Goal: Task Accomplishment & Management: Manage account settings

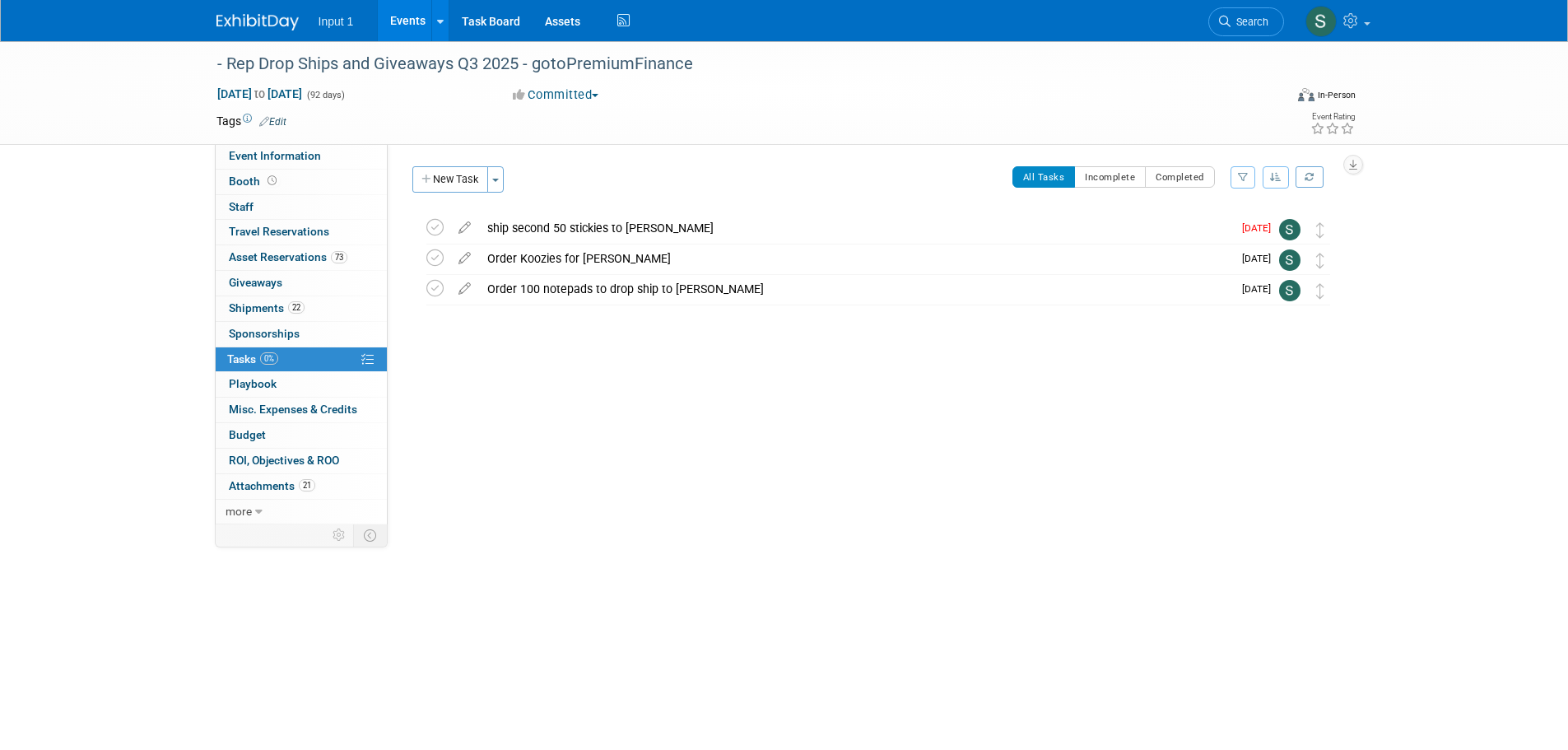
click at [923, 387] on div "Event Website: Edit Event Venue Name: Specify event venue name Event Venue Addr…" at bounding box center [869, 334] width 964 height 381
click at [873, 460] on div "Event Website: Edit Event Venue Name: Specify event venue name Event Venue Addr…" at bounding box center [869, 334] width 964 height 381
click at [1022, 641] on body "Input 1 Events Add Event Bulk Upload Events Shareable Event Boards Recently Vie…" at bounding box center [784, 375] width 1568 height 750
click at [930, 437] on div "Event Website: Edit Event Venue Name: Specify event venue name Event Venue Addr…" at bounding box center [869, 334] width 964 height 381
click at [1055, 464] on div "Event Website: Edit Event Venue Name: Specify event venue name Event Venue Addr…" at bounding box center [869, 334] width 964 height 381
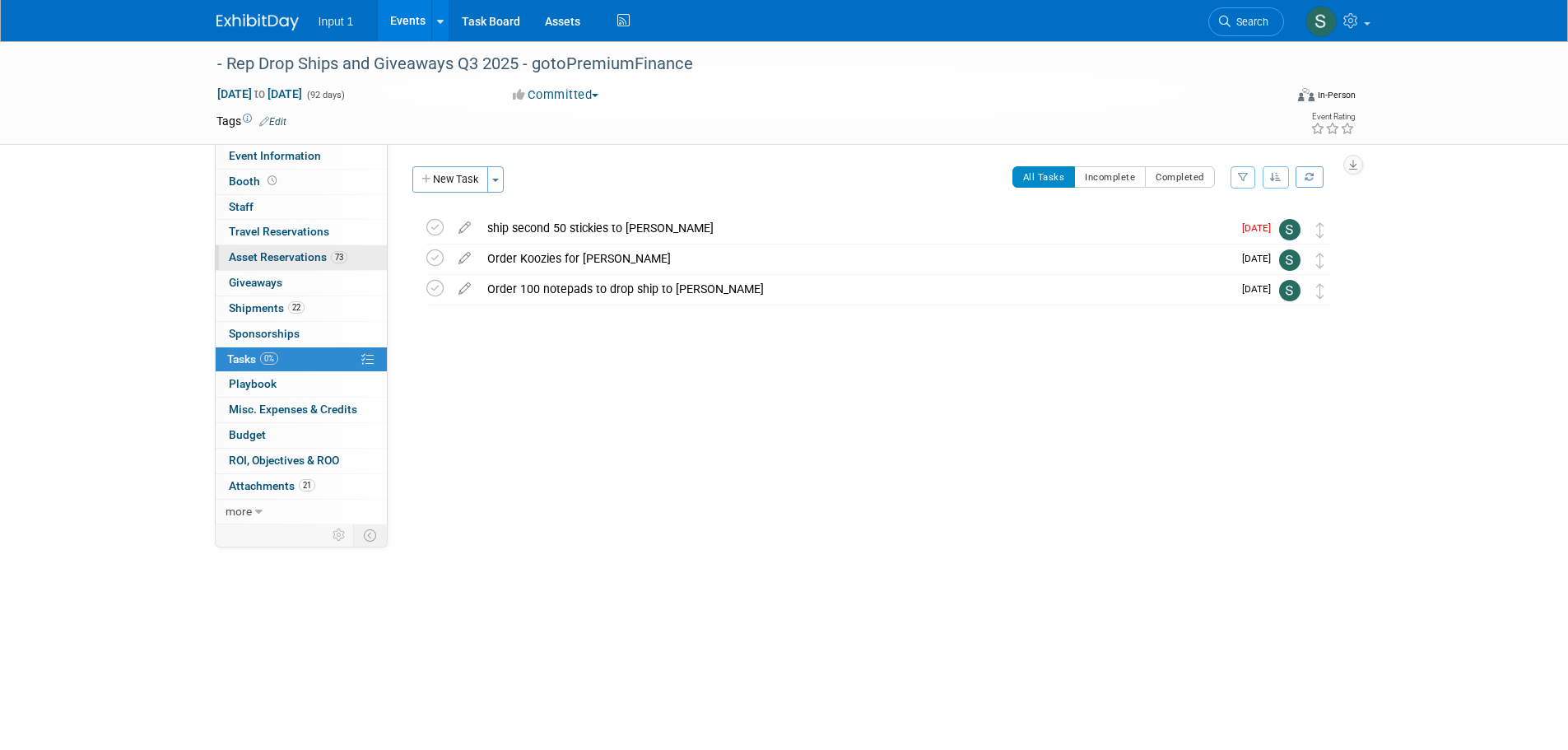
click at [302, 254] on span "Asset Reservations 73" at bounding box center [288, 257] width 119 height 13
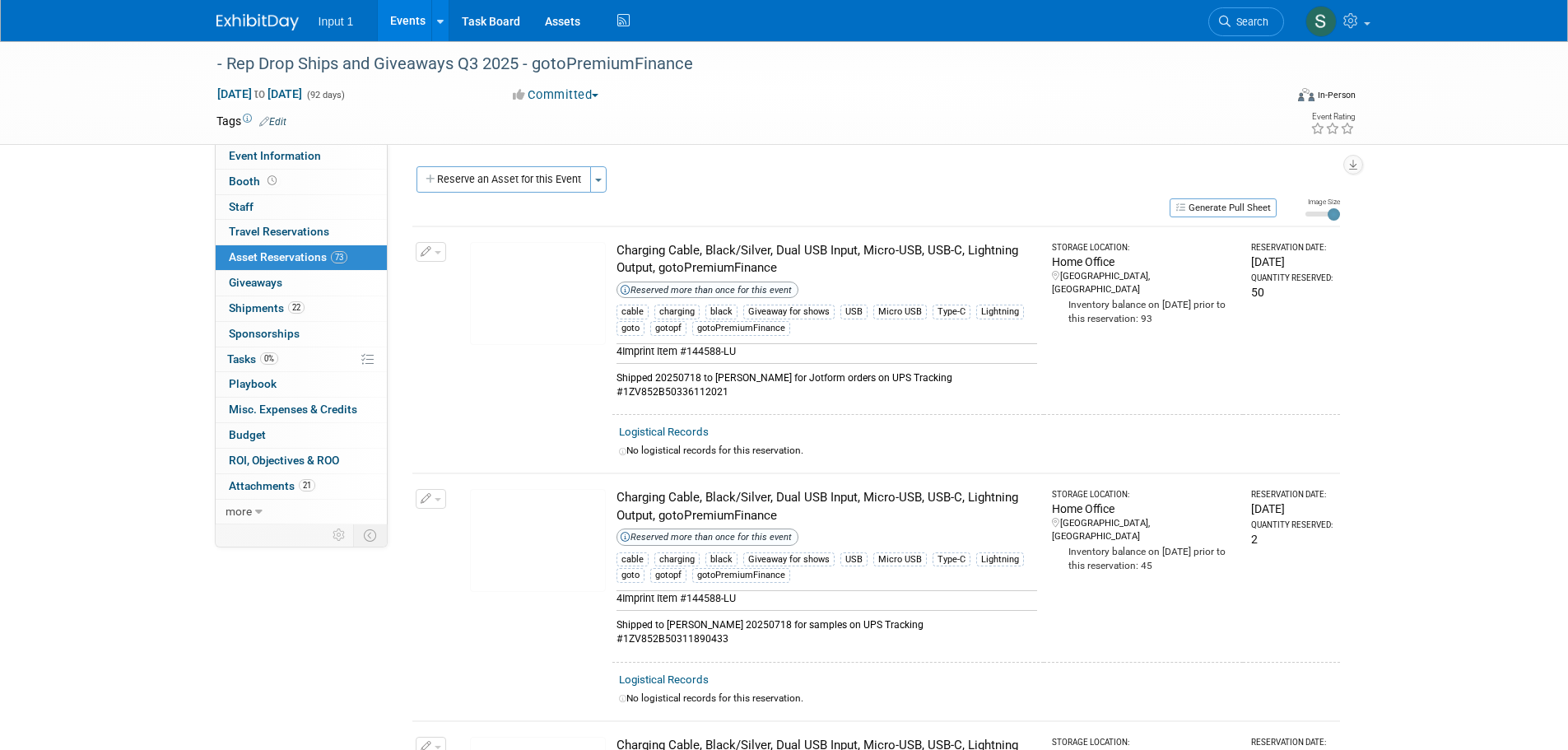
click at [837, 104] on div "Jul 1, 2025 to Sep 30, 2025 (92 days) Jul 1, 2025 to Sep 30, 2025 Committed Com…" at bounding box center [786, 98] width 1165 height 24
click at [558, 21] on link "Assets" at bounding box center [562, 20] width 60 height 41
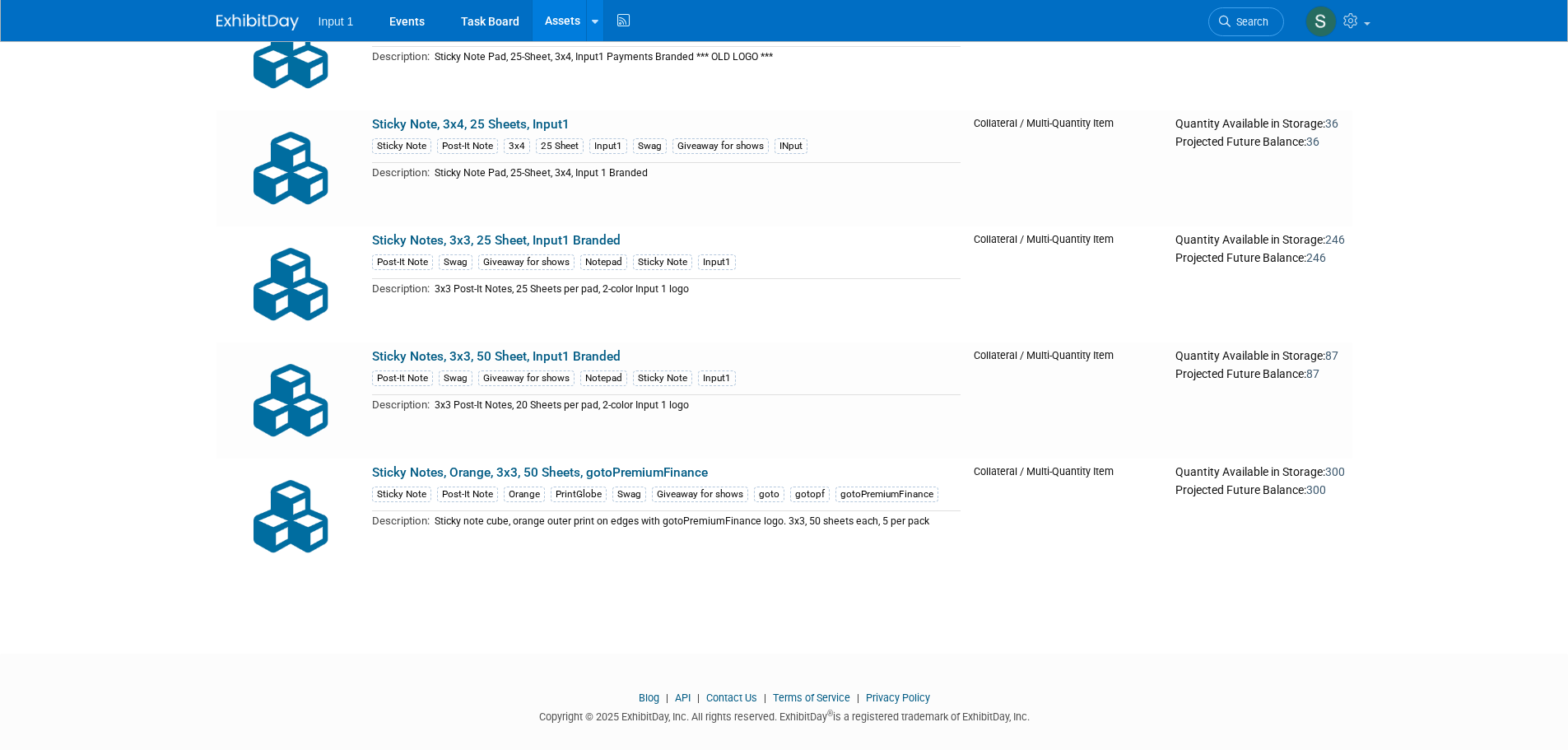
scroll to position [363, 0]
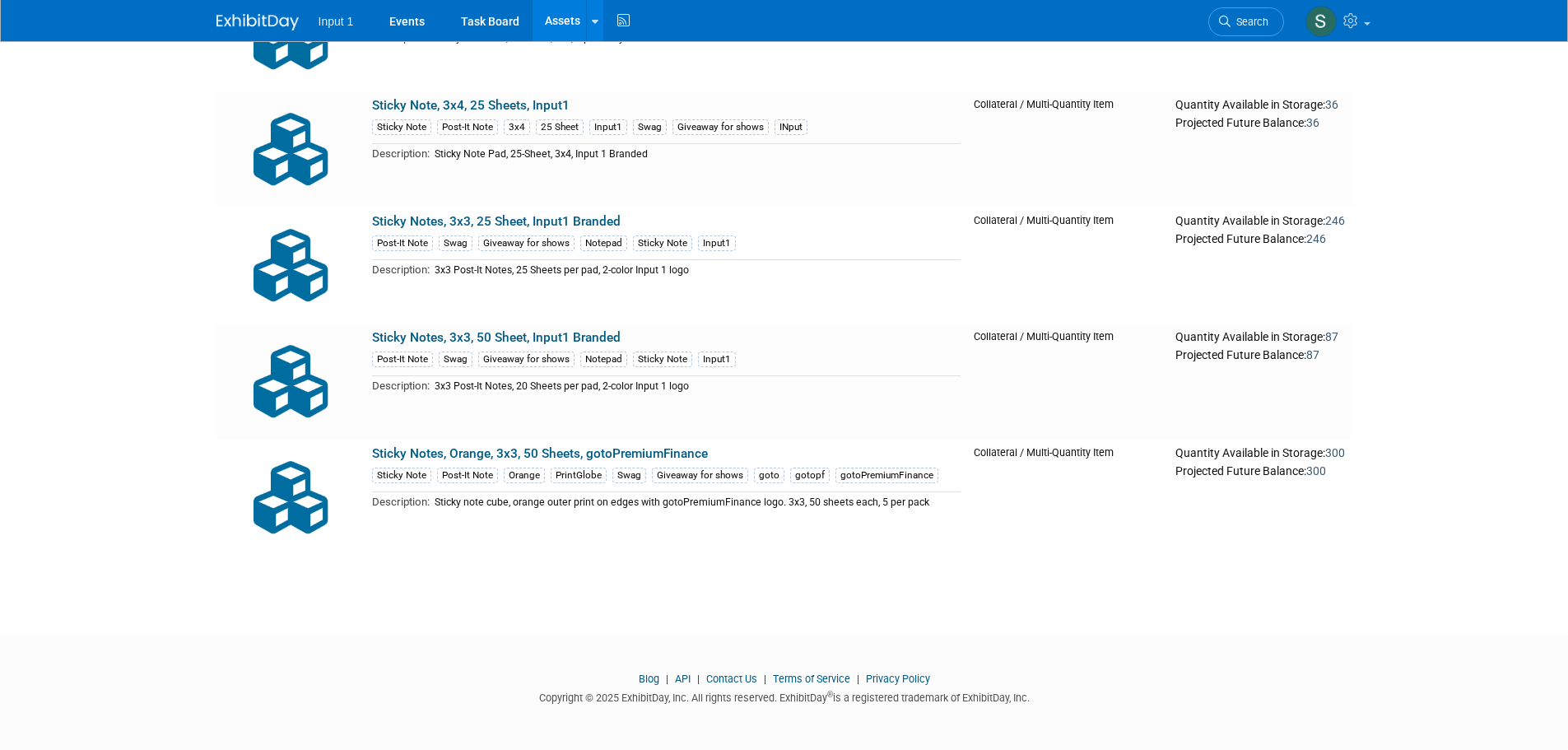
drag, startPoint x: 628, startPoint y: 454, endPoint x: 657, endPoint y: 451, distance: 29.2
click at [629, 454] on link "Sticky Notes, Orange, 3x3, 50 Sheets, gotoPremiumFinance" at bounding box center [539, 453] width 336 height 15
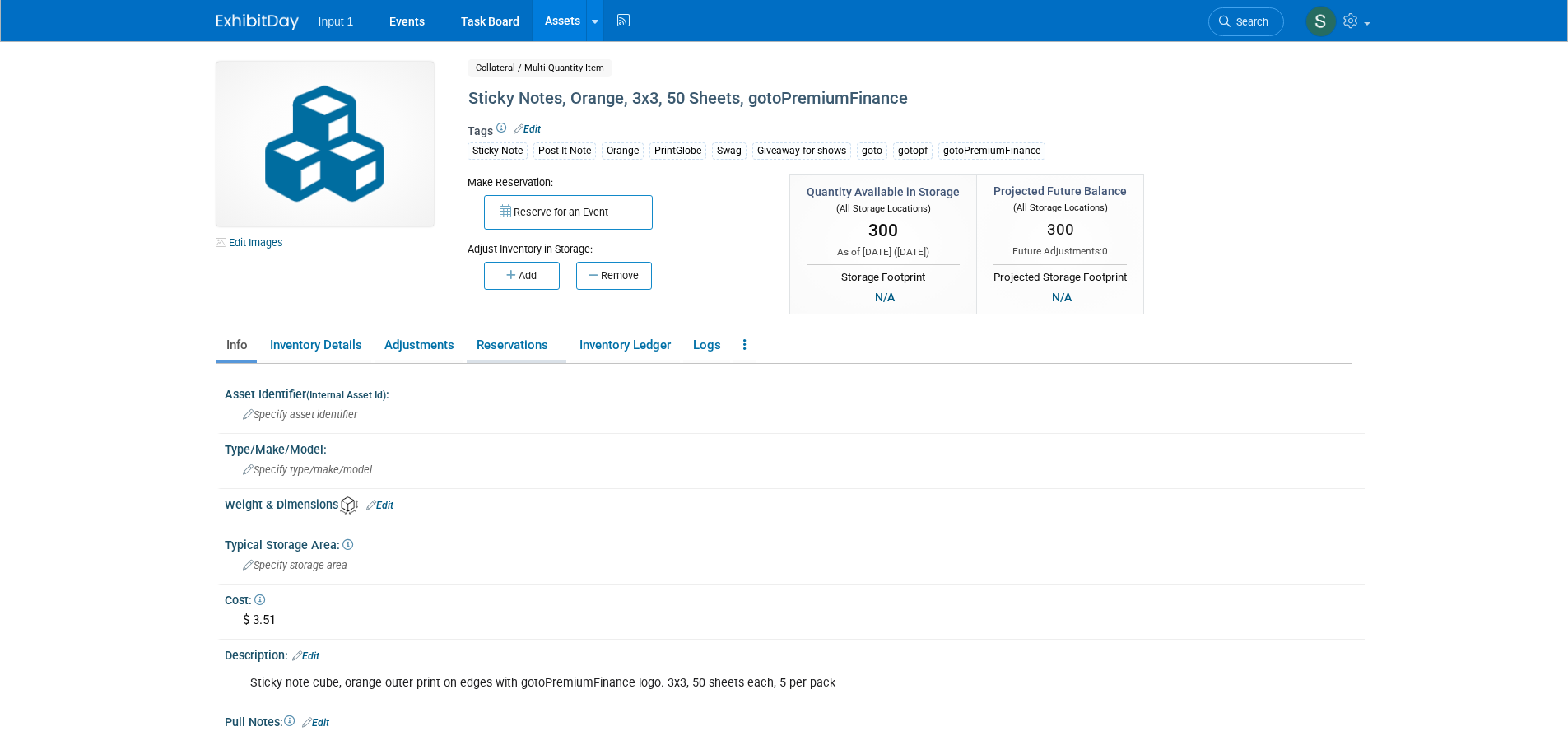
click at [495, 346] on link "Reservations" at bounding box center [517, 345] width 99 height 29
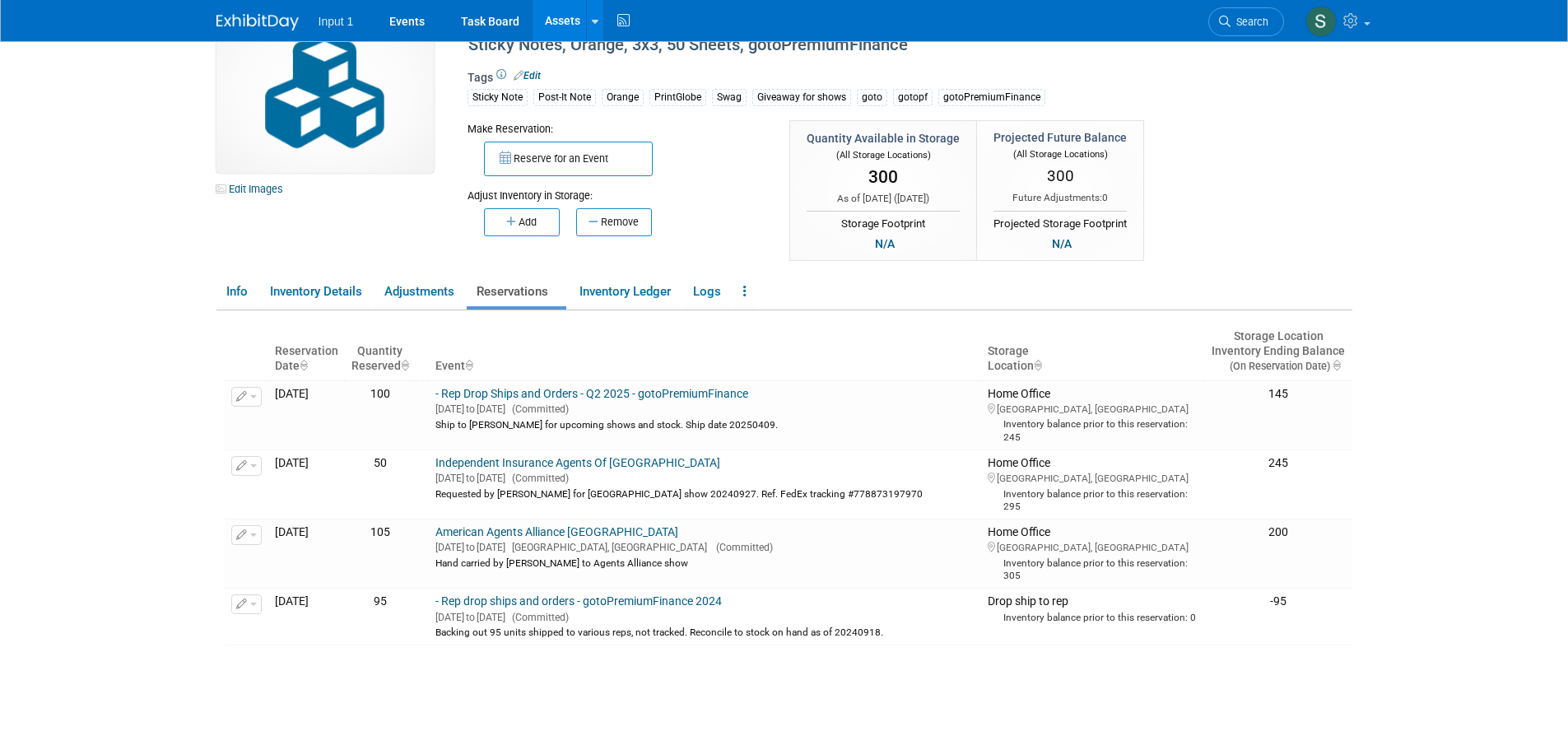
scroll to position [82, 0]
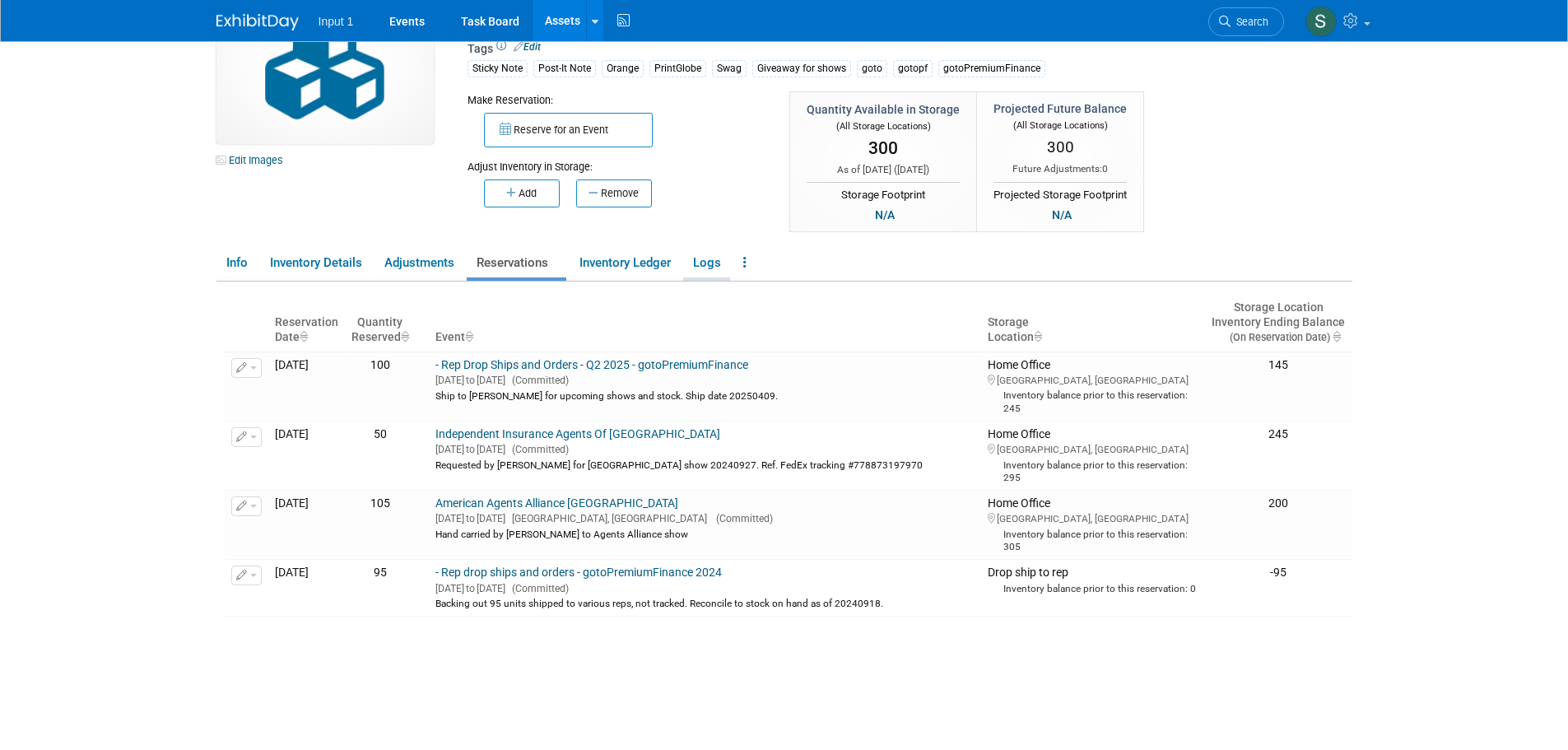
click at [703, 263] on link "Logs" at bounding box center [707, 263] width 47 height 29
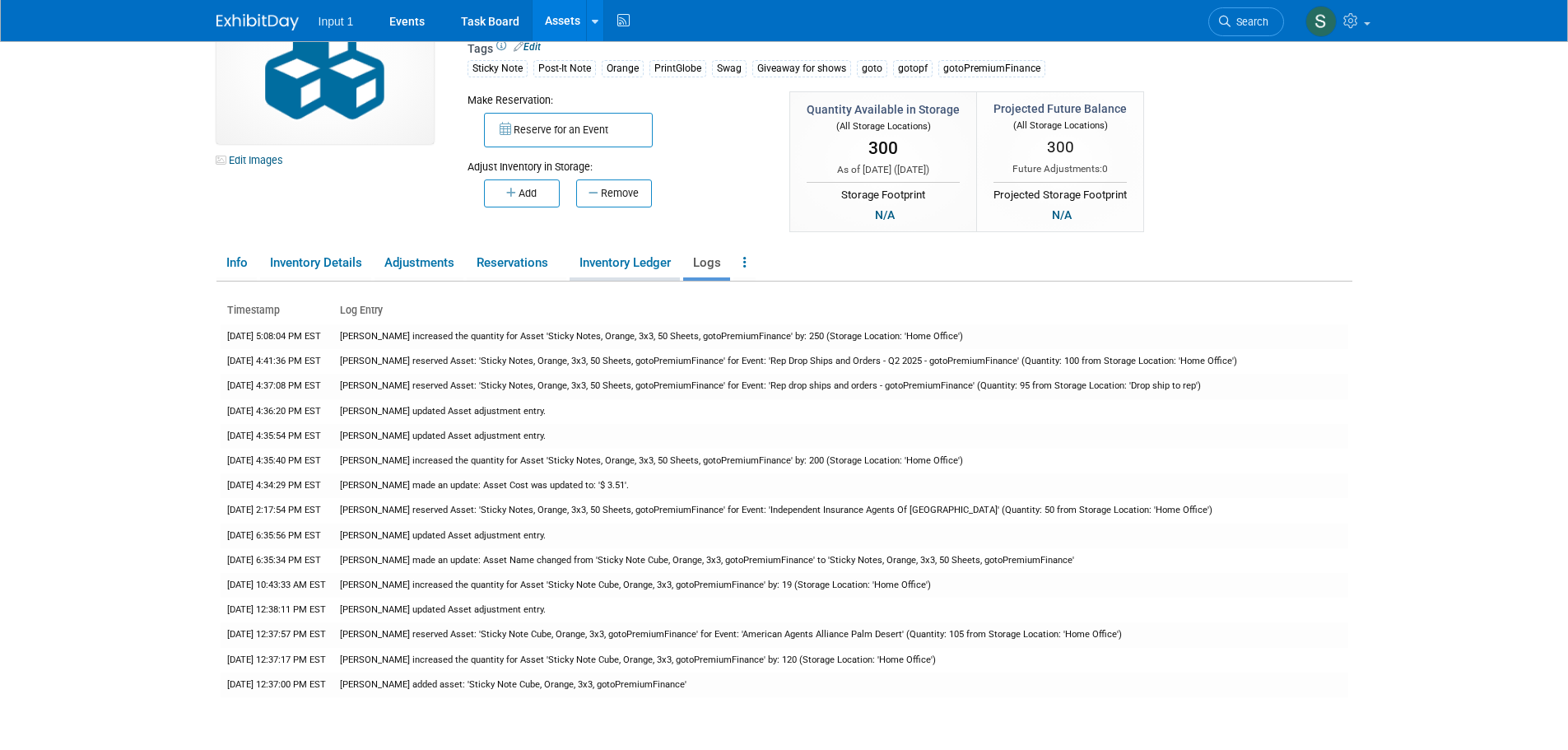
click at [606, 264] on link "Inventory Ledger" at bounding box center [625, 263] width 110 height 29
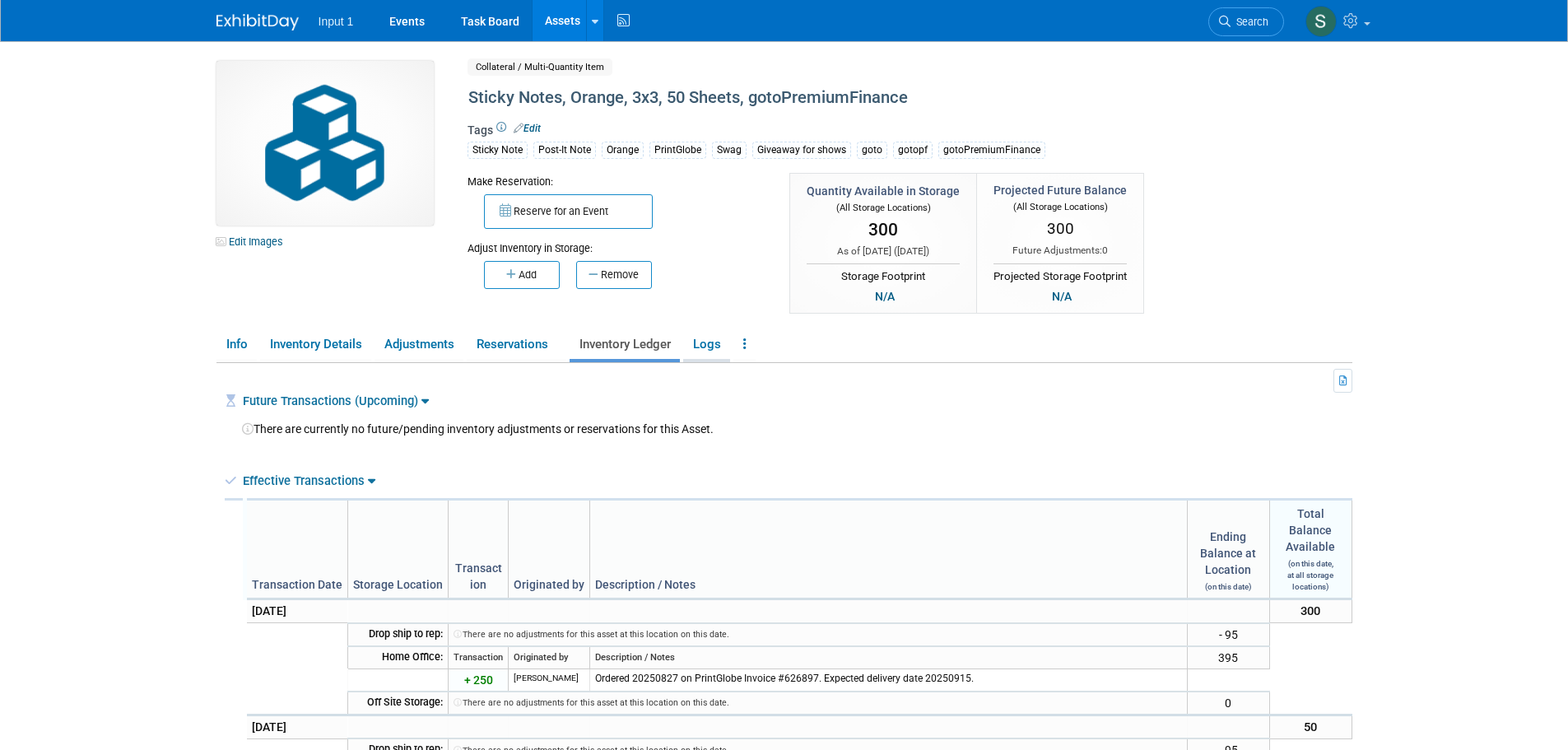
scroll to position [0, 0]
click at [439, 347] on link "Adjustments" at bounding box center [419, 345] width 89 height 29
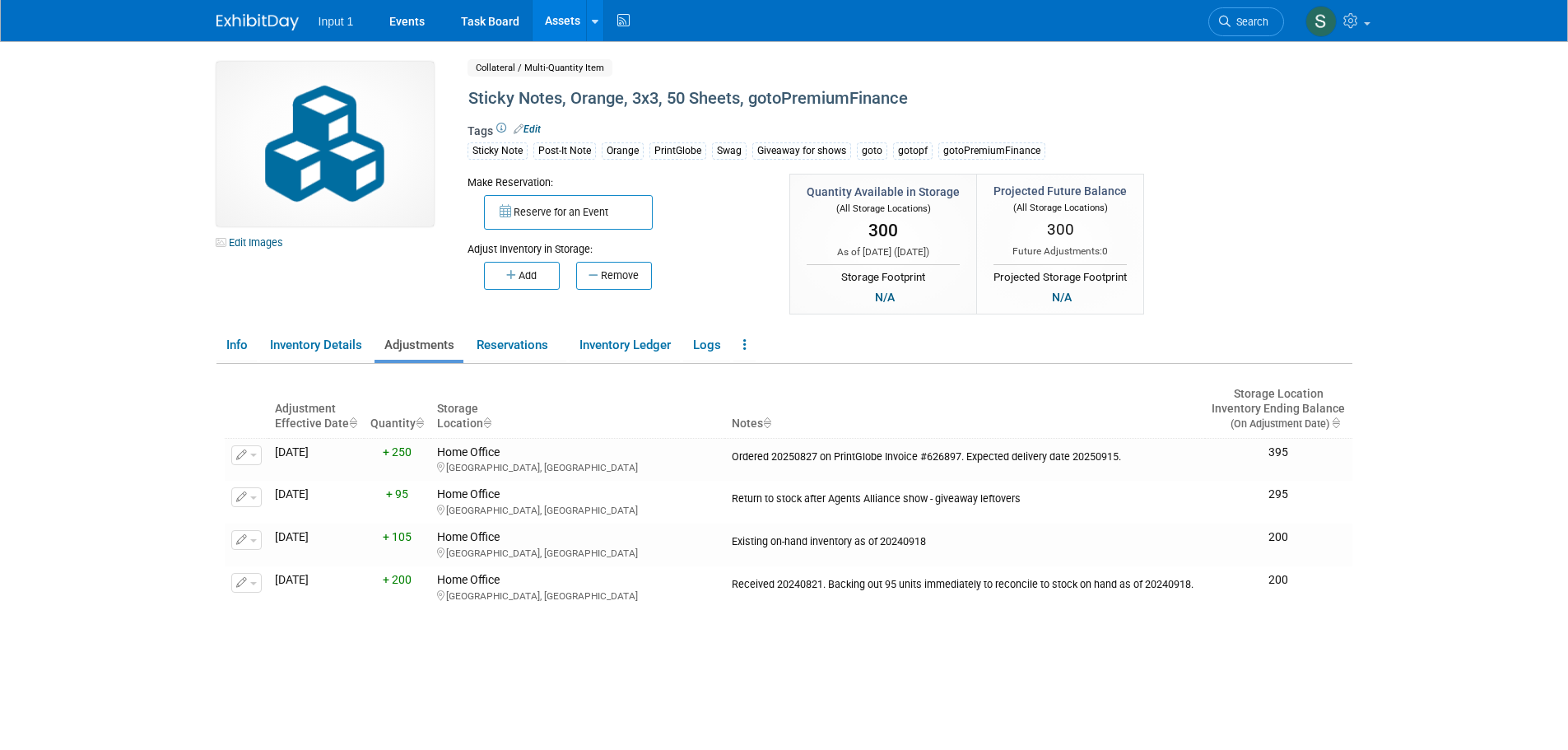
click at [1311, 249] on div "Edit Images Collateral / Multi-Quantity Item Shared Sticky Notes, Orange, 3x3, …" at bounding box center [784, 189] width 1161 height 256
click at [503, 337] on link "Reservations" at bounding box center [517, 345] width 99 height 29
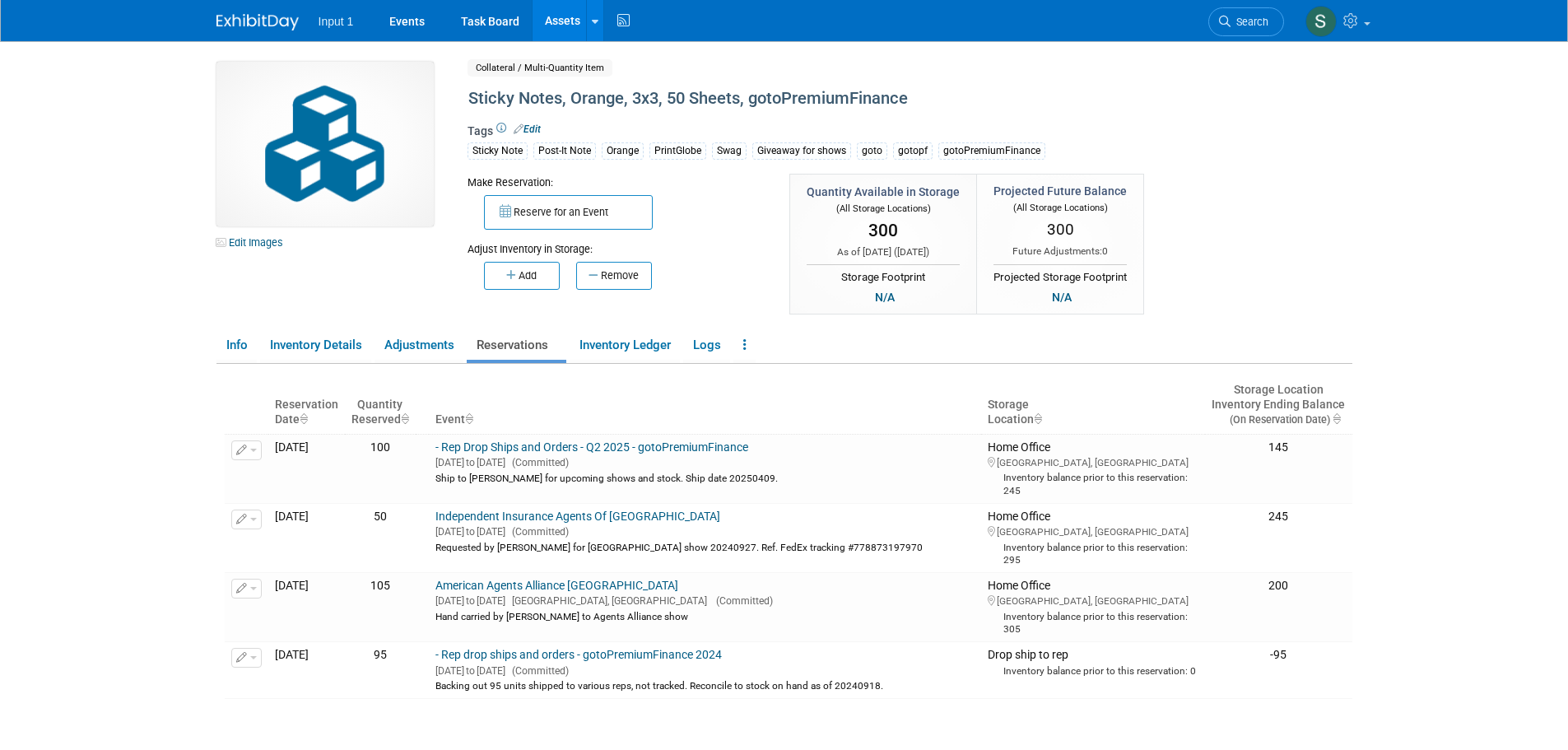
drag, startPoint x: 1328, startPoint y: 159, endPoint x: 1311, endPoint y: 161, distance: 17.1
click at [1331, 159] on div "Edit Images Collateral / Multi-Quantity Item Shared Sticky Notes, Orange, 3x3, …" at bounding box center [784, 189] width 1161 height 256
click at [1473, 279] on body "Input 1 Events Task Board Assets New Asset Search Assets" at bounding box center [784, 375] width 1568 height 750
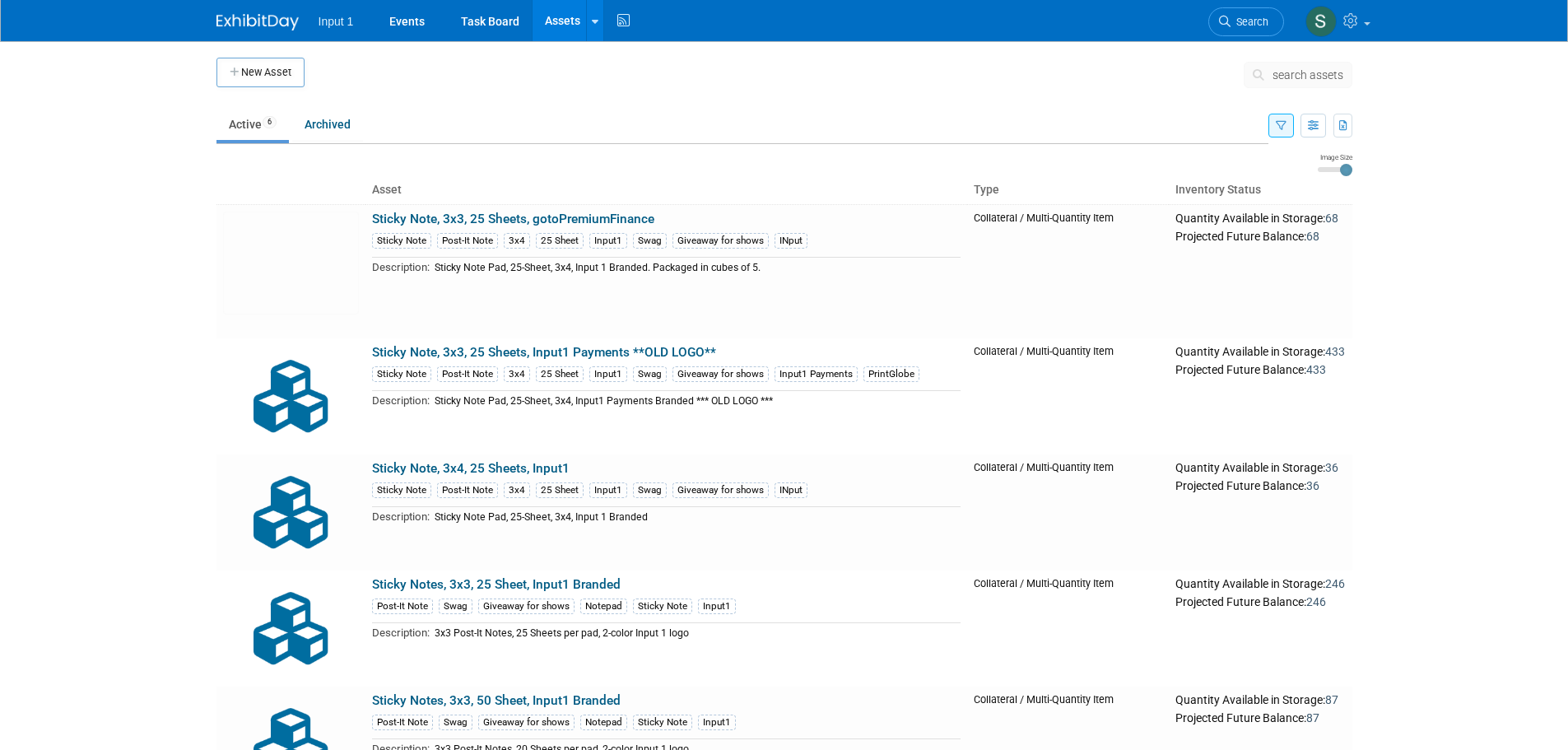
click at [502, 217] on link "Sticky Note, 3x3, 25 Sheets, gotoPremiumFinance" at bounding box center [513, 218] width 283 height 15
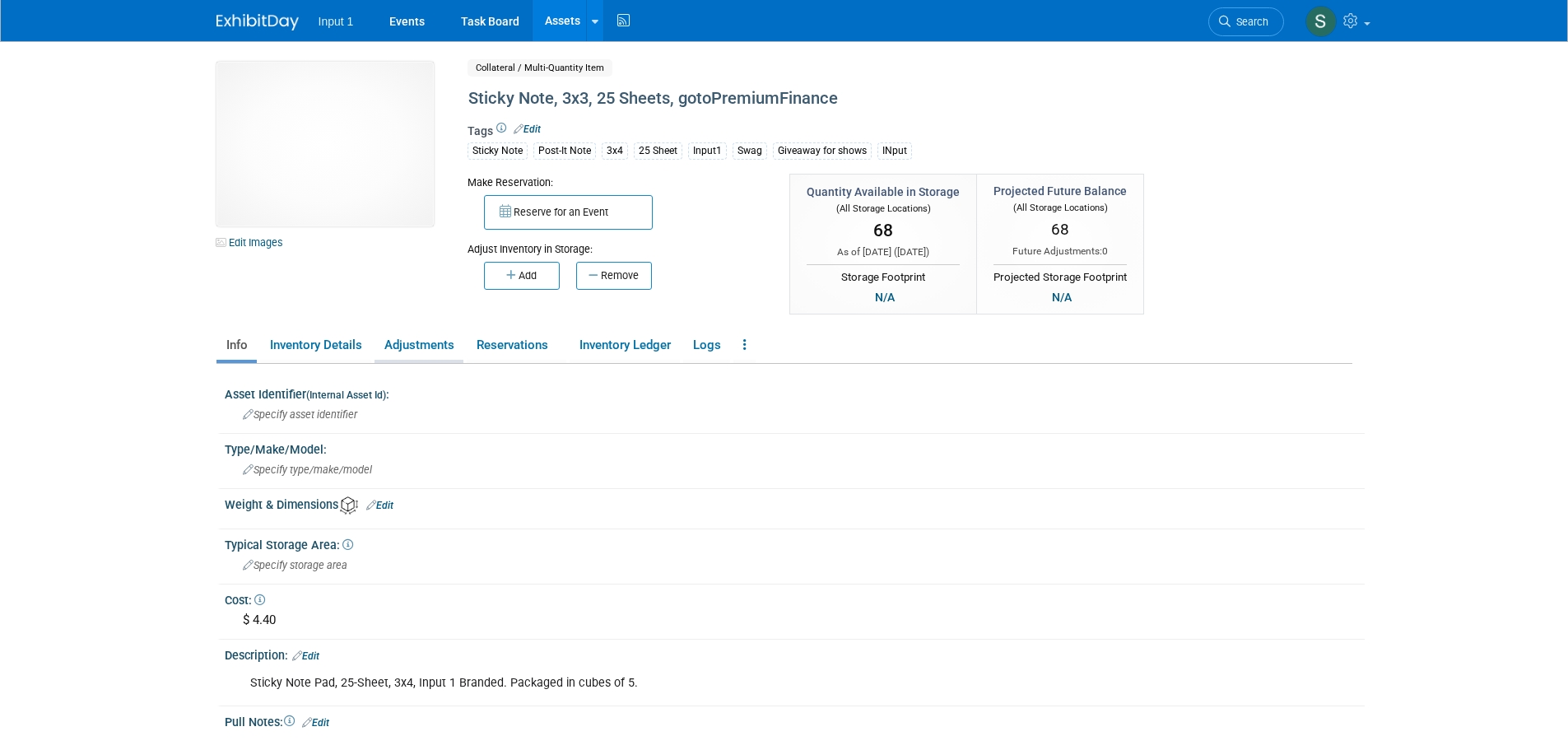
click at [444, 347] on link "Adjustments" at bounding box center [419, 345] width 89 height 29
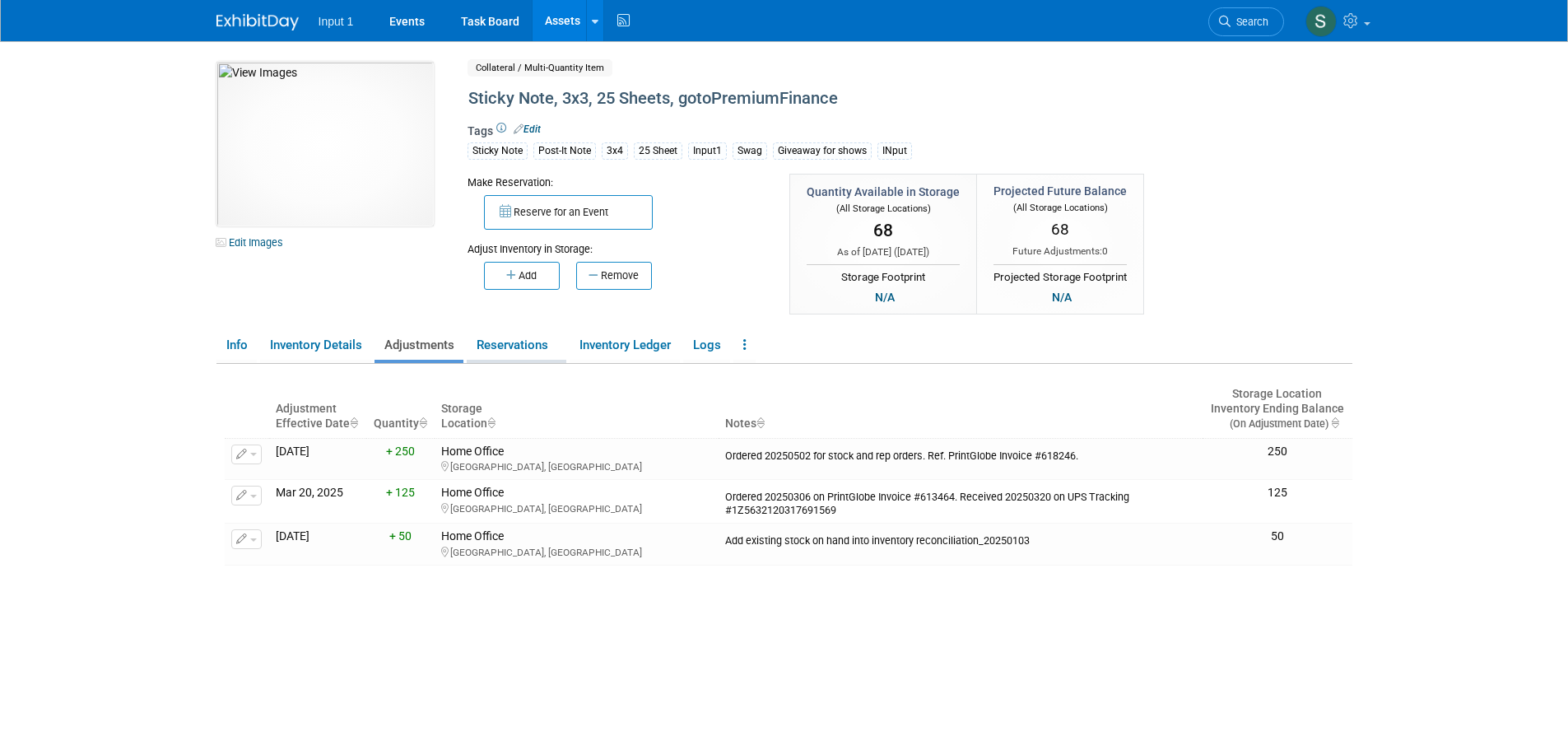
click at [512, 350] on link "Reservations" at bounding box center [517, 345] width 99 height 29
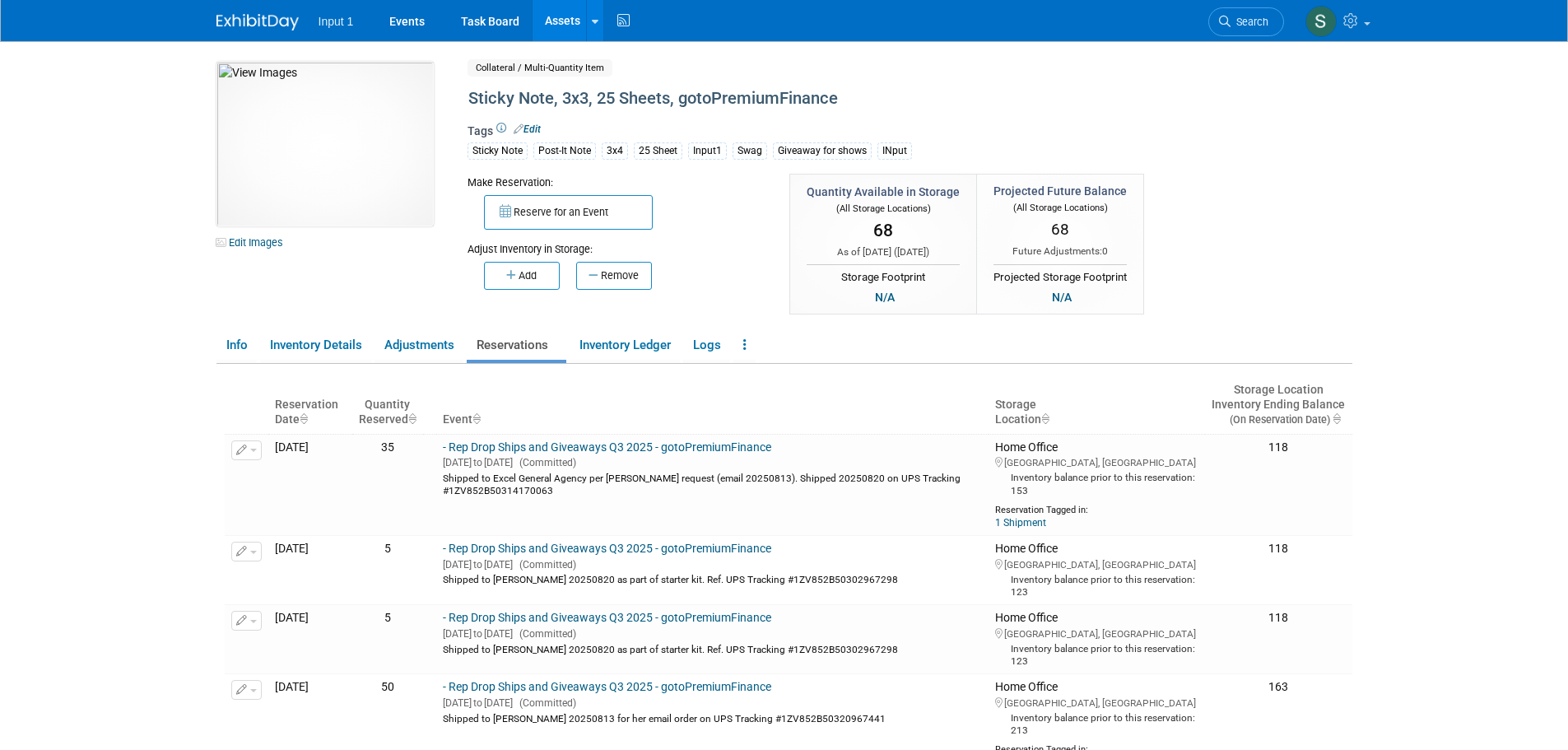
click at [1298, 283] on div "10049746-10720915-5882c086-2ed5-430a-b6e3-b80a41430223.jpg Edit Images Collater…" at bounding box center [784, 189] width 1161 height 256
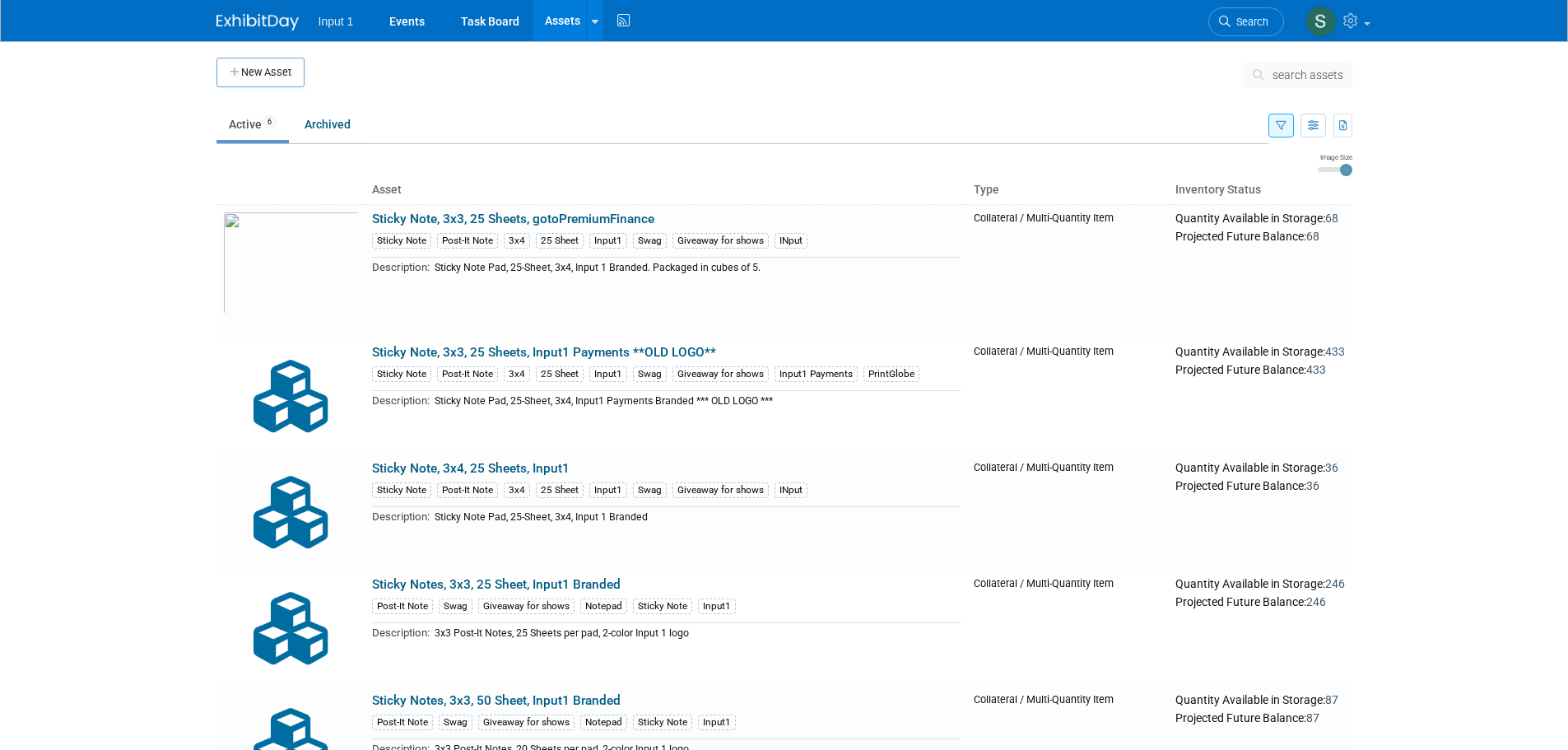
click at [1277, 73] on span "search assets" at bounding box center [1307, 74] width 71 height 13
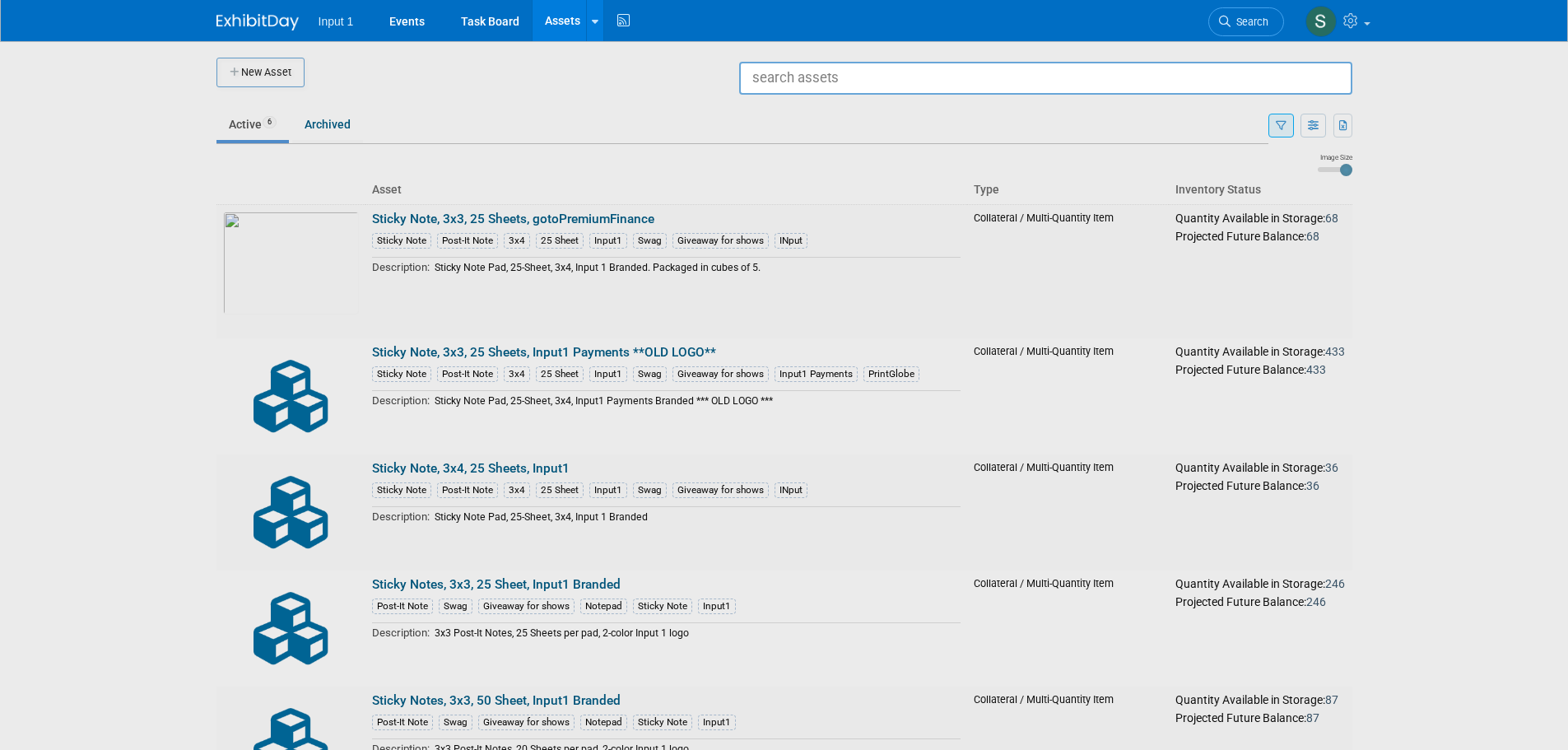
click at [784, 254] on div at bounding box center [784, 375] width 0 height 750
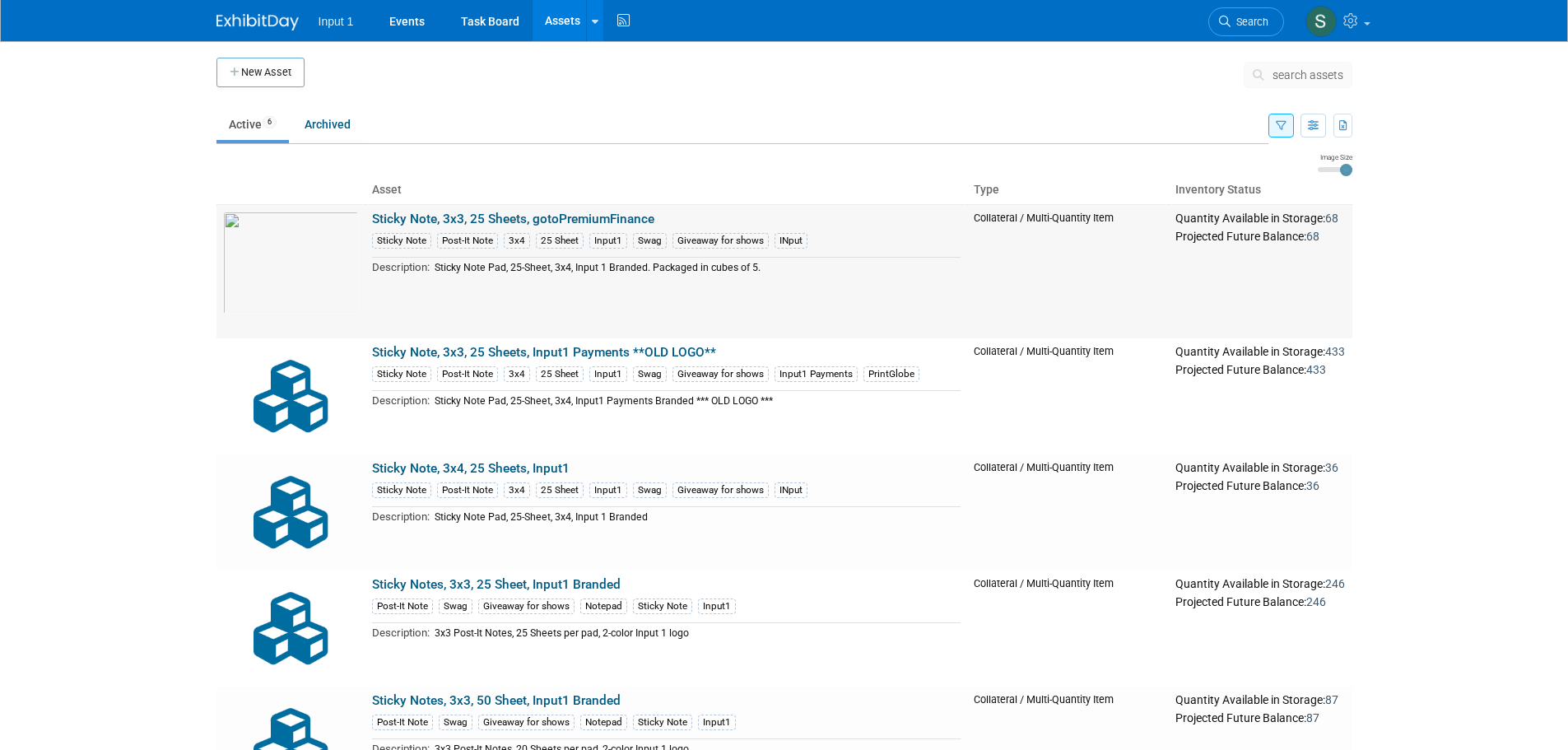
click at [450, 215] on link "Sticky Note, 3x3, 25 Sheets, gotoPremiumFinance" at bounding box center [513, 218] width 283 height 15
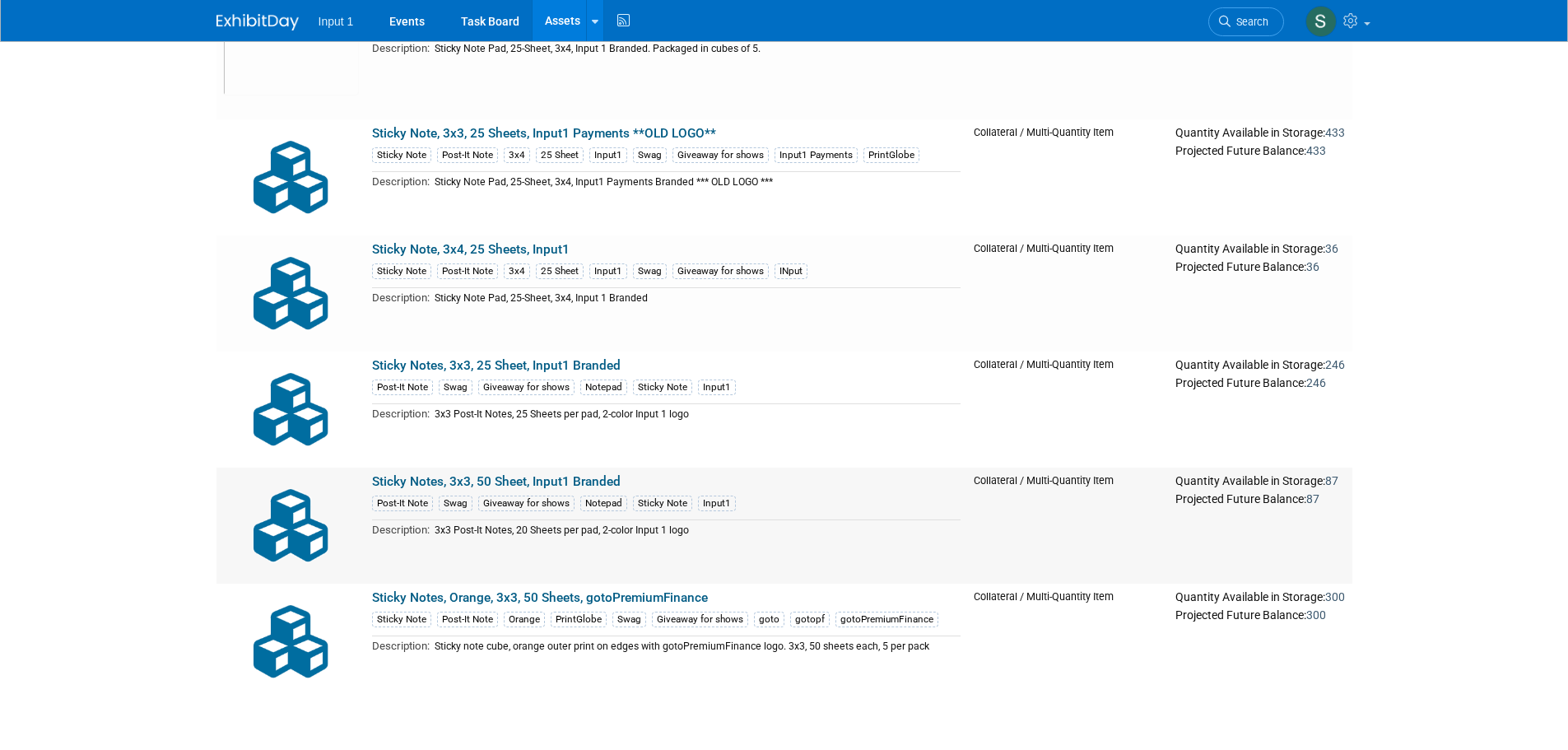
scroll to position [198, 0]
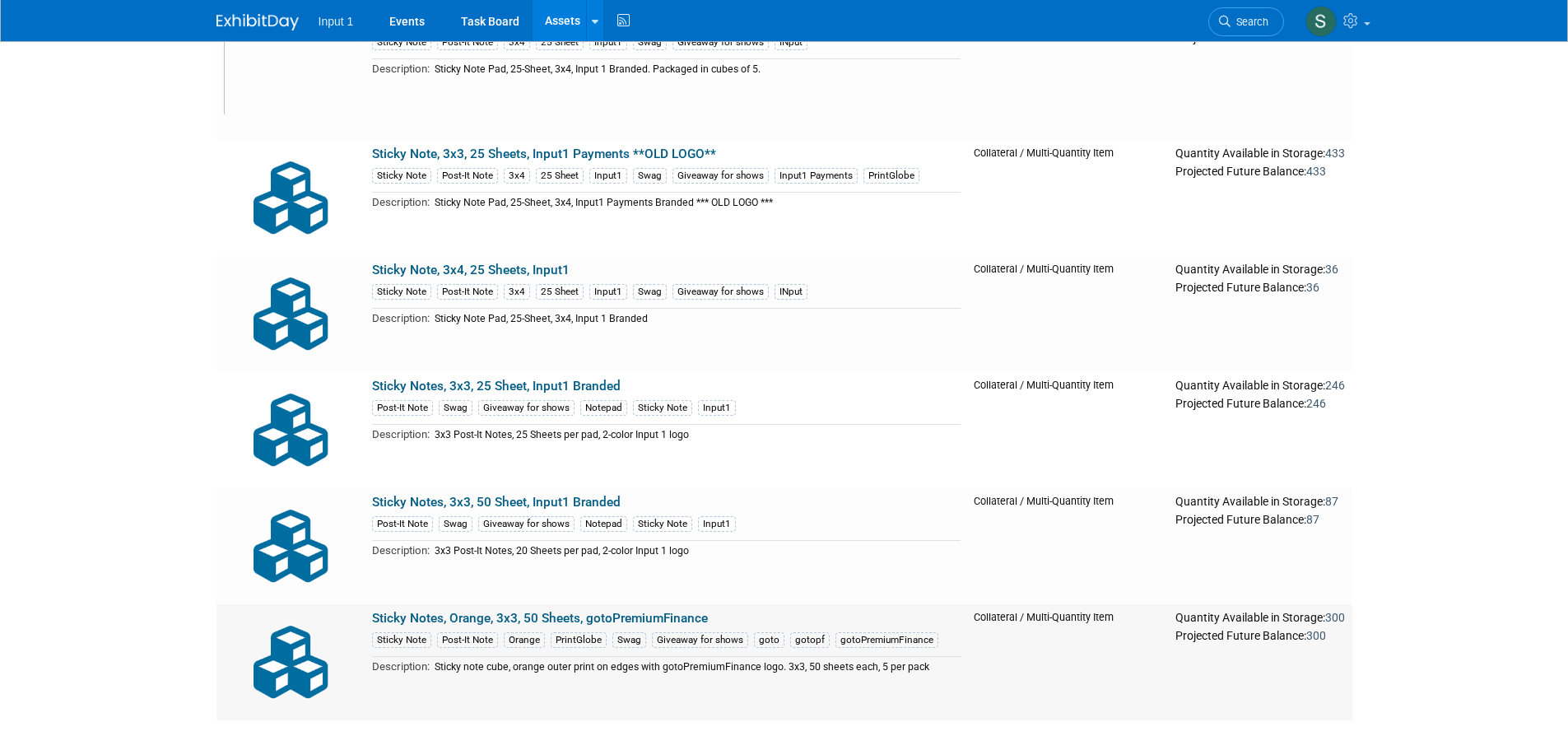
click at [565, 622] on link "Sticky Notes, Orange, 3x3, 50 Sheets, gotoPremiumFinance" at bounding box center [539, 618] width 336 height 15
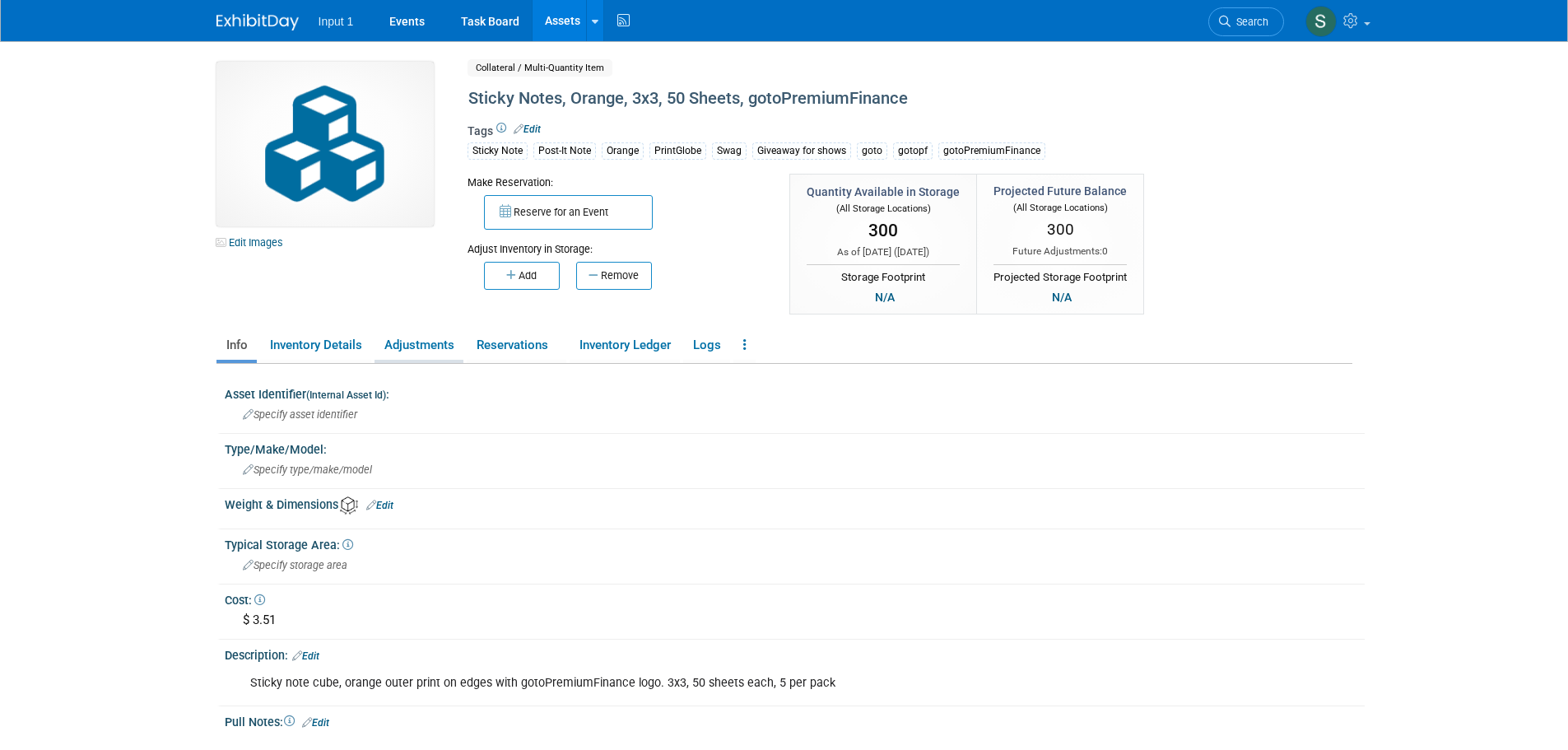
click at [435, 347] on link "Adjustments" at bounding box center [419, 345] width 89 height 29
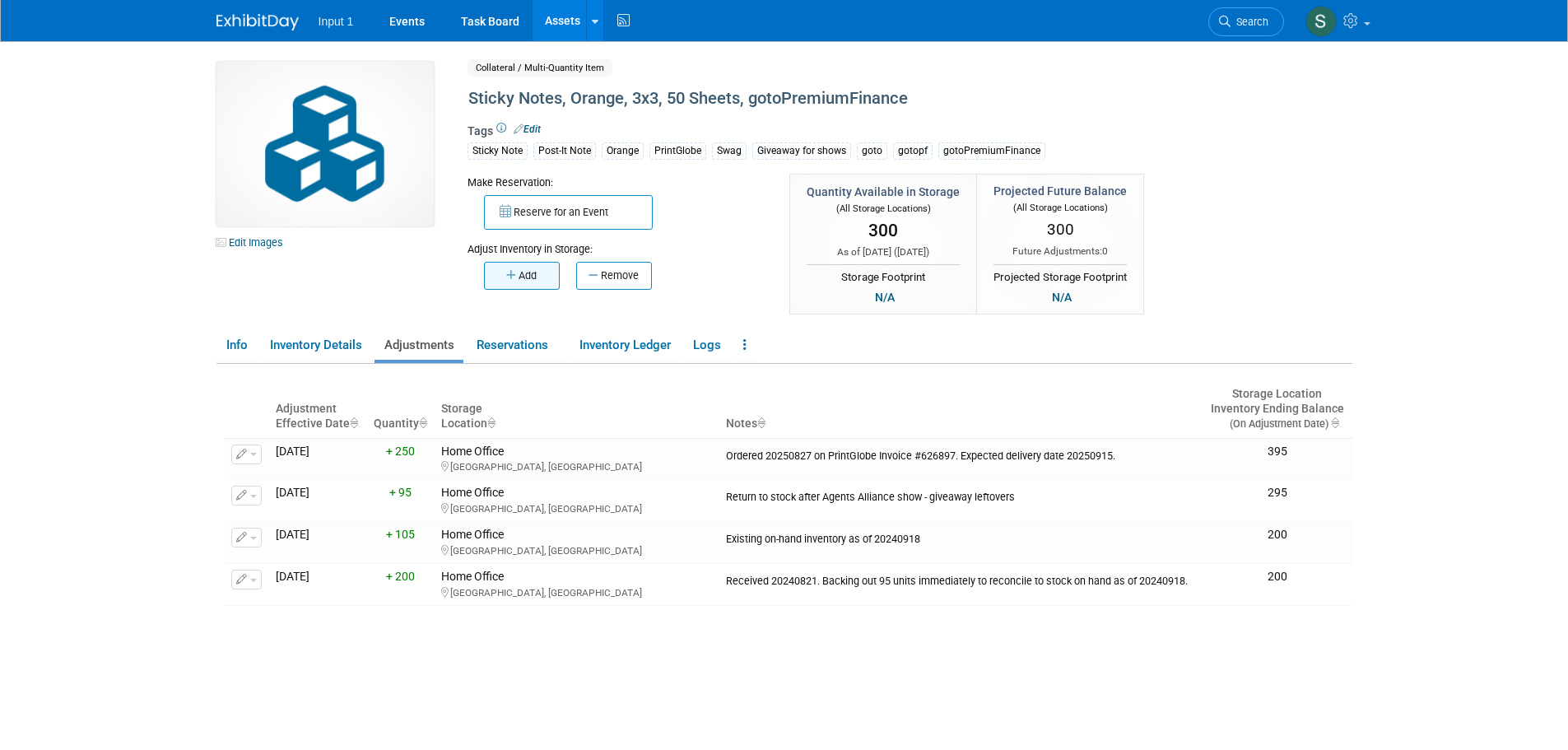
click at [534, 284] on button "Add" at bounding box center [522, 276] width 76 height 28
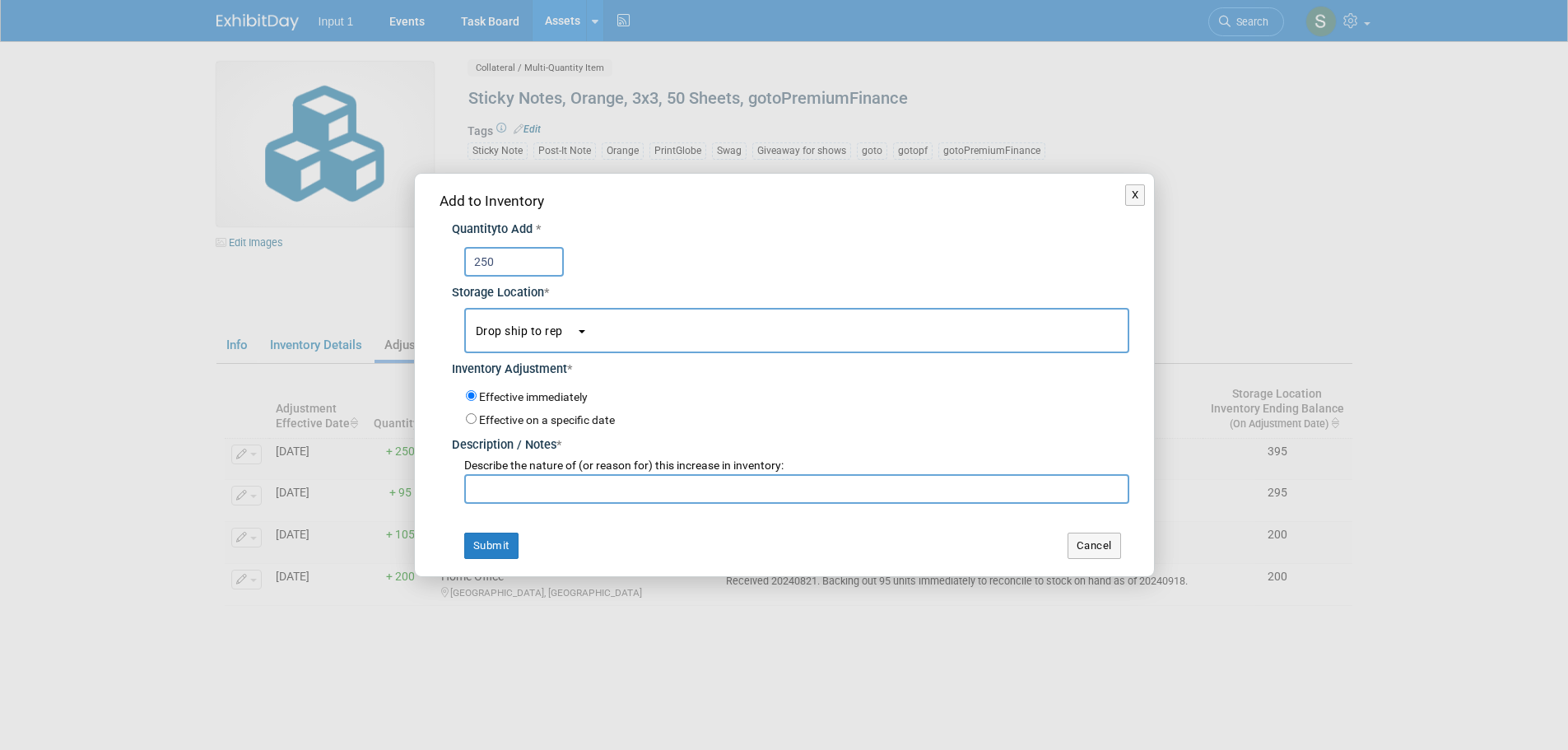
type input "250"
click at [600, 333] on button "Drop ship to rep" at bounding box center [797, 331] width 665 height 45
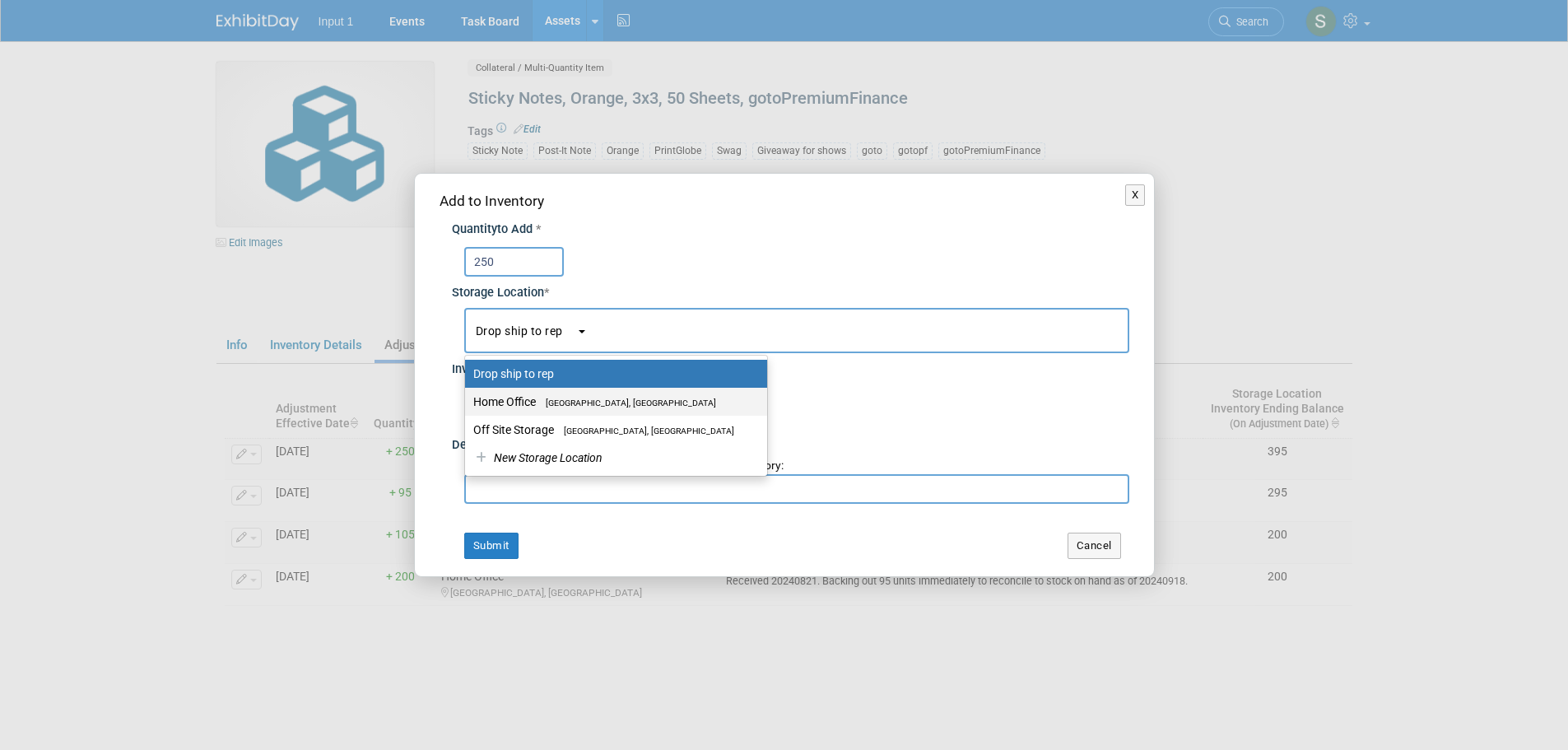
click at [544, 396] on label "Home Office Westlake Village, CA" at bounding box center [612, 402] width 277 height 22
click at [468, 397] on input "Home Office Westlake Village, CA" at bounding box center [462, 403] width 10 height 10
select select "11223761"
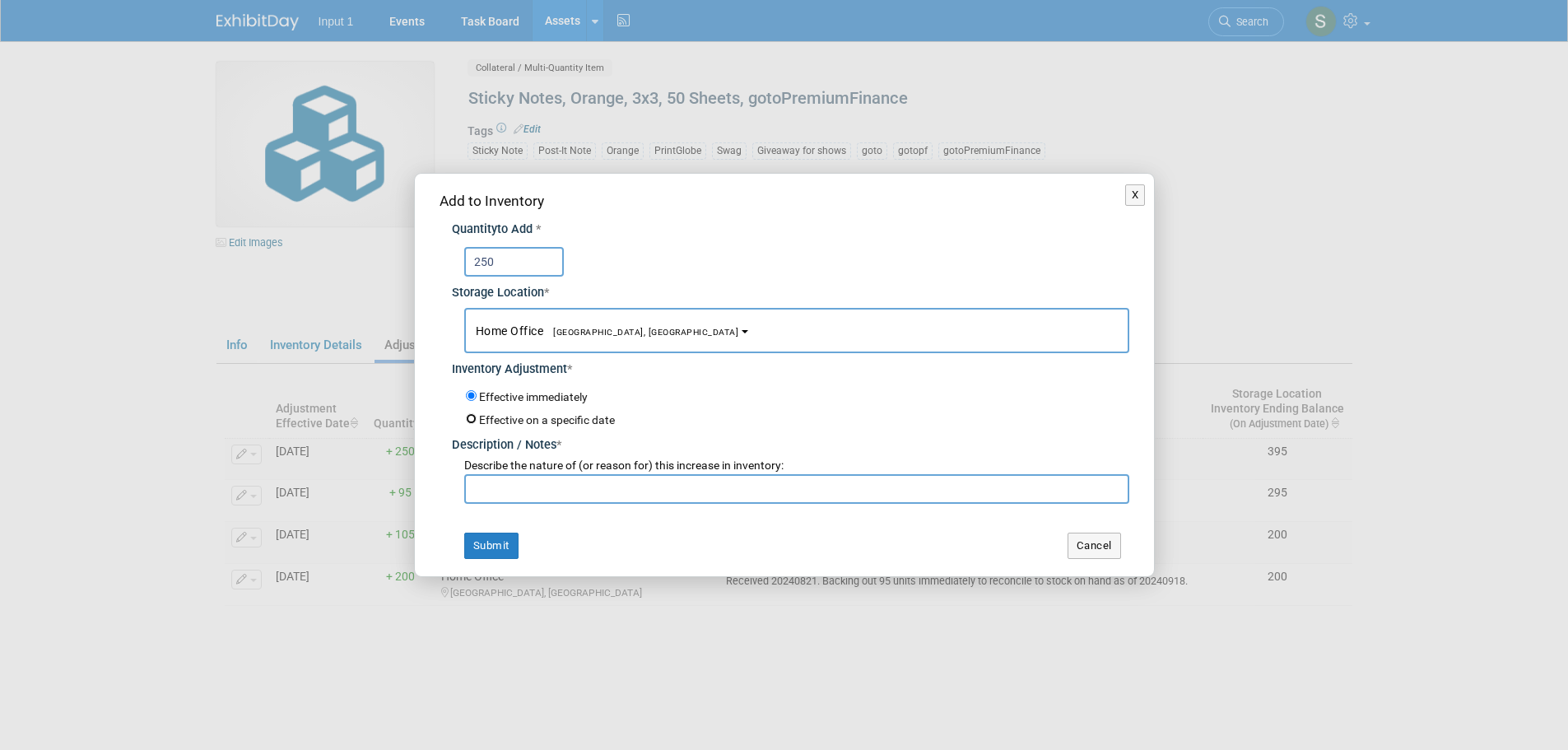
click at [471, 416] on input "Effective on a specific date" at bounding box center [471, 419] width 10 height 10
radio input "true"
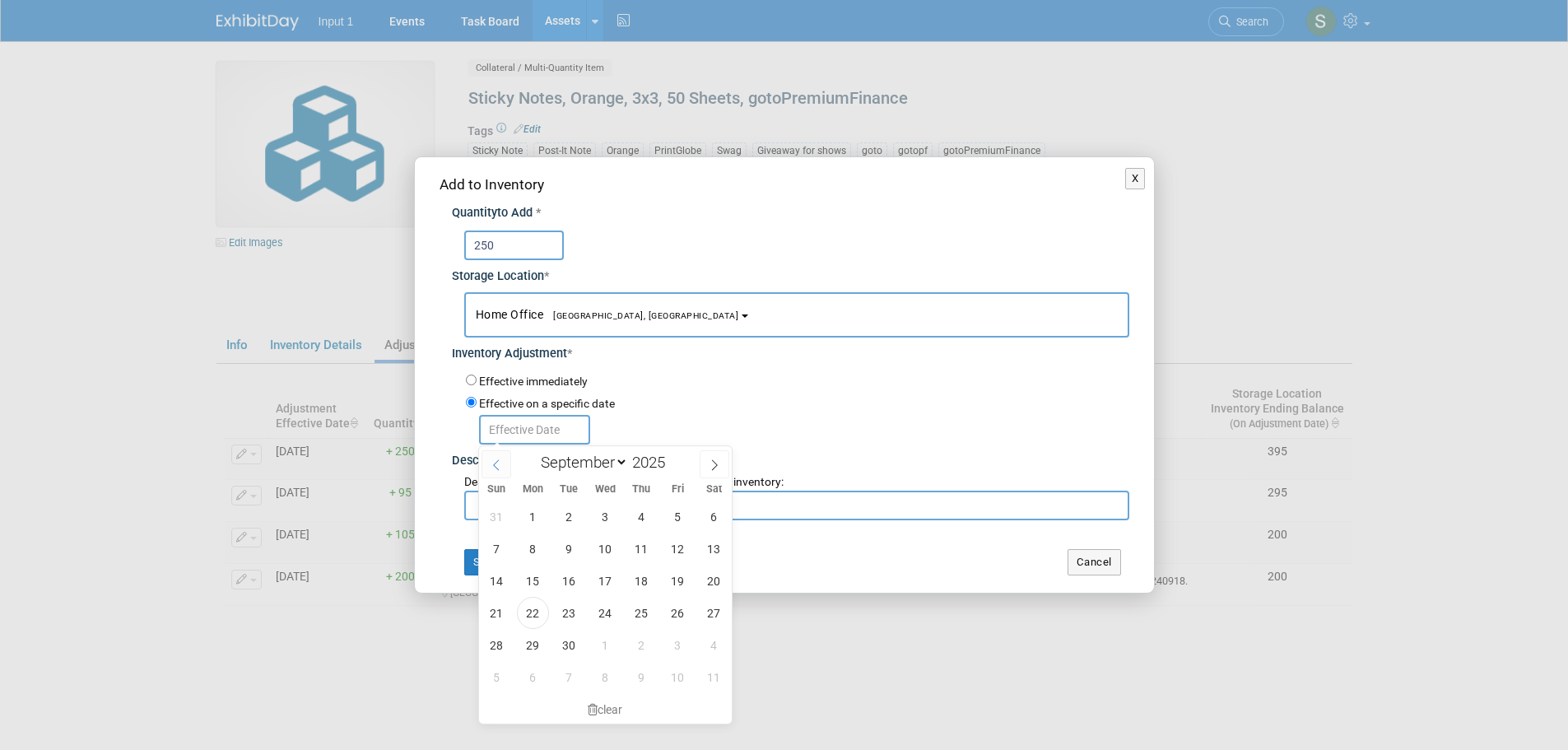
click at [491, 464] on icon at bounding box center [496, 464] width 11 height 11
click at [493, 465] on icon at bounding box center [496, 464] width 11 height 11
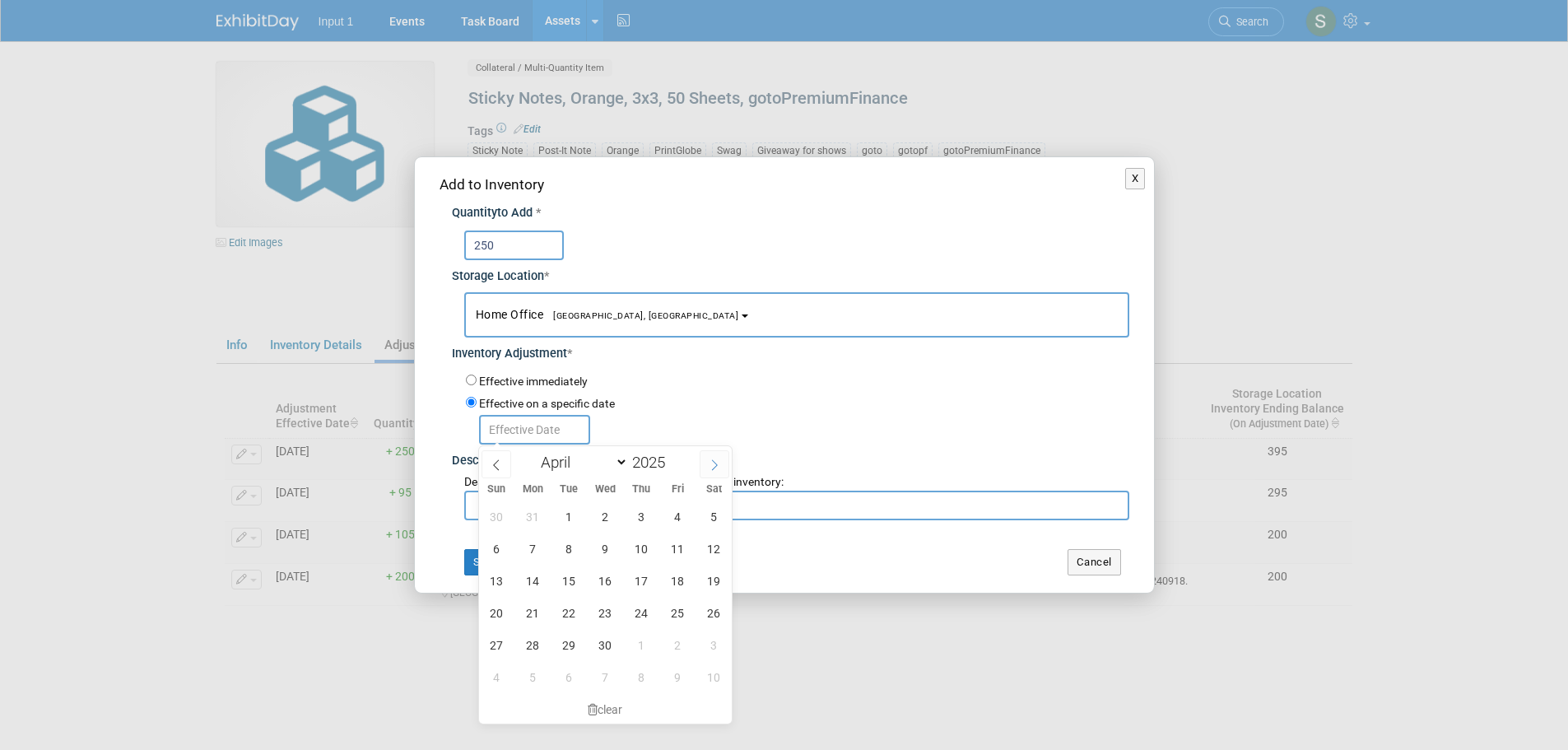
click at [706, 466] on span at bounding box center [715, 464] width 30 height 28
select select "4"
click at [680, 582] on span "16" at bounding box center [677, 581] width 32 height 32
type input "[DATE]"
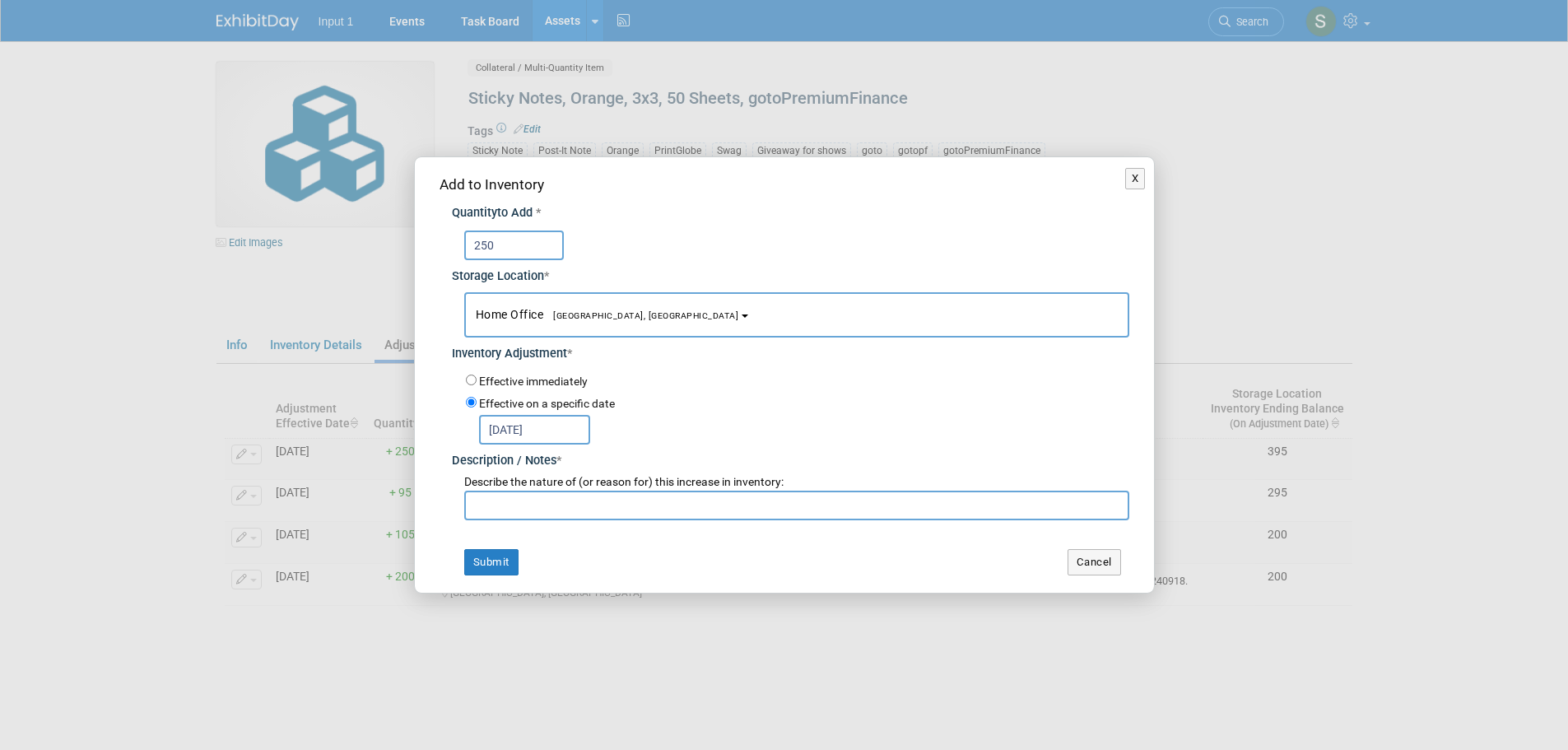
click at [531, 510] on input "text" at bounding box center [797, 506] width 665 height 30
type input "Ordered 20250502 for stock and rep orders. Ref. Printglobe Invoice #618246."
click at [494, 560] on button "Submit" at bounding box center [491, 562] width 54 height 26
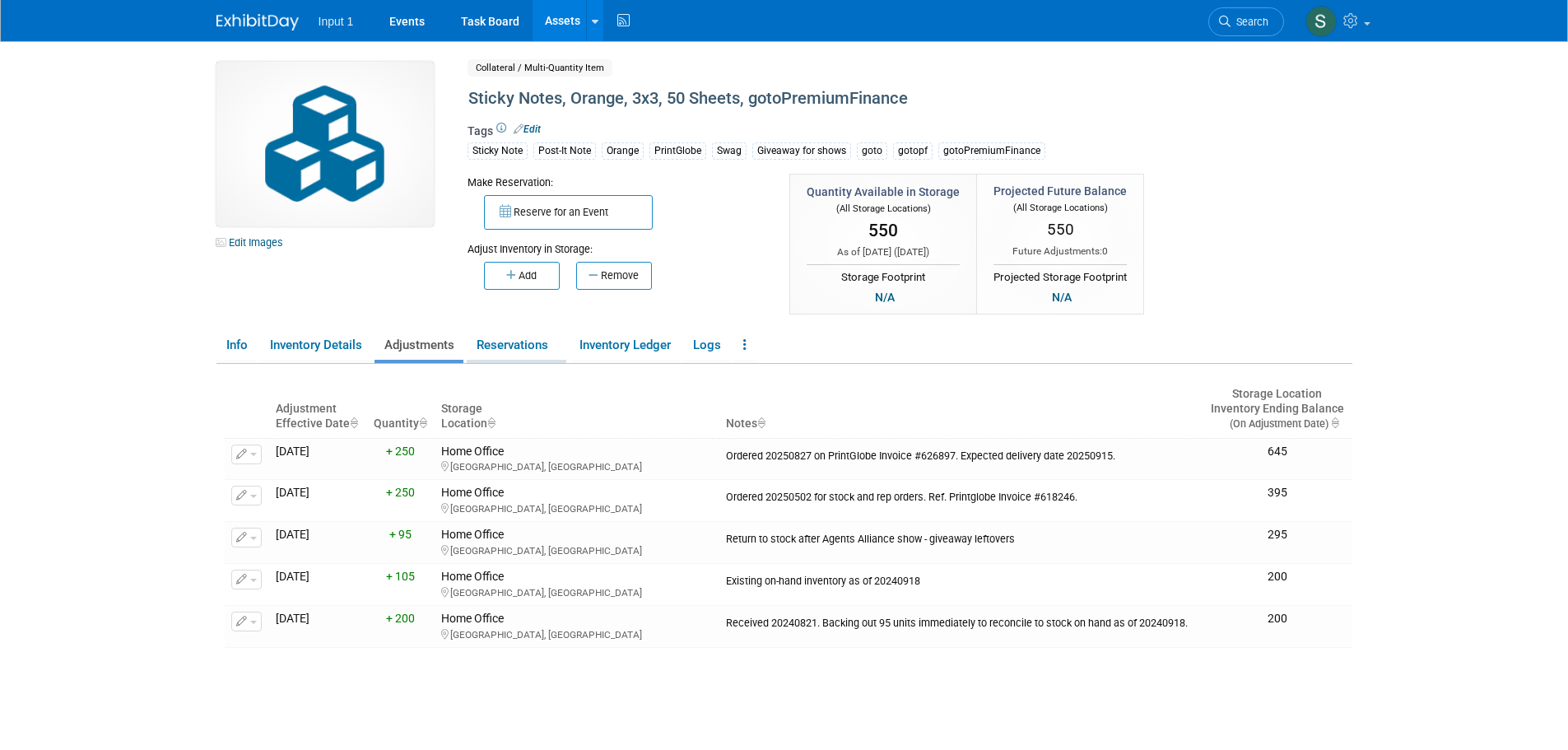
click at [516, 346] on link "Reservations" at bounding box center [517, 345] width 99 height 29
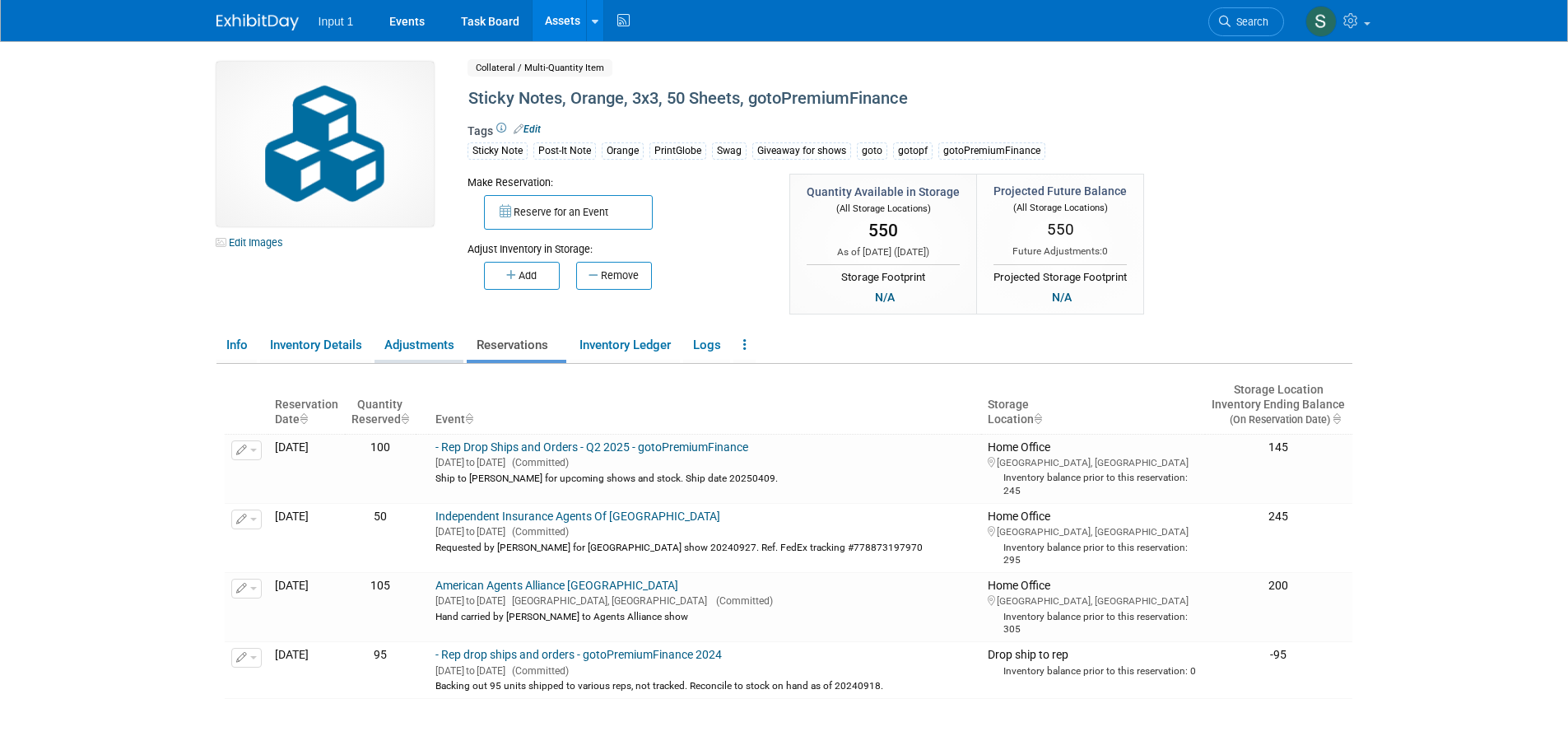
click at [430, 345] on link "Adjustments" at bounding box center [419, 345] width 89 height 29
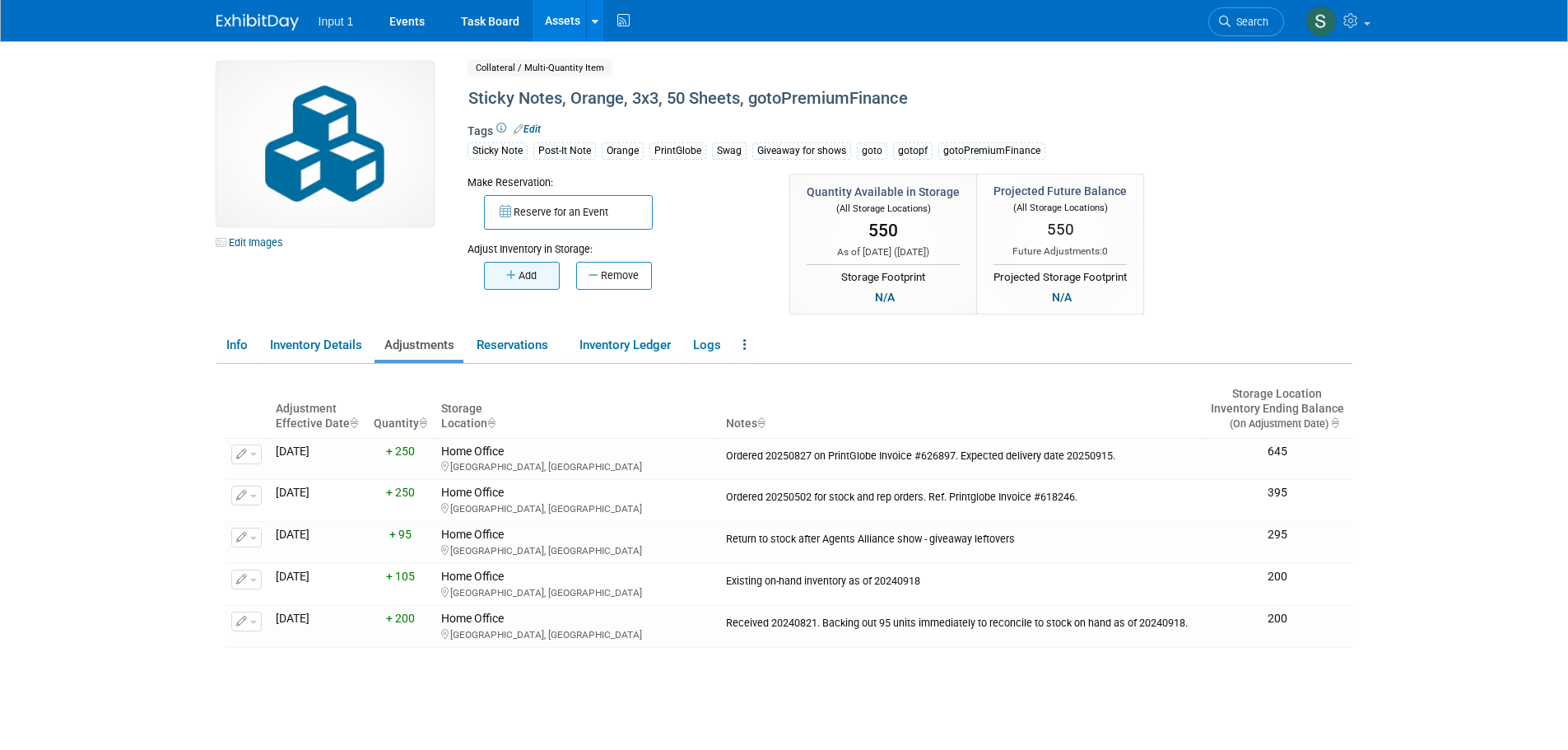
click at [505, 282] on button "Add" at bounding box center [522, 276] width 76 height 28
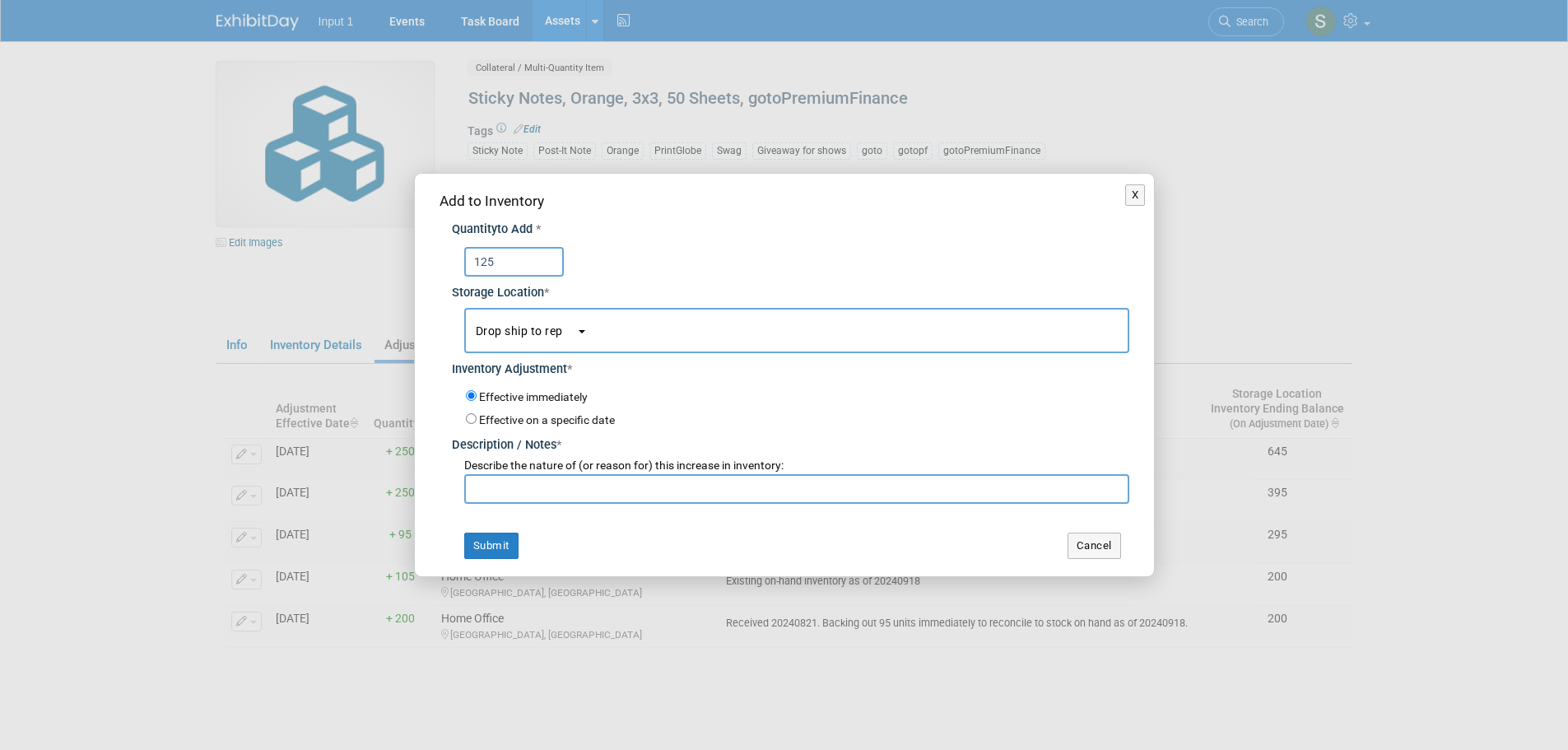
type input "125"
click at [539, 318] on button "Drop ship to rep" at bounding box center [797, 331] width 665 height 45
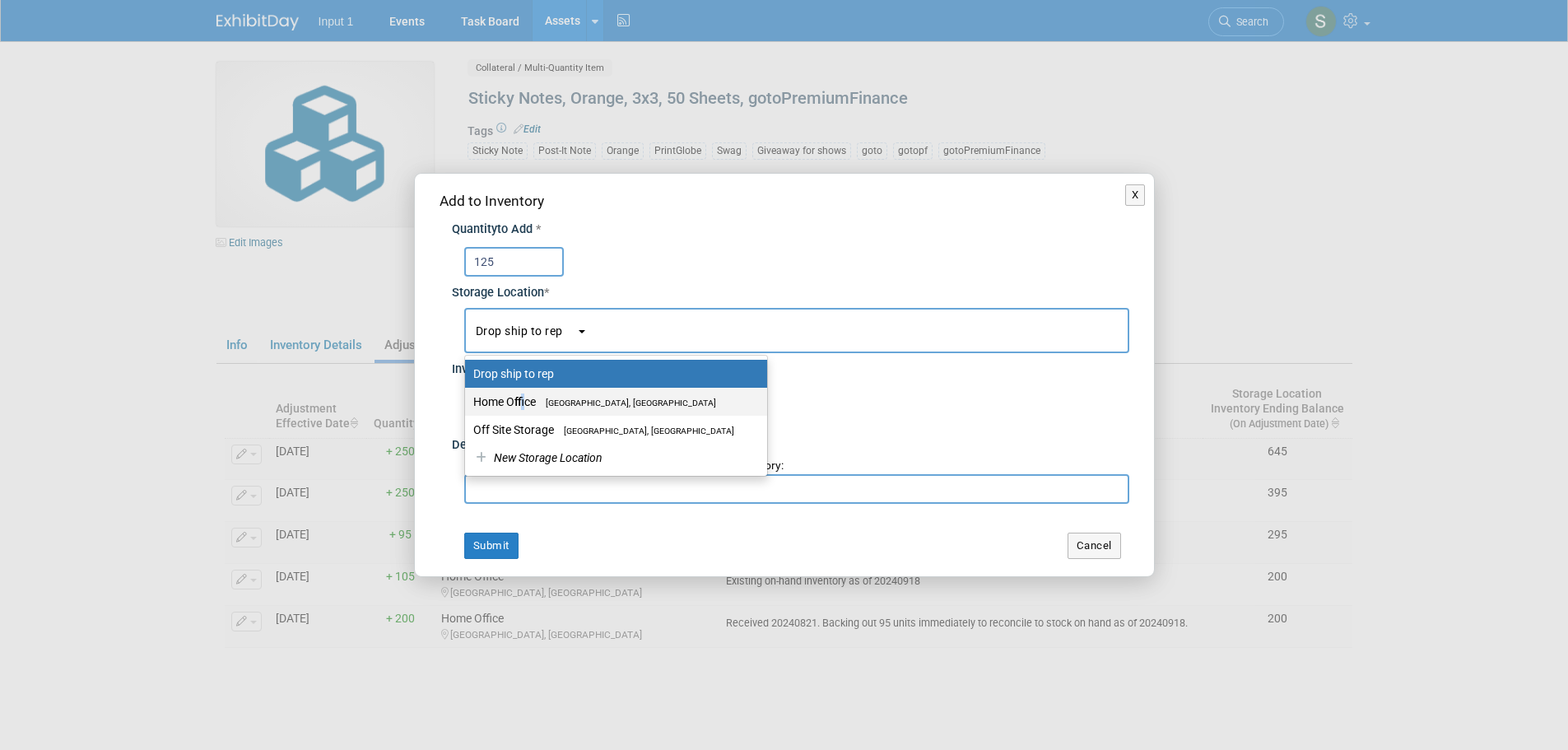
click at [524, 400] on label "Home Office Westlake Village, CA" at bounding box center [612, 402] width 277 height 22
click at [515, 403] on label "Home Office Westlake Village, CA" at bounding box center [612, 402] width 277 height 22
click at [468, 403] on input "Home Office Westlake Village, CA" at bounding box center [462, 403] width 10 height 10
select select "11223761"
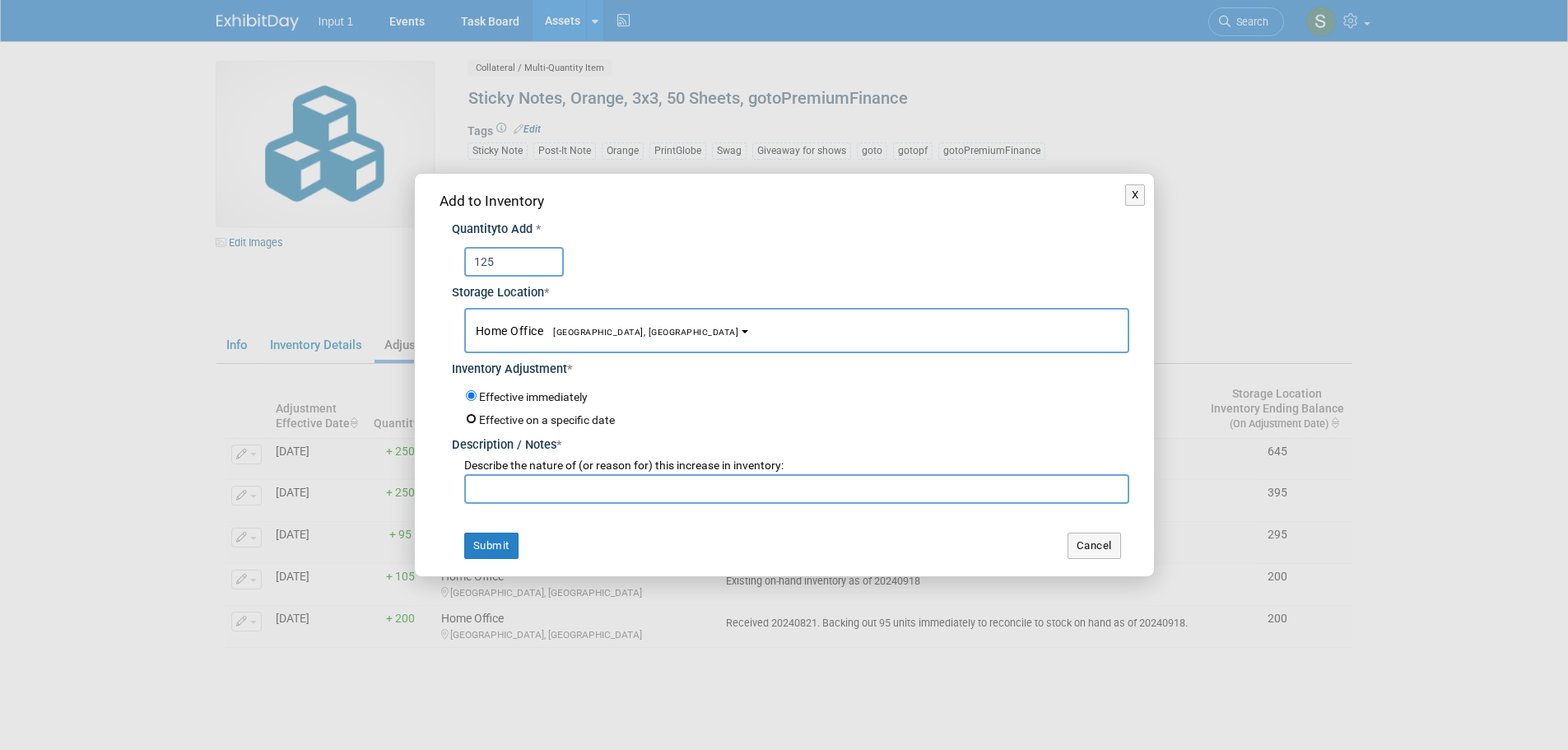
click at [472, 419] on input "Effective on a specific date" at bounding box center [471, 419] width 10 height 10
radio input "true"
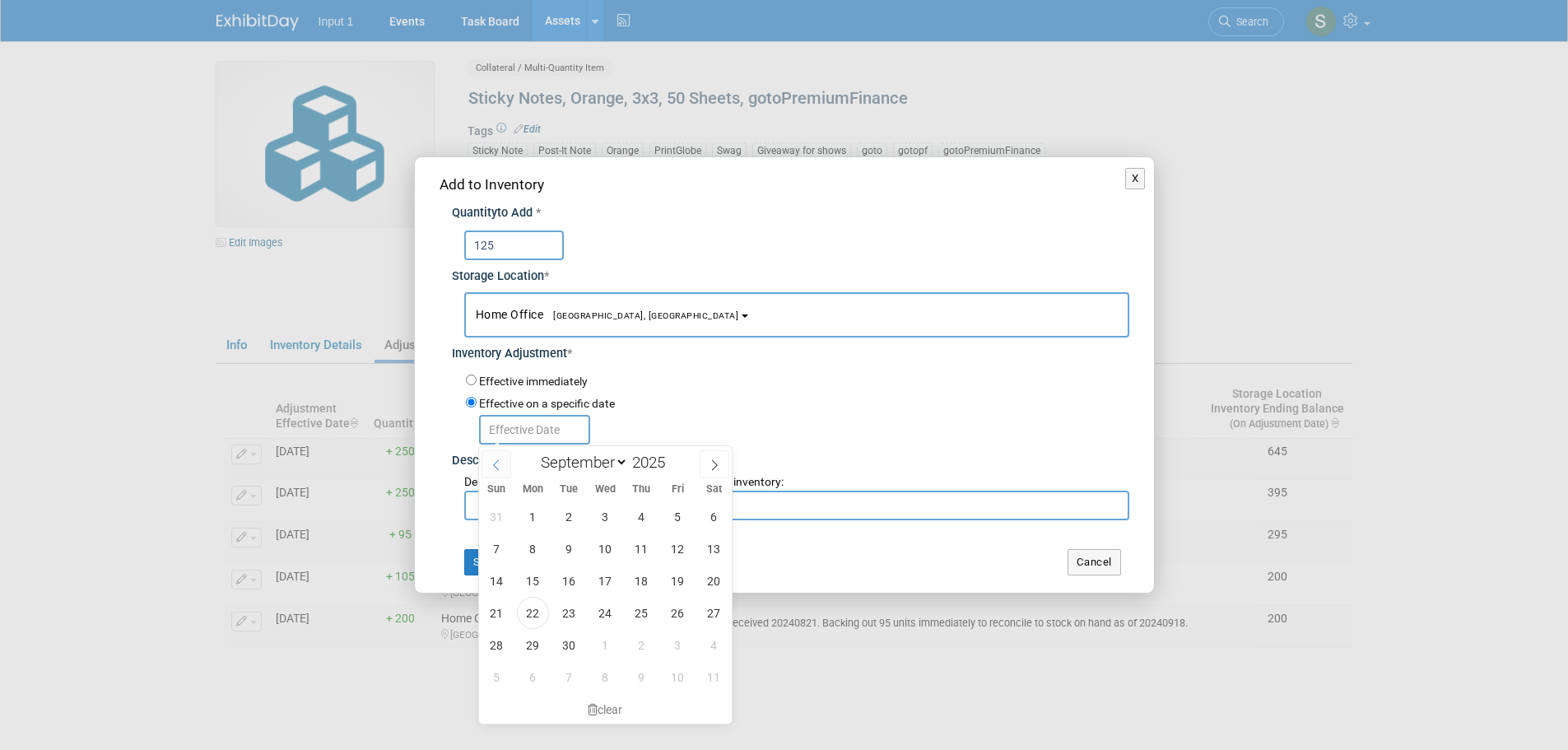
click at [495, 471] on icon at bounding box center [496, 464] width 11 height 11
click at [496, 471] on icon at bounding box center [496, 464] width 11 height 11
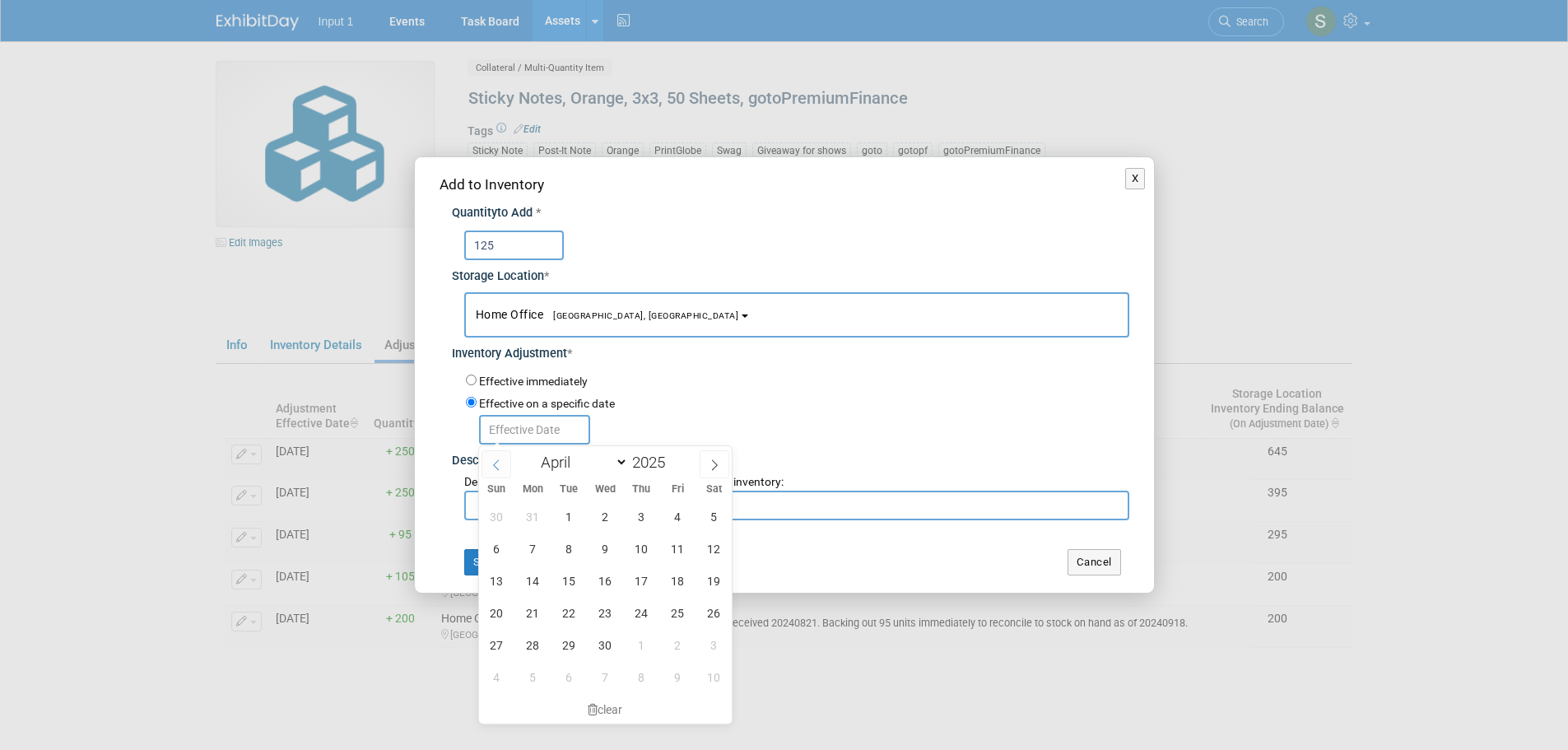
click at [496, 471] on icon at bounding box center [496, 464] width 11 height 11
click at [715, 464] on icon at bounding box center [714, 464] width 11 height 11
select select "2"
click at [641, 616] on span "20" at bounding box center [641, 613] width 32 height 32
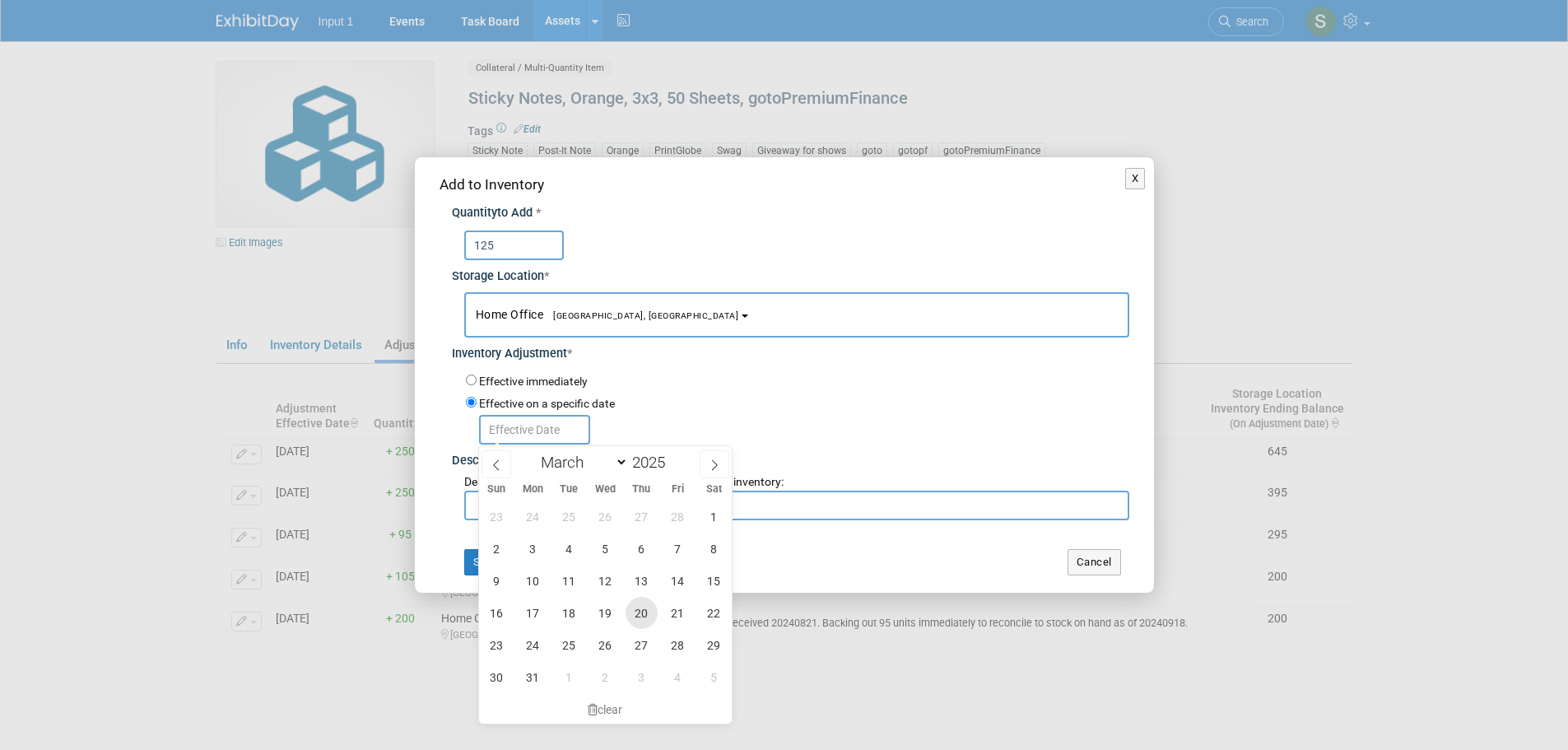
type input "Mar 20, 2025"
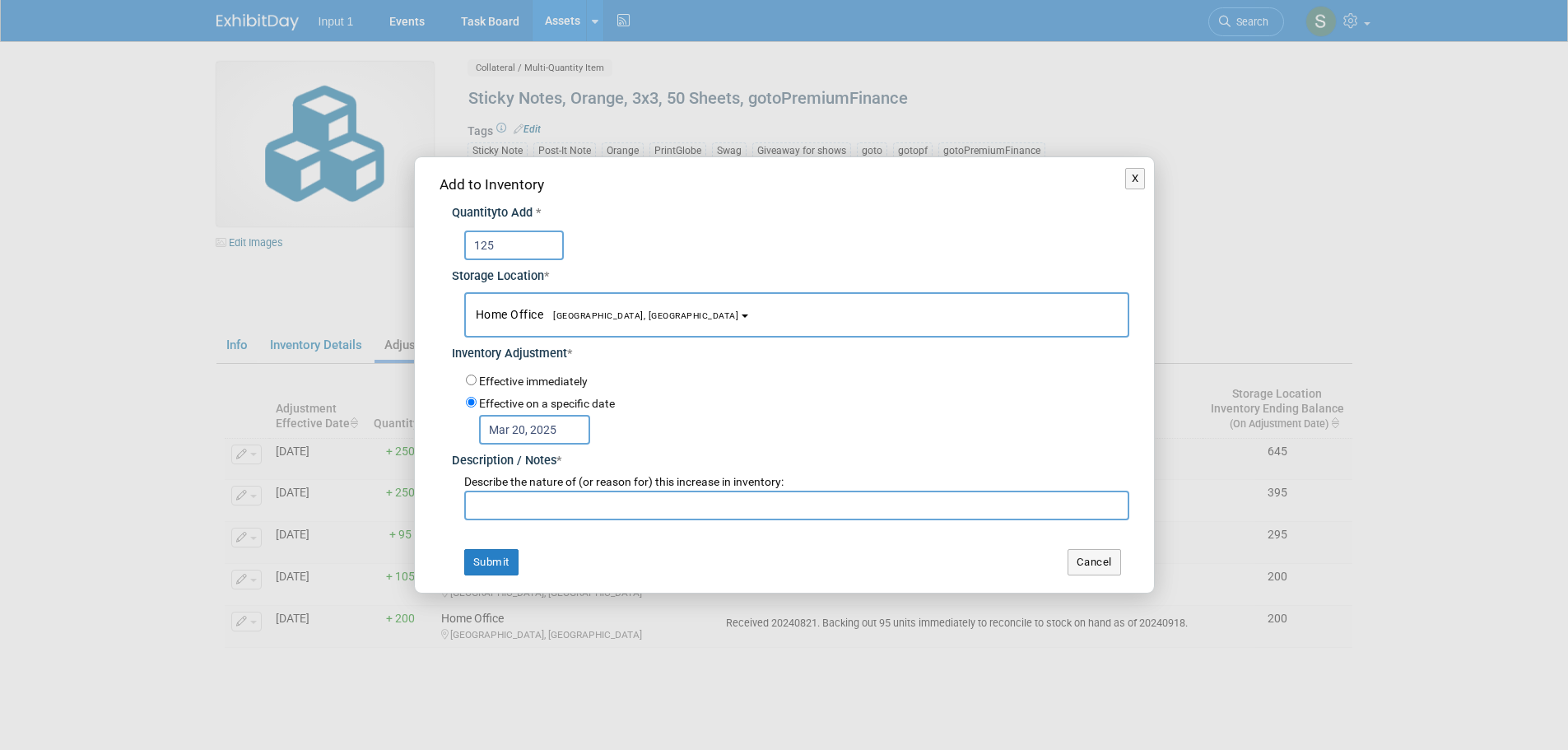
click at [554, 499] on input "text" at bounding box center [797, 506] width 665 height 30
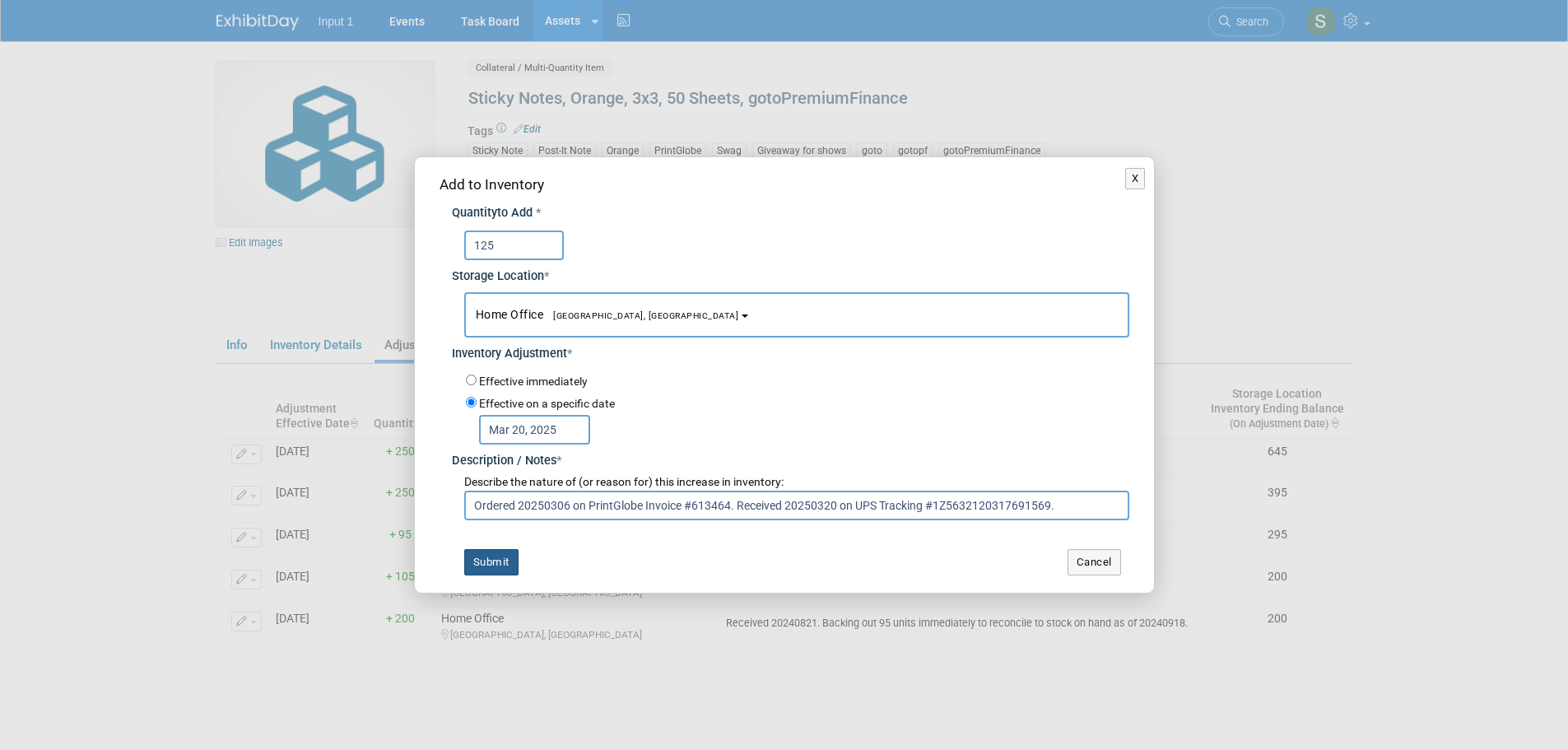
type input "Ordered 20250306 on PrintGlobe Invoice #613464. Received 20250320 on UPS Tracki…"
click at [497, 568] on button "Submit" at bounding box center [491, 562] width 54 height 26
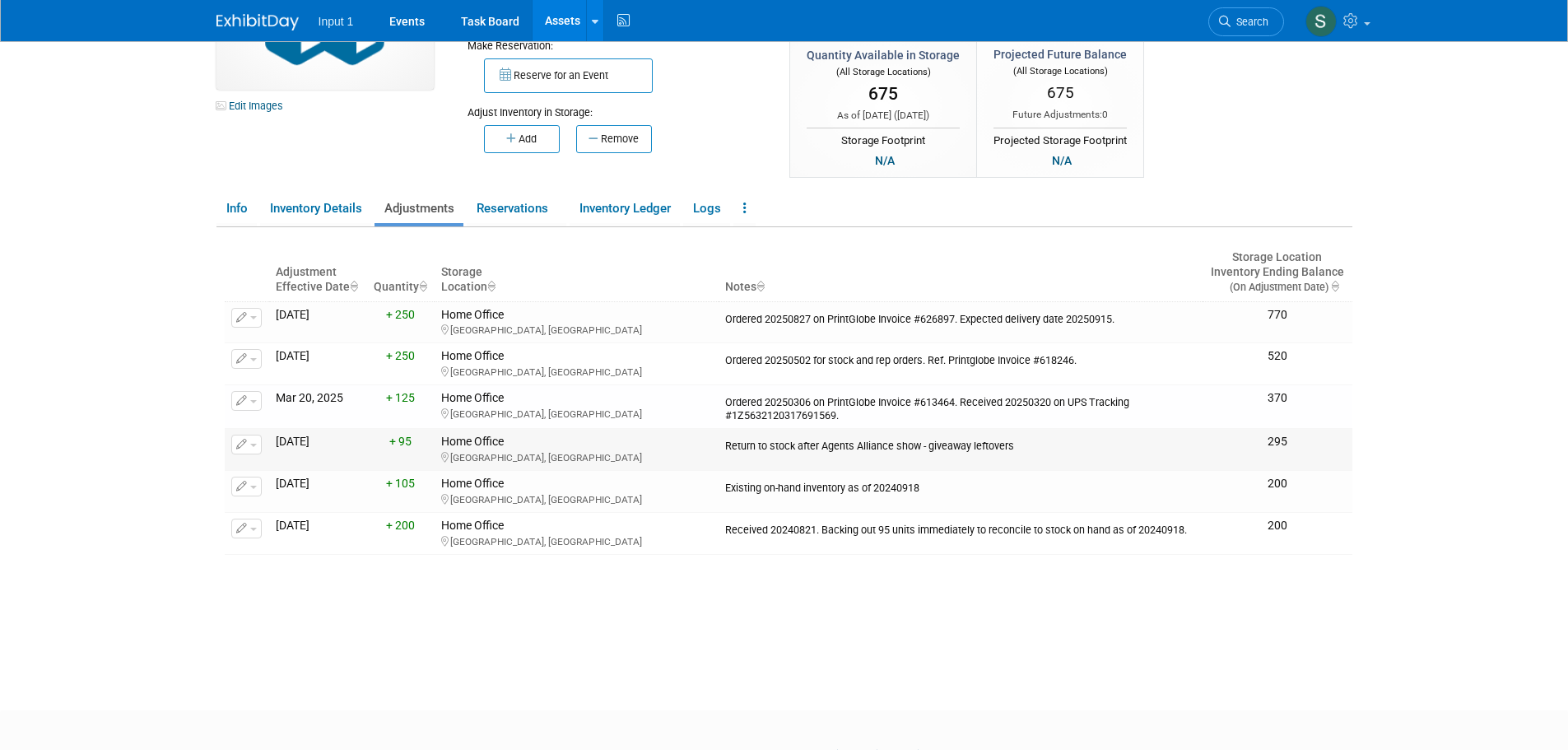
scroll to position [165, 0]
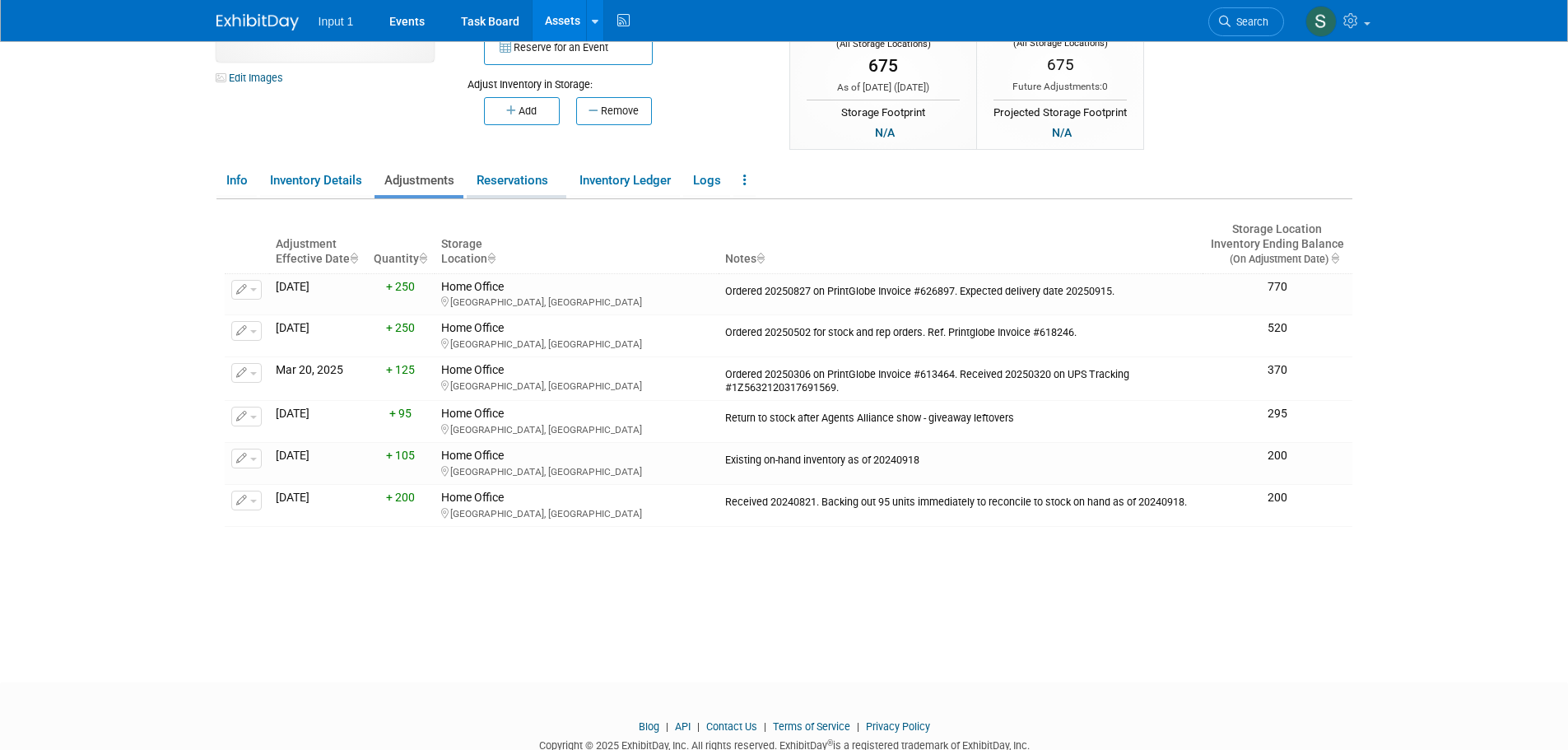
click at [508, 182] on link "Reservations" at bounding box center [517, 181] width 99 height 29
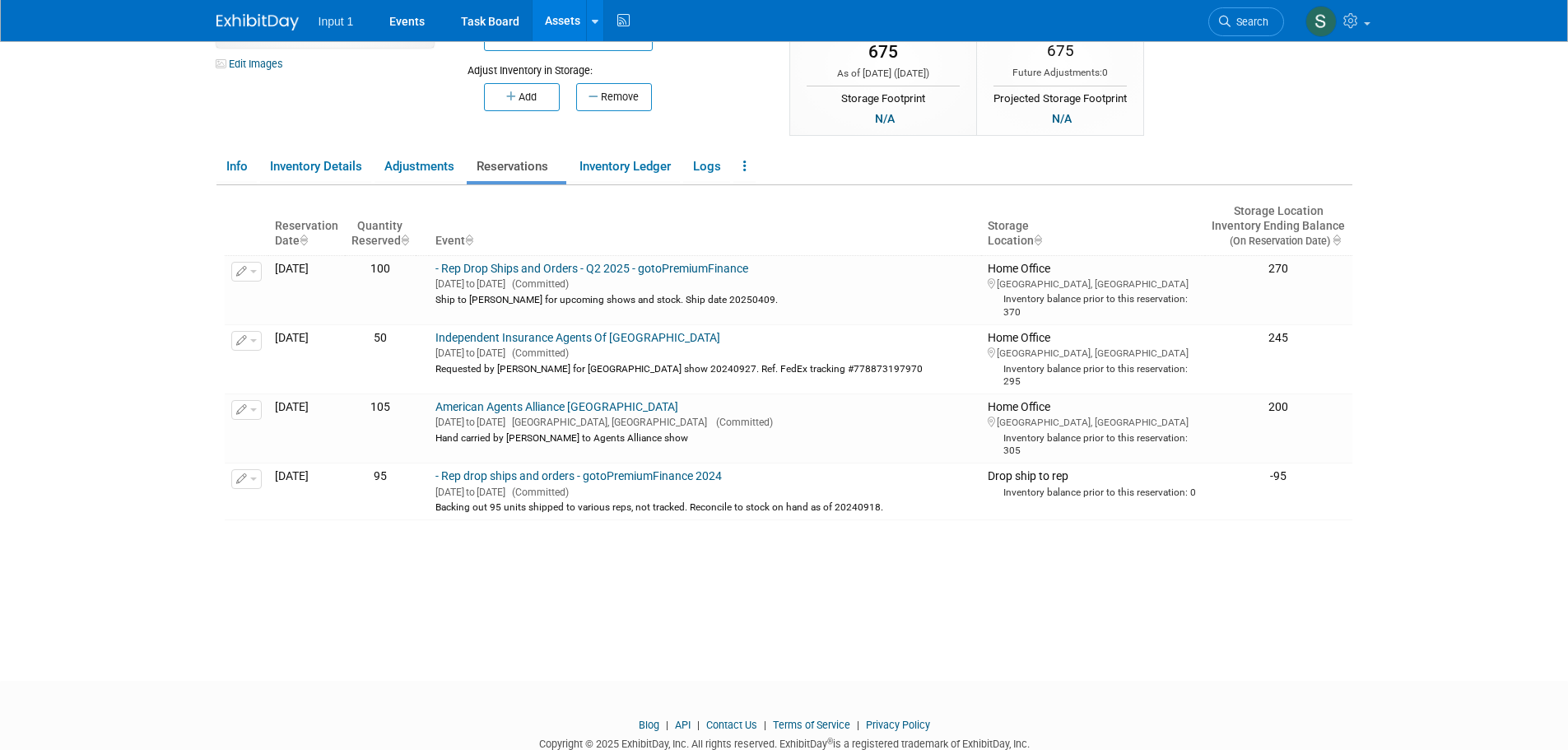
scroll to position [142, 0]
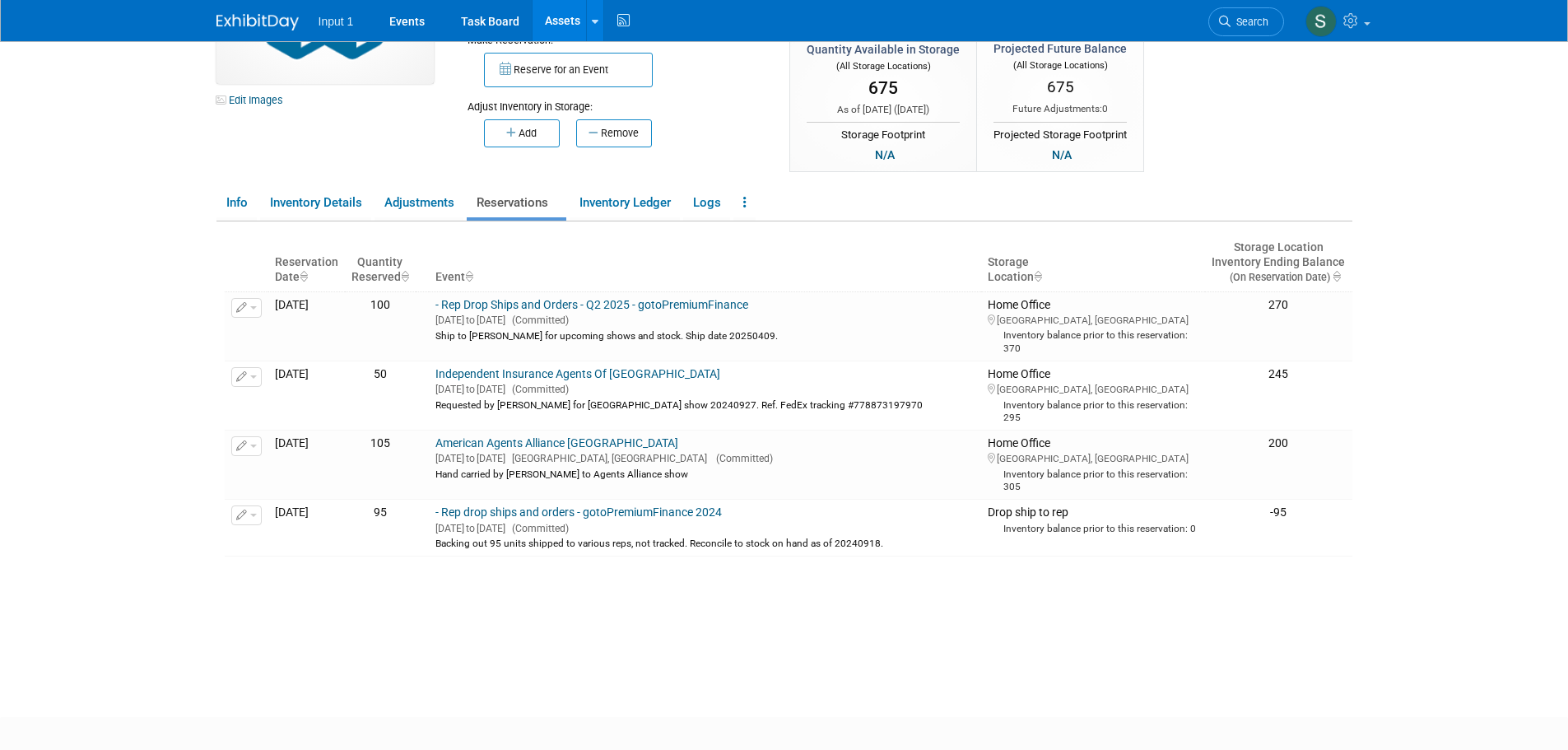
click at [573, 83] on button "Reserve for an Event" at bounding box center [568, 70] width 168 height 35
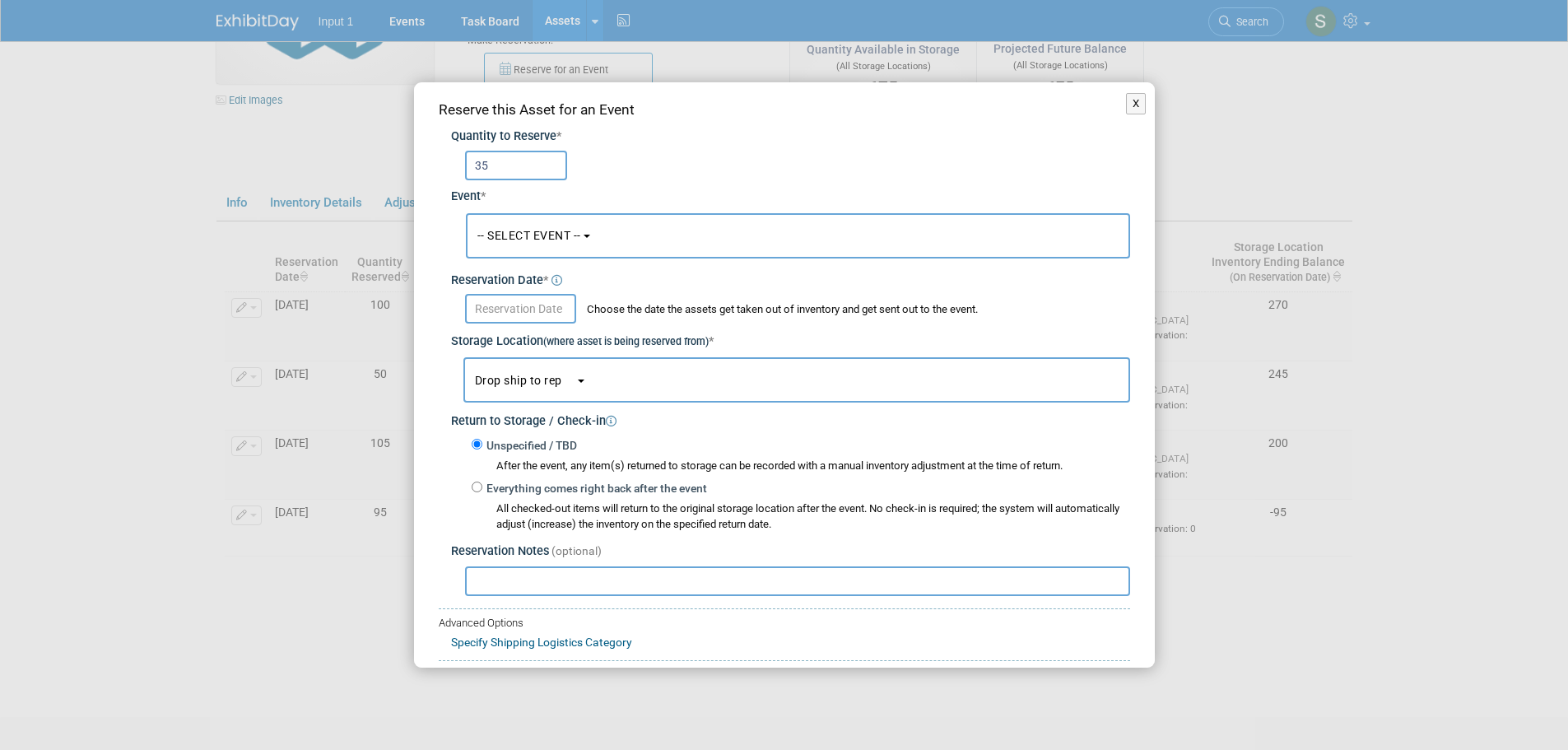
type input "35"
click at [598, 247] on button "-- SELECT EVENT --" at bounding box center [798, 236] width 664 height 45
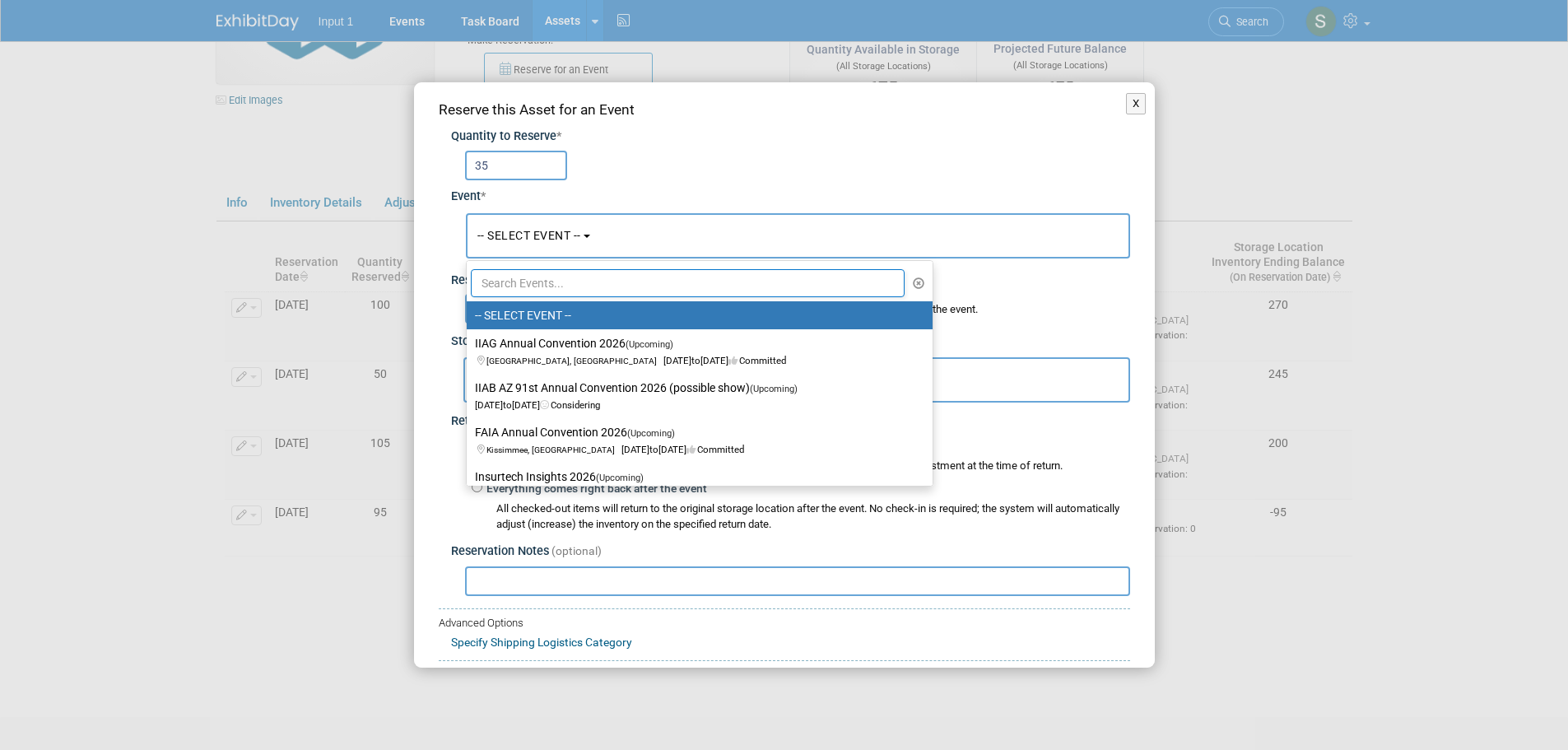
click at [550, 280] on input "text" at bounding box center [688, 283] width 435 height 28
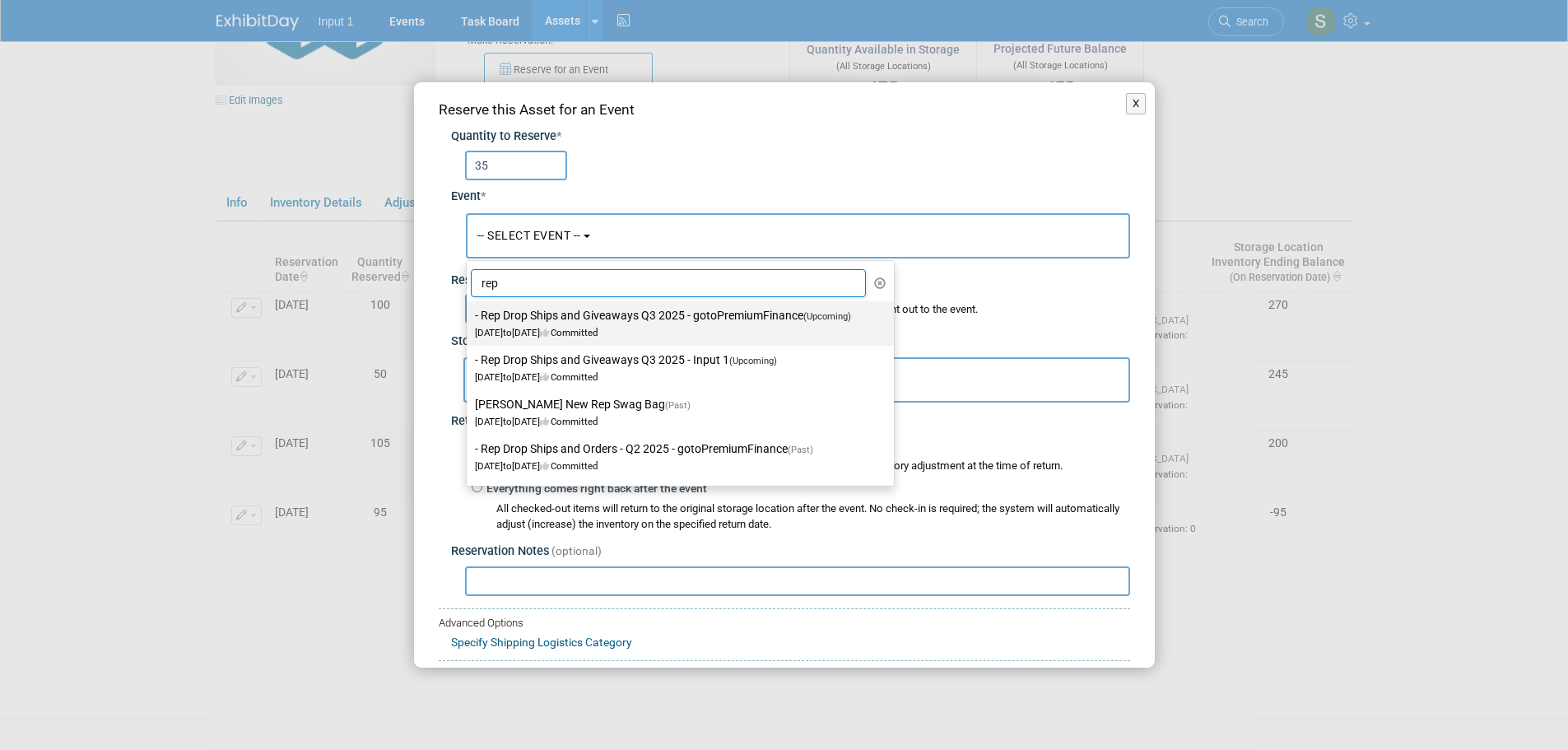
type input "rep"
click at [655, 322] on label "- Rep Drop Ships and Giveaways Q3 2025 - gotoPremiumFinance (Upcoming) Jul 1, 2…" at bounding box center [675, 323] width 402 height 38
click at [469, 321] on input "- Rep Drop Ships and Giveaways Q3 2025 - gotoPremiumFinance (Upcoming) Jul 1, 2…" at bounding box center [463, 316] width 10 height 10
select select "11146711"
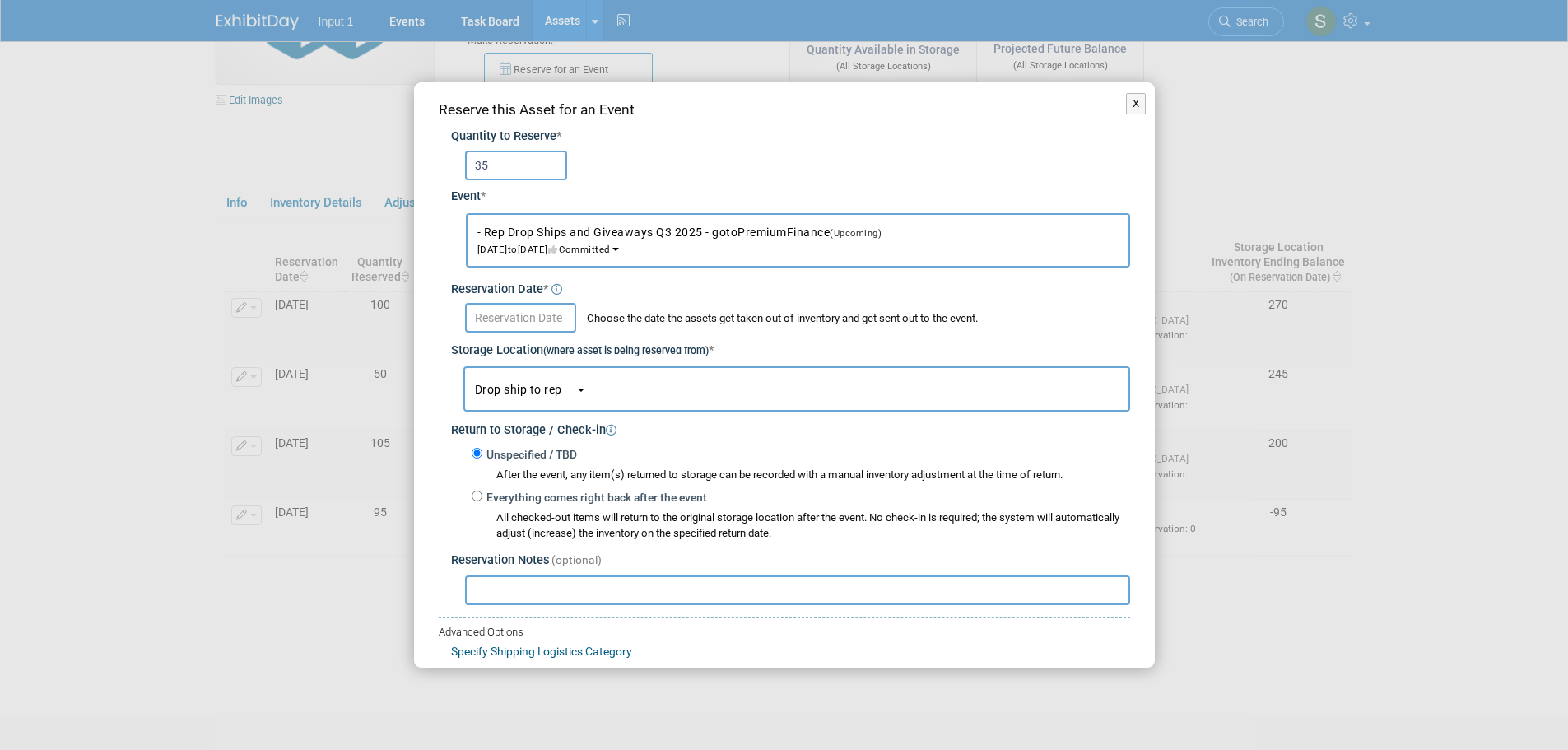
click at [510, 314] on input "text" at bounding box center [520, 318] width 111 height 30
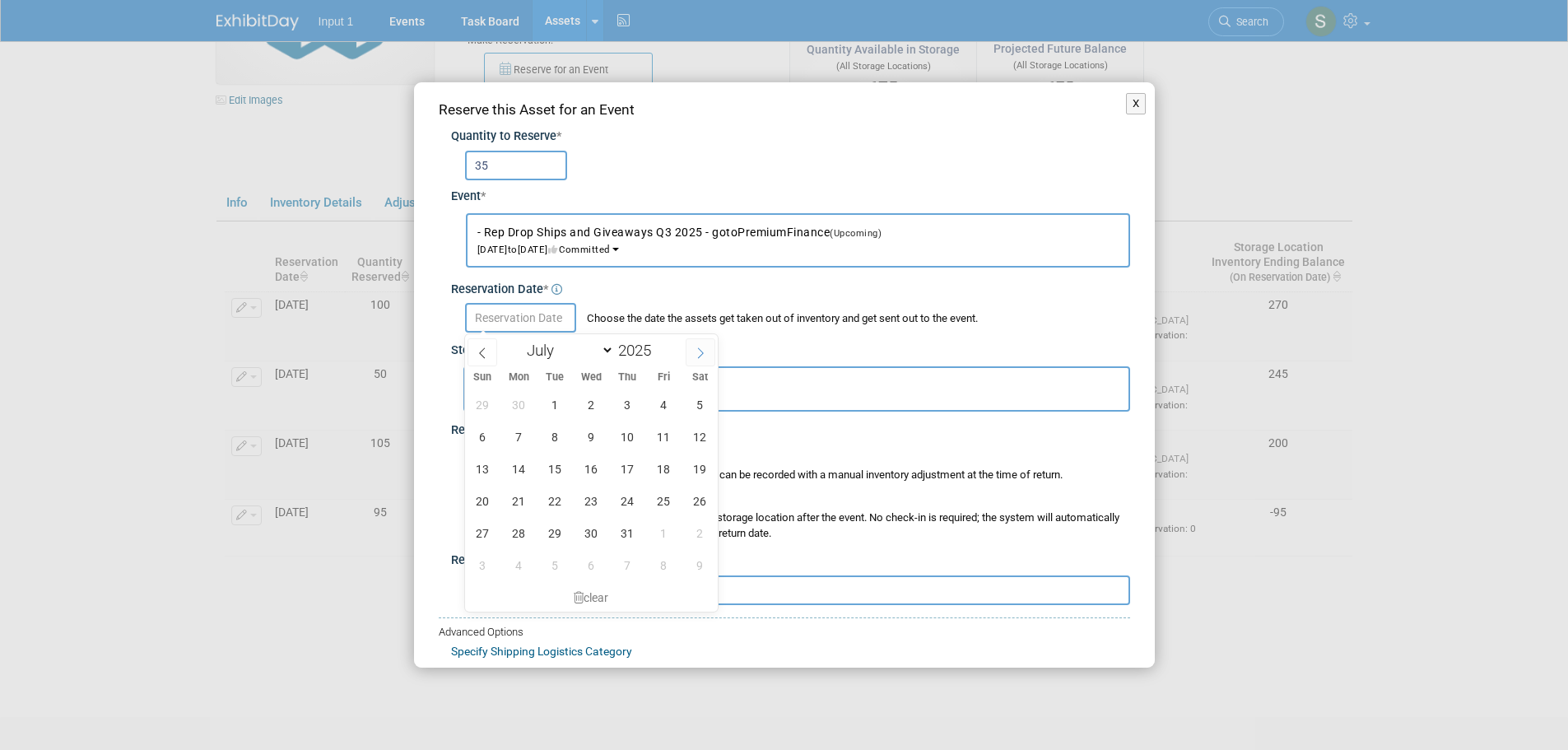
click at [702, 355] on icon at bounding box center [700, 353] width 11 height 11
select select "7"
click at [587, 497] on span "20" at bounding box center [591, 501] width 32 height 32
type input "Aug 20, 2025"
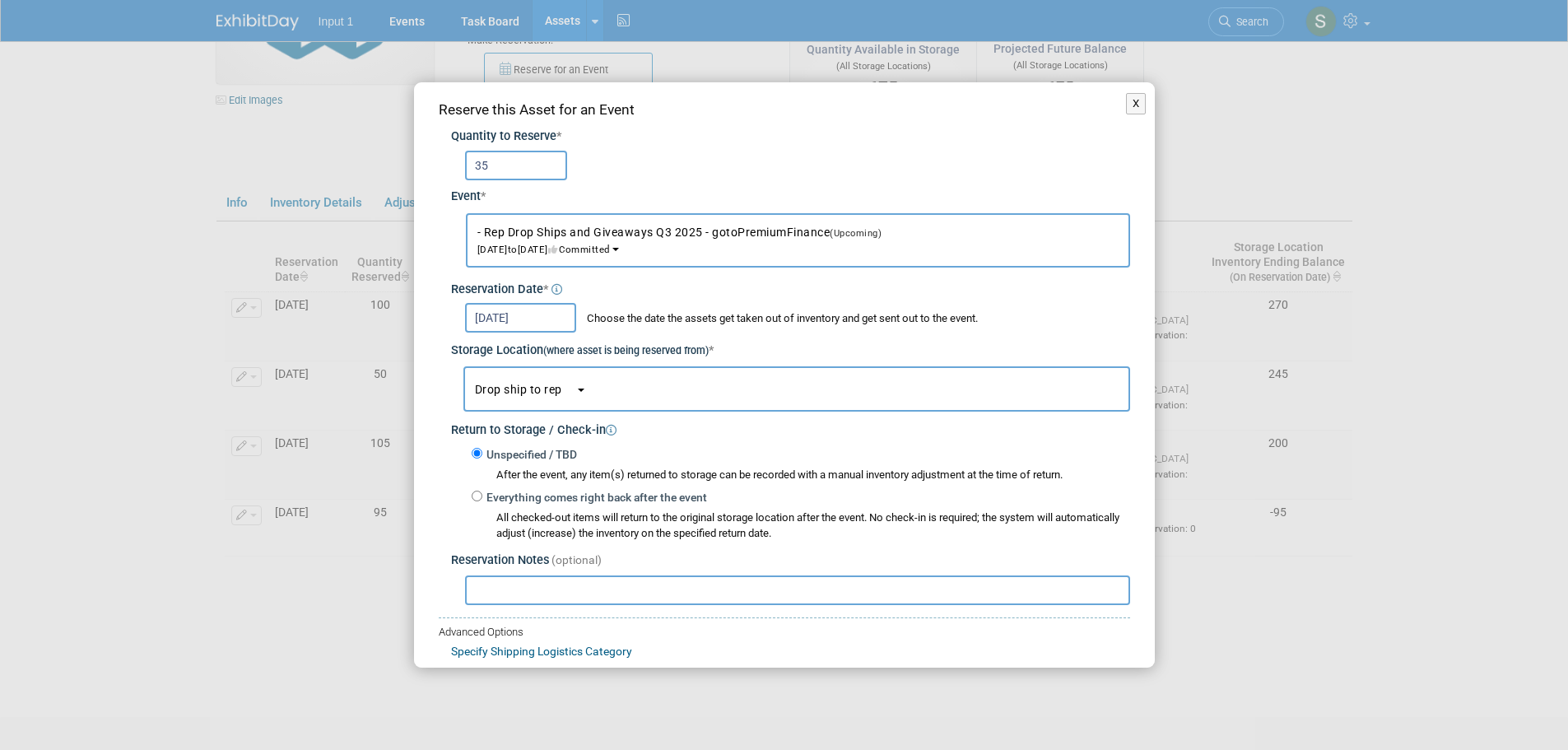
click at [532, 590] on input "text" at bounding box center [798, 590] width 665 height 30
paste input "Shipped to Excel General Agency per [PERSON_NAME] request (email 20250813). Shi…"
type input "Shipped to Excel General Agency per [PERSON_NAME] request (email 20250813). Shi…"
click at [563, 385] on span "button" at bounding box center [568, 390] width 13 height 10
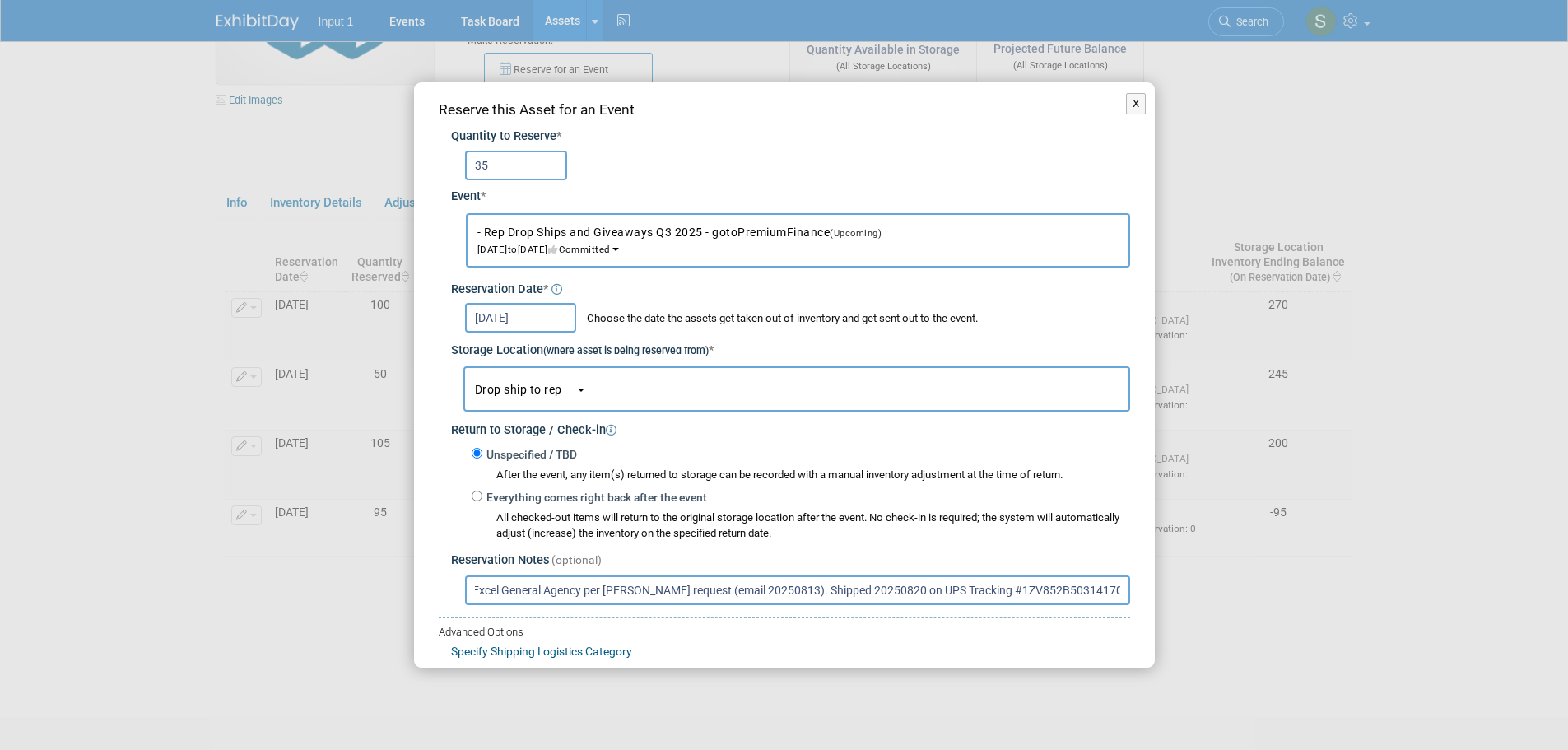
scroll to position [0, 0]
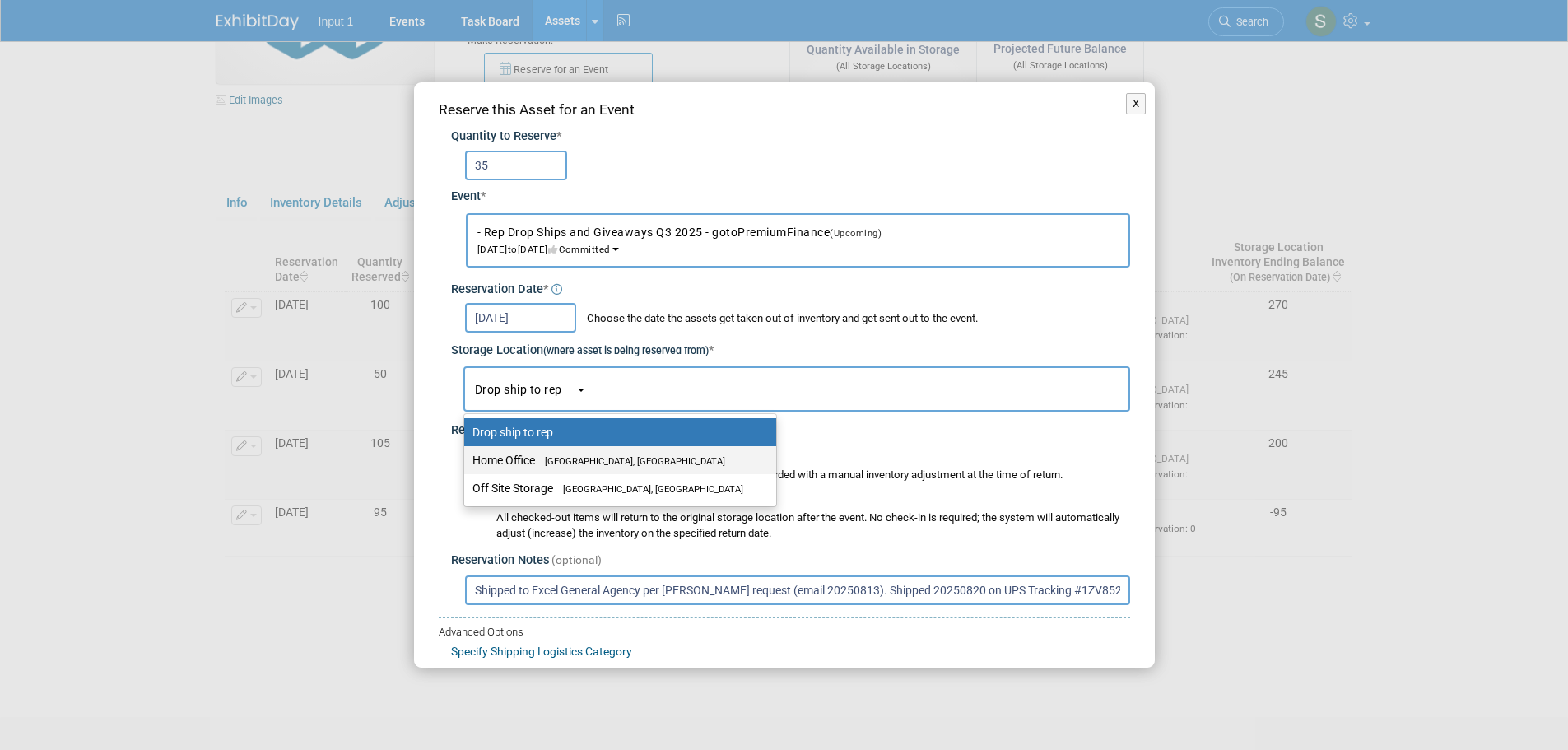
click at [540, 459] on span "[GEOGRAPHIC_DATA], [GEOGRAPHIC_DATA]" at bounding box center [630, 462] width 190 height 10
click at [467, 459] on input "Home Office Westlake Village, CA" at bounding box center [462, 461] width 10 height 10
select select "11223761"
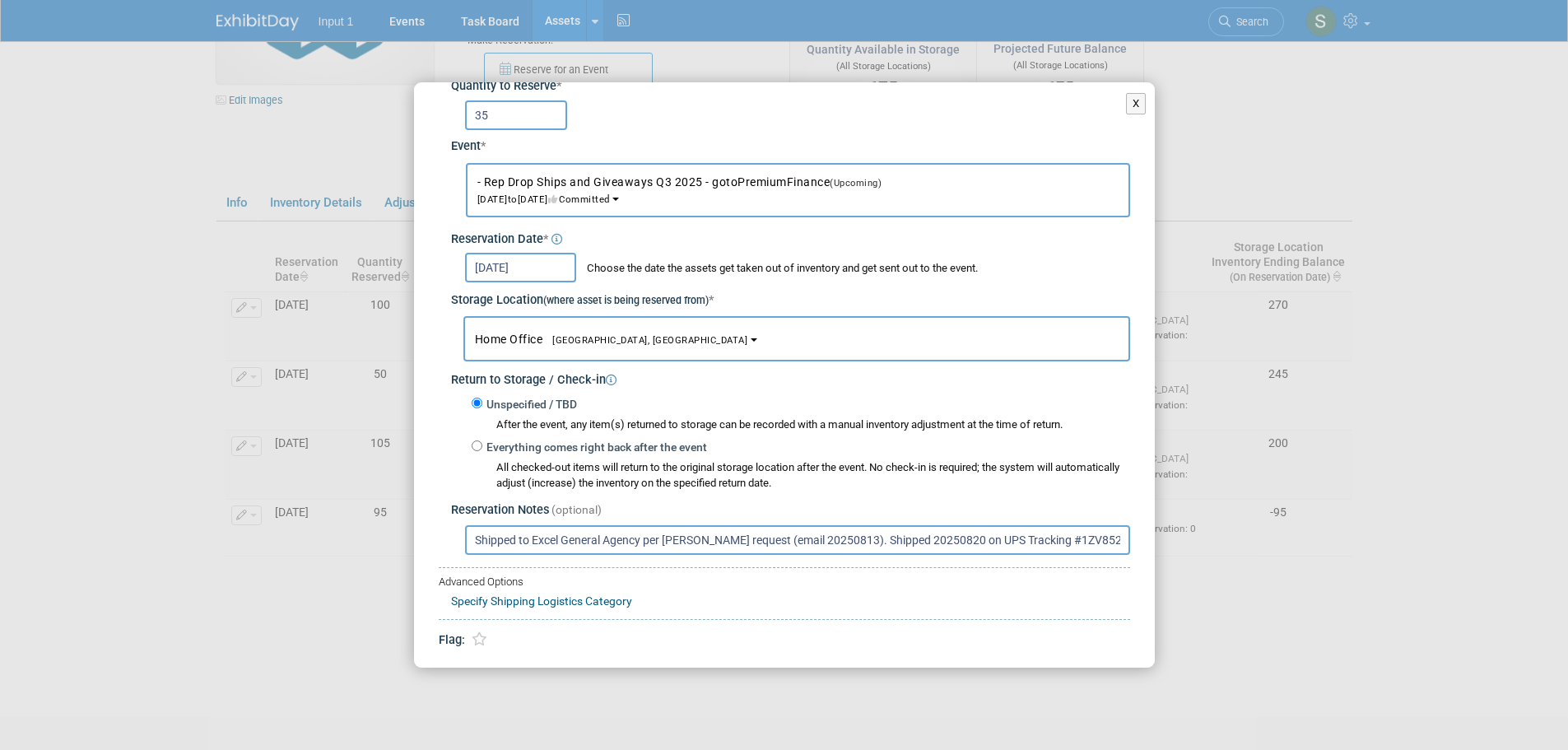
scroll to position [98, 0]
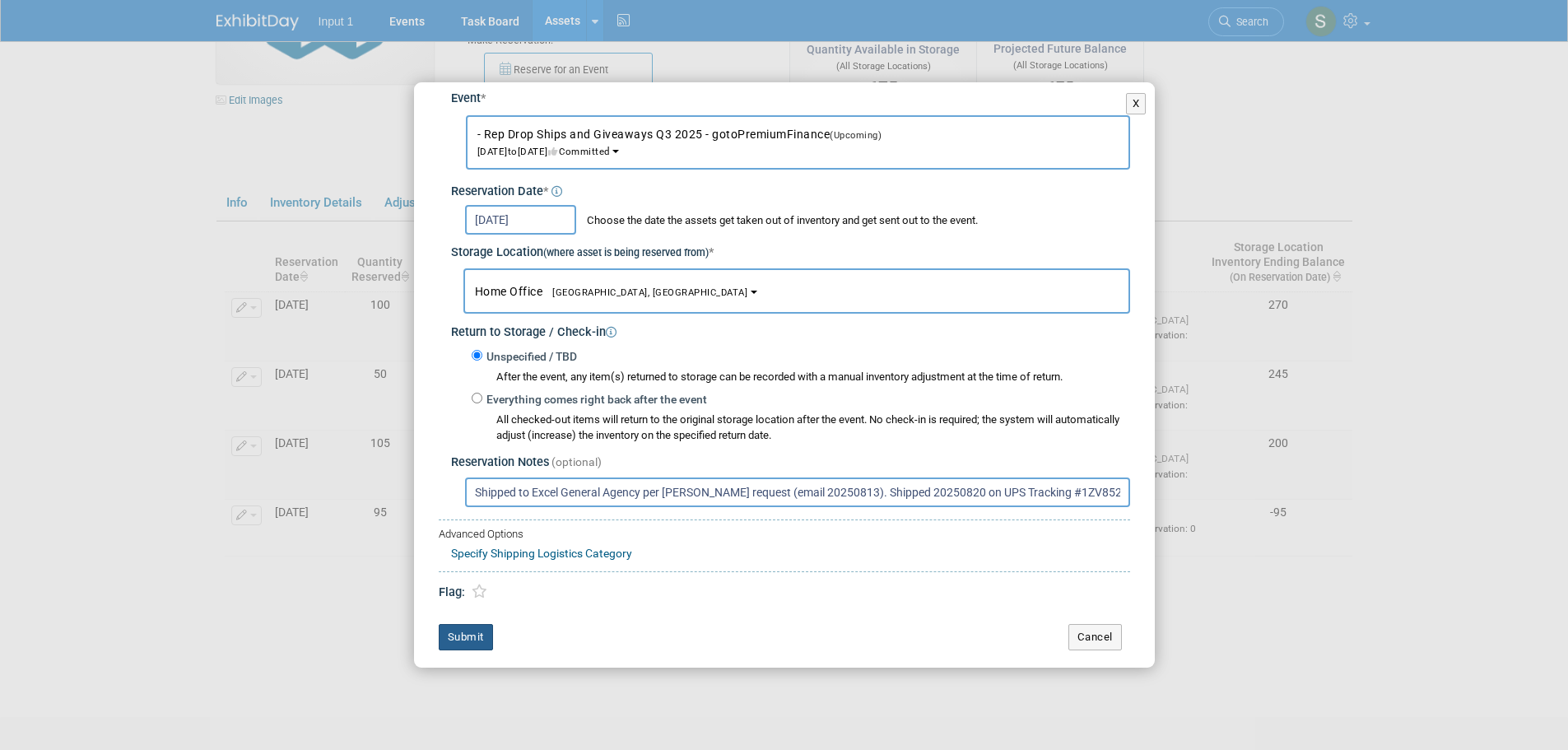
click at [461, 635] on button "Submit" at bounding box center [466, 637] width 54 height 26
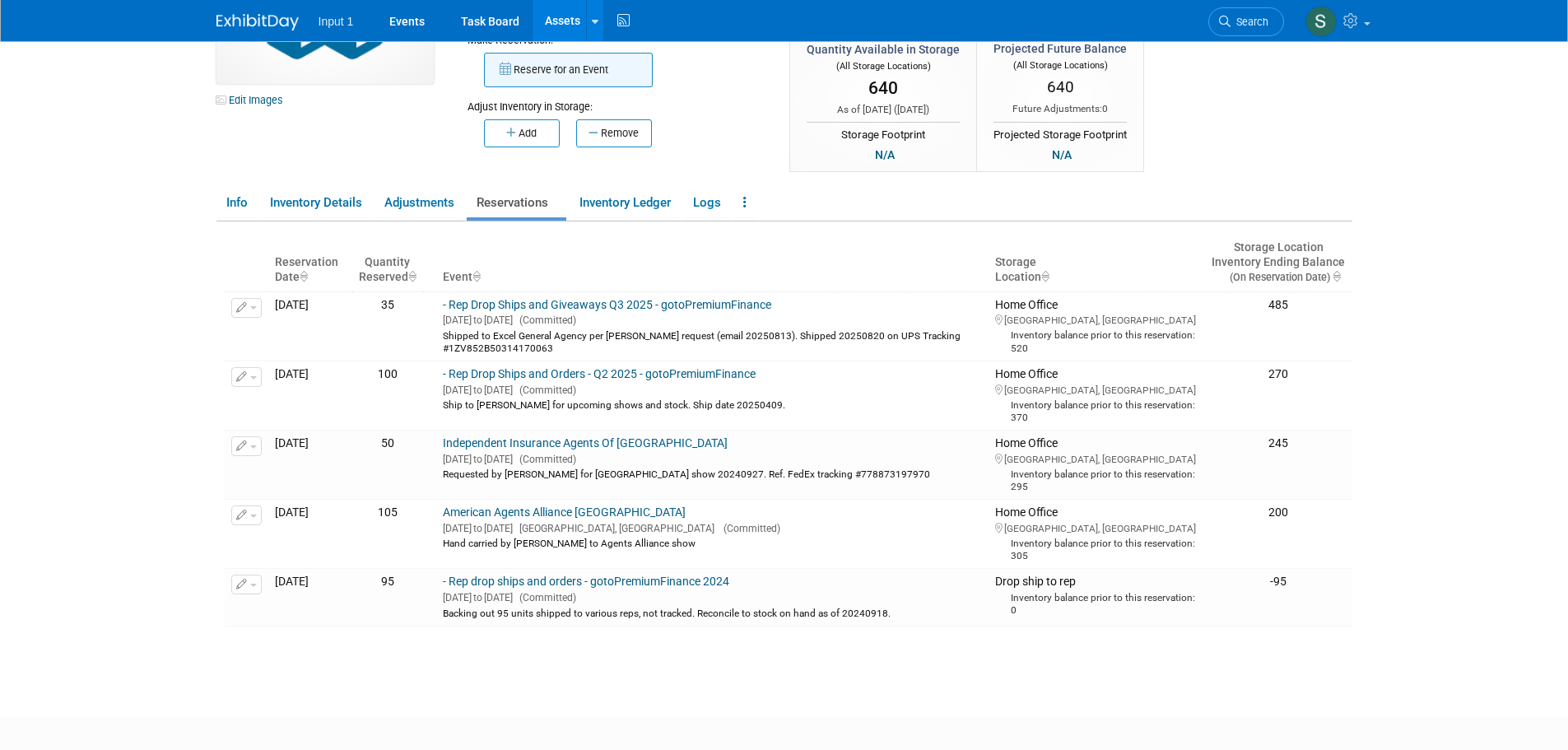
click at [563, 76] on button "Reserve for an Event" at bounding box center [568, 70] width 168 height 35
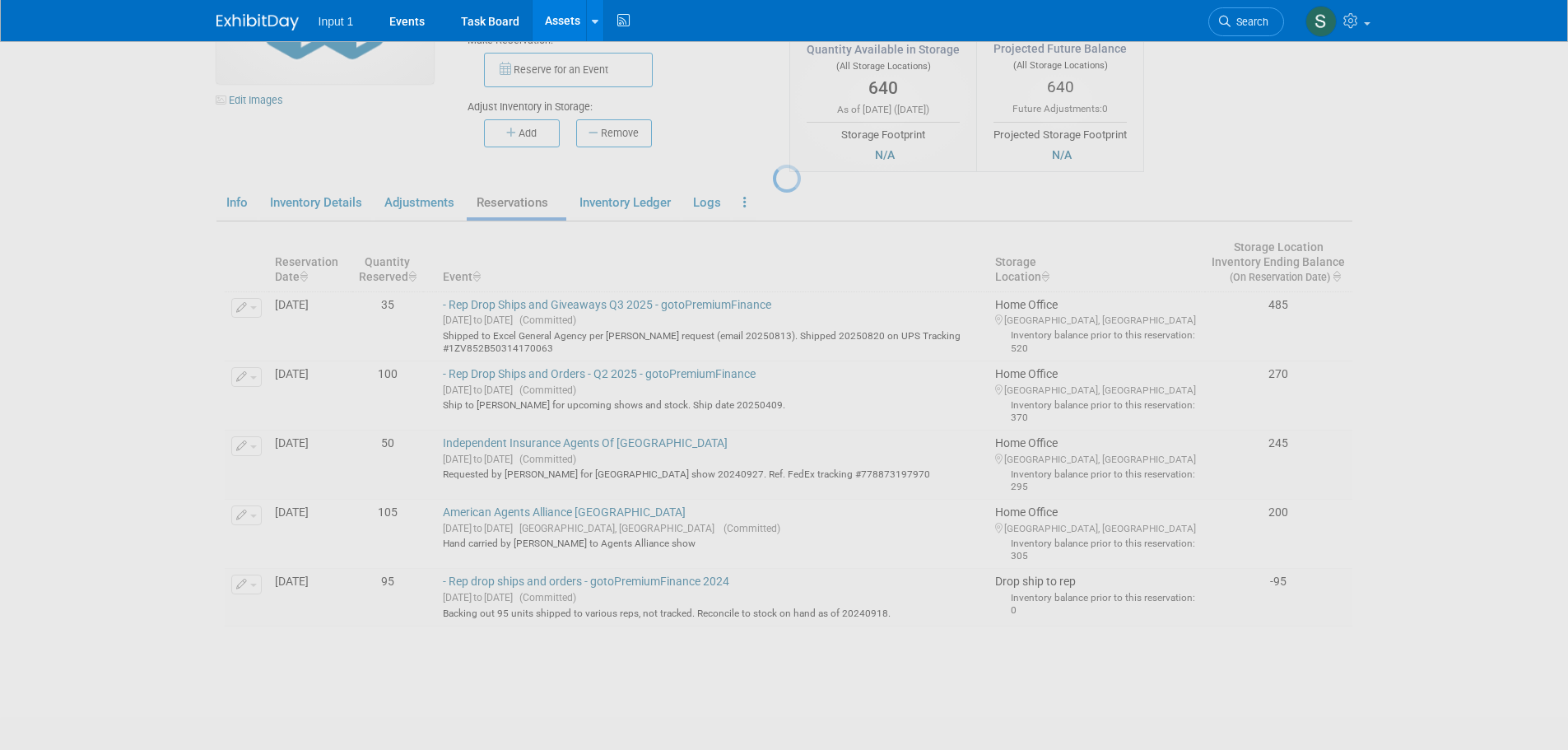
select select "8"
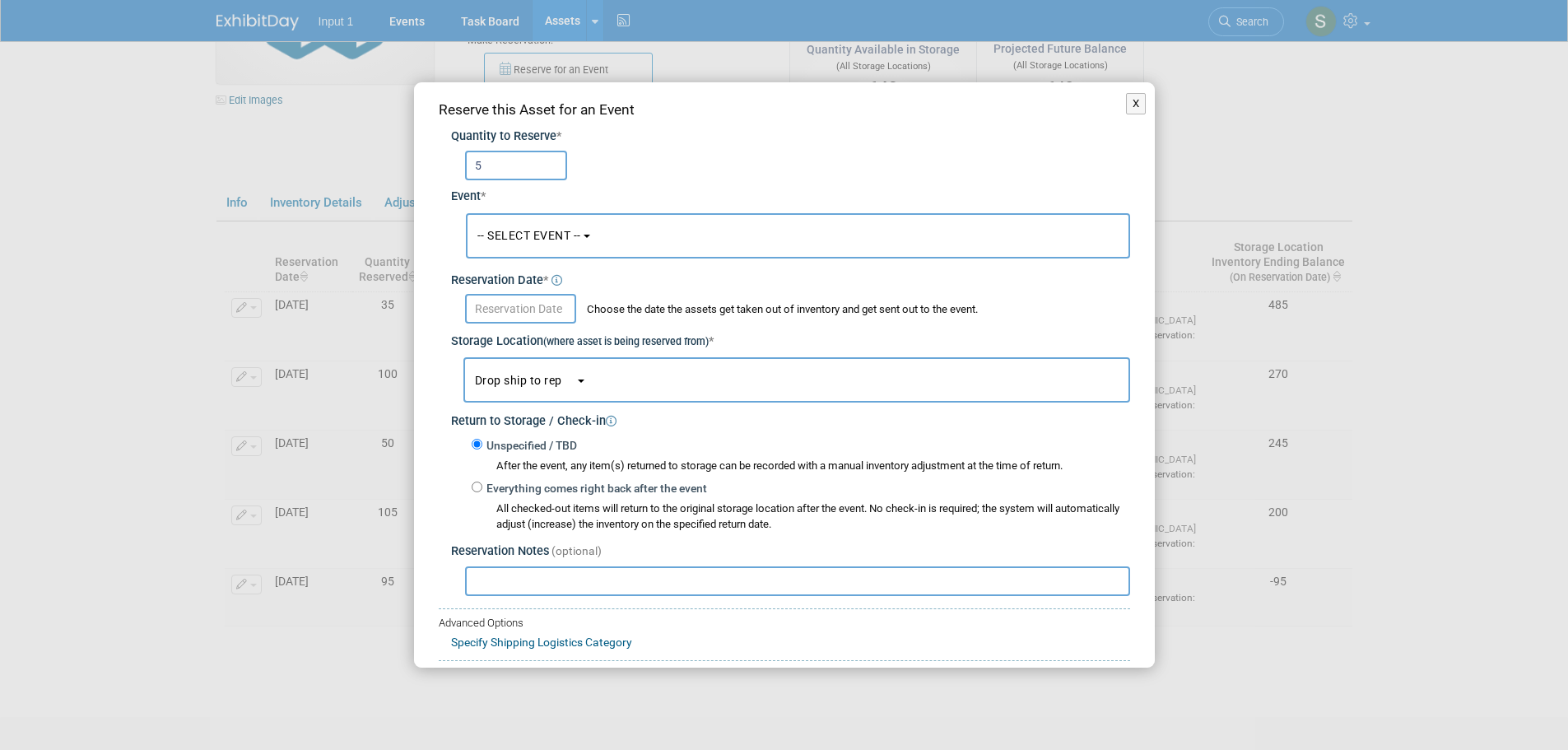
type input "5"
click at [538, 250] on button "-- SELECT EVENT --" at bounding box center [798, 236] width 664 height 45
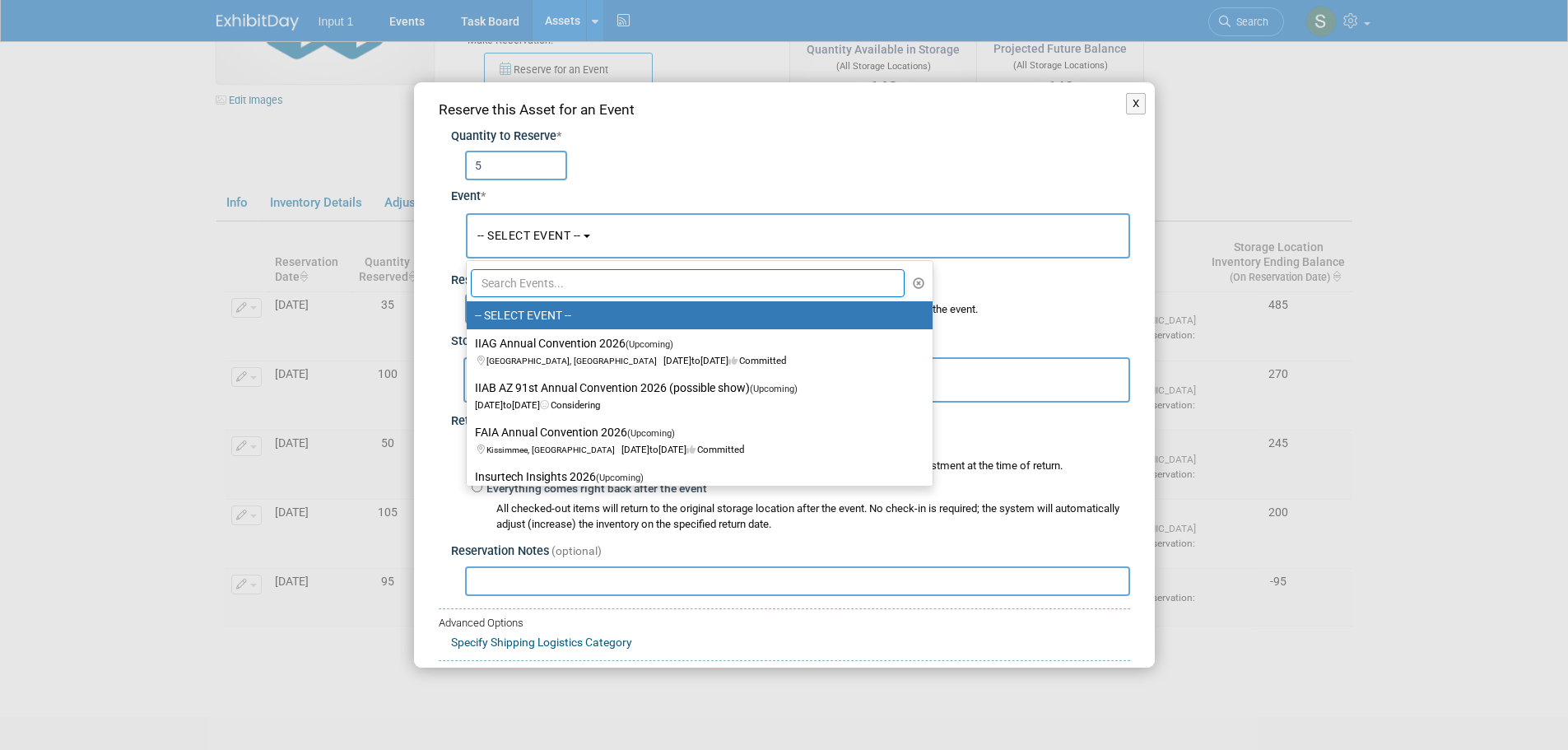
click at [537, 284] on input "text" at bounding box center [688, 283] width 435 height 28
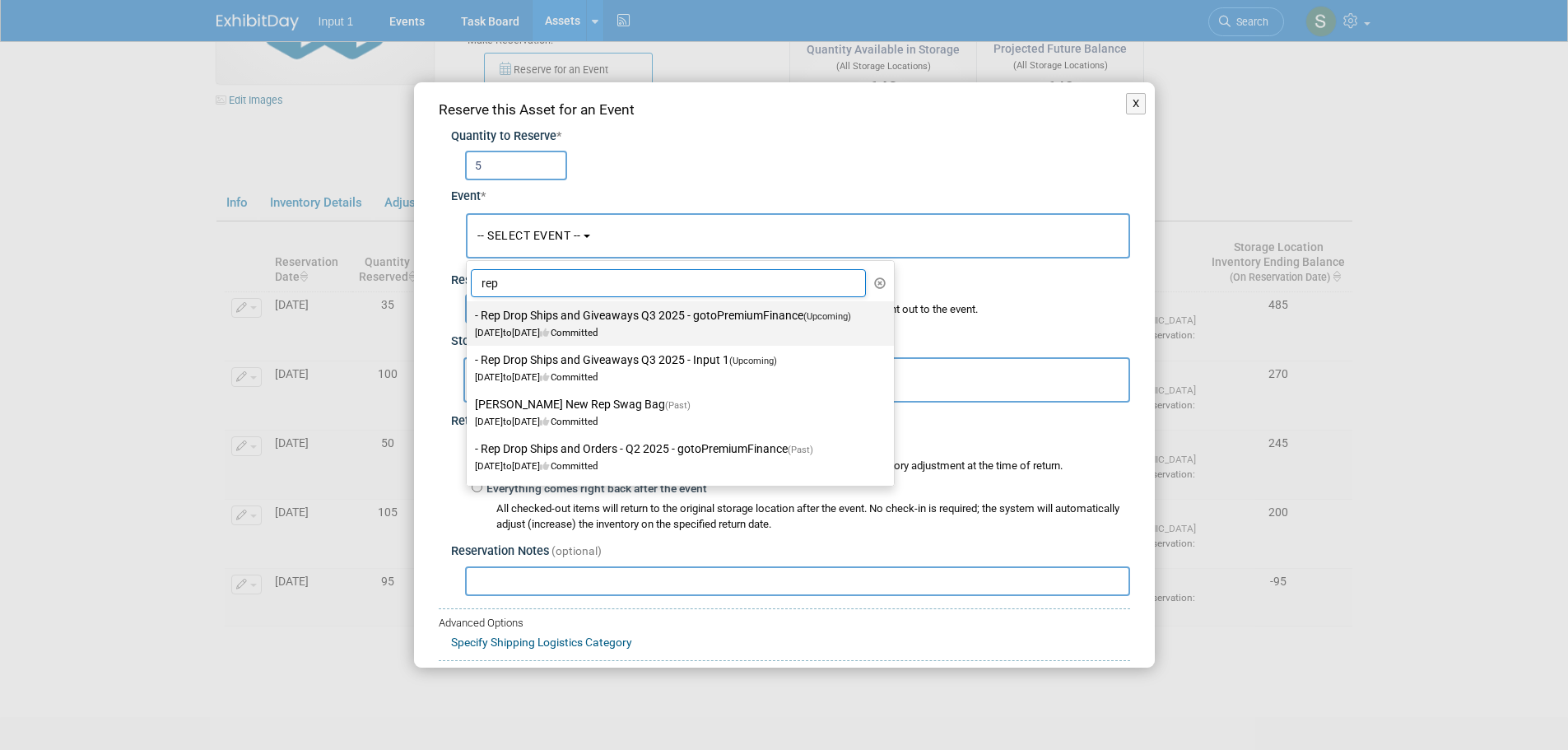
type input "rep"
click at [581, 323] on label "- Rep Drop Ships and Giveaways Q3 2025 - gotoPremiumFinance (Upcoming) Jul 1, 2…" at bounding box center [675, 323] width 402 height 38
drag, startPoint x: 572, startPoint y: 327, endPoint x: 567, endPoint y: 337, distance: 11.2
click at [575, 327] on span "Jul 1, 2025 to Sep 30, 2025 Committed" at bounding box center [668, 325] width 386 height 28
click at [539, 315] on label "- Rep Drop Ships and Giveaways Q3 2025 - gotoPremiumFinance (Upcoming) Jul 1, 2…" at bounding box center [675, 323] width 402 height 38
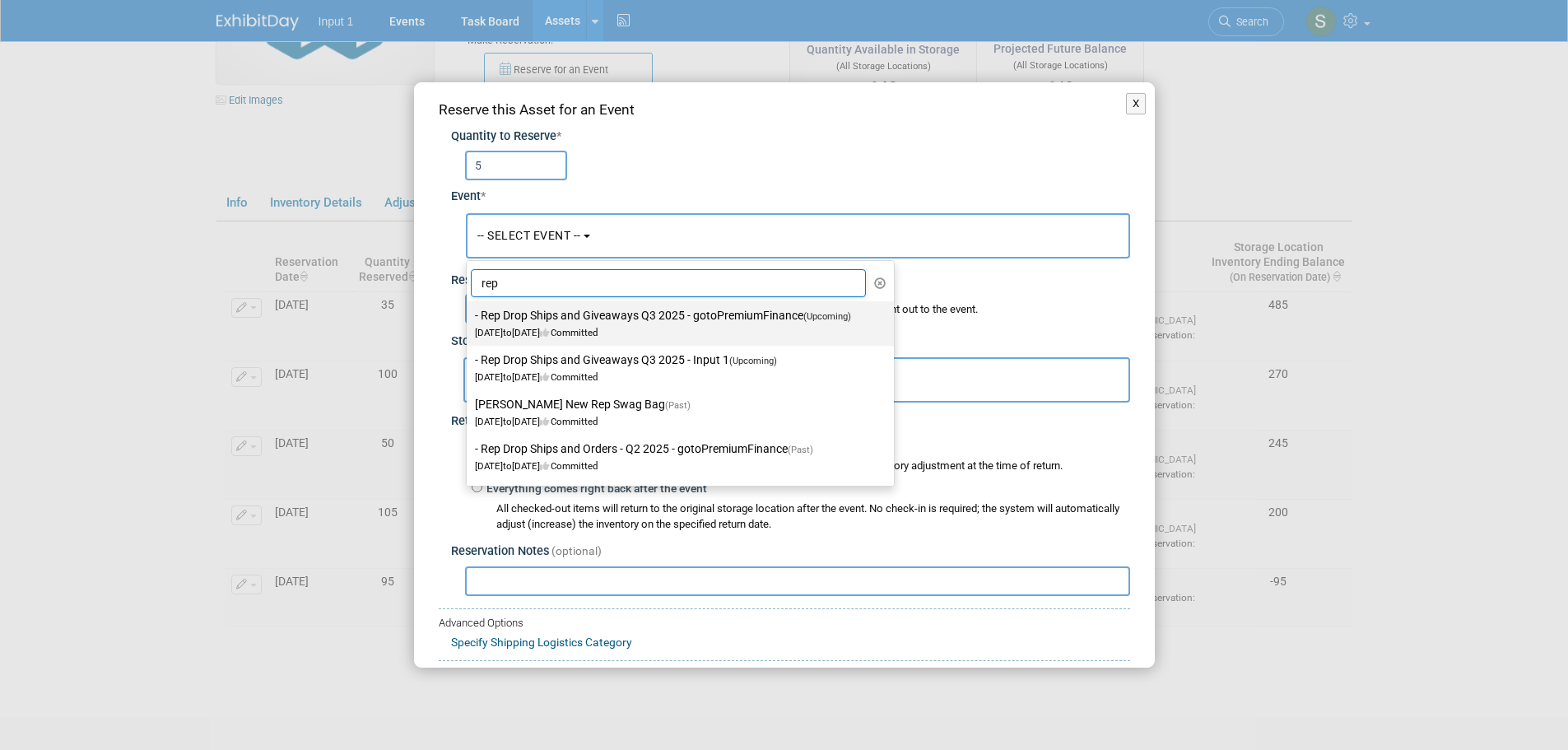
click at [469, 315] on input "- Rep Drop Ships and Giveaways Q3 2025 - gotoPremiumFinance (Upcoming) Jul 1, 2…" at bounding box center [463, 316] width 10 height 10
select select "11146711"
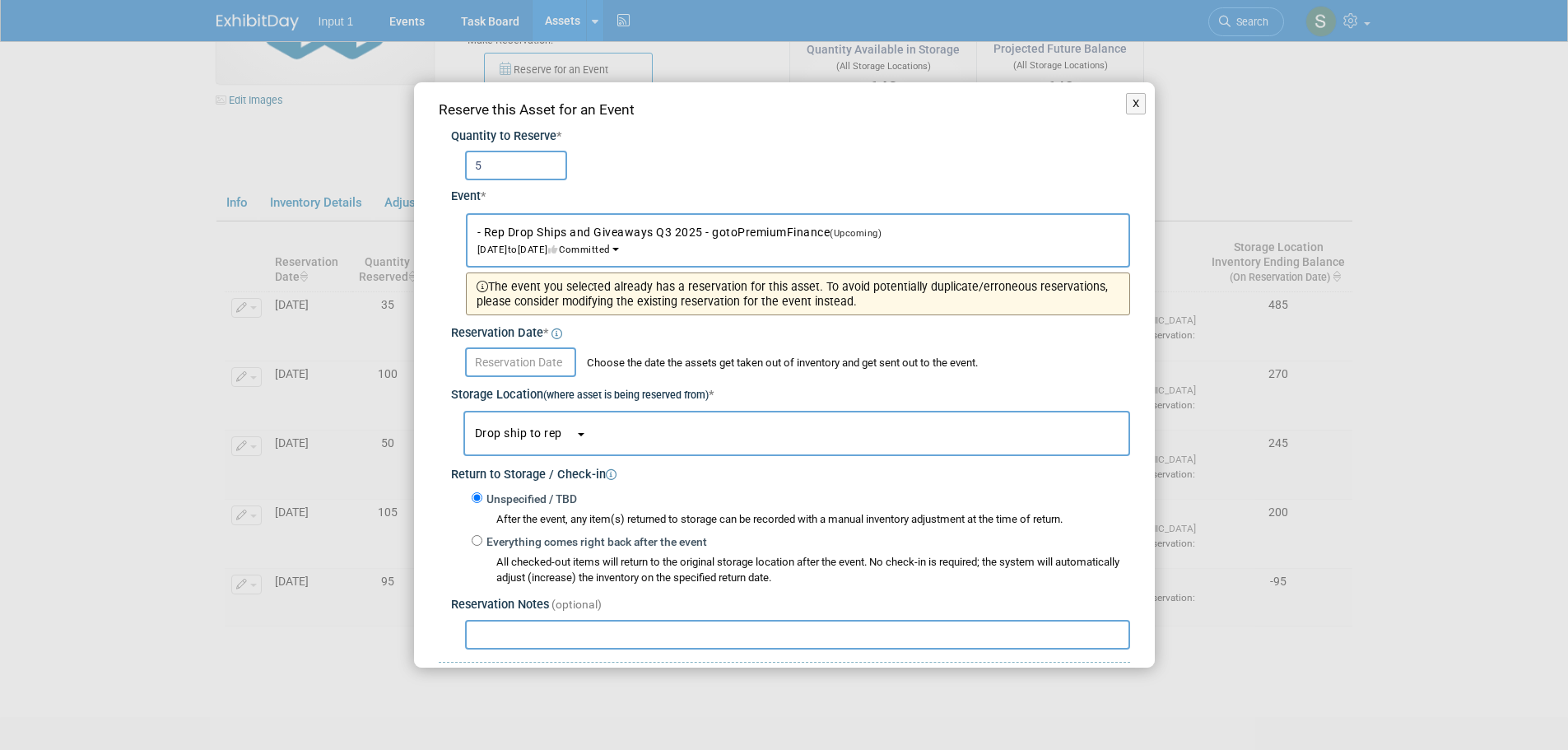
click at [526, 358] on input "text" at bounding box center [520, 362] width 111 height 30
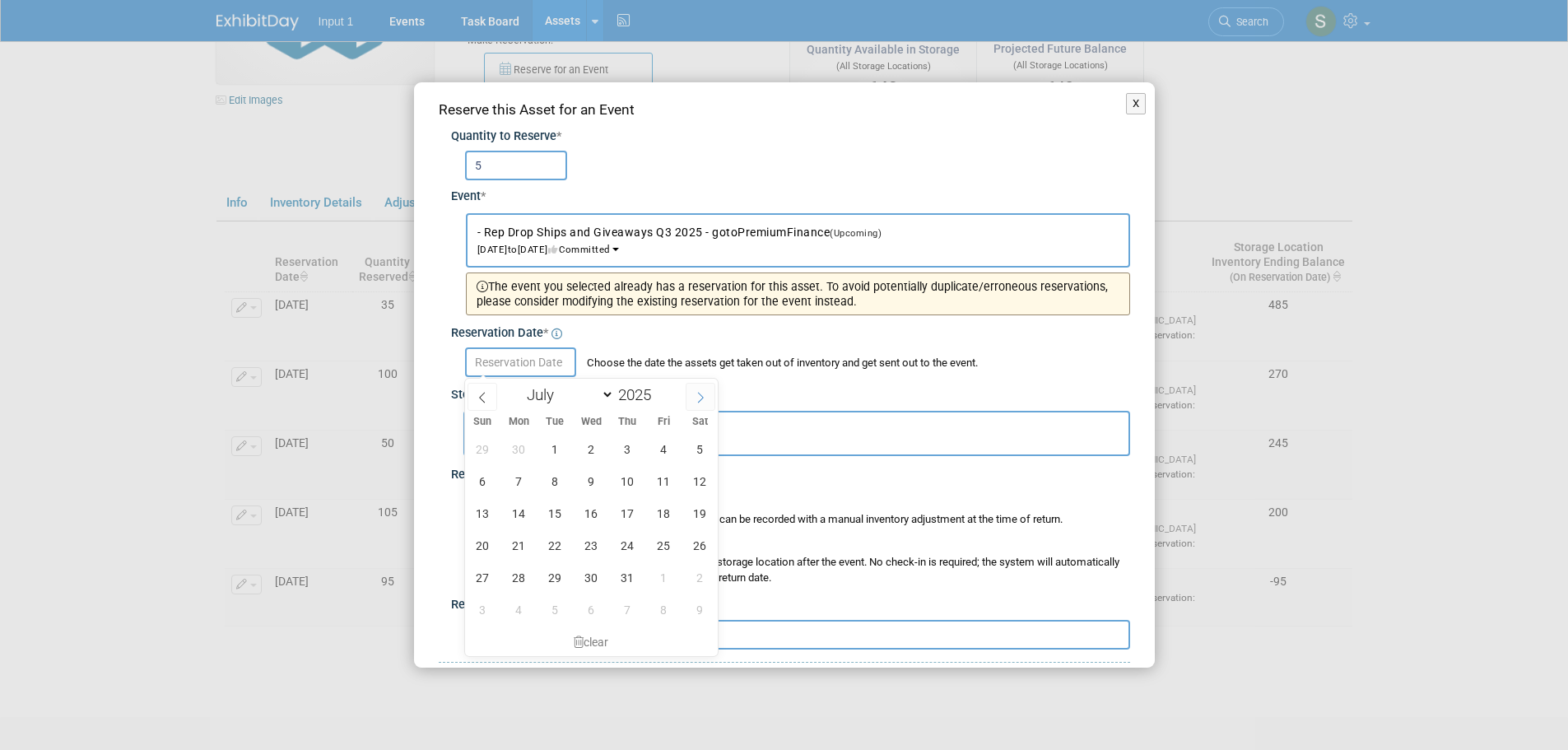
click at [709, 386] on span at bounding box center [701, 397] width 30 height 28
select select "7"
click at [598, 543] on span "20" at bounding box center [591, 546] width 32 height 32
type input "Aug 20, 2025"
click at [595, 547] on span "20" at bounding box center [591, 546] width 32 height 32
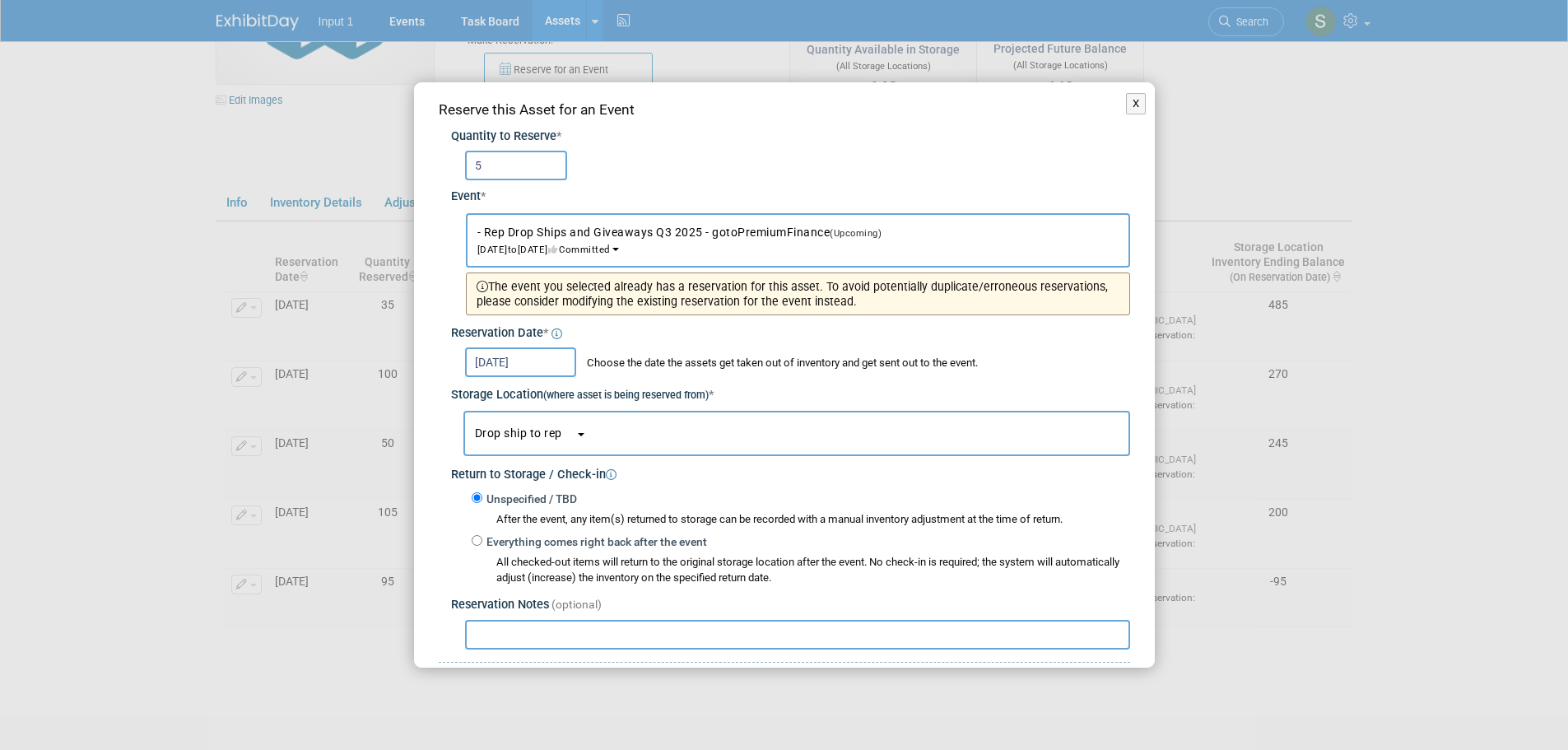
click at [546, 422] on button "Drop ship to rep" at bounding box center [797, 434] width 667 height 45
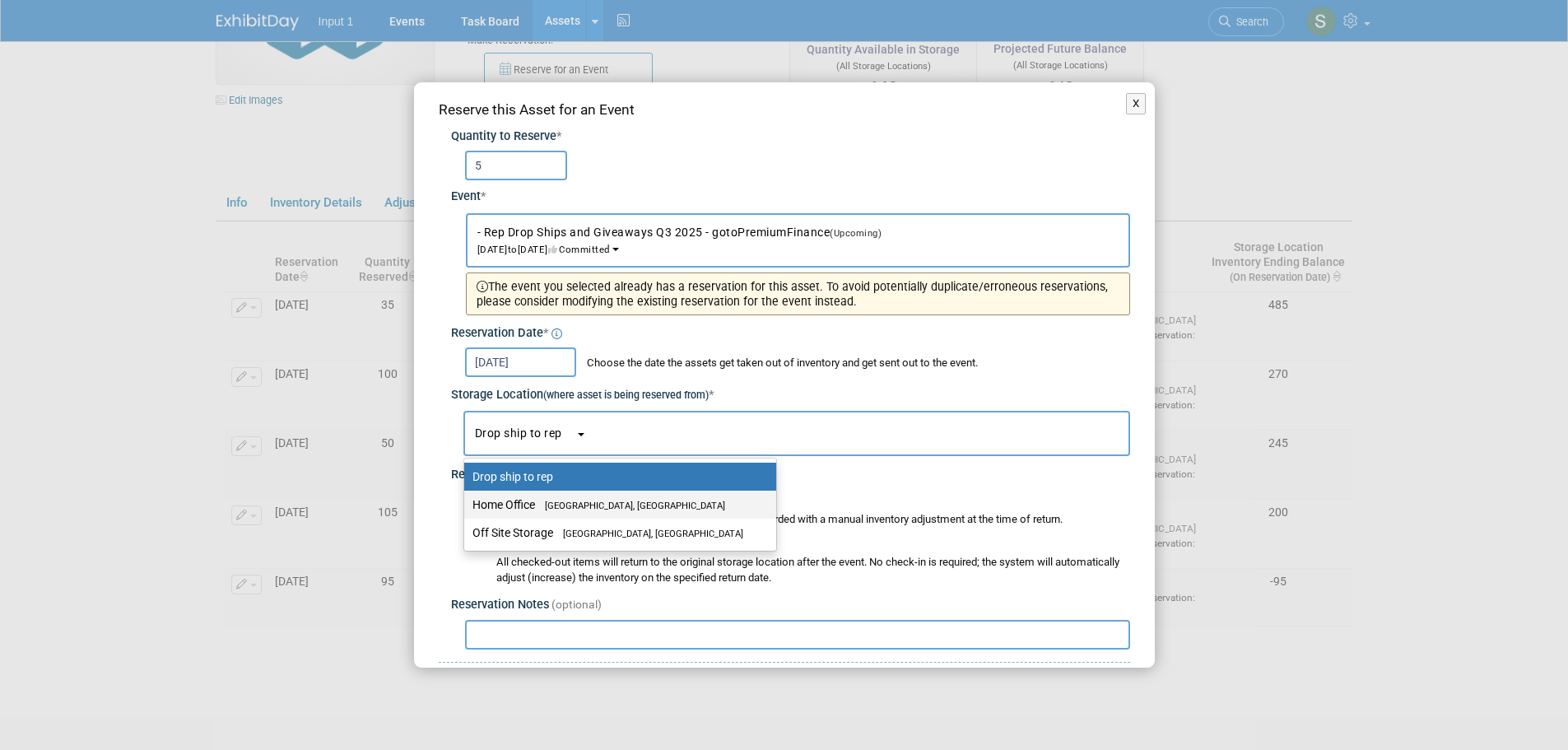
click at [521, 500] on label "Home Office Westlake Village, CA" at bounding box center [615, 505] width 287 height 22
click at [467, 500] on input "Home Office Westlake Village, CA" at bounding box center [462, 506] width 10 height 10
select select "11223761"
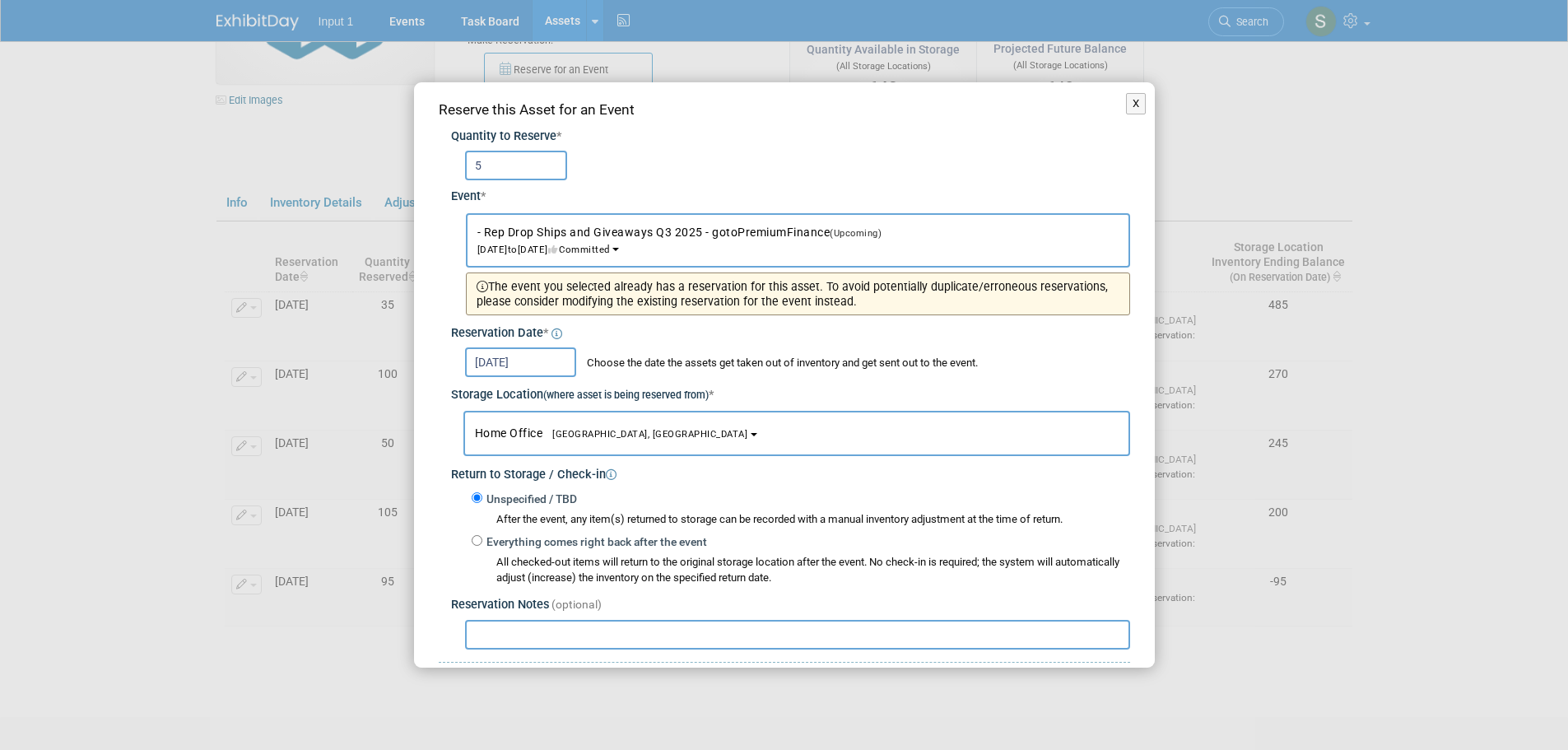
click at [488, 644] on input "text" at bounding box center [798, 635] width 665 height 30
paste input "Shipped to [PERSON_NAME] 20250820 as part of starter kit. Ref. UPS Tracking #1Z…"
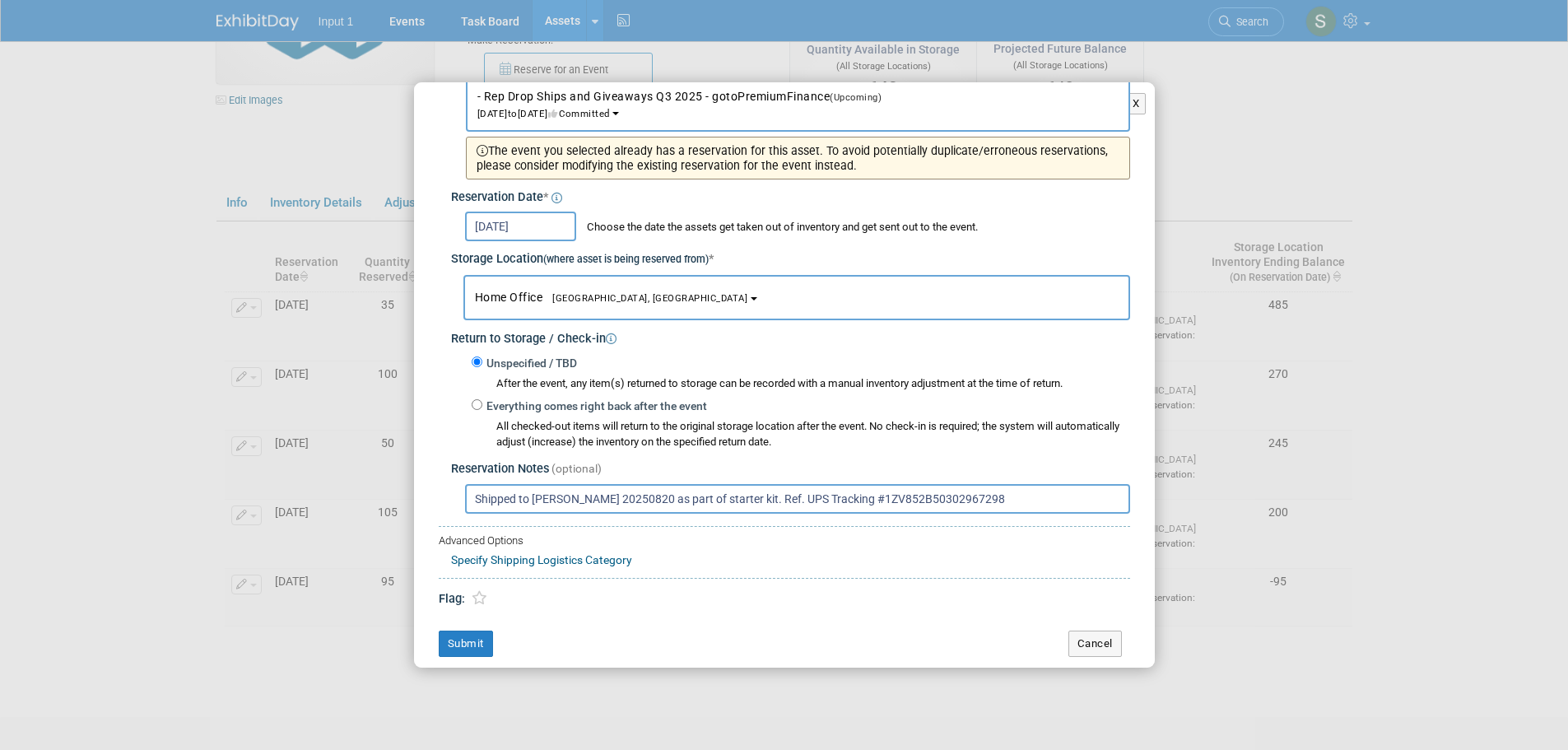
scroll to position [142, 0]
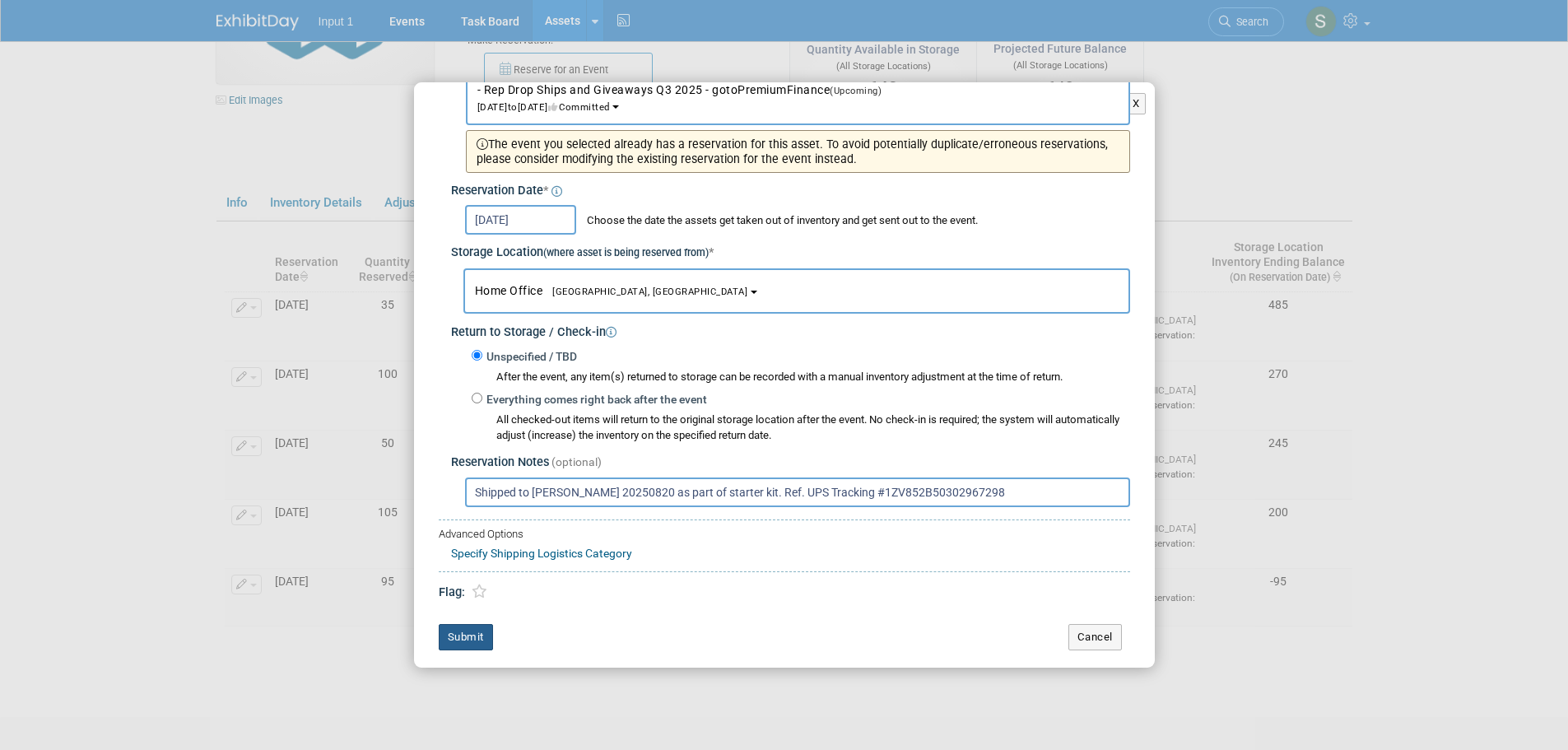
type input "Shipped to [PERSON_NAME] 20250820 as part of starter kit. Ref. UPS Tracking #1Z…"
click at [469, 634] on button "Submit" at bounding box center [466, 637] width 54 height 26
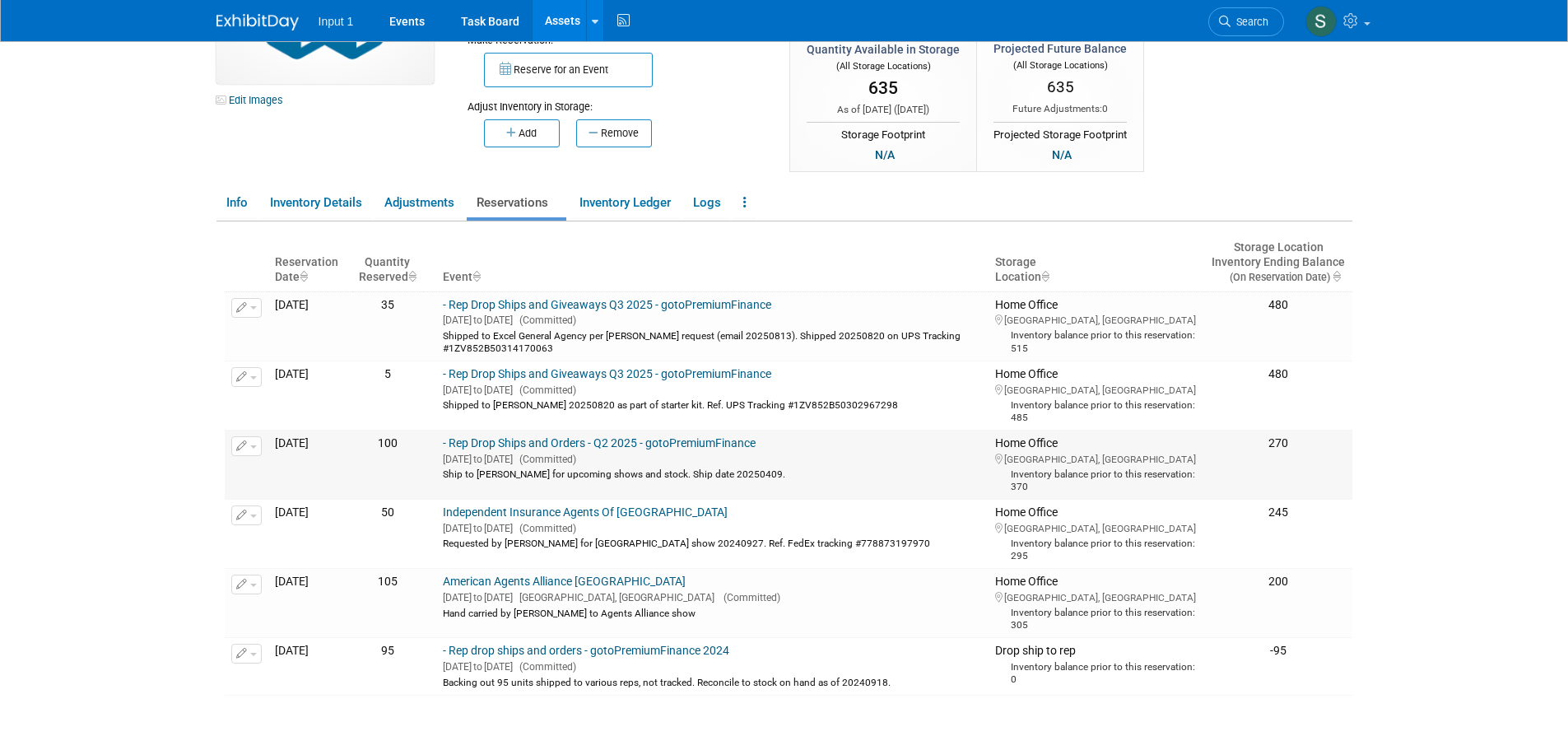
drag, startPoint x: 806, startPoint y: 478, endPoint x: 479, endPoint y: 476, distance: 327.0
click at [479, 476] on div "Ship to Jessica Tang for upcoming shows and stock. Ship date 20250409." at bounding box center [712, 473] width 539 height 15
copy div "Ship to Jessica Tang for upcoming shows and stock. Ship date 20250409."
click at [544, 82] on button "Reserve for an Event" at bounding box center [568, 70] width 168 height 35
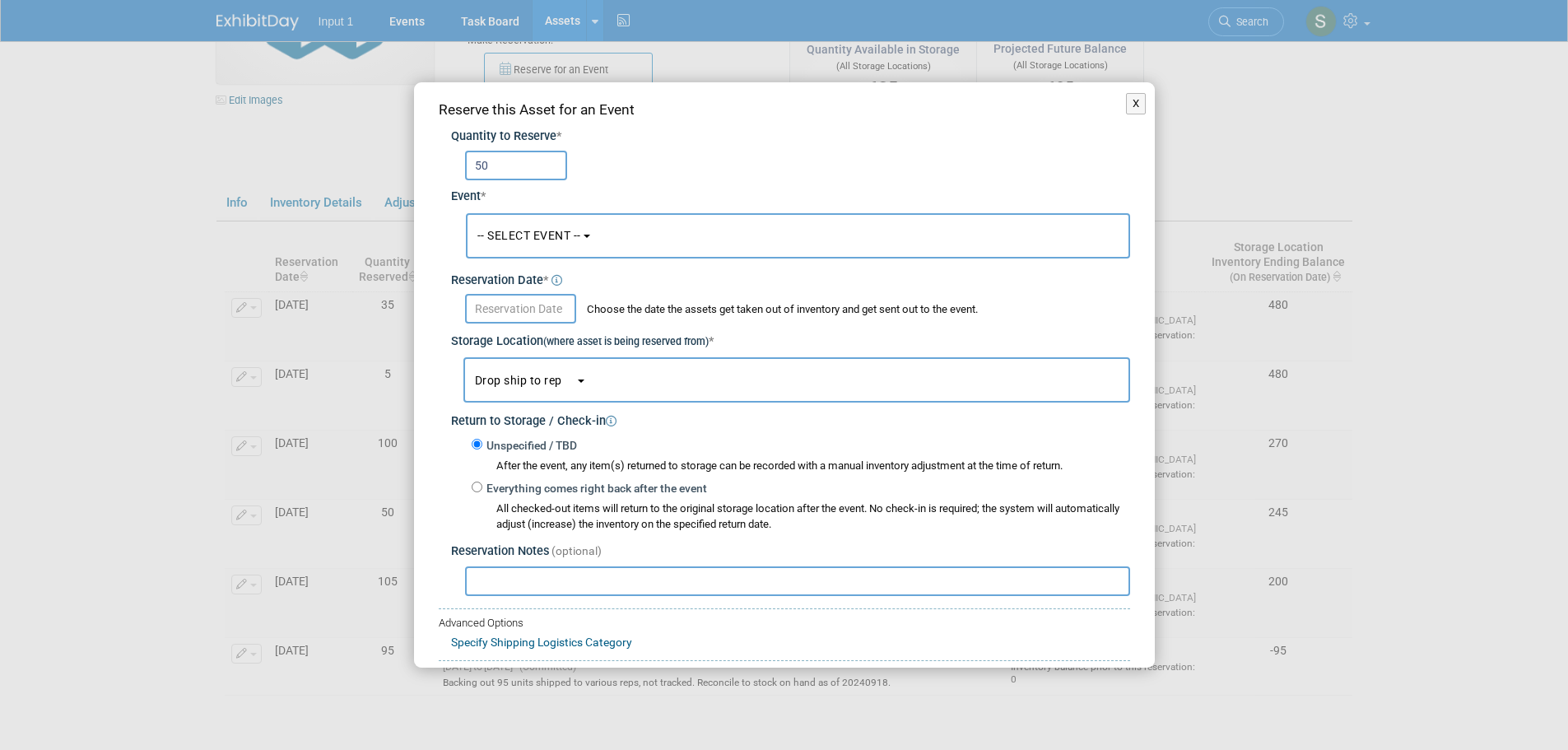
type input "50"
click at [510, 239] on span "-- SELECT EVENT --" at bounding box center [529, 235] width 104 height 13
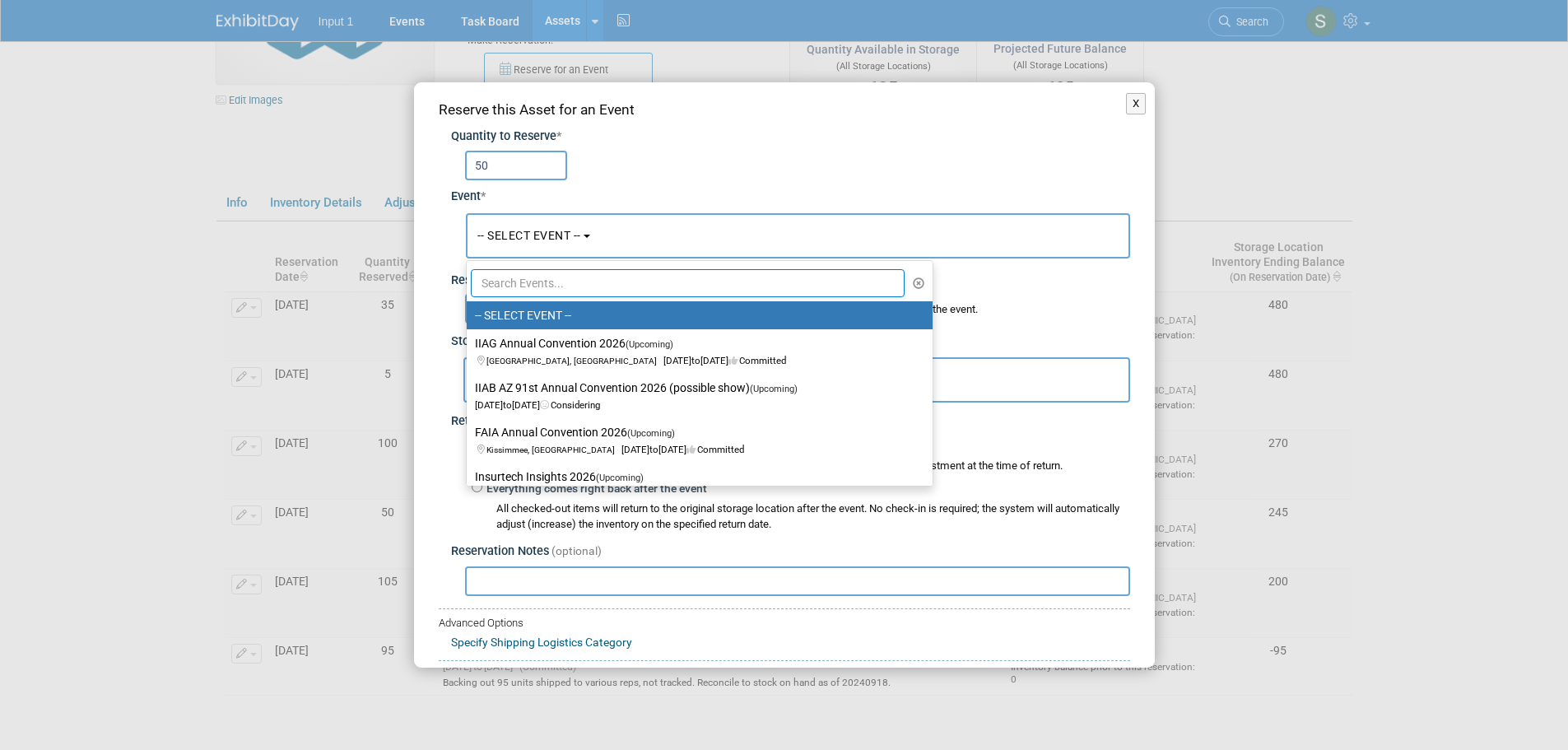
click at [512, 282] on input "text" at bounding box center [688, 283] width 435 height 28
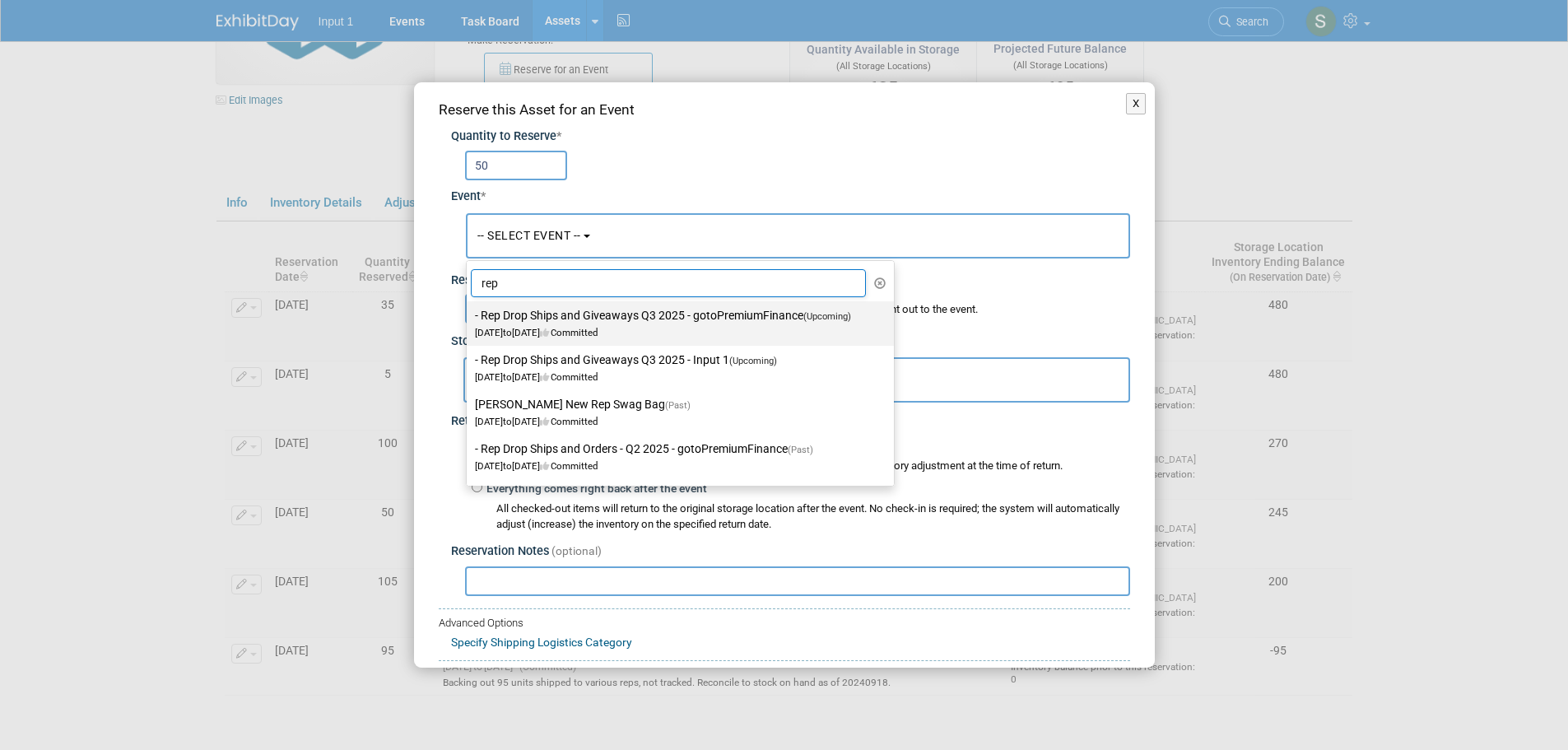
type input "rep"
click at [607, 325] on label "- Rep Drop Ships and Giveaways Q3 2025 - gotoPremiumFinance (Upcoming) Jul 1, 2…" at bounding box center [675, 323] width 402 height 38
click at [469, 321] on input "- Rep Drop Ships and Giveaways Q3 2025 - gotoPremiumFinance (Upcoming) Jul 1, 2…" at bounding box center [463, 316] width 10 height 10
select select "11146711"
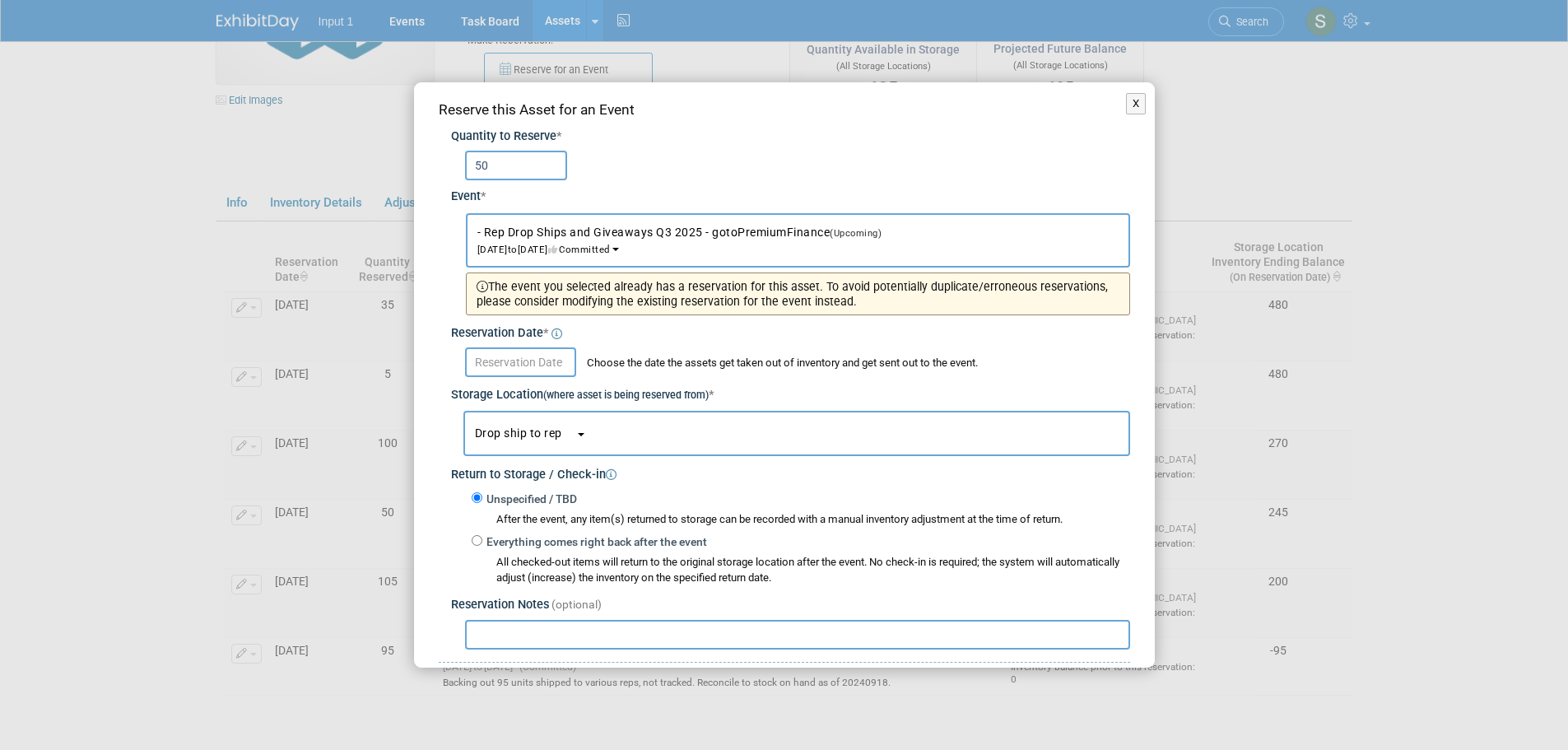
click at [534, 357] on input "text" at bounding box center [520, 362] width 111 height 30
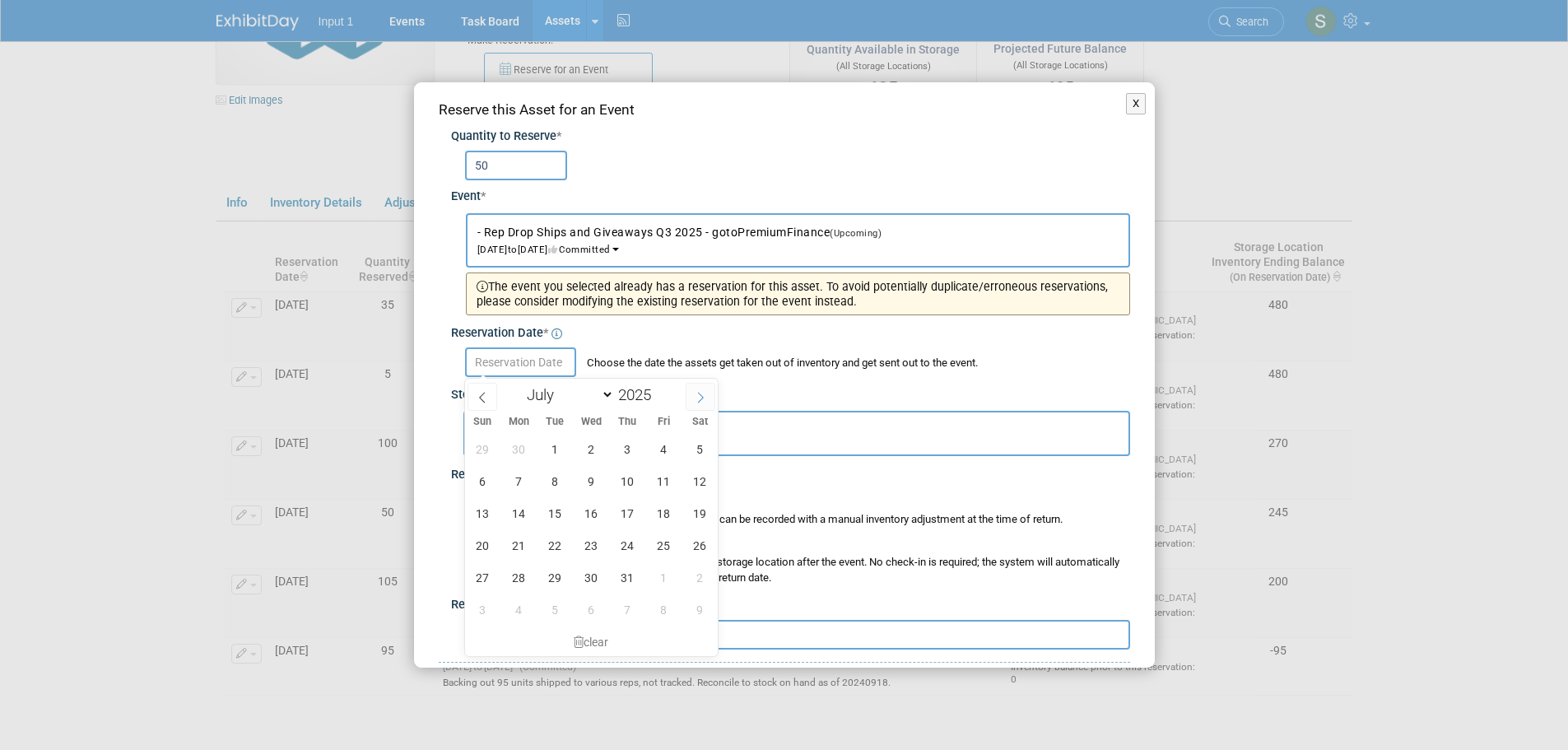
click at [712, 396] on span at bounding box center [701, 397] width 30 height 28
select select "7"
click at [597, 512] on span "13" at bounding box center [591, 513] width 32 height 32
type input "Aug 13, 2025"
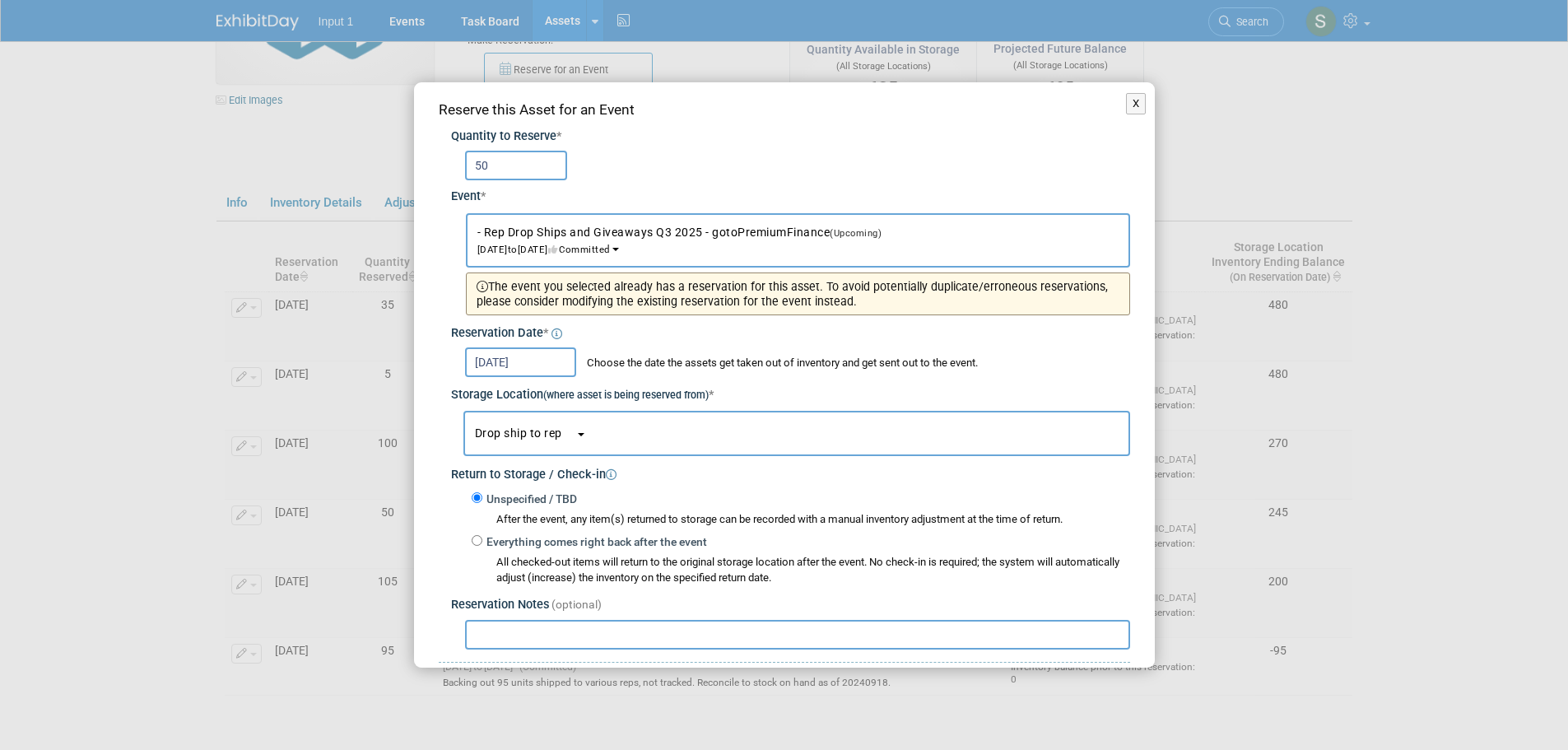
click at [585, 640] on input "text" at bounding box center [798, 635] width 665 height 30
paste input "Shipped to [PERSON_NAME] 20250813 for her email order on UPS Tracking #1ZV852B5…"
type input "Shipped to [PERSON_NAME] 20250813 for her email order on UPS Tracking #1ZV852B5…"
click at [635, 446] on button "Drop ship to rep" at bounding box center [797, 434] width 667 height 45
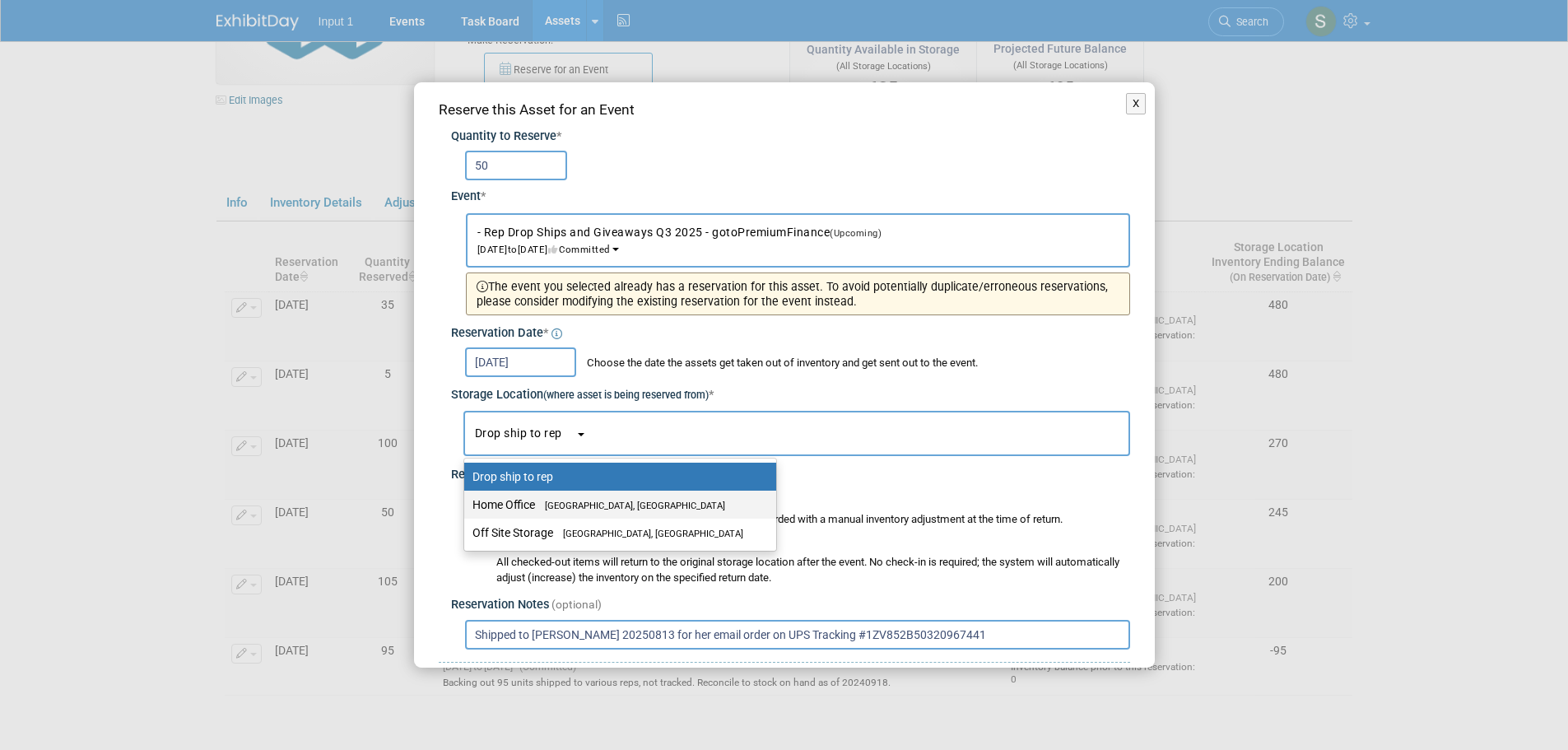
click at [544, 511] on label "Home Office Westlake Village, CA" at bounding box center [615, 505] width 287 height 22
click at [467, 511] on input "Home Office Westlake Village, CA" at bounding box center [462, 506] width 10 height 10
select select "11223761"
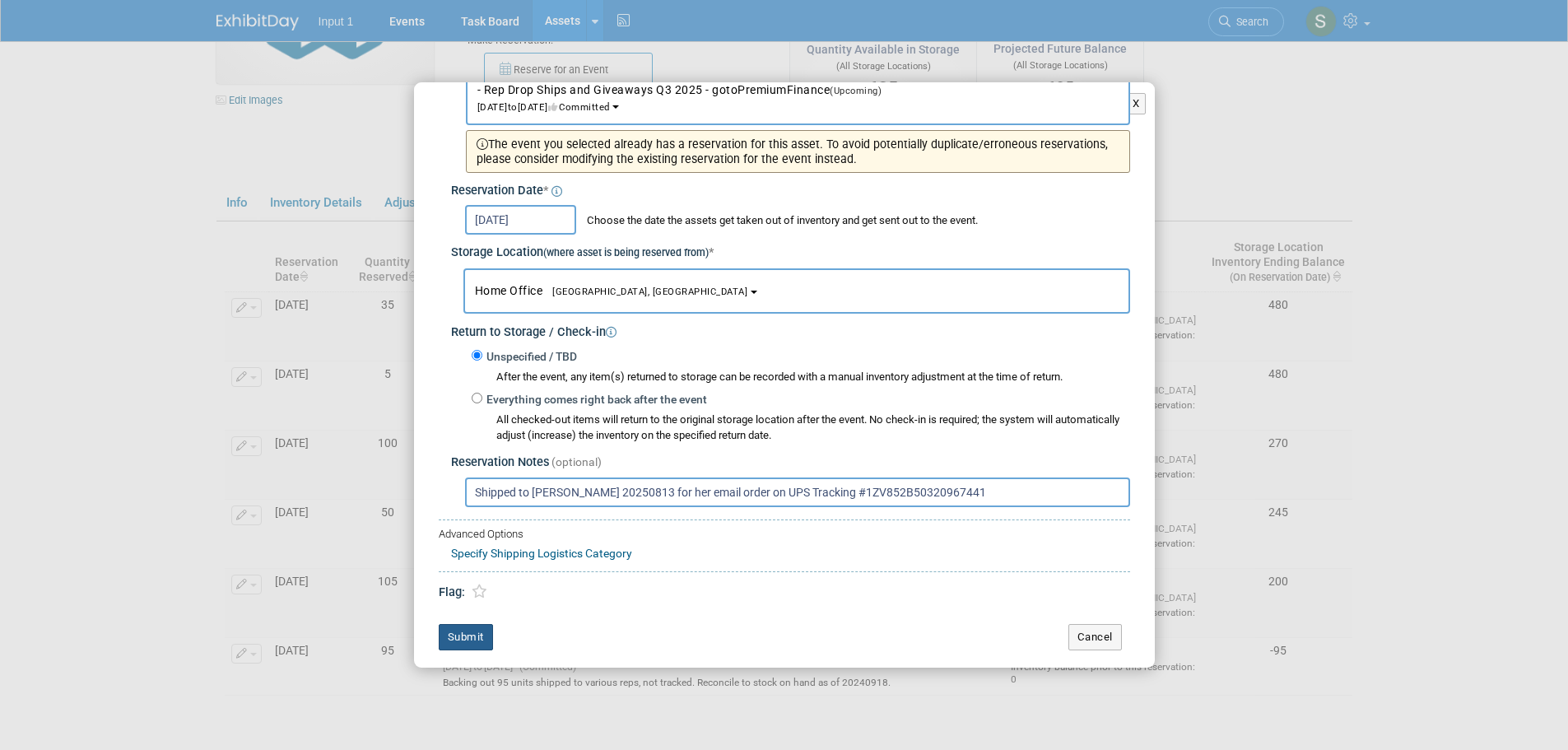
click at [459, 646] on button "Submit" at bounding box center [466, 637] width 54 height 26
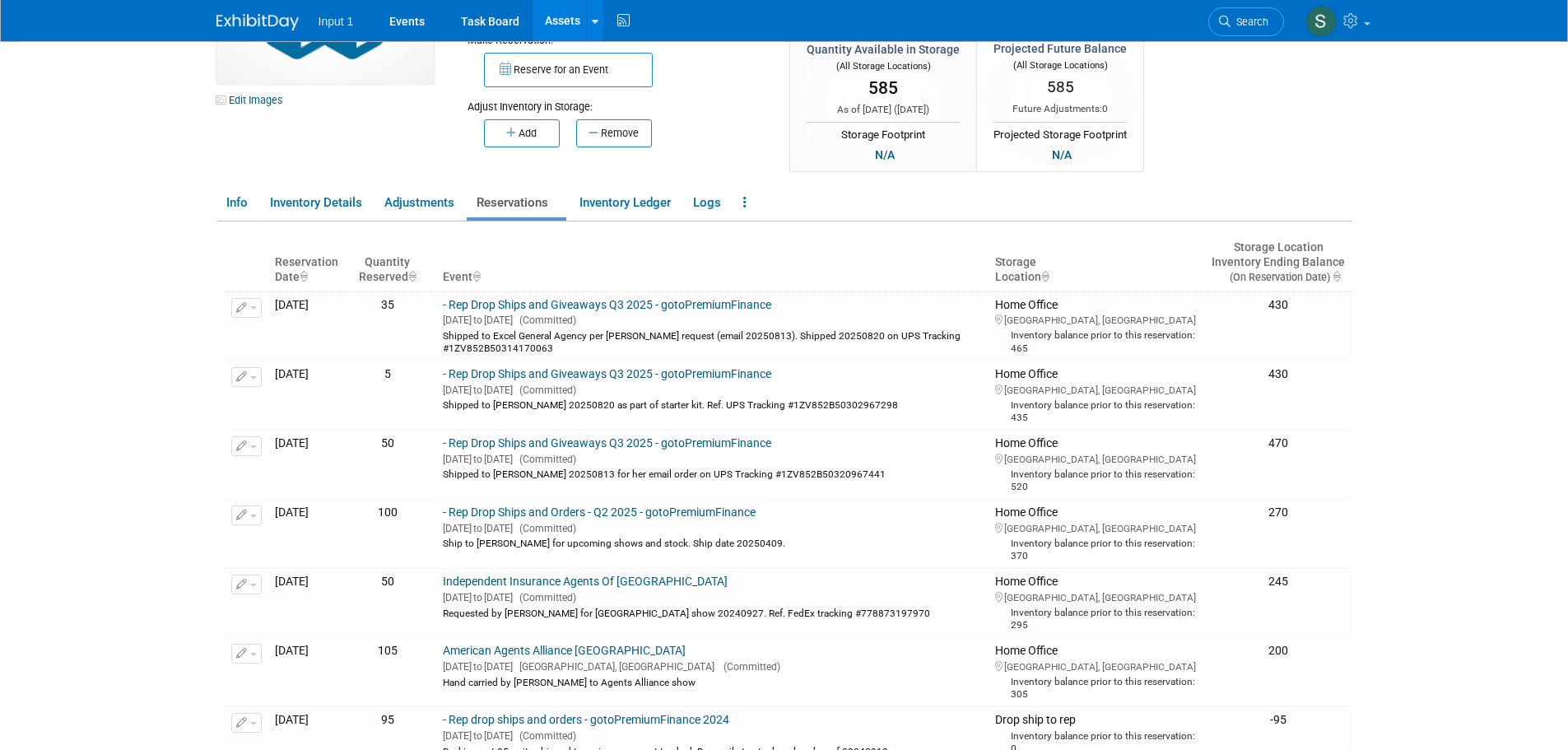
click at [551, 71] on button "Reserve for an Event" at bounding box center [568, 70] width 168 height 35
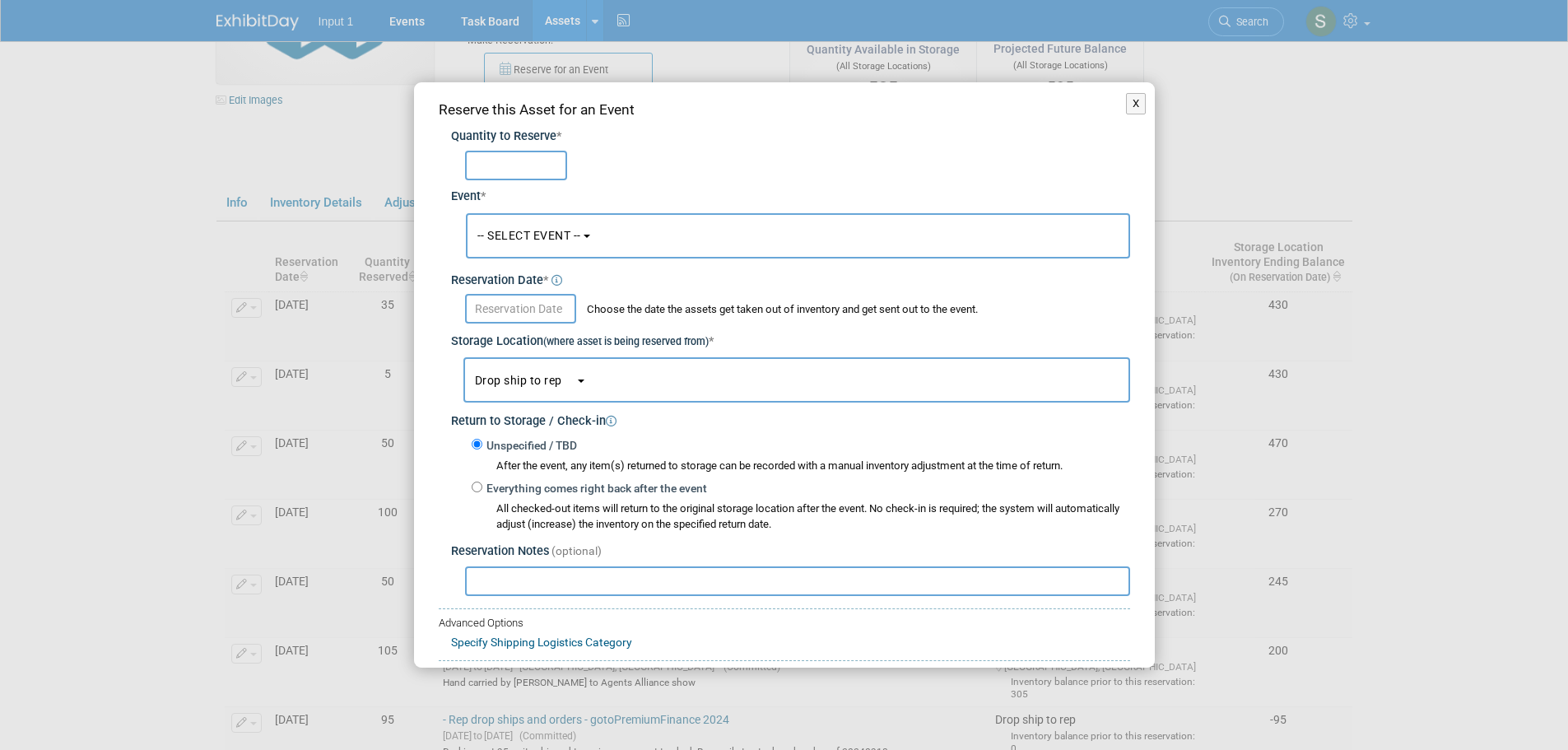
click at [524, 571] on div at bounding box center [791, 578] width 679 height 36
click at [522, 586] on input "text" at bounding box center [798, 581] width 665 height 30
paste input "Shipped 50 sticky notes to [PERSON_NAME] on Jotform order #26, ref. UPS Trackin…"
type input "Shipped 50 sticky notes to [PERSON_NAME] on Jotform order #26, ref. UPS Trackin…"
click at [537, 384] on span "Drop ship to rep" at bounding box center [524, 380] width 100 height 13
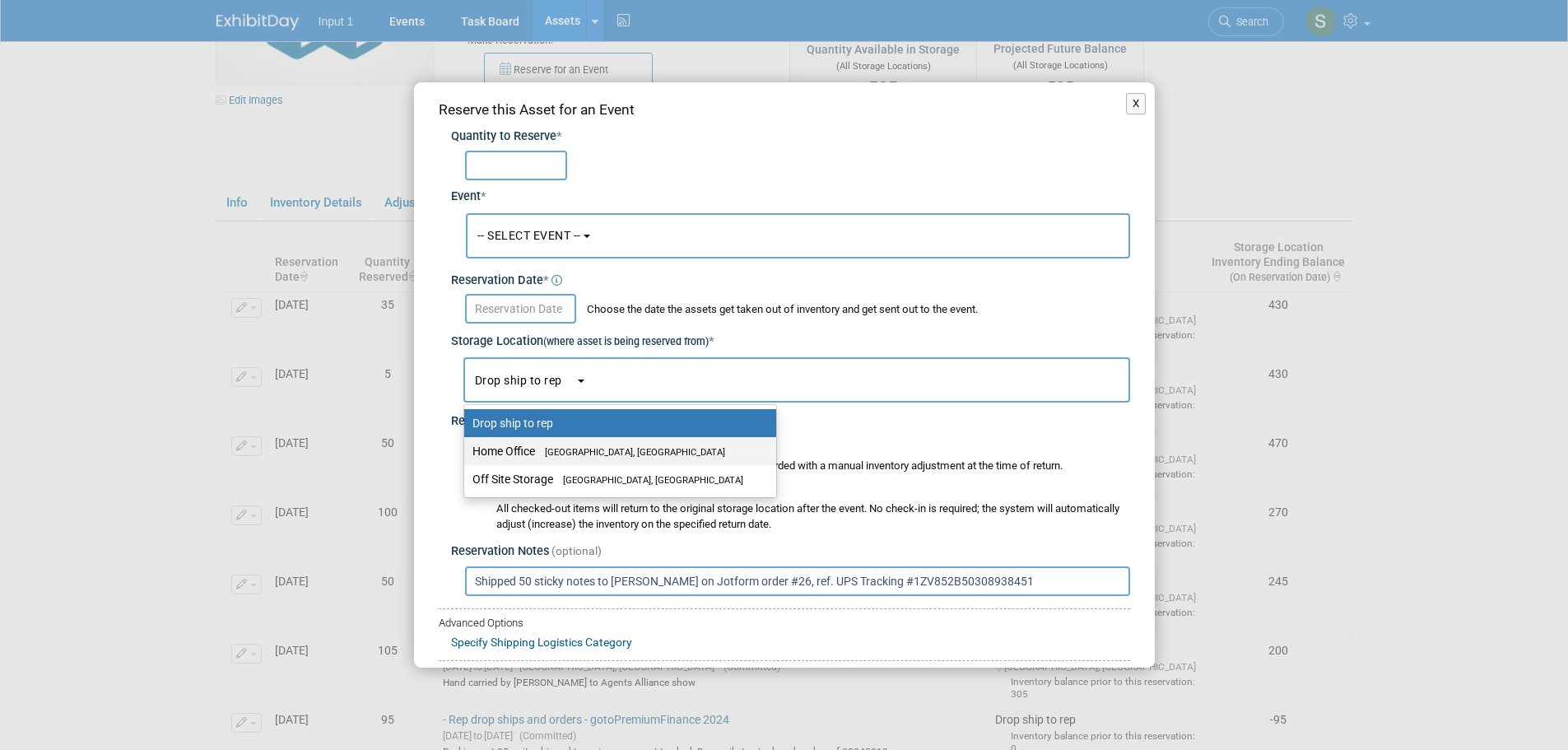
click at [531, 453] on label "Home Office Westlake Village, CA" at bounding box center [615, 451] width 287 height 22
click at [467, 453] on input "Home Office Westlake Village, CA" at bounding box center [462, 451] width 10 height 10
select select "11223761"
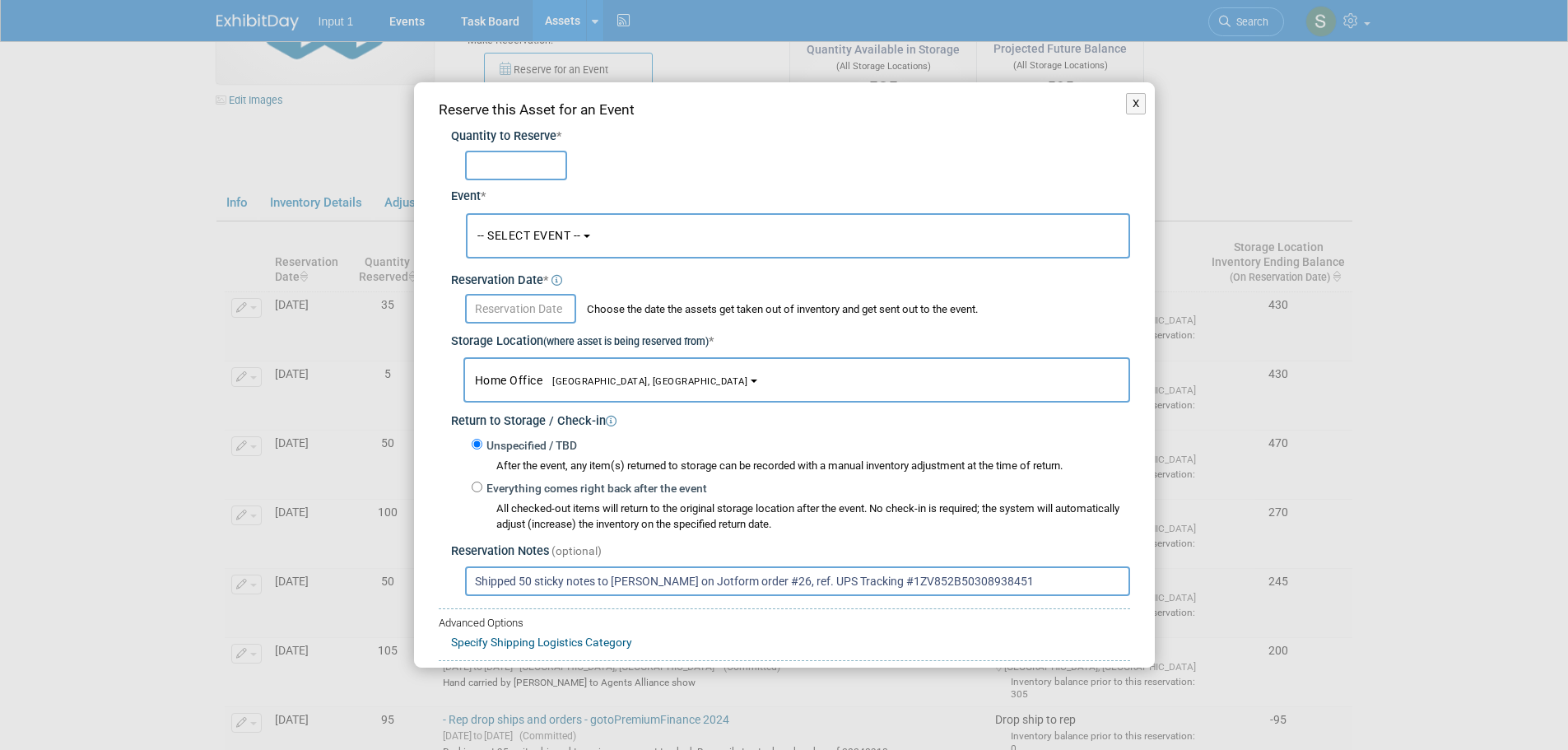
click at [530, 303] on input "text" at bounding box center [520, 309] width 111 height 30
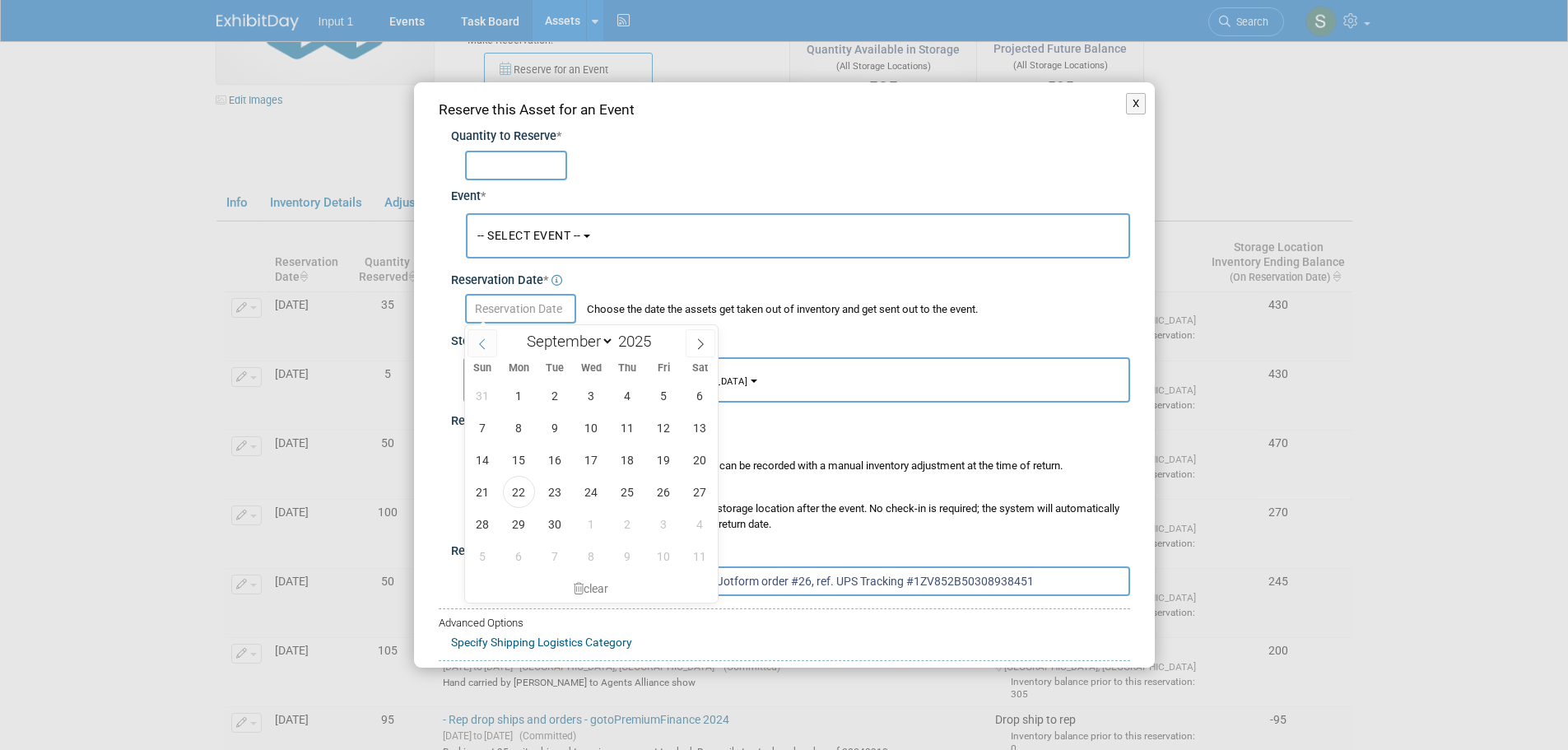
click at [486, 350] on span at bounding box center [483, 343] width 30 height 28
select select "7"
click at [587, 489] on span "20" at bounding box center [591, 492] width 32 height 32
type input "Aug 20, 2025"
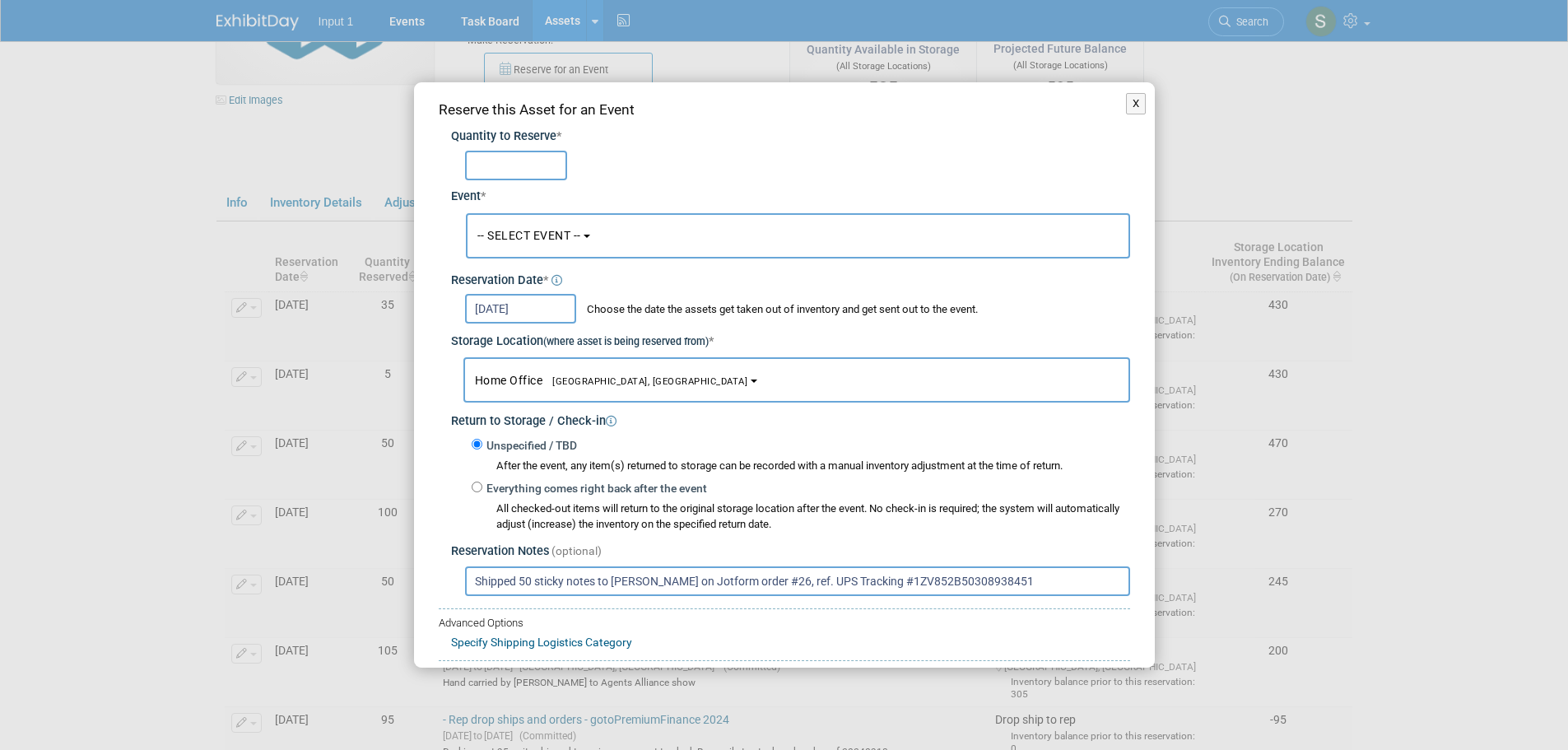
click at [490, 169] on input "text" at bounding box center [516, 166] width 102 height 30
type input "50"
click at [498, 244] on button "-- SELECT EVENT --" at bounding box center [798, 236] width 664 height 45
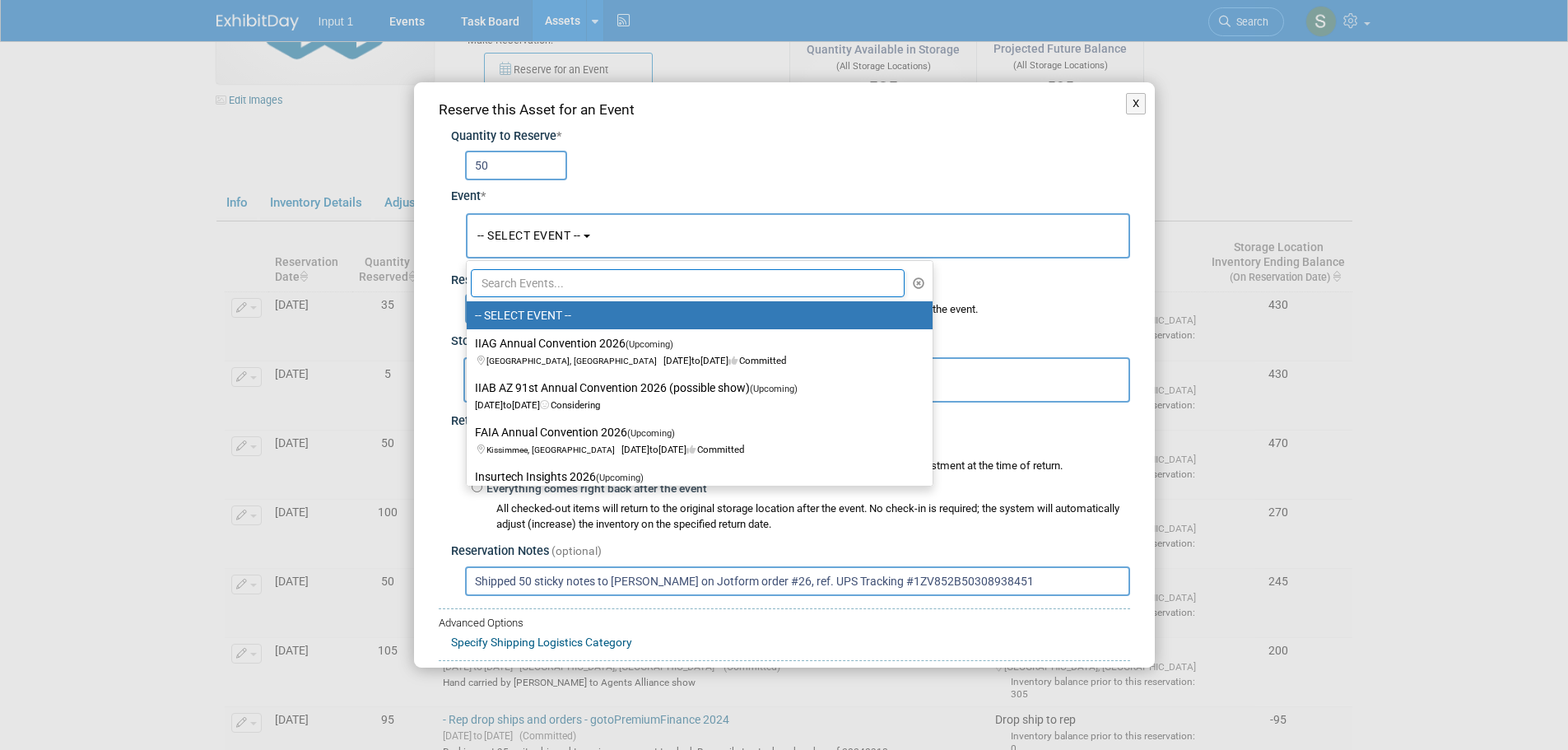
click at [503, 283] on input "text" at bounding box center [688, 283] width 435 height 28
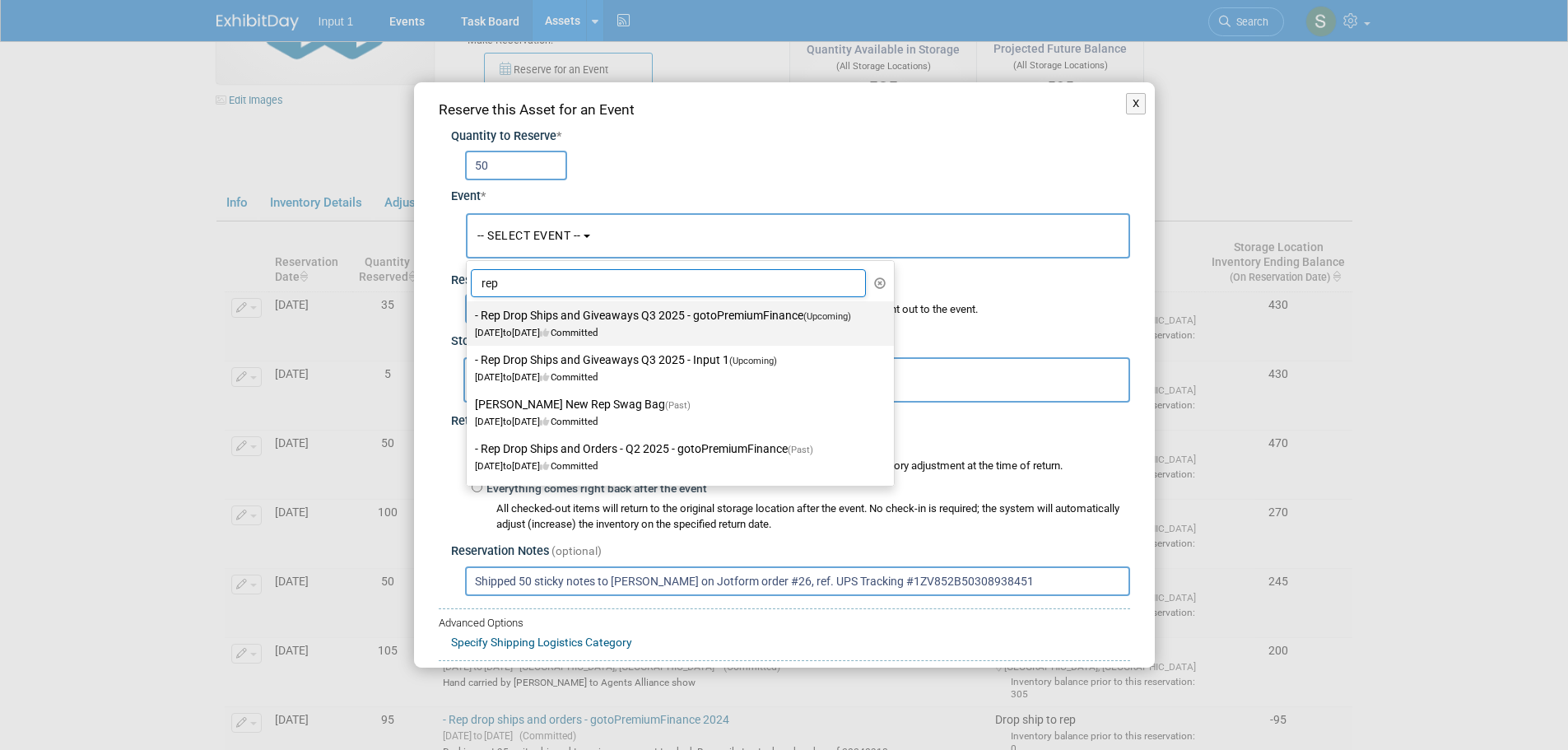
type input "rep"
click at [544, 311] on label "- Rep Drop Ships and Giveaways Q3 2025 - gotoPremiumFinance (Upcoming) Jul 1, 2…" at bounding box center [675, 323] width 402 height 38
click at [469, 311] on input "- Rep Drop Ships and Giveaways Q3 2025 - gotoPremiumFinance (Upcoming) Jul 1, 2…" at bounding box center [463, 316] width 10 height 10
select select "11146711"
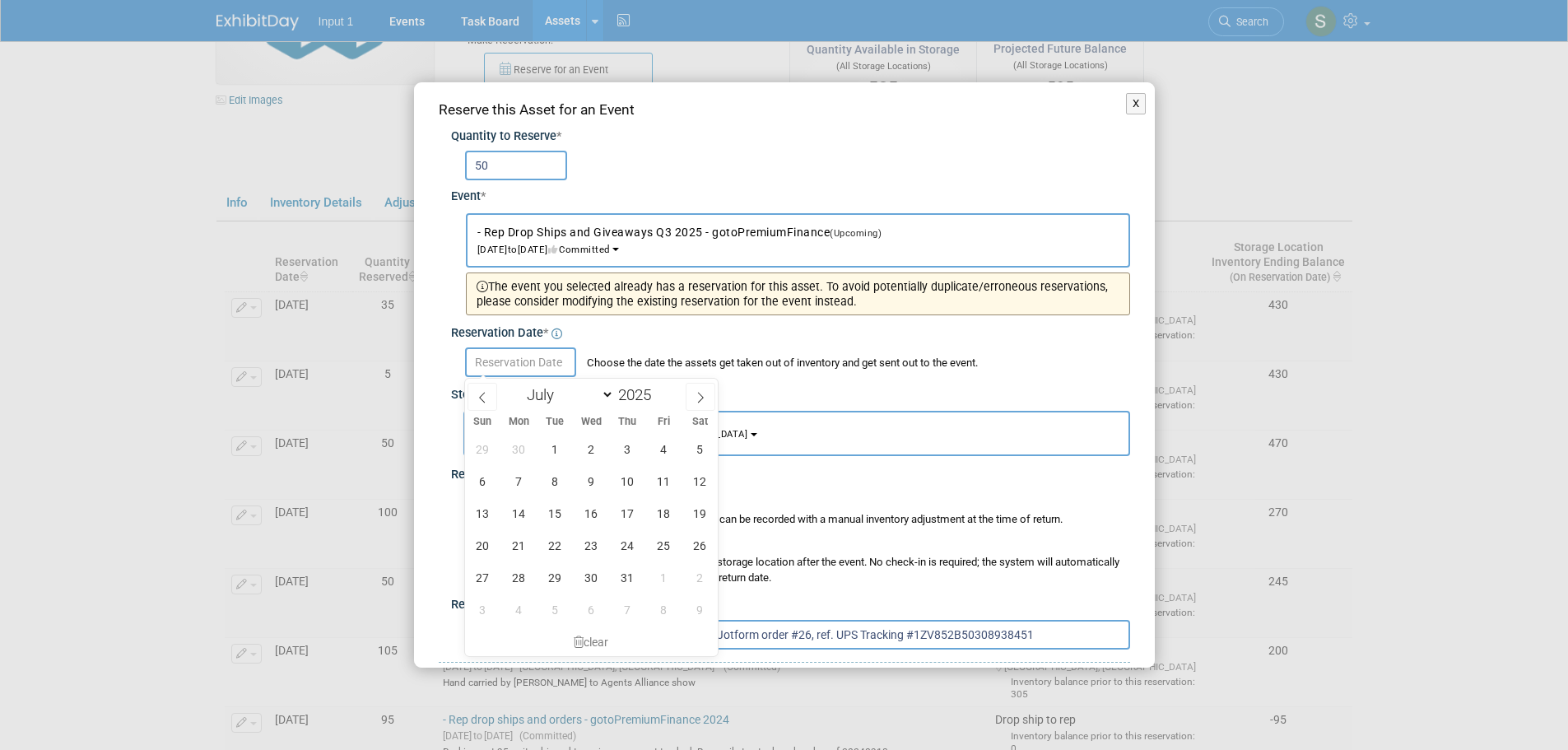
click at [530, 366] on input "text" at bounding box center [520, 362] width 111 height 30
click at [701, 399] on icon at bounding box center [700, 397] width 11 height 11
select select "7"
click at [586, 548] on span "20" at bounding box center [591, 546] width 32 height 32
type input "Aug 20, 2025"
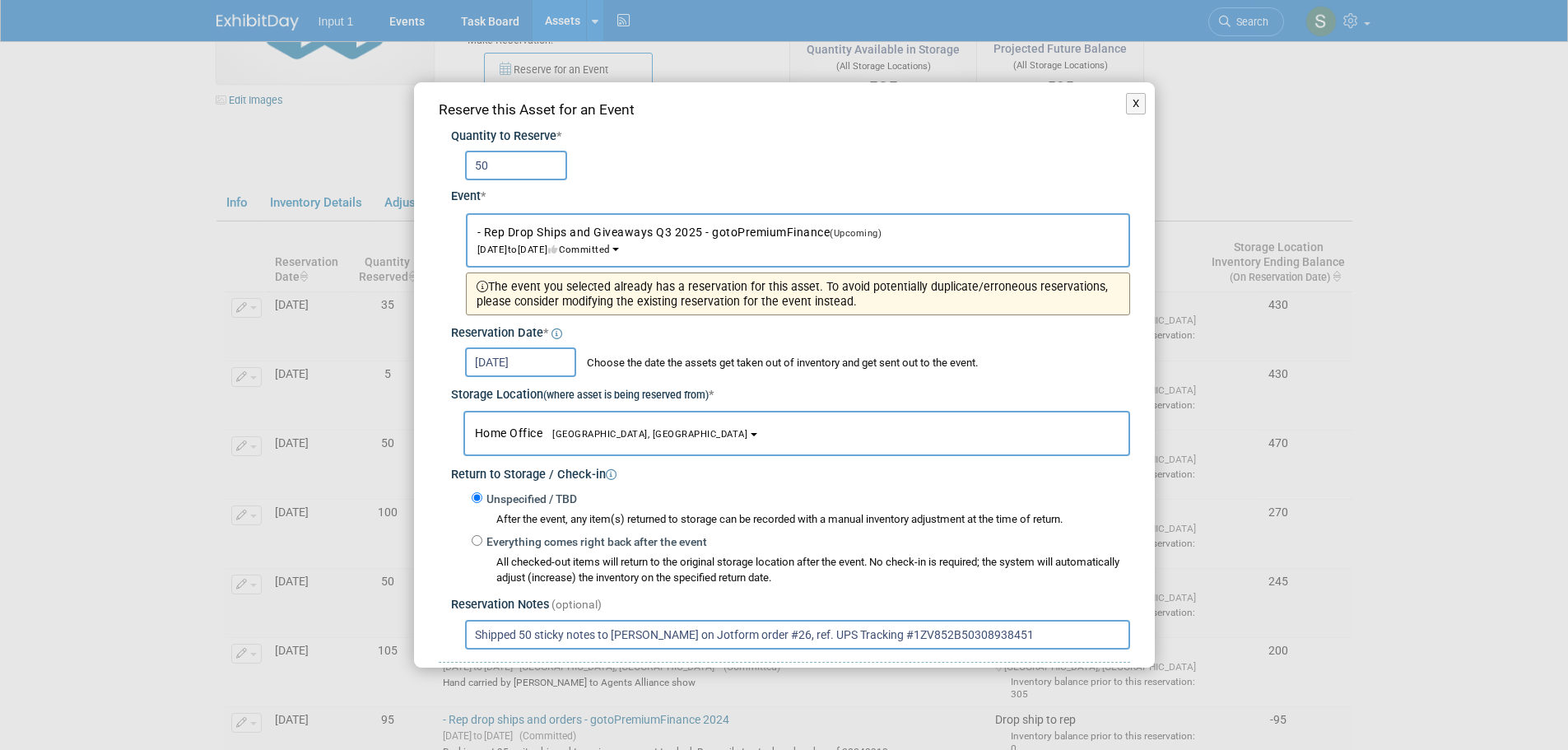
click at [810, 475] on div "Return to Storage / Check-in" at bounding box center [791, 471] width 679 height 28
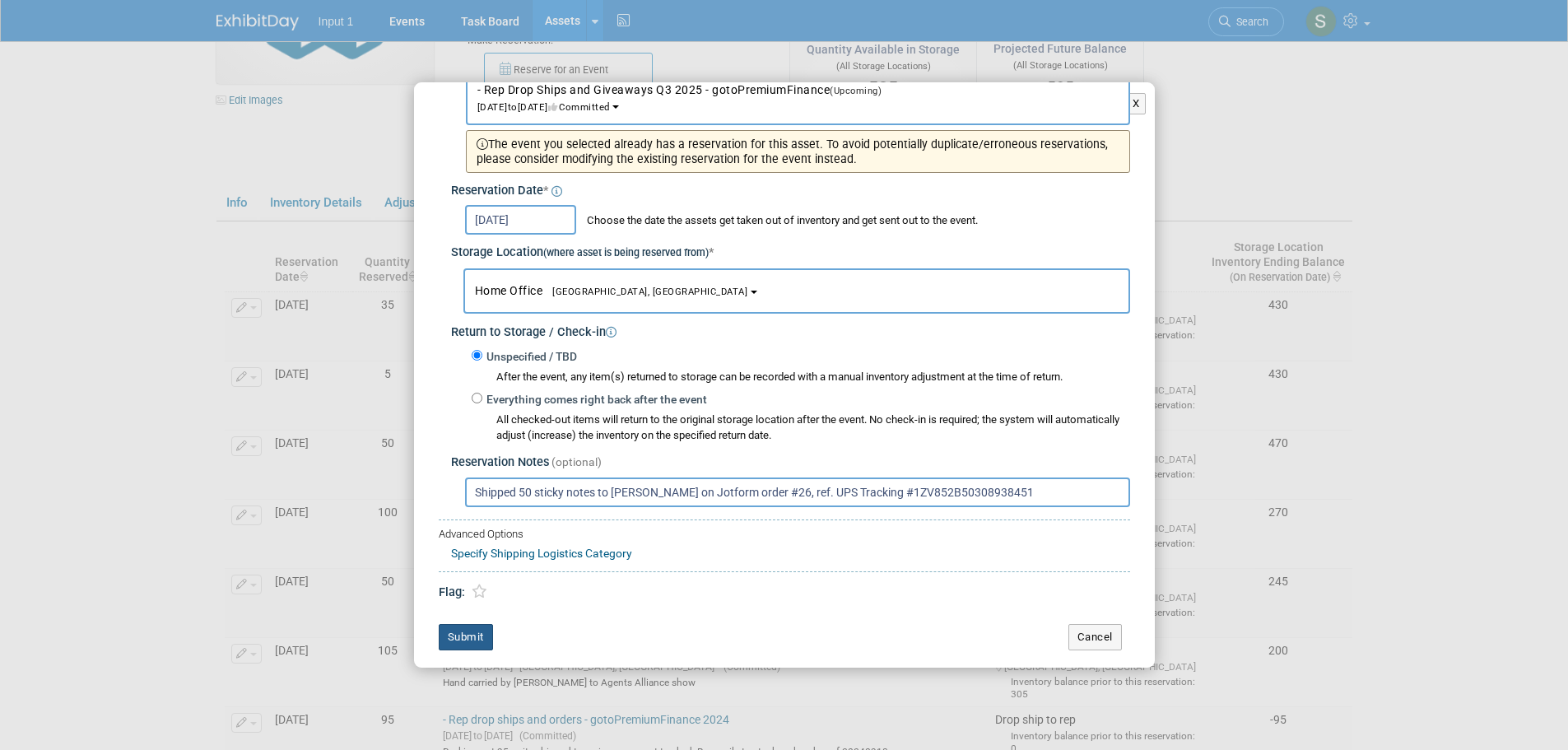
click at [463, 641] on button "Submit" at bounding box center [466, 637] width 54 height 26
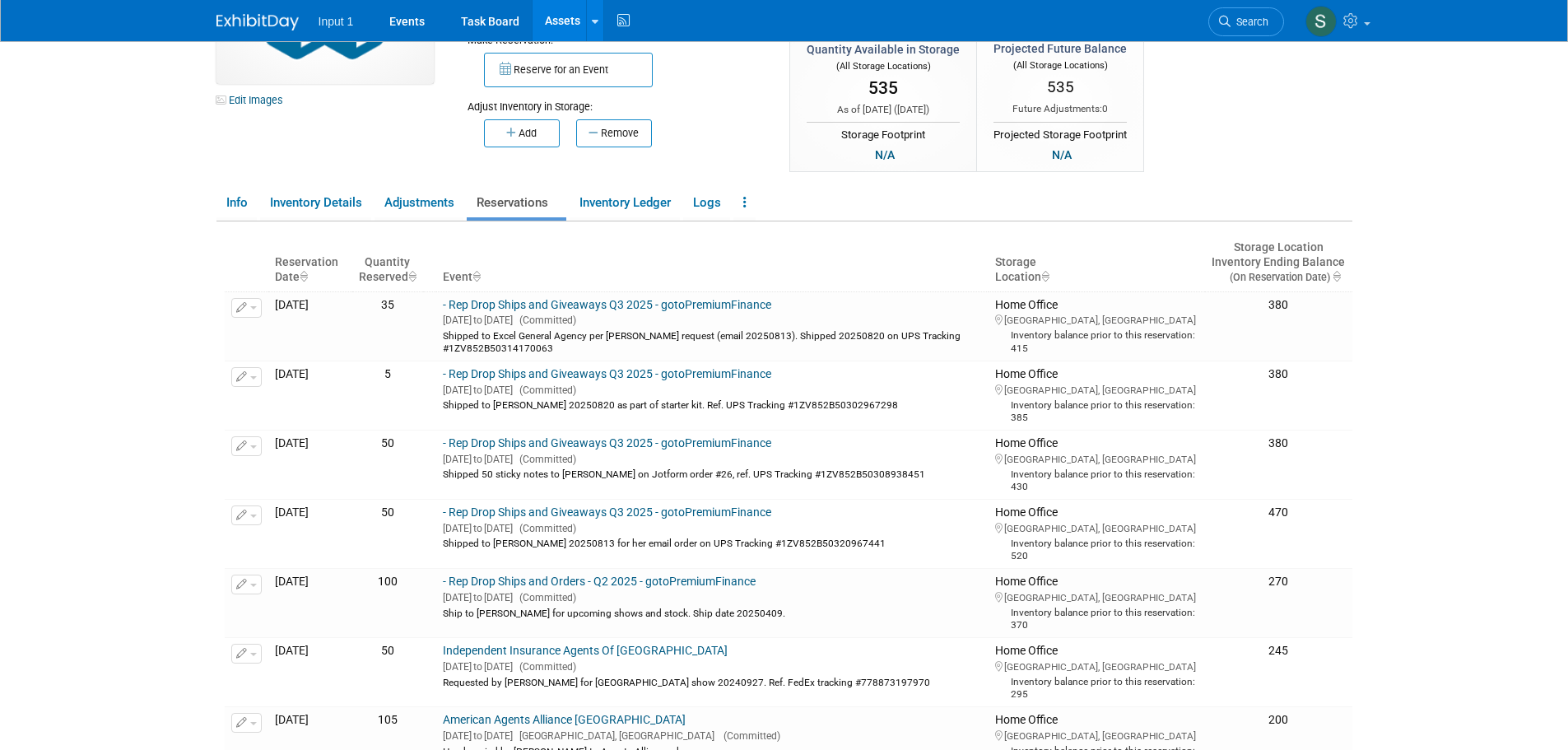
click at [538, 79] on button "Reserve for an Event" at bounding box center [568, 70] width 168 height 35
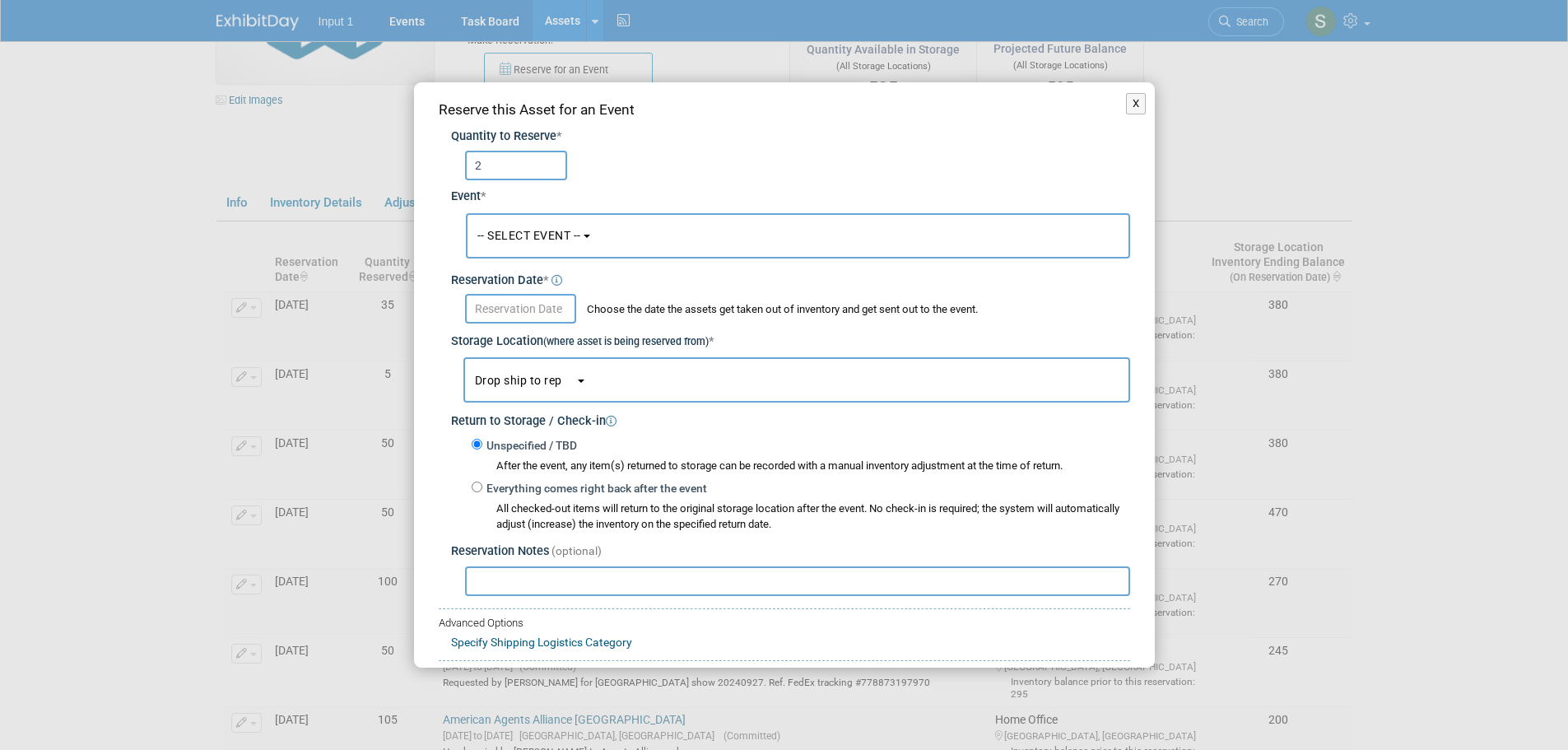
type input "2"
click at [503, 234] on span "-- SELECT EVENT --" at bounding box center [529, 235] width 104 height 13
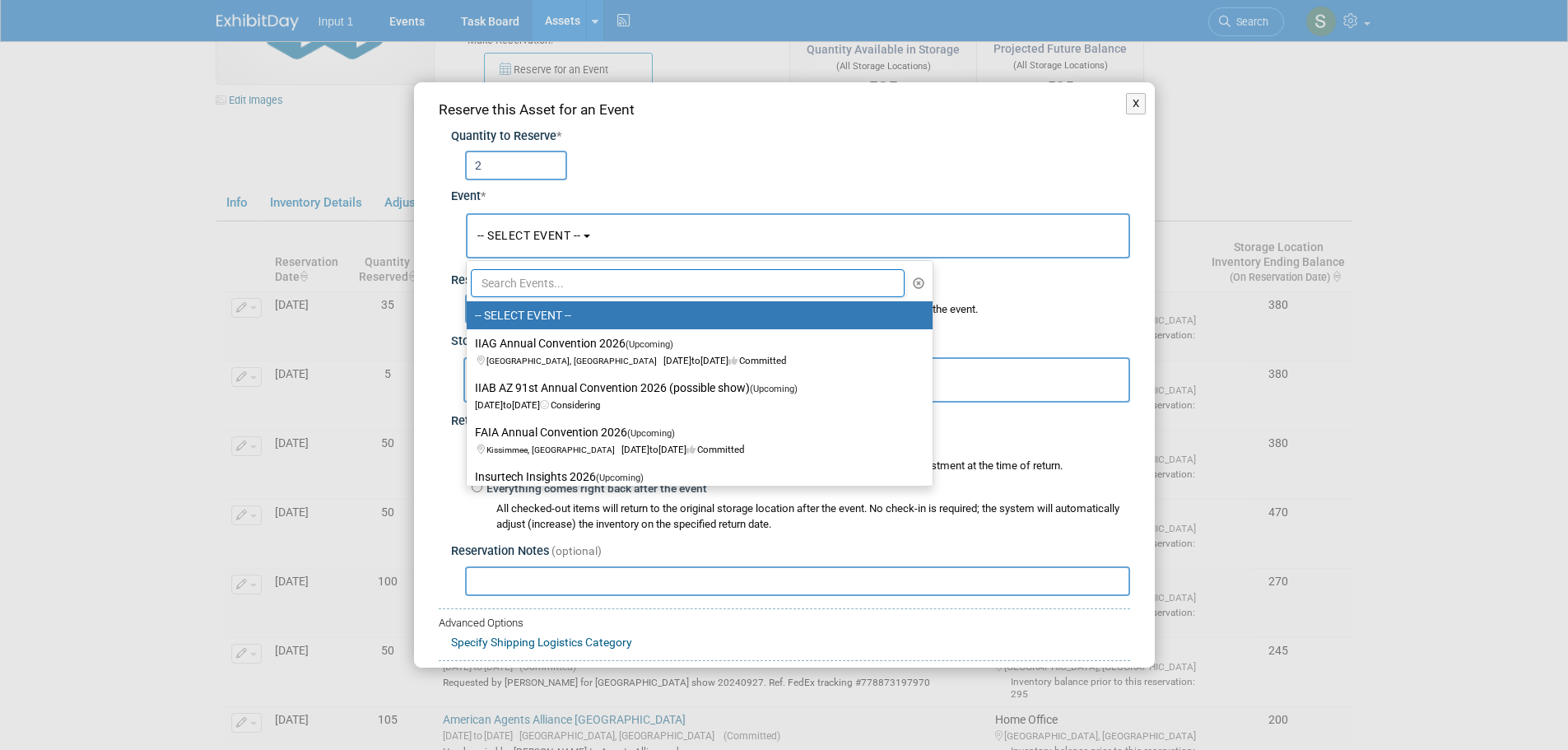
click at [512, 287] on input "text" at bounding box center [688, 283] width 435 height 28
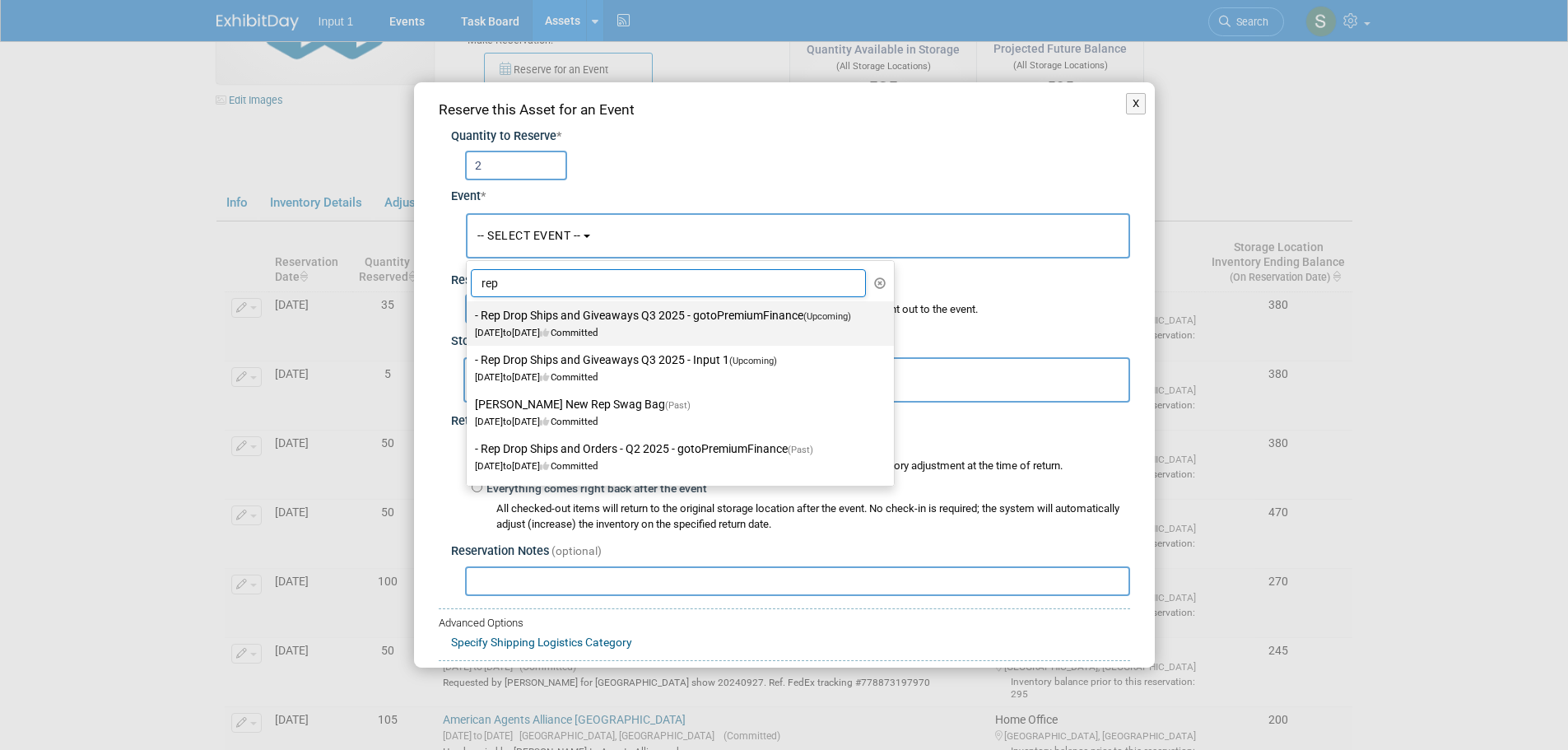
type input "rep"
click at [620, 327] on span "Jul 1, 2025 to Sep 30, 2025 Committed" at bounding box center [668, 325] width 386 height 28
click at [469, 321] on input "- Rep Drop Ships and Giveaways Q3 2025 - gotoPremiumFinance (Upcoming) Jul 1, 2…" at bounding box center [463, 316] width 10 height 10
select select "11146711"
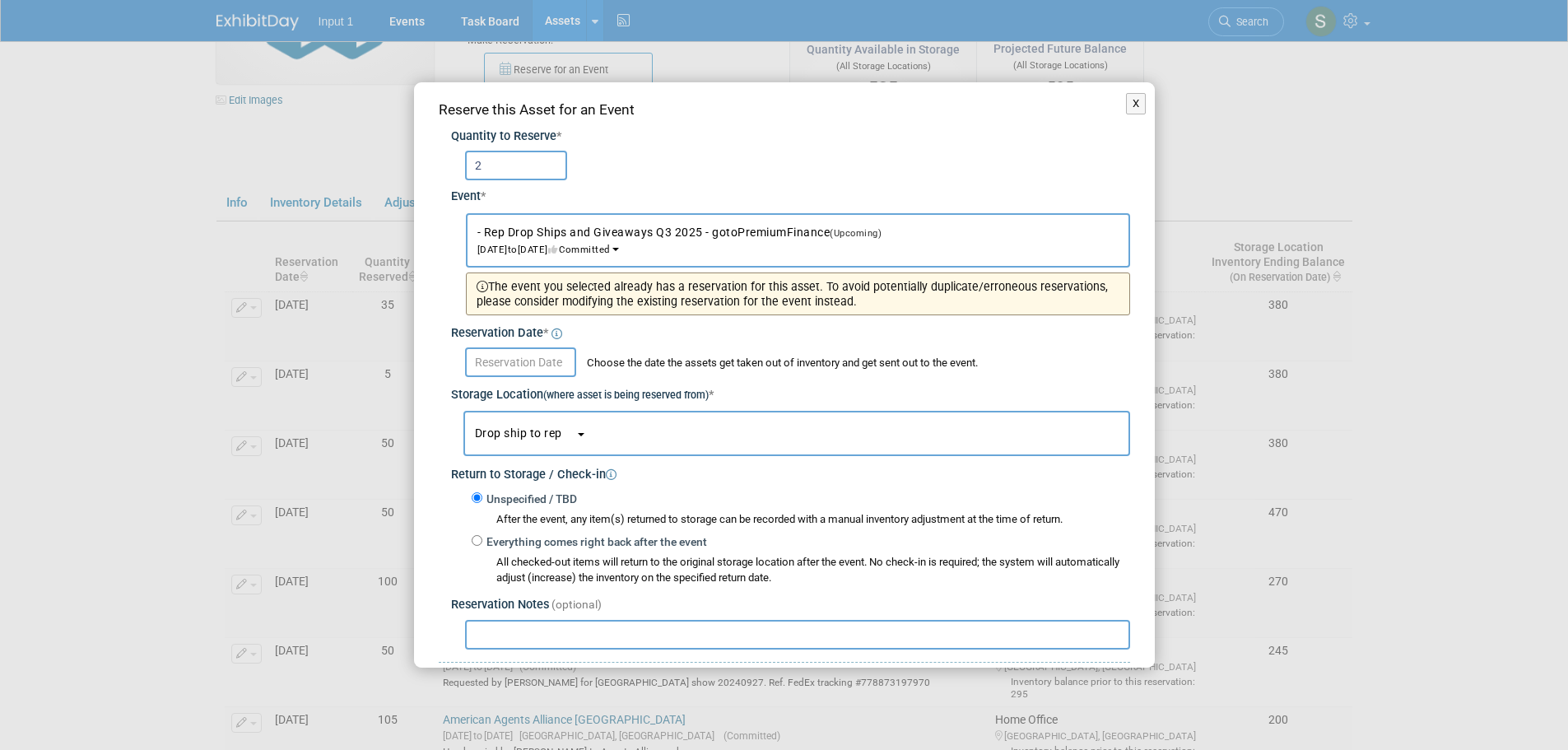
click at [526, 375] on body "Input 1 Events Task Board Assets New Asset Search Assets" at bounding box center [784, 232] width 1568 height 750
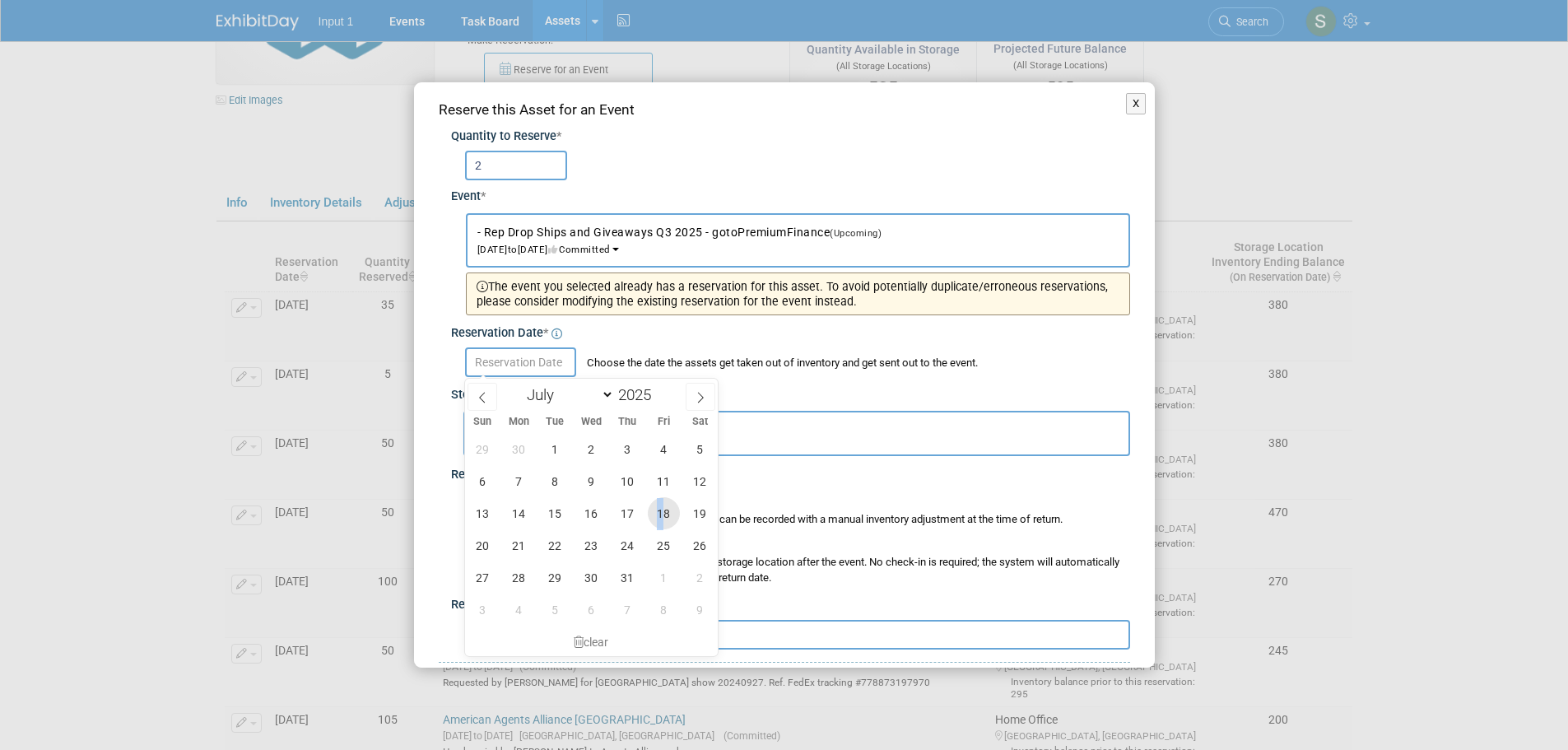
click at [661, 513] on span "18" at bounding box center [663, 513] width 32 height 32
type input "Jul 18, 2025"
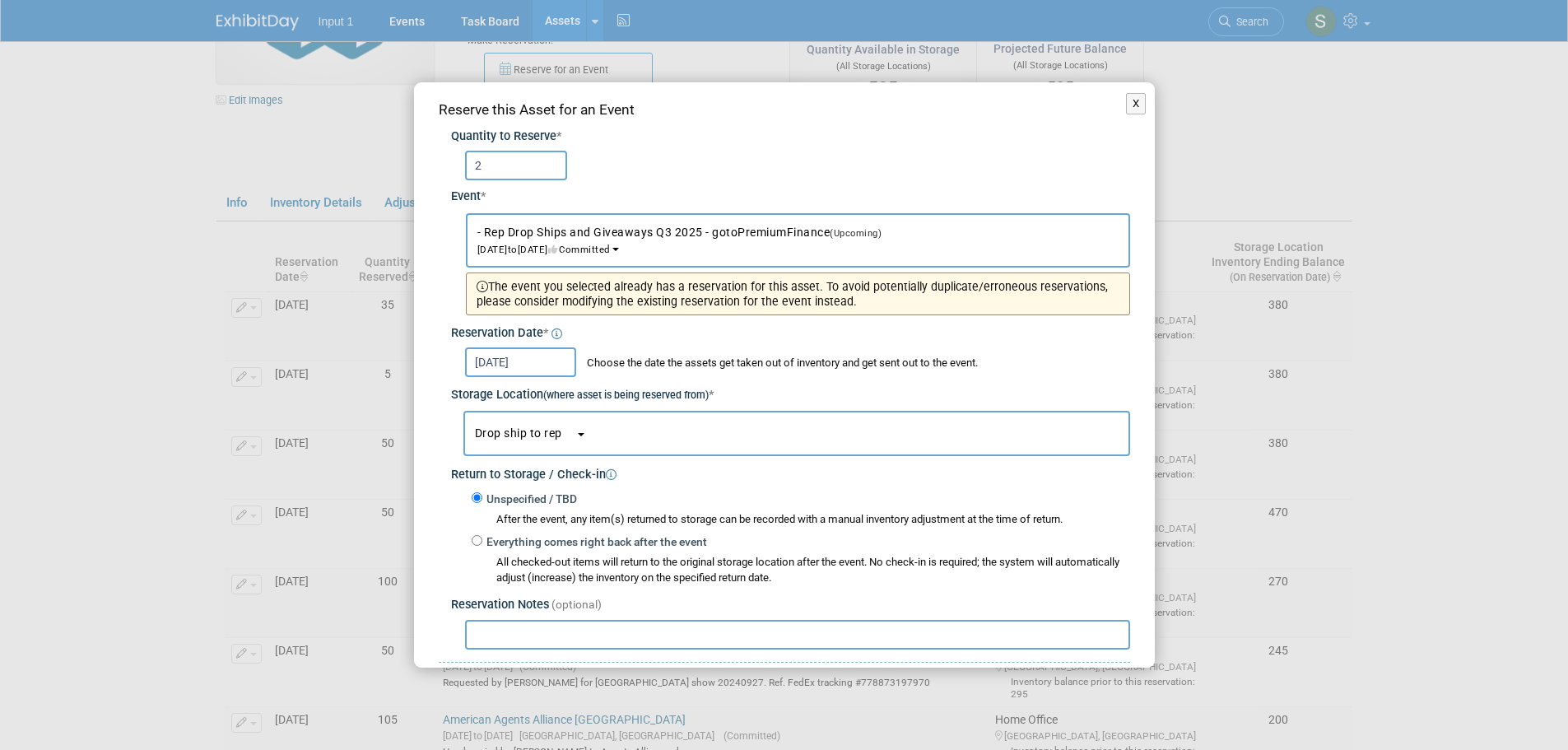
click at [756, 643] on input "text" at bounding box center [798, 635] width 665 height 30
paste input "Shipped to [PERSON_NAME] 20250718 for samples on UPS Tracking #1ZV852B503118904…"
type input "Shipped to [PERSON_NAME] 20250718 for samples on UPS Tracking #1ZV852B503118904…"
click at [588, 431] on button "Drop ship to rep" at bounding box center [797, 434] width 667 height 45
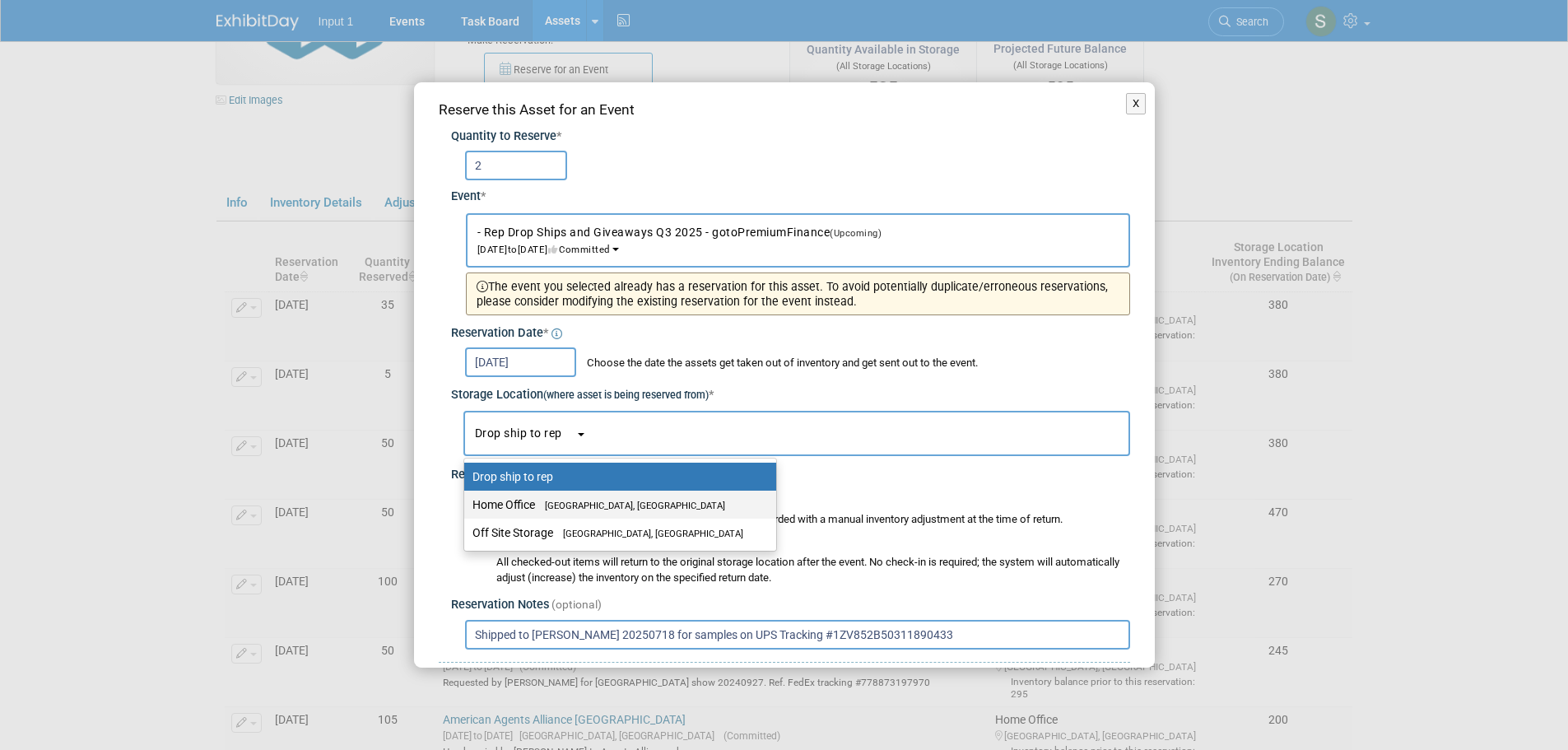
click at [558, 510] on span "[GEOGRAPHIC_DATA], [GEOGRAPHIC_DATA]" at bounding box center [630, 506] width 190 height 10
click at [467, 510] on input "Home Office Westlake Village, CA" at bounding box center [462, 506] width 10 height 10
select select "11223761"
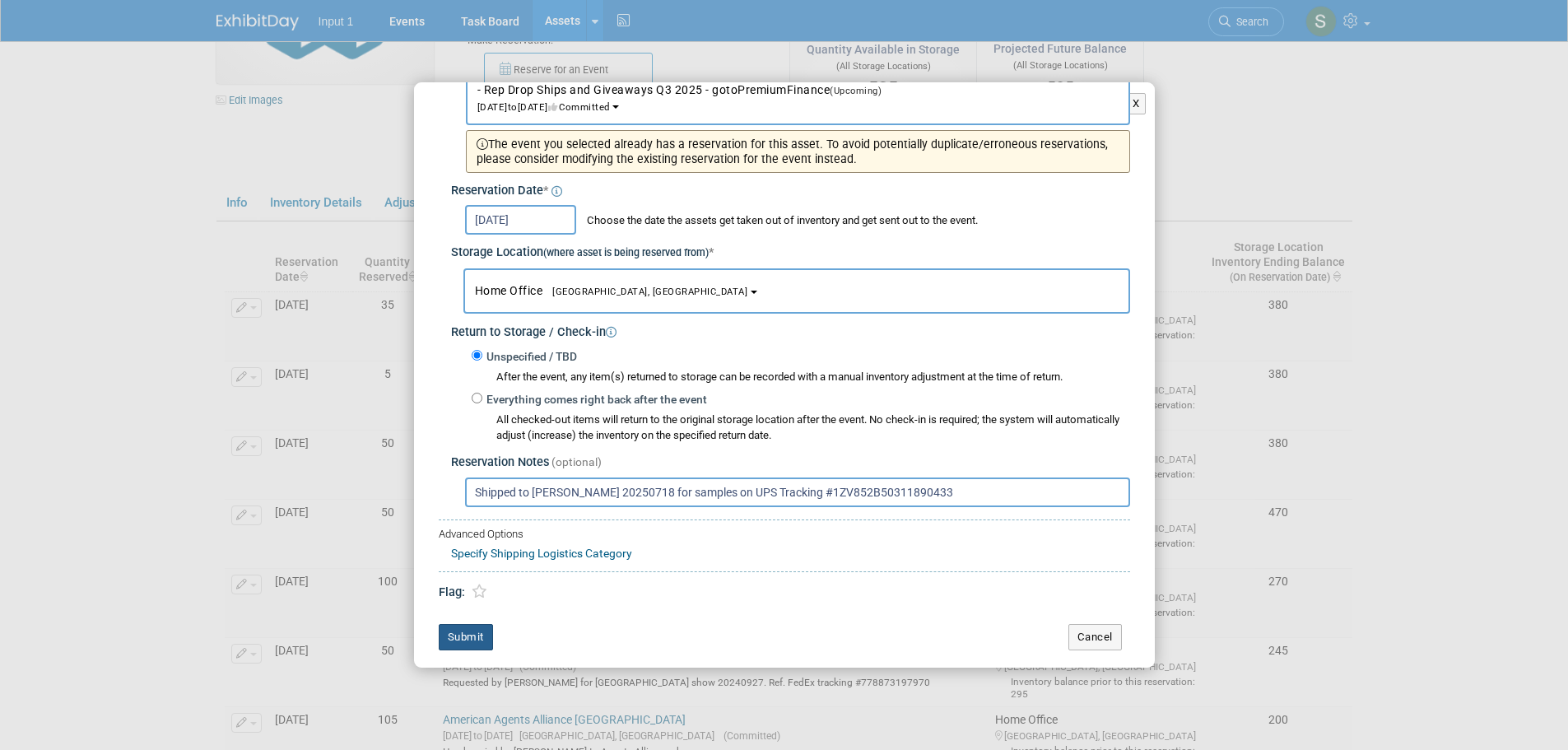
click at [457, 632] on button "Submit" at bounding box center [466, 637] width 54 height 26
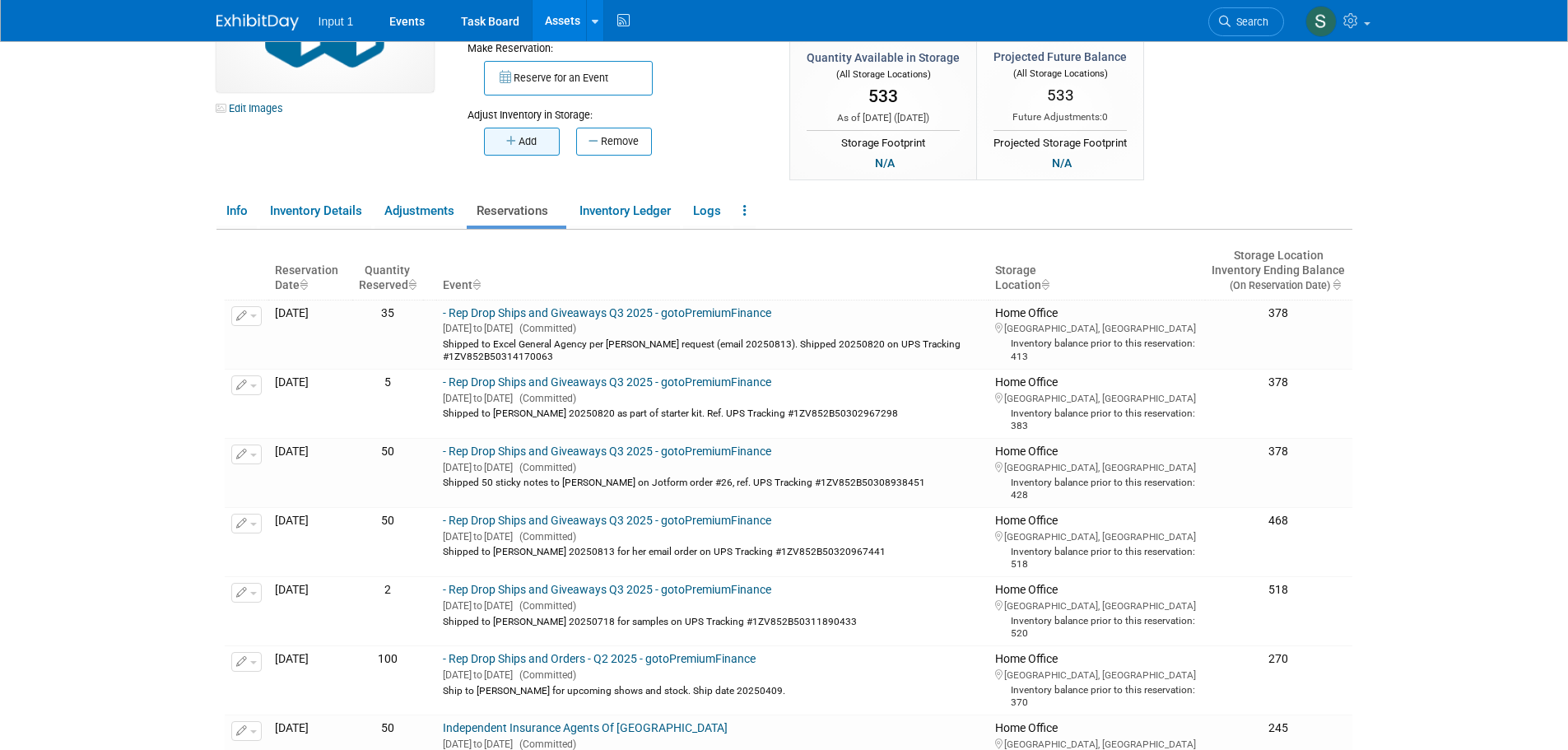
scroll to position [0, 0]
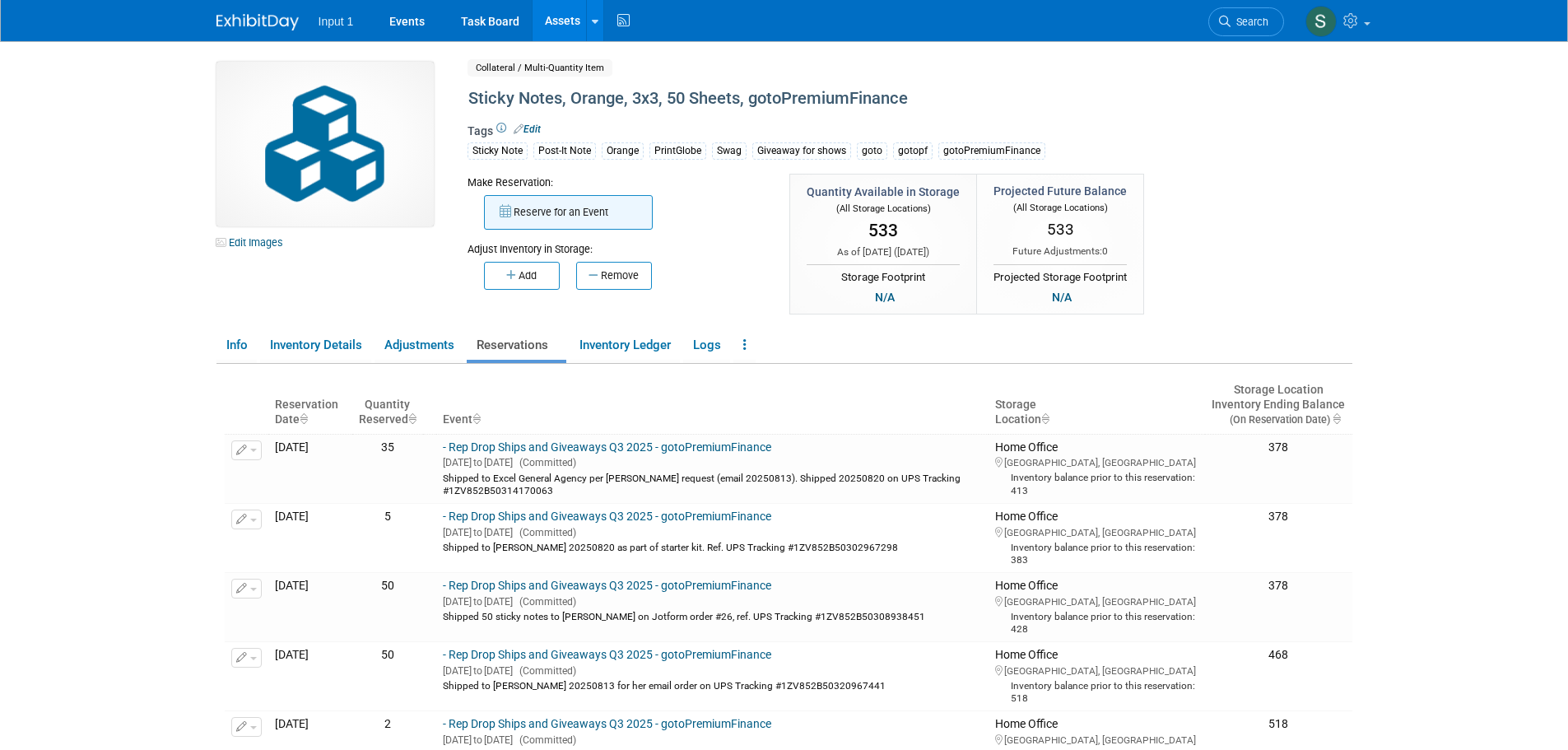
click at [530, 216] on button "Reserve for an Event" at bounding box center [568, 213] width 168 height 35
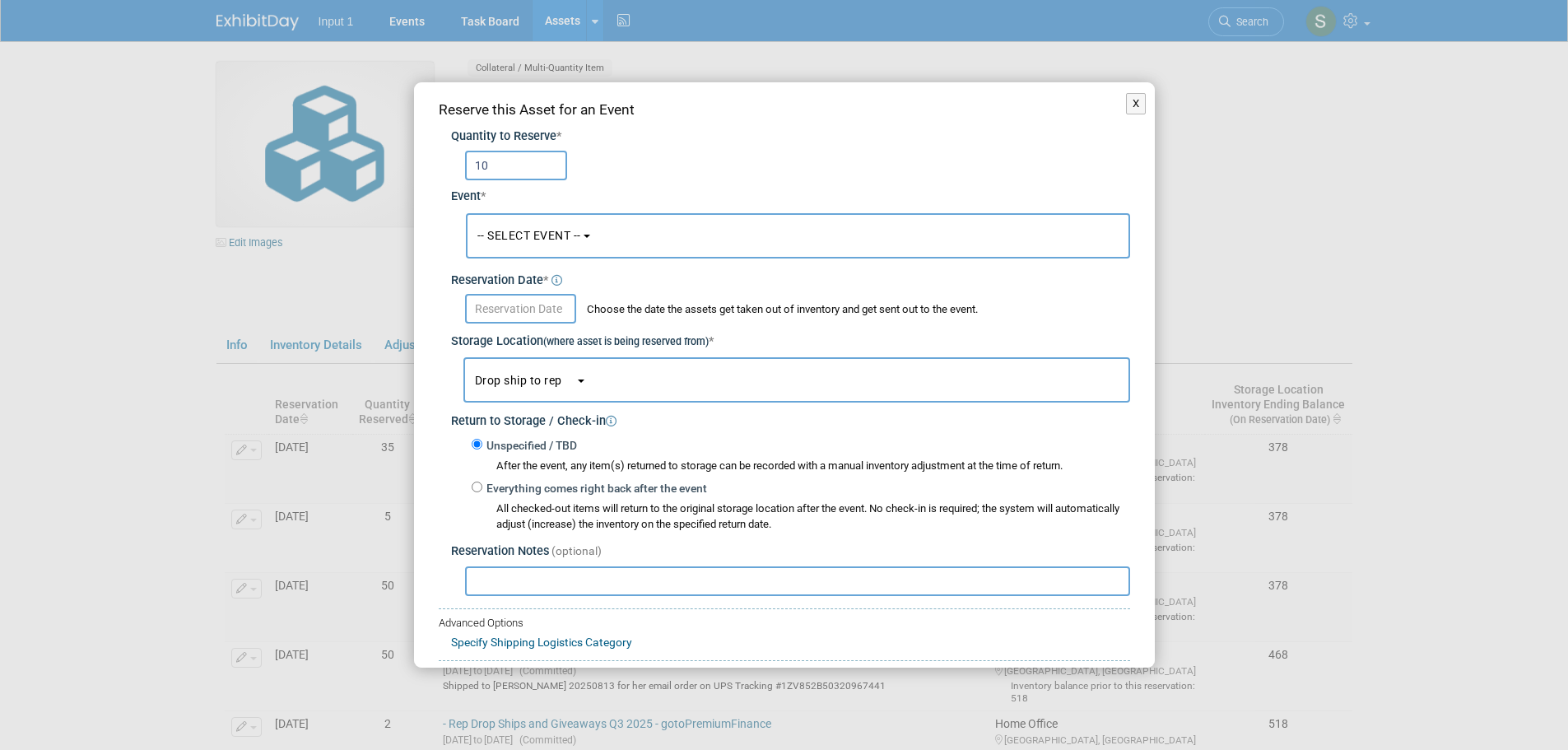
type input "10"
drag, startPoint x: 545, startPoint y: 570, endPoint x: 544, endPoint y: 586, distance: 16.0
click at [546, 570] on input "text" at bounding box center [798, 581] width 665 height 30
paste input "Shipped 20250719 to [GEOGRAPHIC_DATA] - starter pack - on UPS Tracking #1ZV852B…"
type input "Shipped 20250719 to [GEOGRAPHIC_DATA] - starter pack - on UPS Tracking #1ZV852B…"
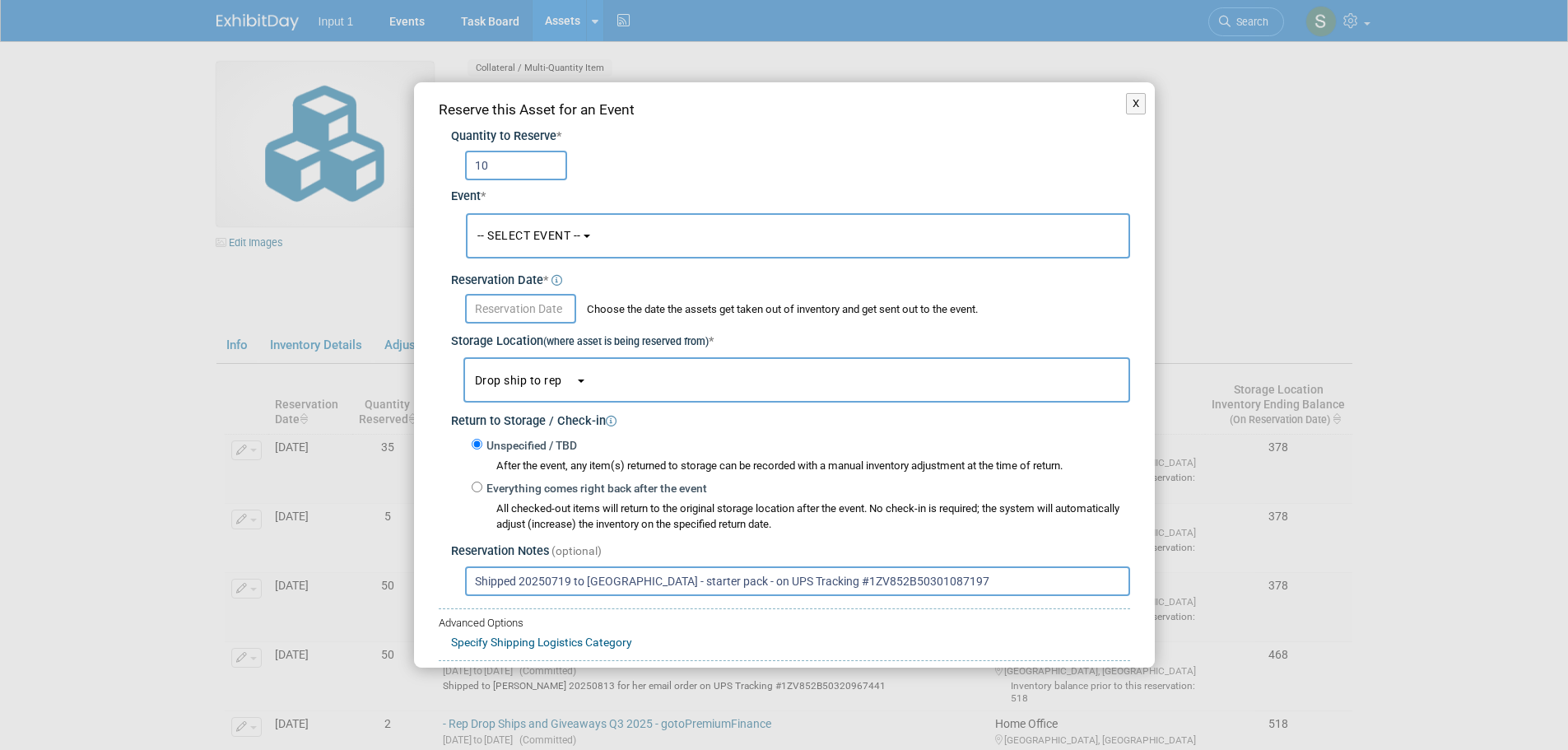
click at [508, 239] on span "-- SELECT EVENT --" at bounding box center [529, 235] width 104 height 13
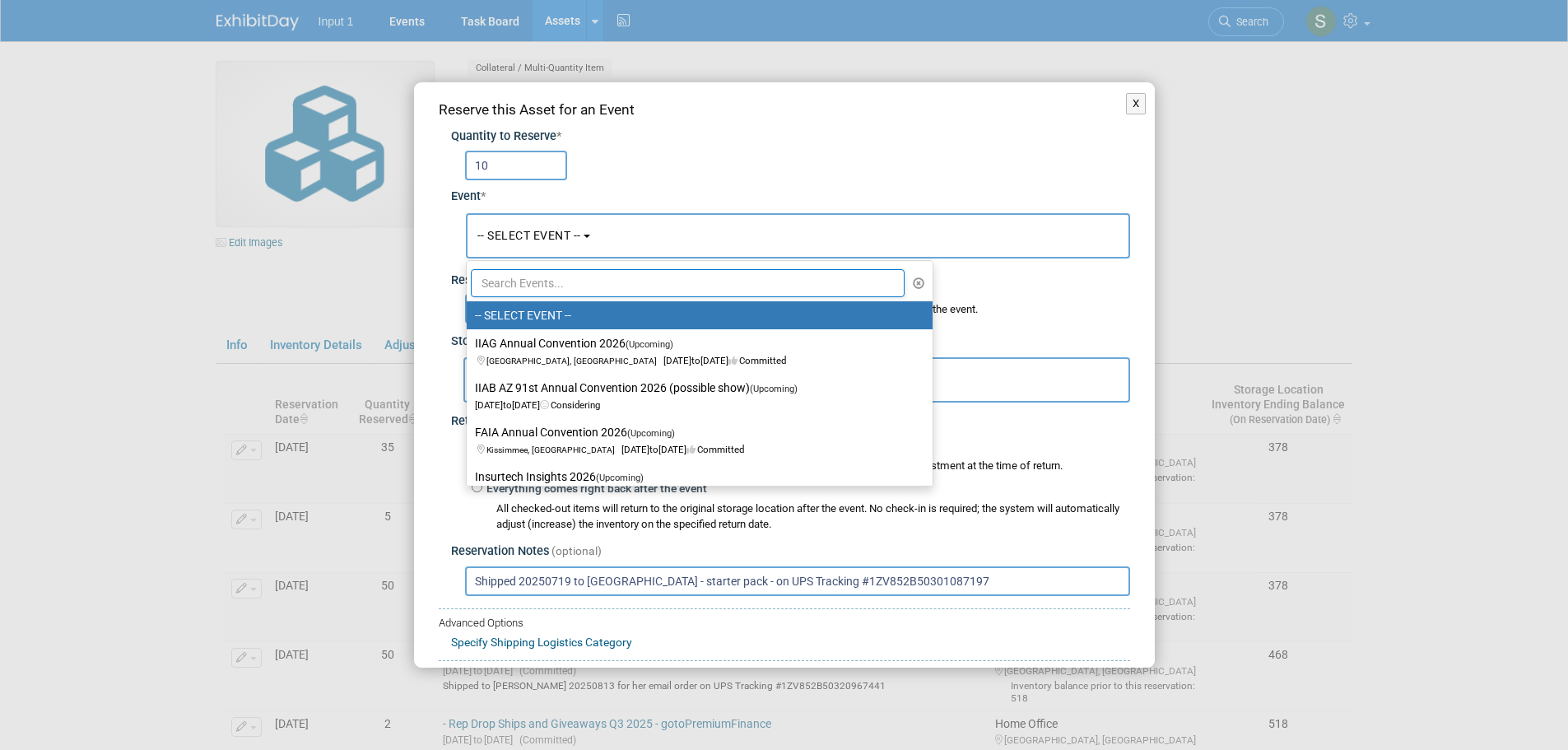
click at [503, 288] on input "text" at bounding box center [688, 283] width 435 height 28
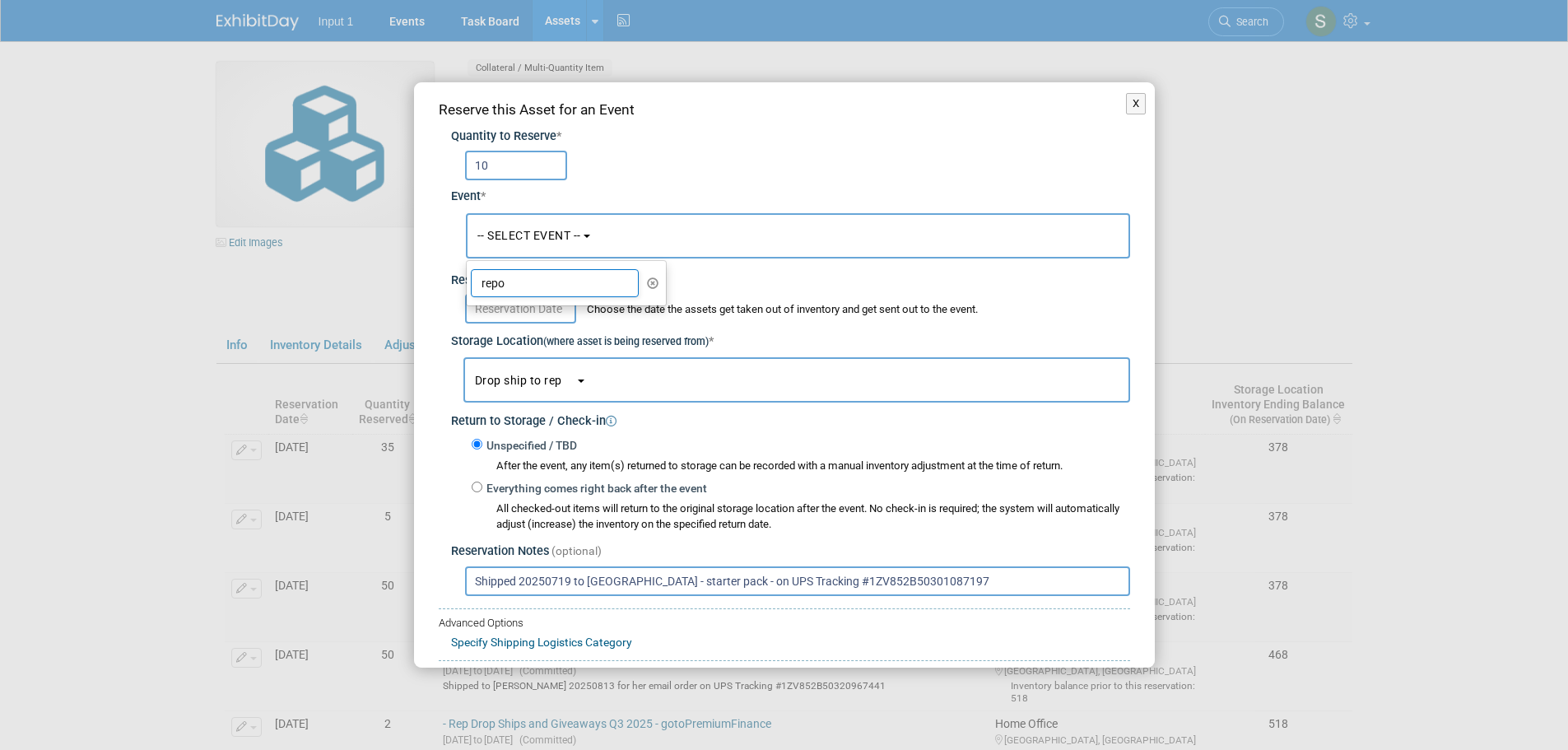
click at [520, 283] on input "repo" at bounding box center [555, 283] width 168 height 28
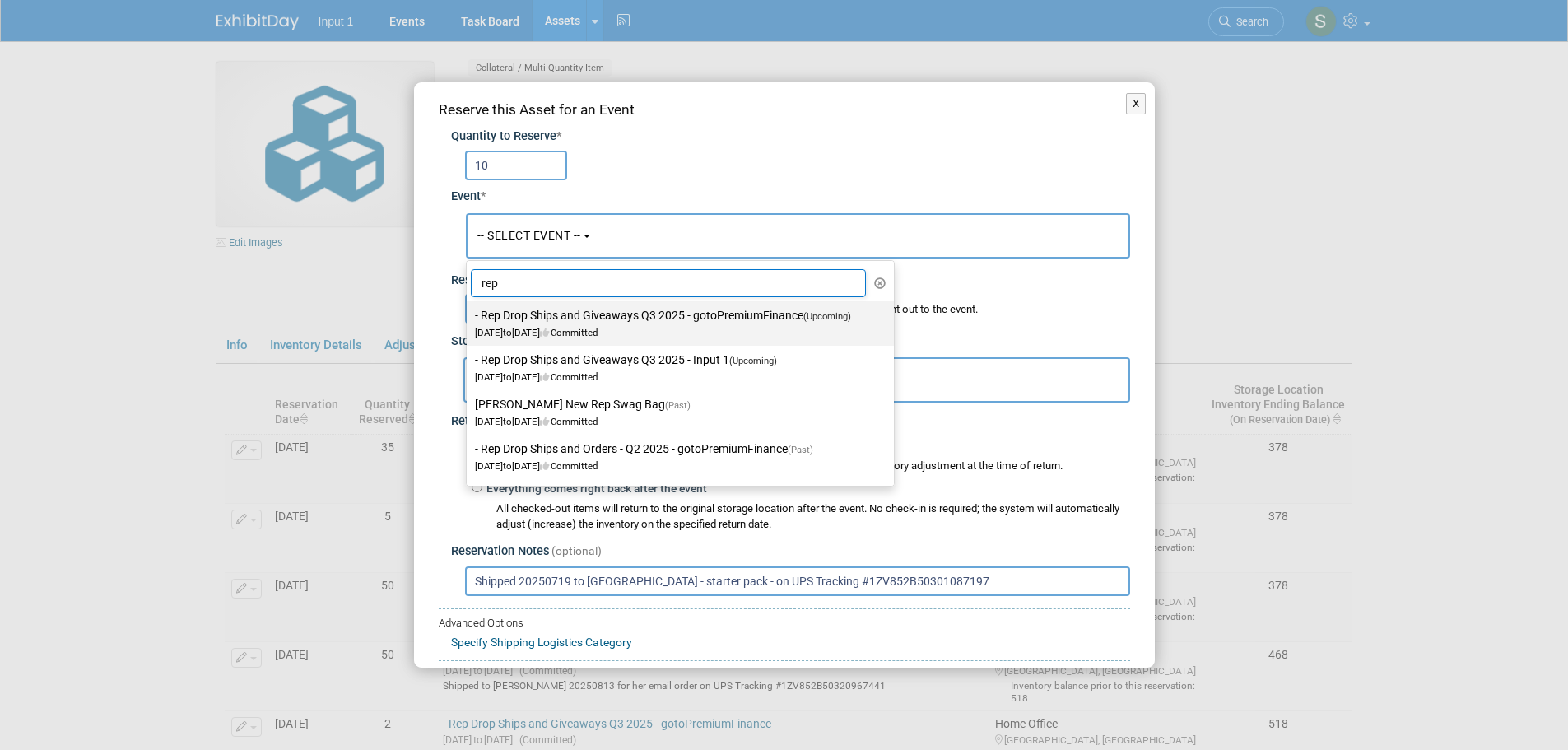
type input "rep"
click at [580, 316] on label "- Rep Drop Ships and Giveaways Q3 2025 - gotoPremiumFinance (Upcoming) Jul 1, 2…" at bounding box center [675, 323] width 402 height 38
click at [469, 316] on input "- Rep Drop Ships and Giveaways Q3 2025 - gotoPremiumFinance (Upcoming) Jul 1, 2…" at bounding box center [463, 316] width 10 height 10
select select "11146711"
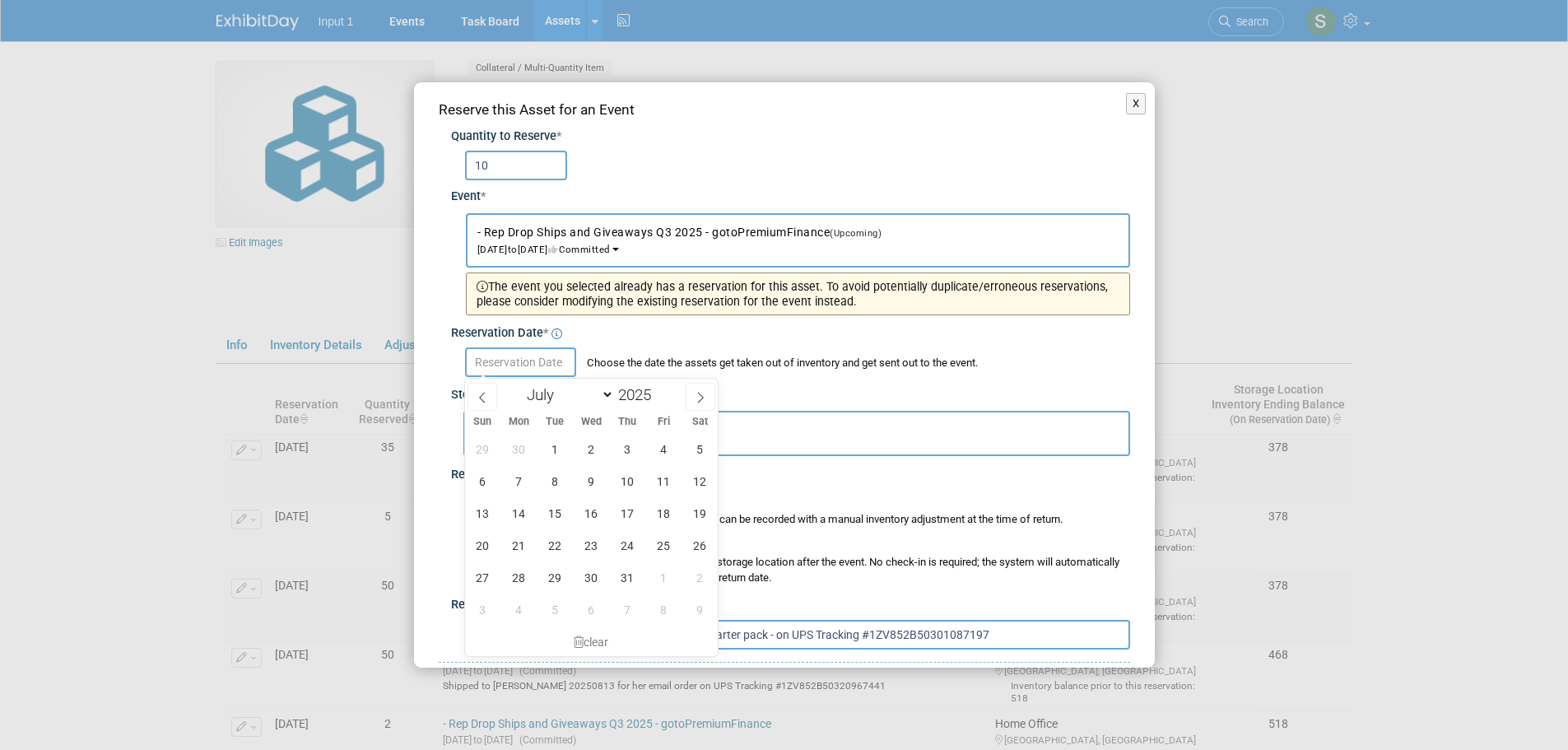
click at [505, 361] on input "text" at bounding box center [520, 362] width 111 height 30
click at [665, 515] on span "18" at bounding box center [663, 513] width 32 height 32
type input "Jul 18, 2025"
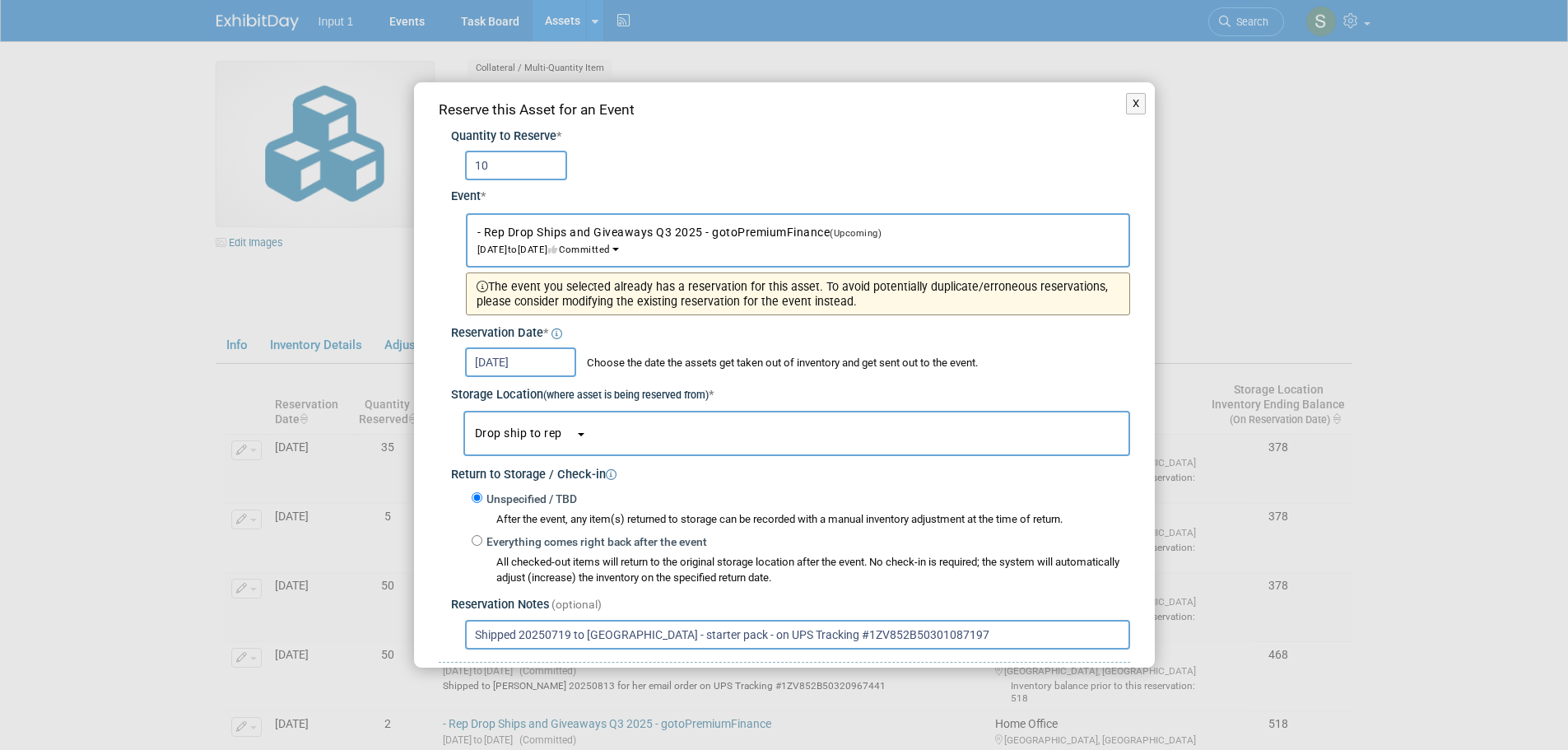
click at [565, 434] on span "button" at bounding box center [568, 434] width 13 height 10
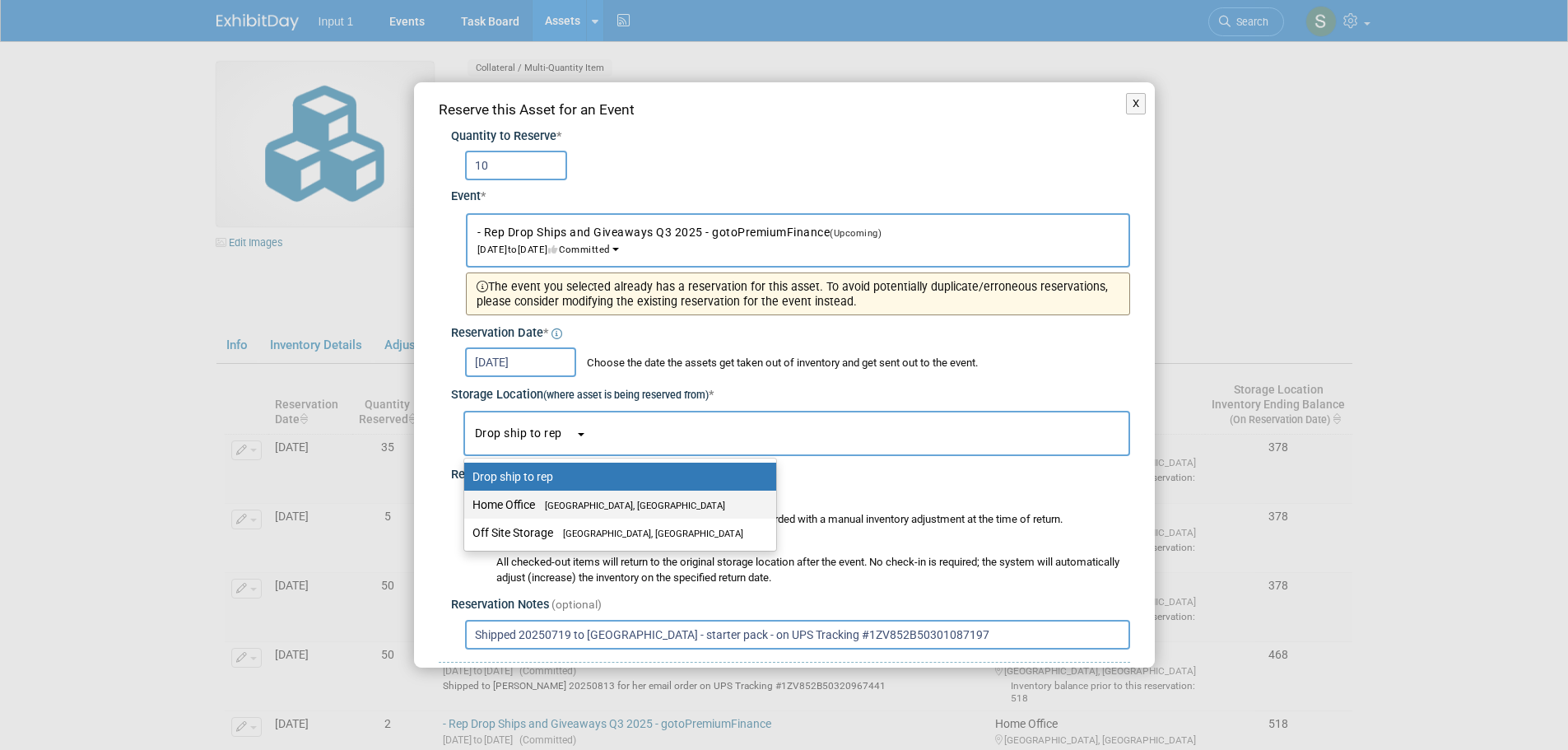
click at [527, 505] on label "Home Office Westlake Village, CA" at bounding box center [615, 505] width 287 height 22
click at [467, 505] on input "Home Office Westlake Village, CA" at bounding box center [462, 506] width 10 height 10
select select "11223761"
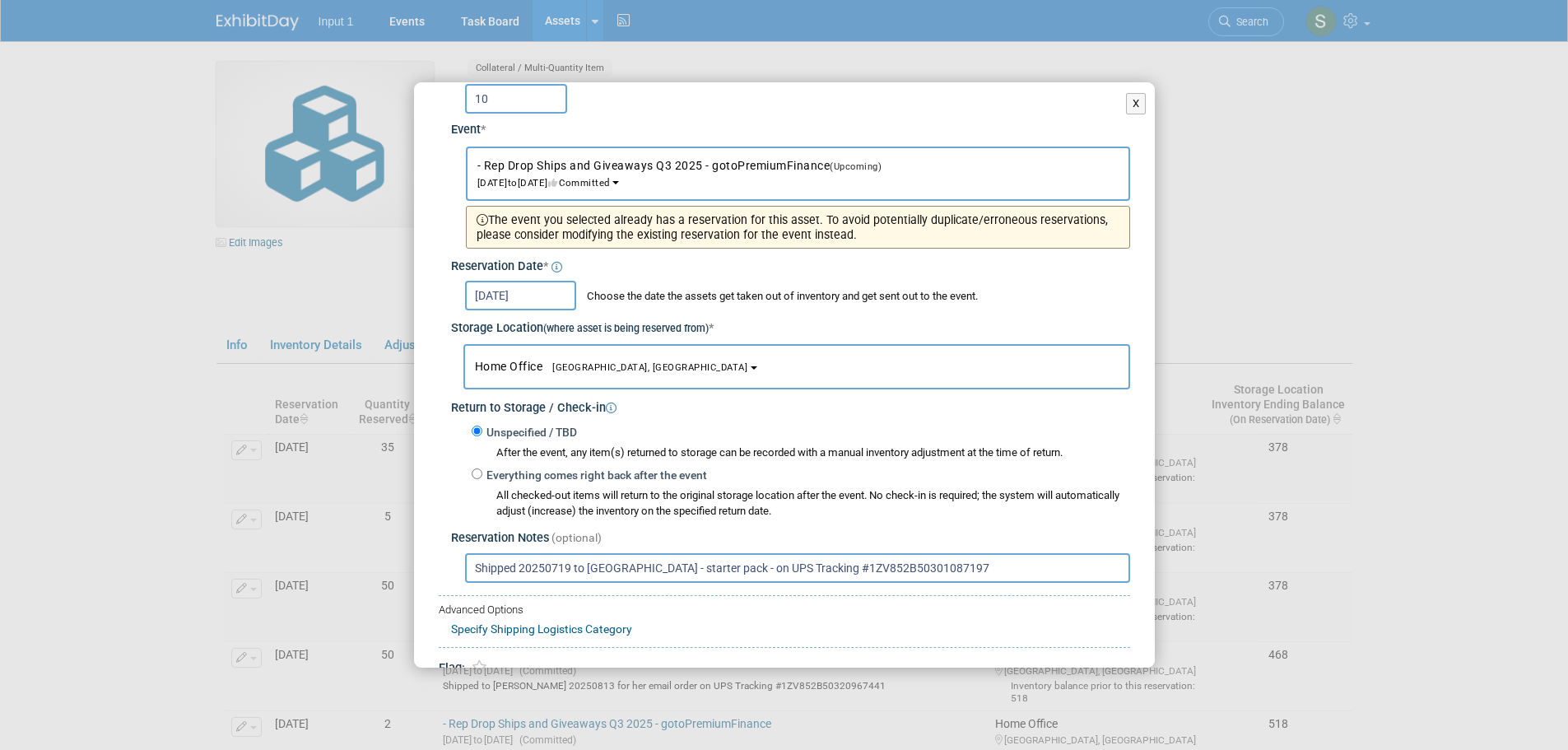
scroll to position [142, 0]
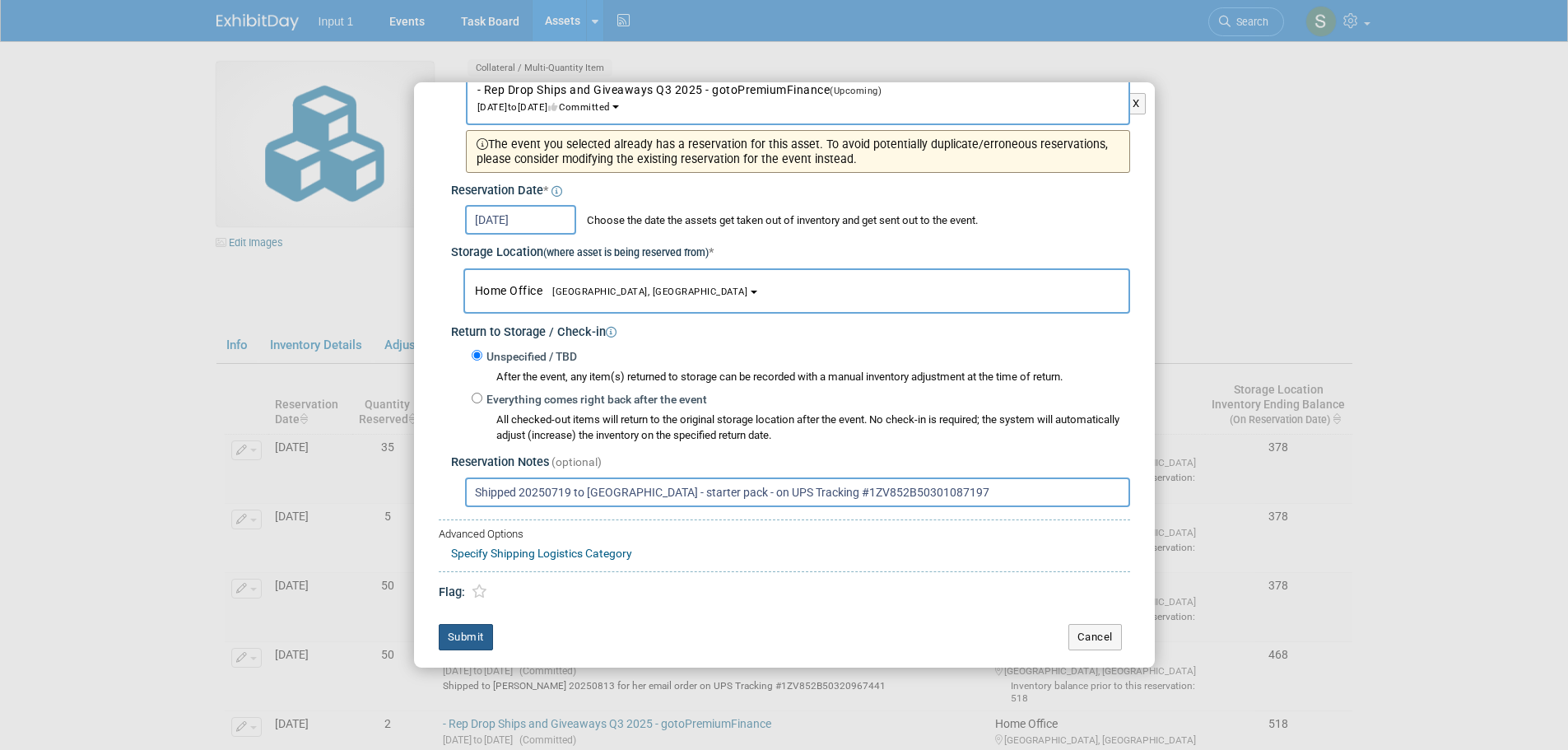
click at [476, 632] on button "Submit" at bounding box center [466, 637] width 54 height 26
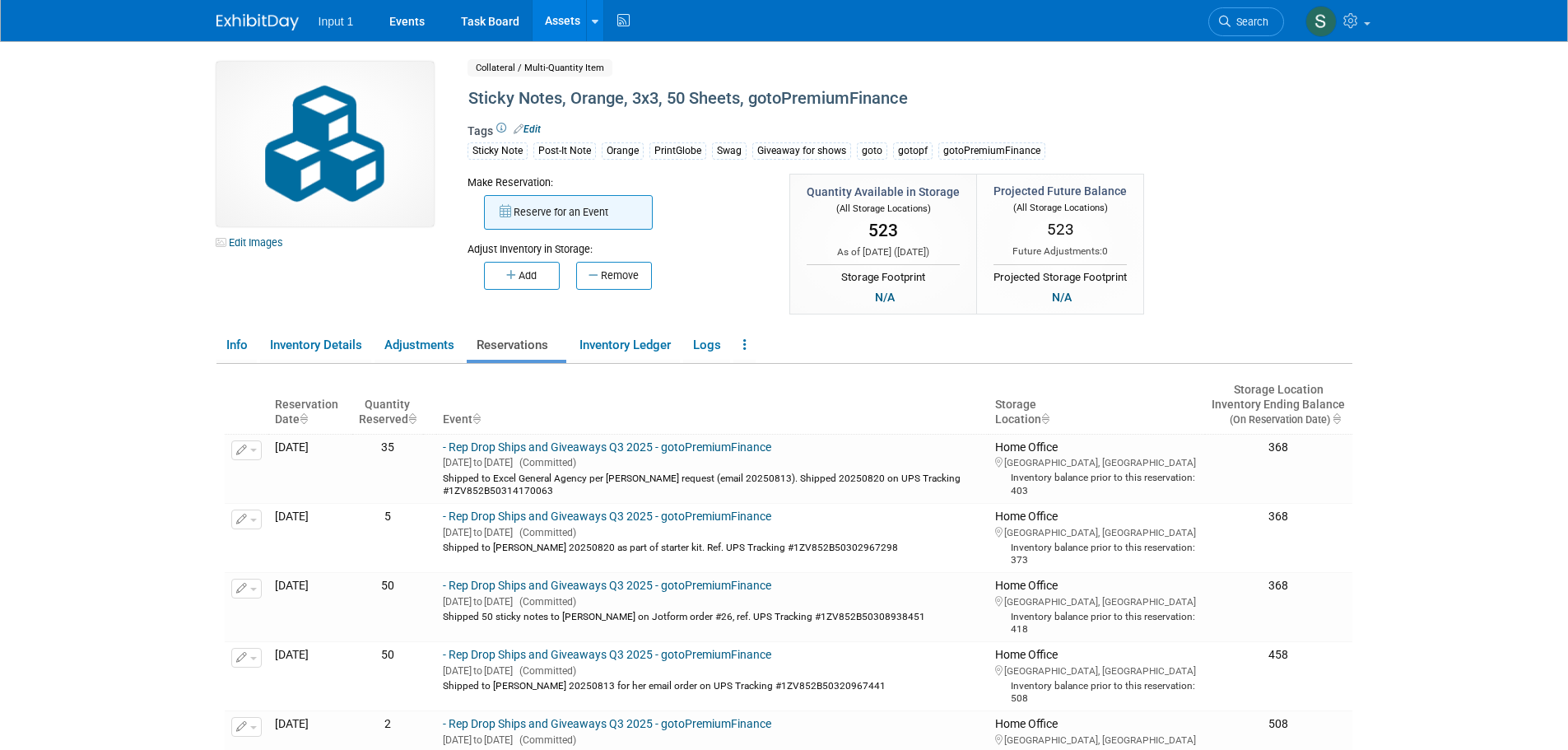
click at [551, 220] on button "Reserve for an Event" at bounding box center [568, 213] width 168 height 35
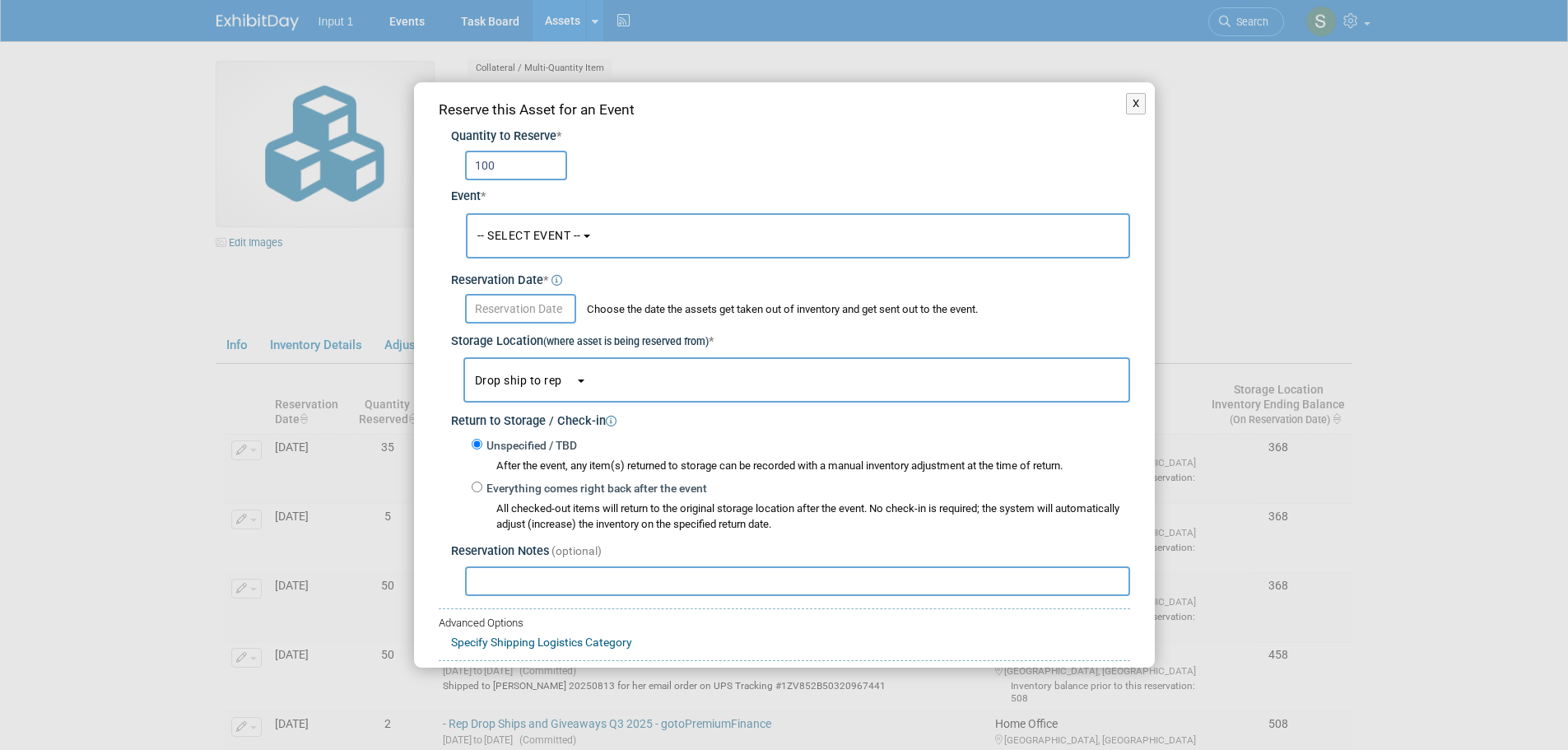
type input "100"
click at [562, 239] on span "-- SELECT EVENT --" at bounding box center [529, 235] width 104 height 13
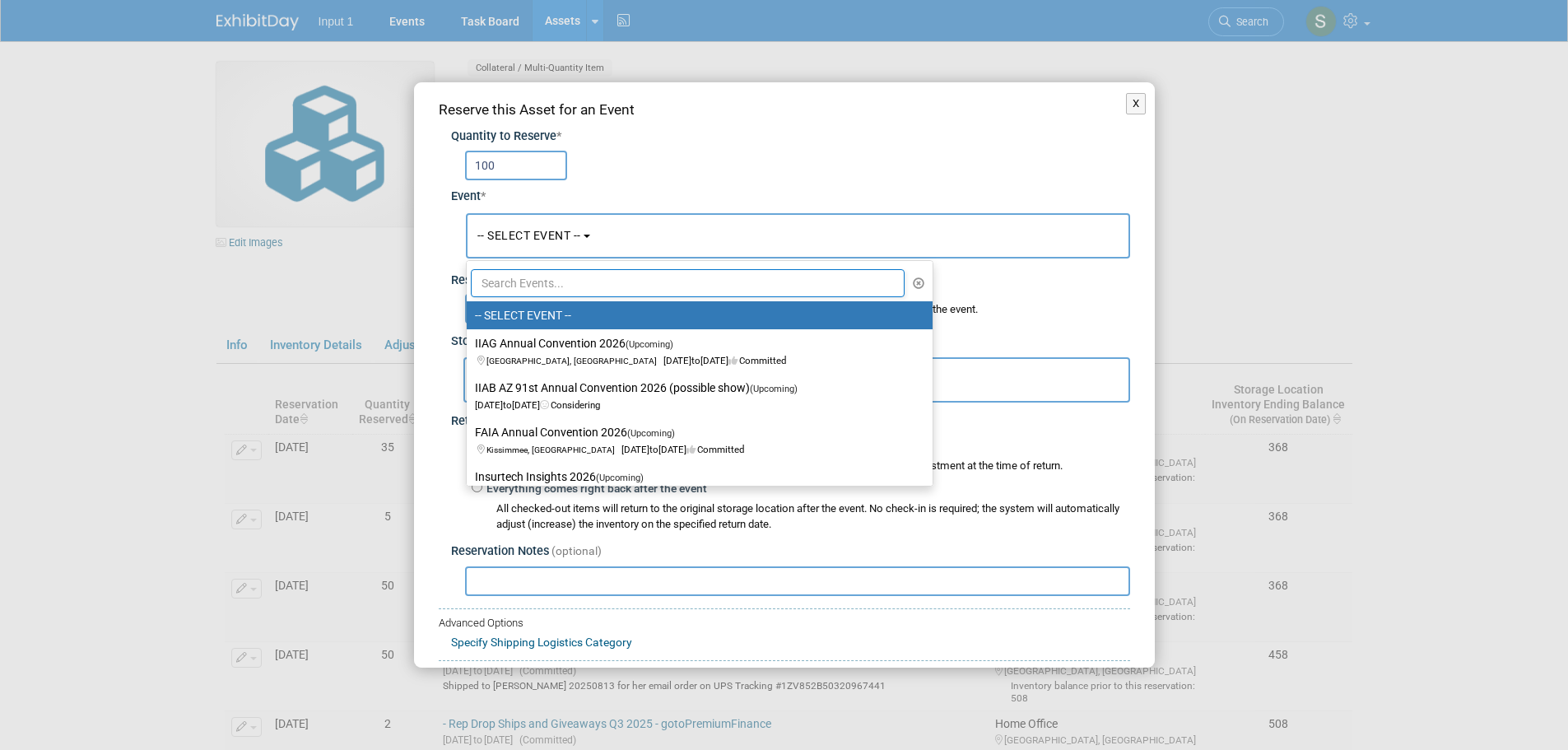
click at [521, 285] on input "text" at bounding box center [688, 283] width 435 height 28
type input "pii"
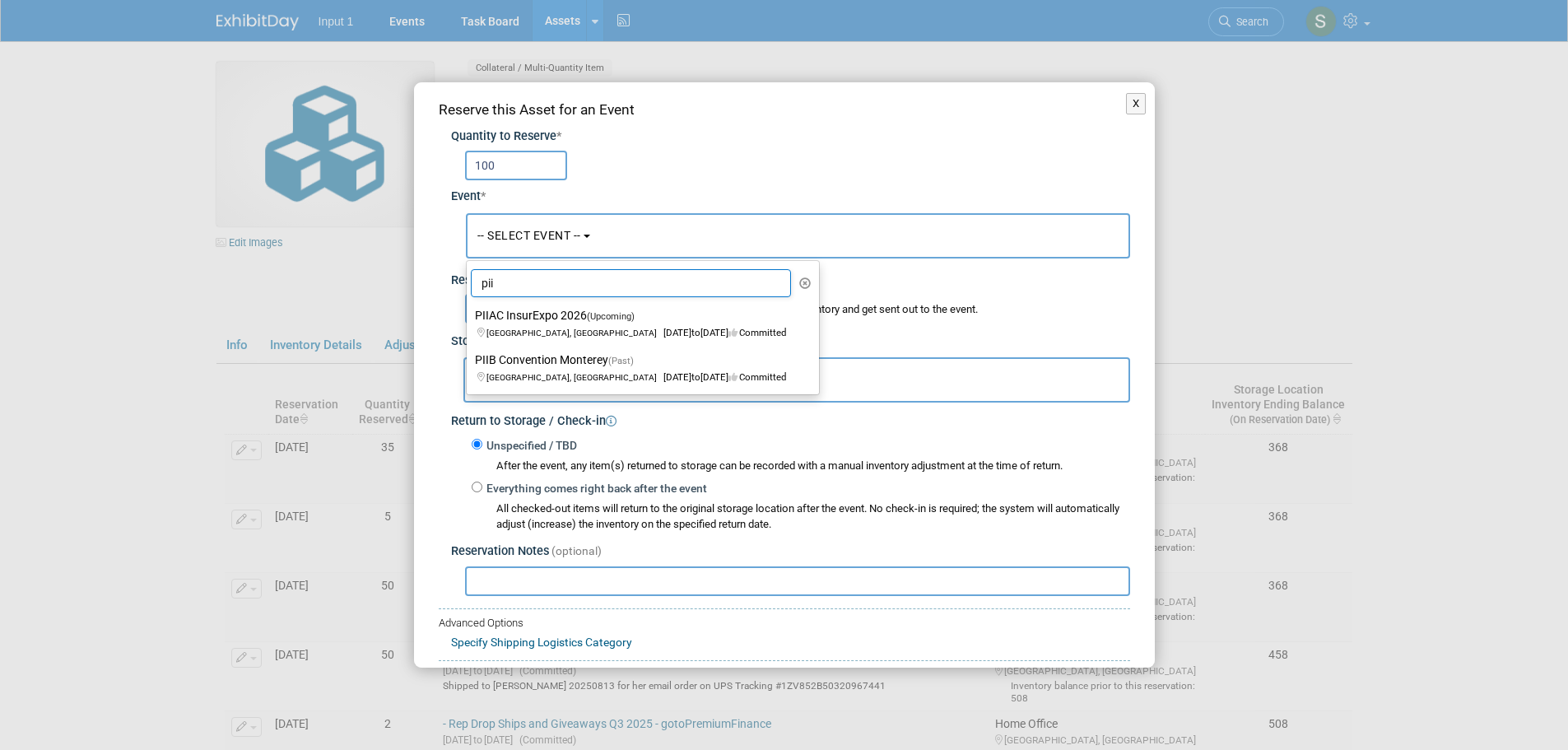
drag, startPoint x: 521, startPoint y: 285, endPoint x: 456, endPoint y: 297, distance: 66.1
click at [457, 297] on div "Quantity to Reserve * 100 Event * -- SELECT EVENT -- -- SELECT EVENT -- pii -- …" at bounding box center [784, 358] width 691 height 476
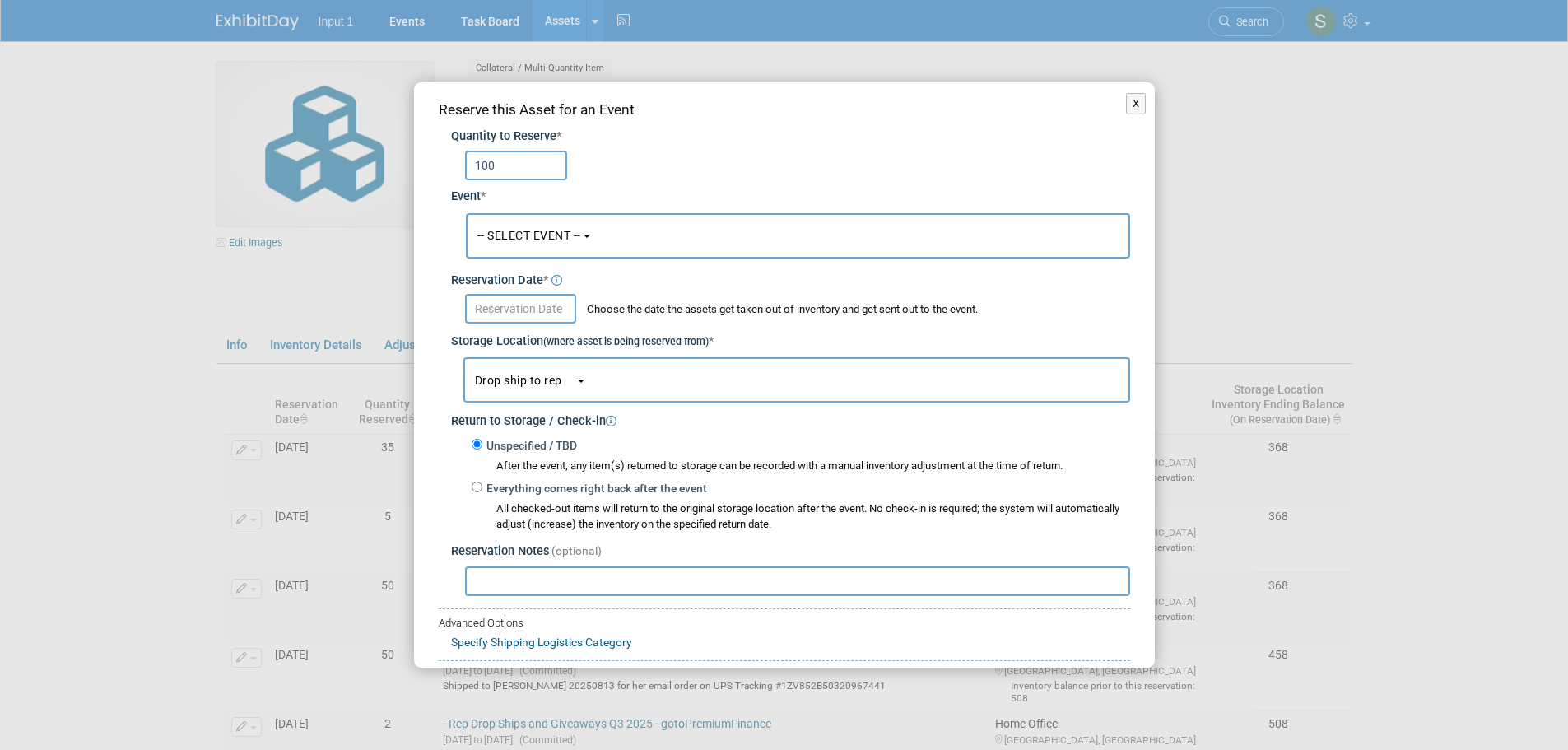
drag, startPoint x: 501, startPoint y: 170, endPoint x: 376, endPoint y: 170, distance: 125.0
click at [376, 170] on div "X Reserve this Asset for an Event Quantity to Reserve * 100 * -- SELECT EVENT -…" at bounding box center [784, 375] width 1568 height 750
type input "25"
click at [628, 238] on button "-- SELECT EVENT --" at bounding box center [798, 236] width 664 height 45
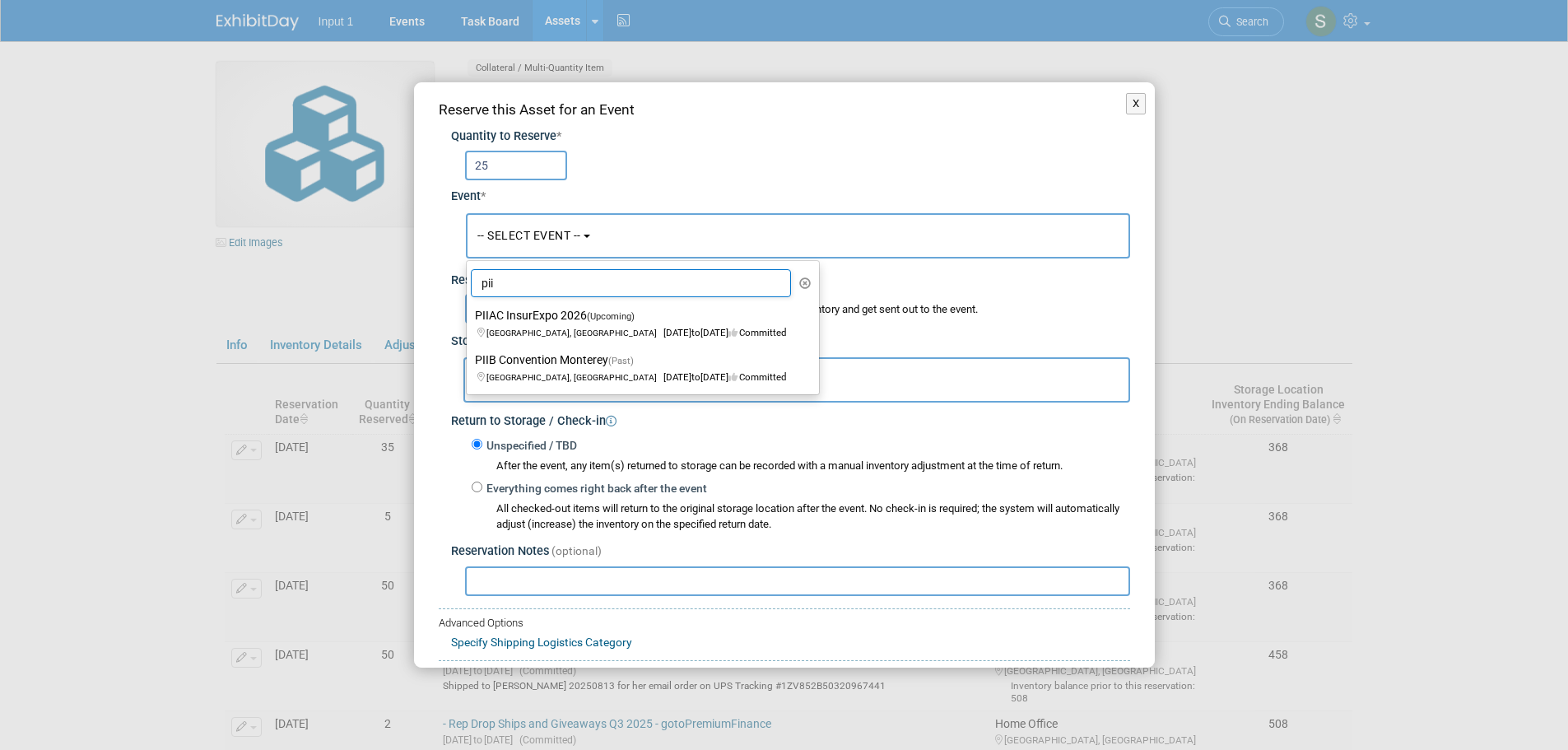
drag, startPoint x: 544, startPoint y: 282, endPoint x: 415, endPoint y: 296, distance: 129.8
click at [426, 295] on div "Reserve this Asset for an Event Quantity to Reserve * 25 Event * -- SELECT EVEN…" at bounding box center [784, 419] width 741 height 675
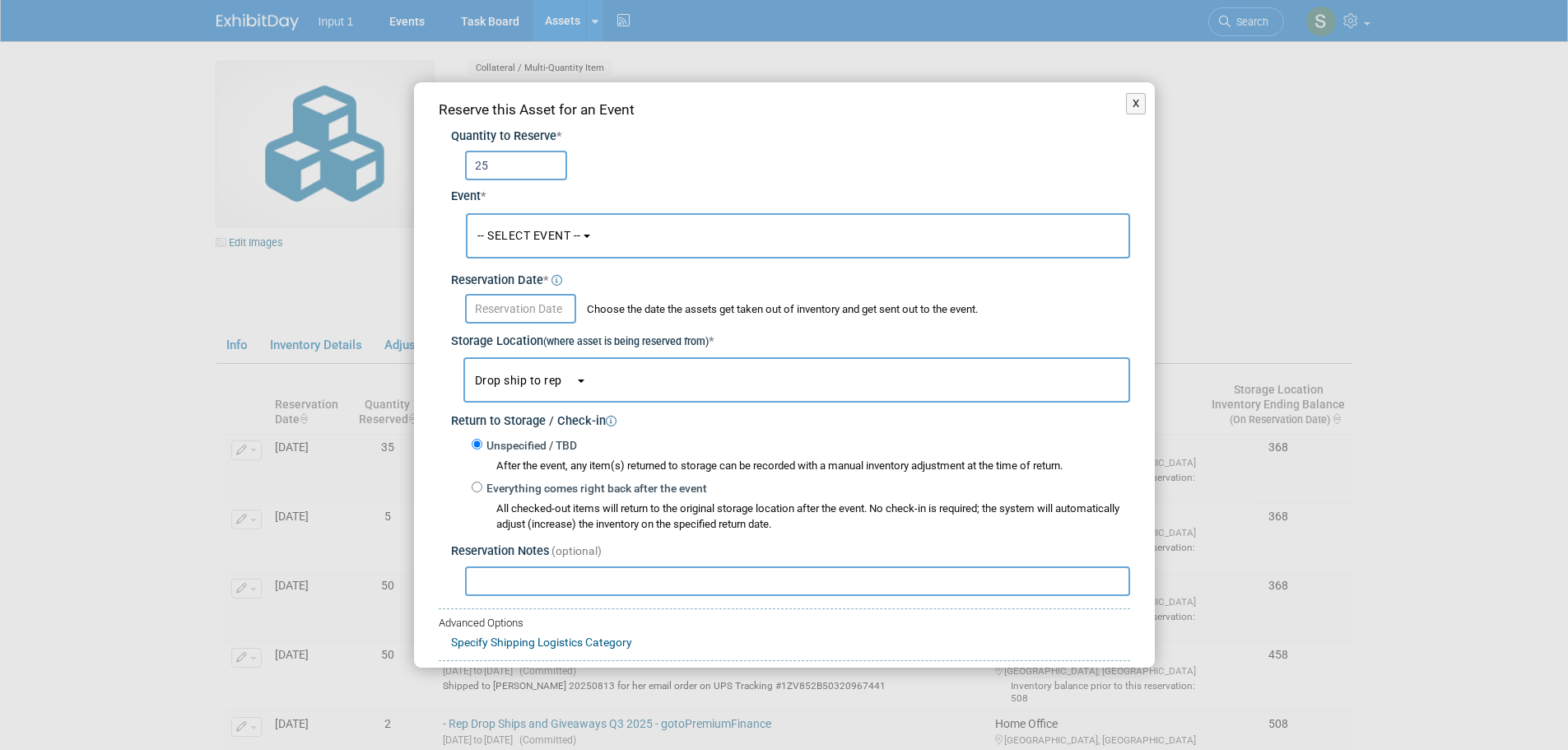
click at [631, 244] on button "-- SELECT EVENT --" at bounding box center [798, 236] width 664 height 45
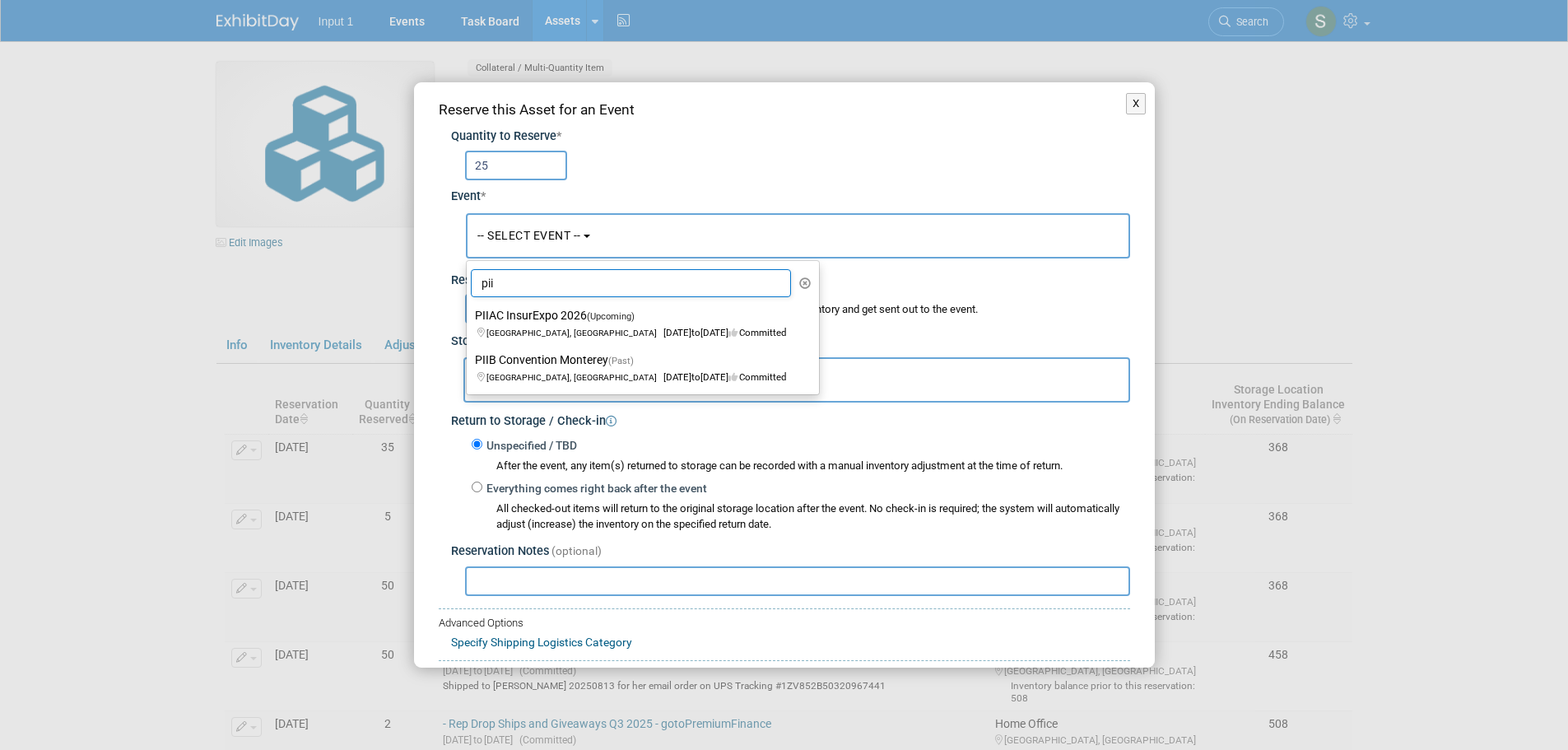
click at [533, 288] on input "pii" at bounding box center [632, 283] width 321 height 28
type input "p"
type input "iiat"
click at [517, 325] on label "IIAT InsurCon (Past) San Antonio, TX Jun 23, 2025 to Jun 25, 2025 Committed" at bounding box center [638, 323] width 327 height 38
click at [469, 321] on input "IIAT InsurCon (Past) San Antonio, TX Jun 23, 2025 to Jun 25, 2025 Committed" at bounding box center [463, 316] width 10 height 10
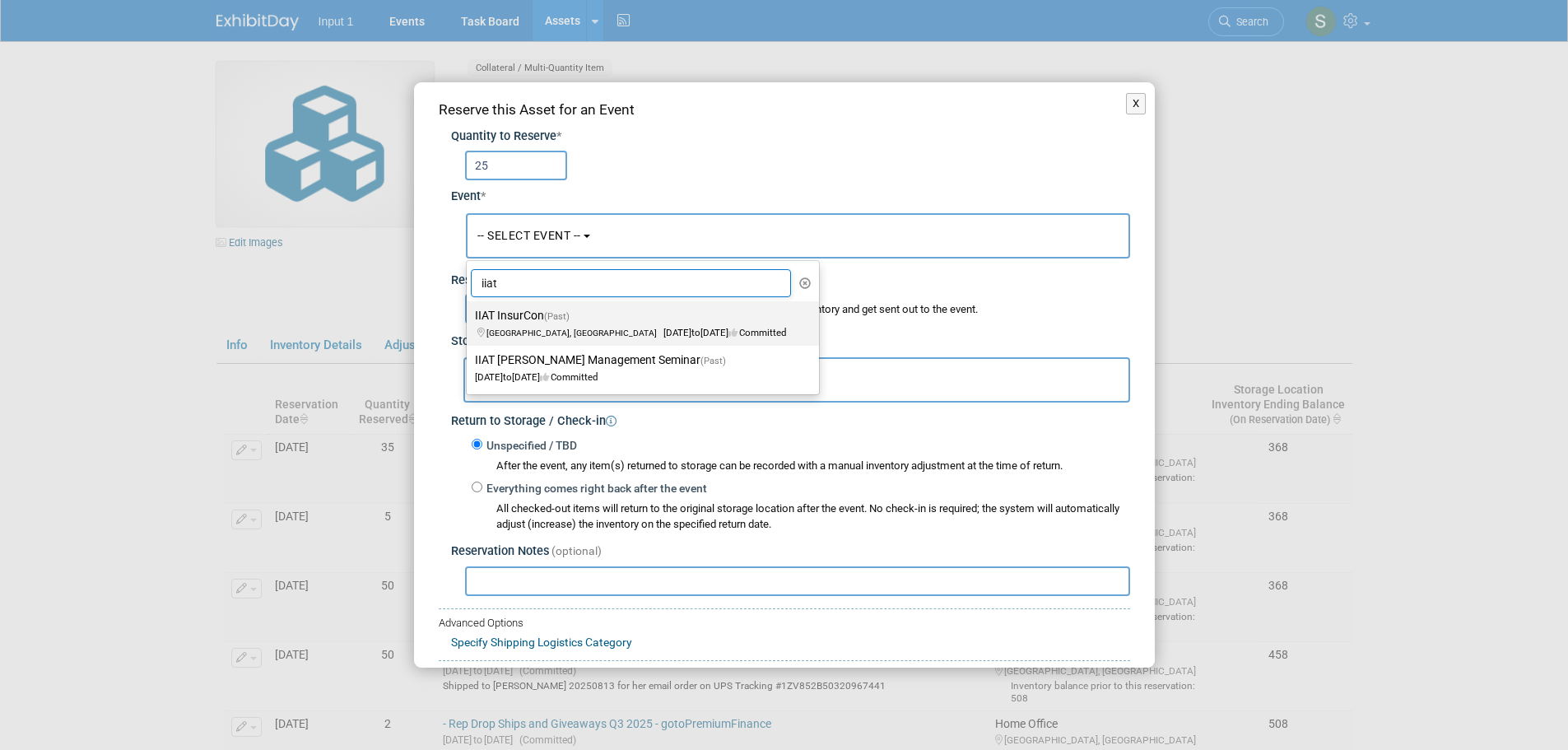
select select "11138748"
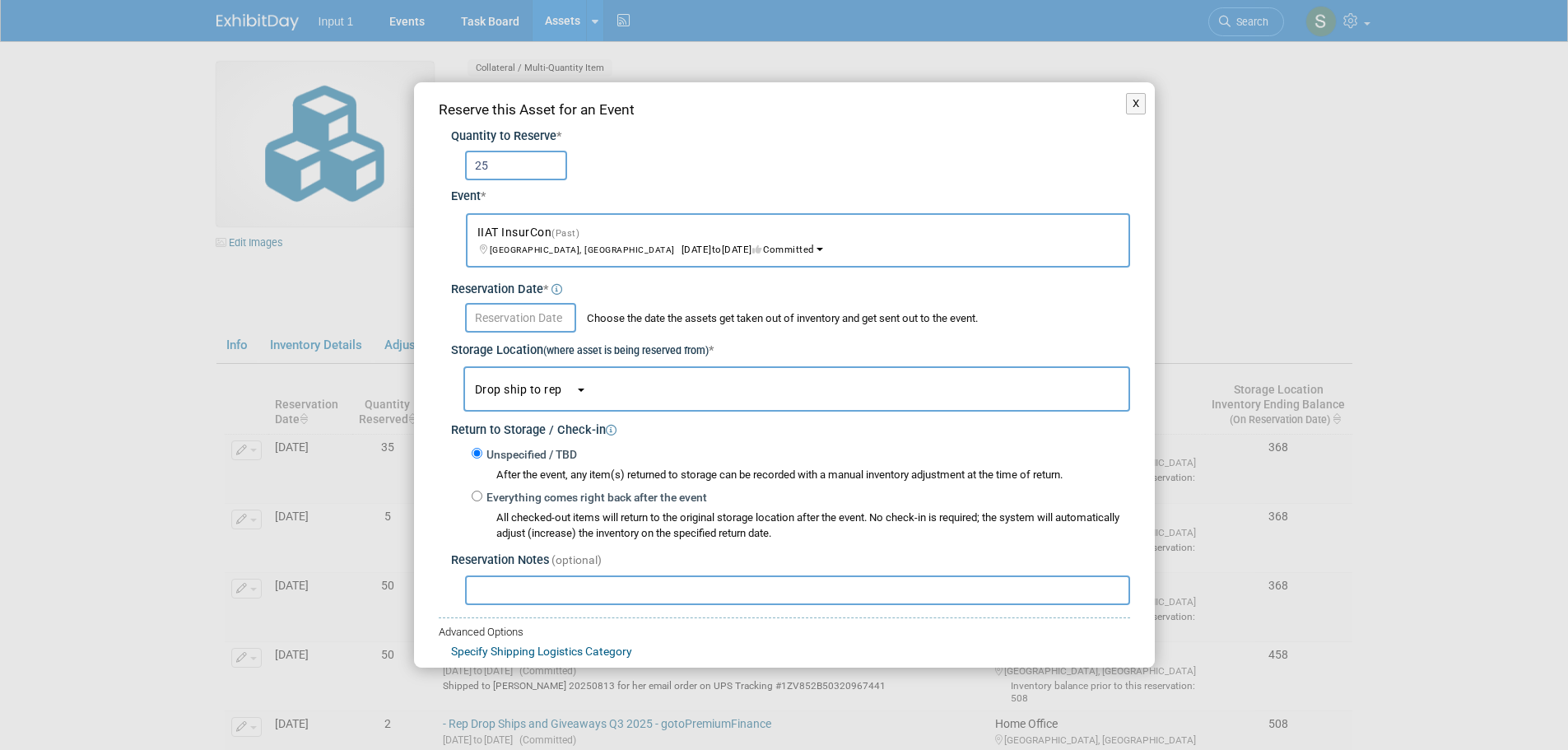
click at [536, 595] on input "text" at bounding box center [798, 590] width 665 height 30
paste input "Shipped to [PERSON_NAME] 20250618 on UPS Tracking #1ZV852B50302354351"
type input "Shipped to [PERSON_NAME] 20250618 on UPS Tracking #1ZV852B50302354351"
click at [550, 379] on button "Drop ship to rep" at bounding box center [797, 389] width 667 height 45
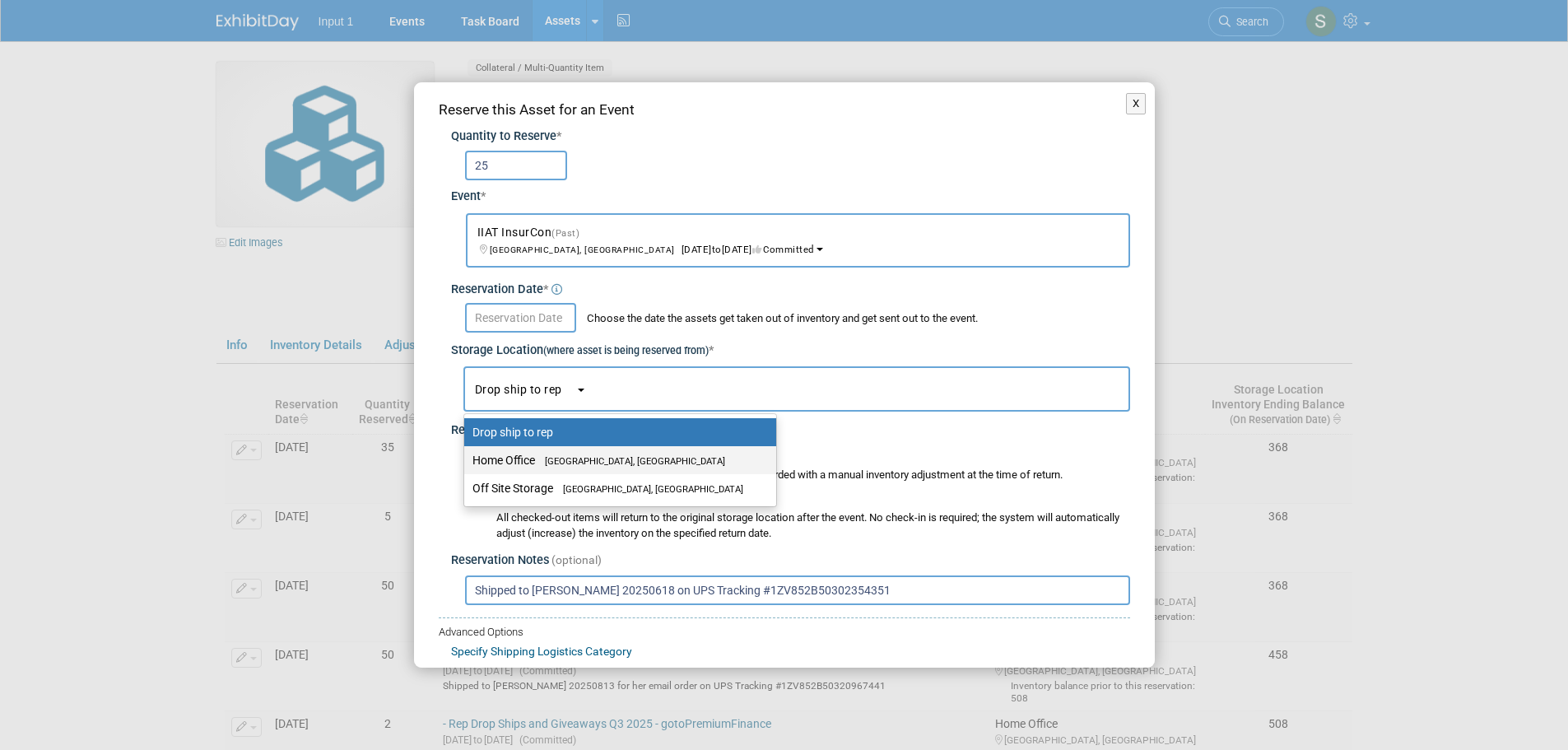
drag, startPoint x: 528, startPoint y: 462, endPoint x: 529, endPoint y: 417, distance: 45.0
click at [527, 458] on label "Home Office Westlake Village, CA" at bounding box center [615, 460] width 287 height 22
click at [467, 458] on input "Home Office Westlake Village, CA" at bounding box center [462, 461] width 10 height 10
select select "11223761"
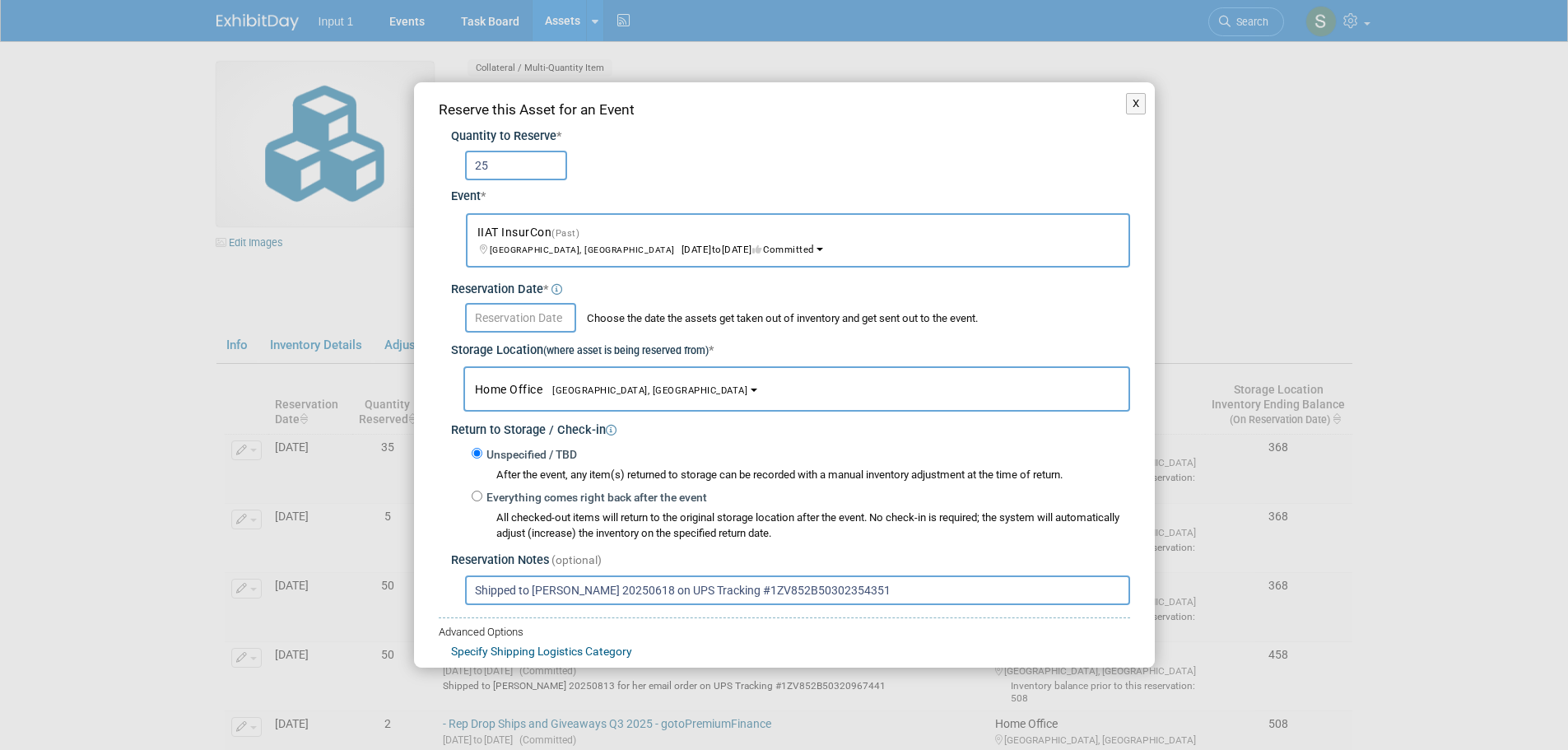
click at [525, 316] on input "text" at bounding box center [520, 318] width 111 height 30
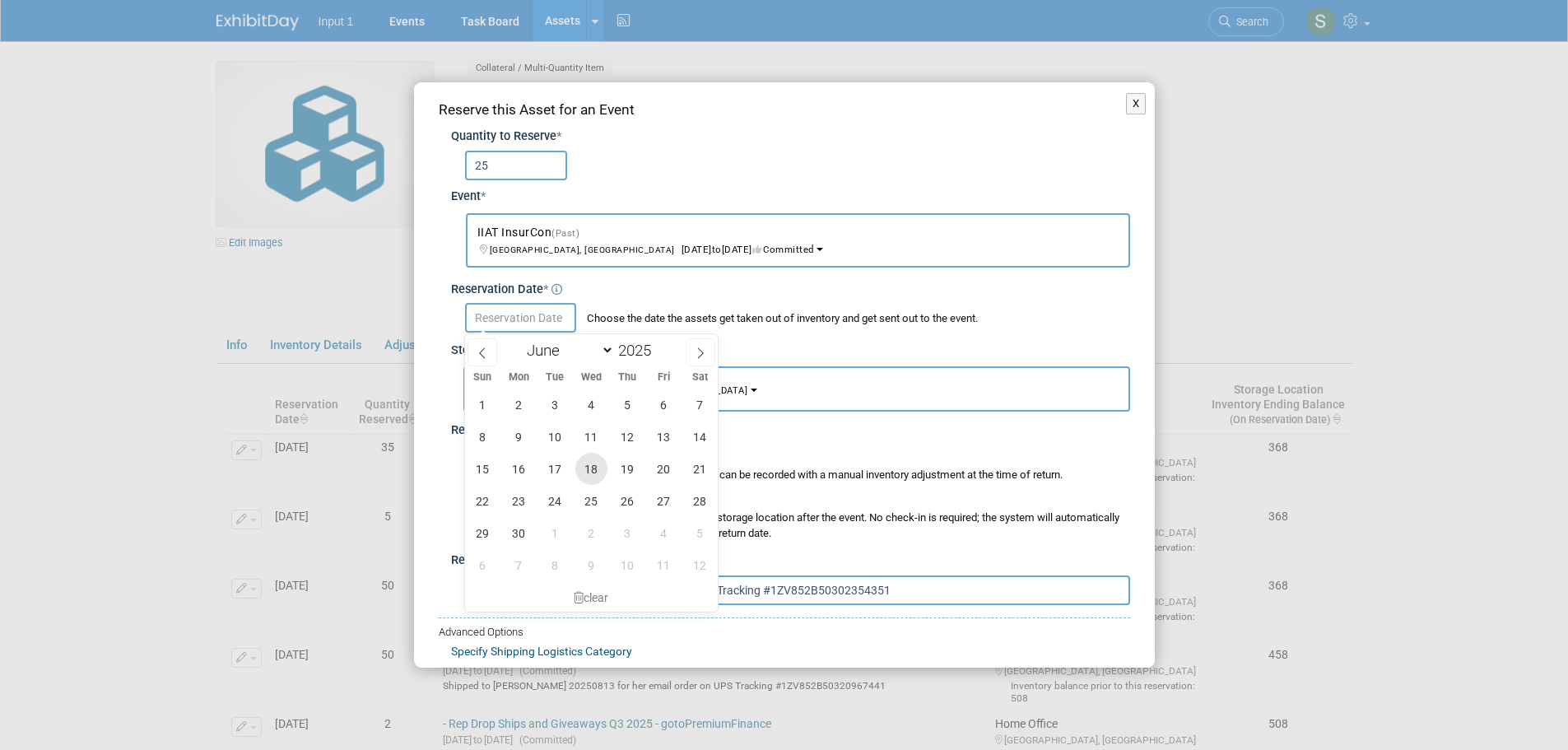
click at [599, 469] on span "18" at bounding box center [591, 469] width 32 height 32
type input "Jun 18, 2025"
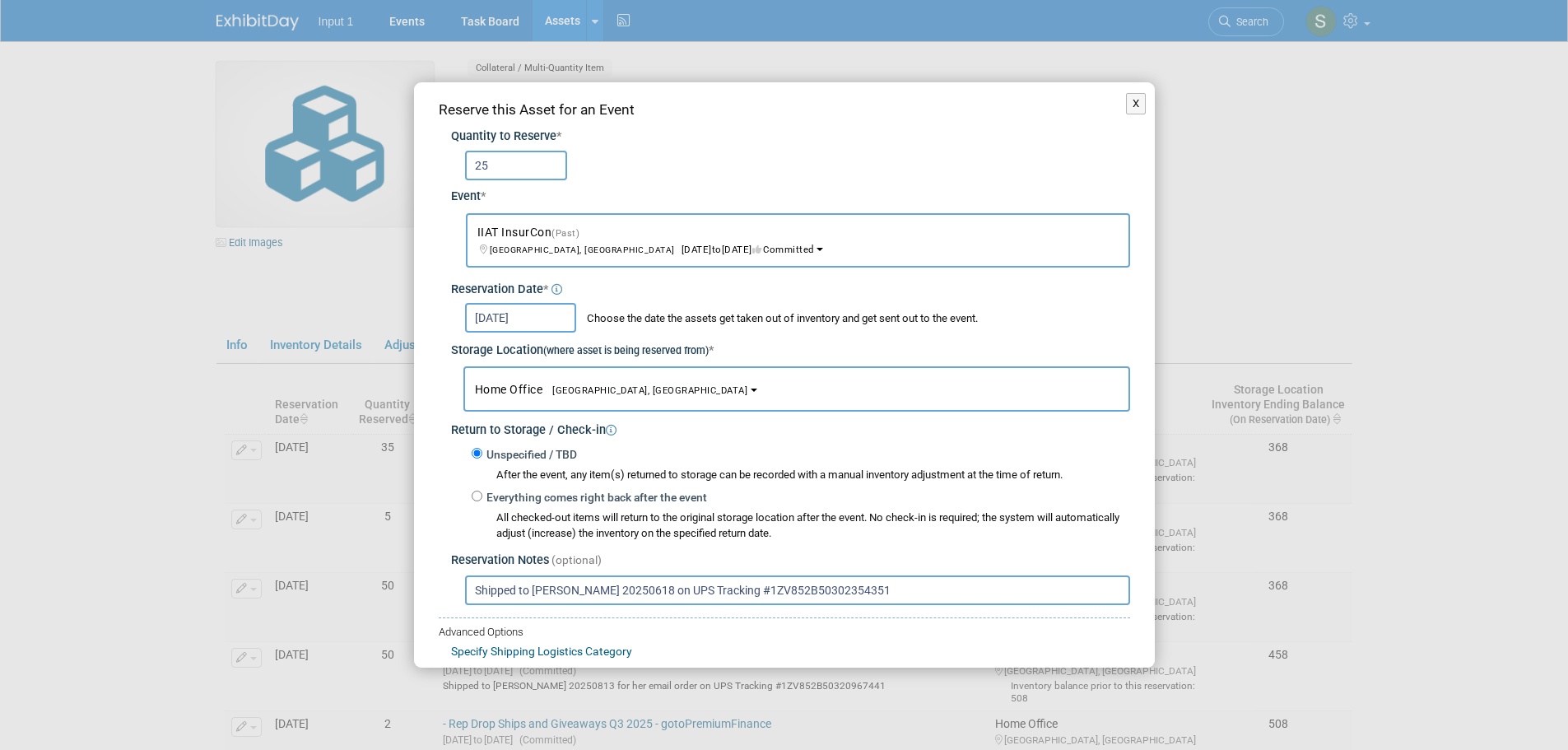
scroll to position [98, 0]
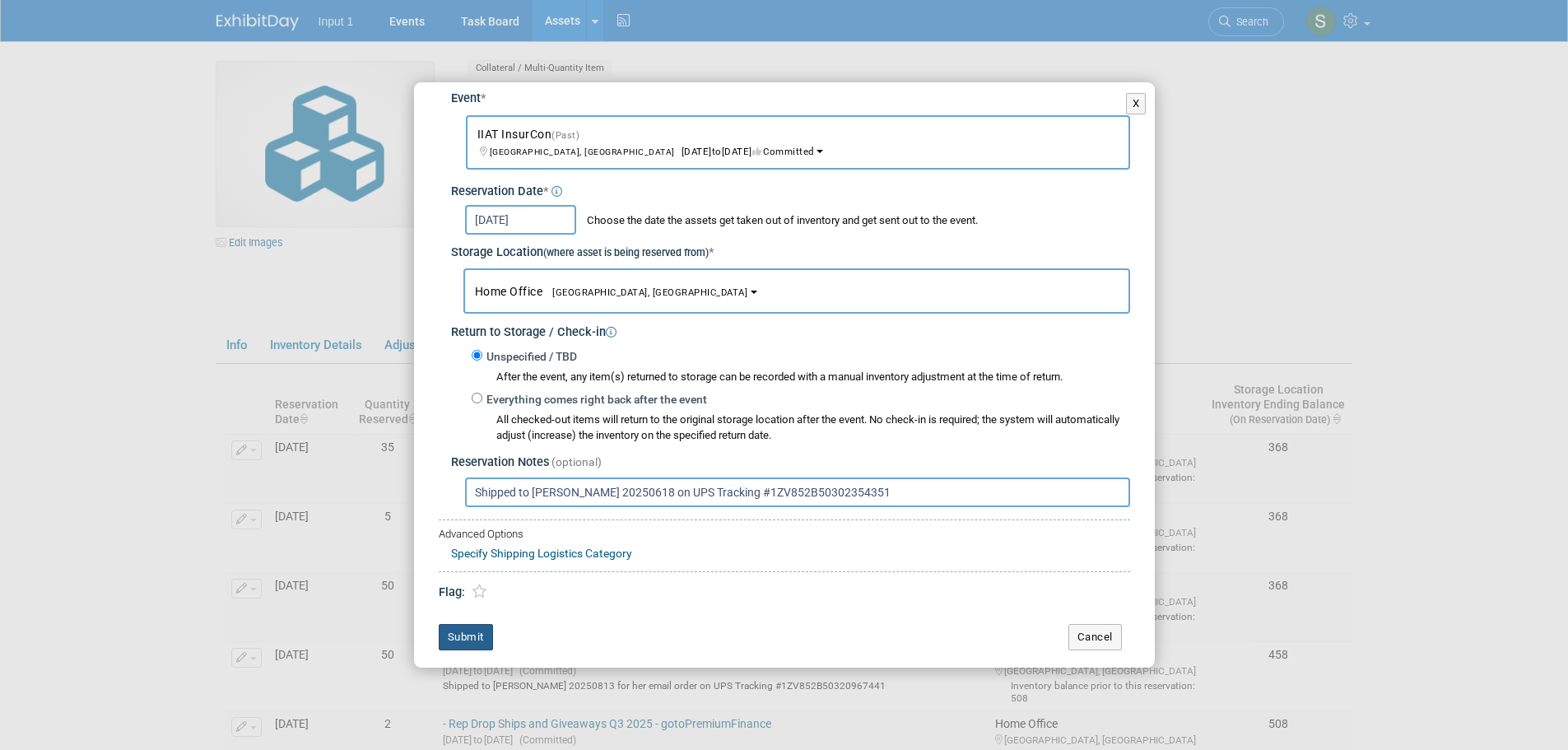
click at [465, 635] on button "Submit" at bounding box center [466, 637] width 54 height 26
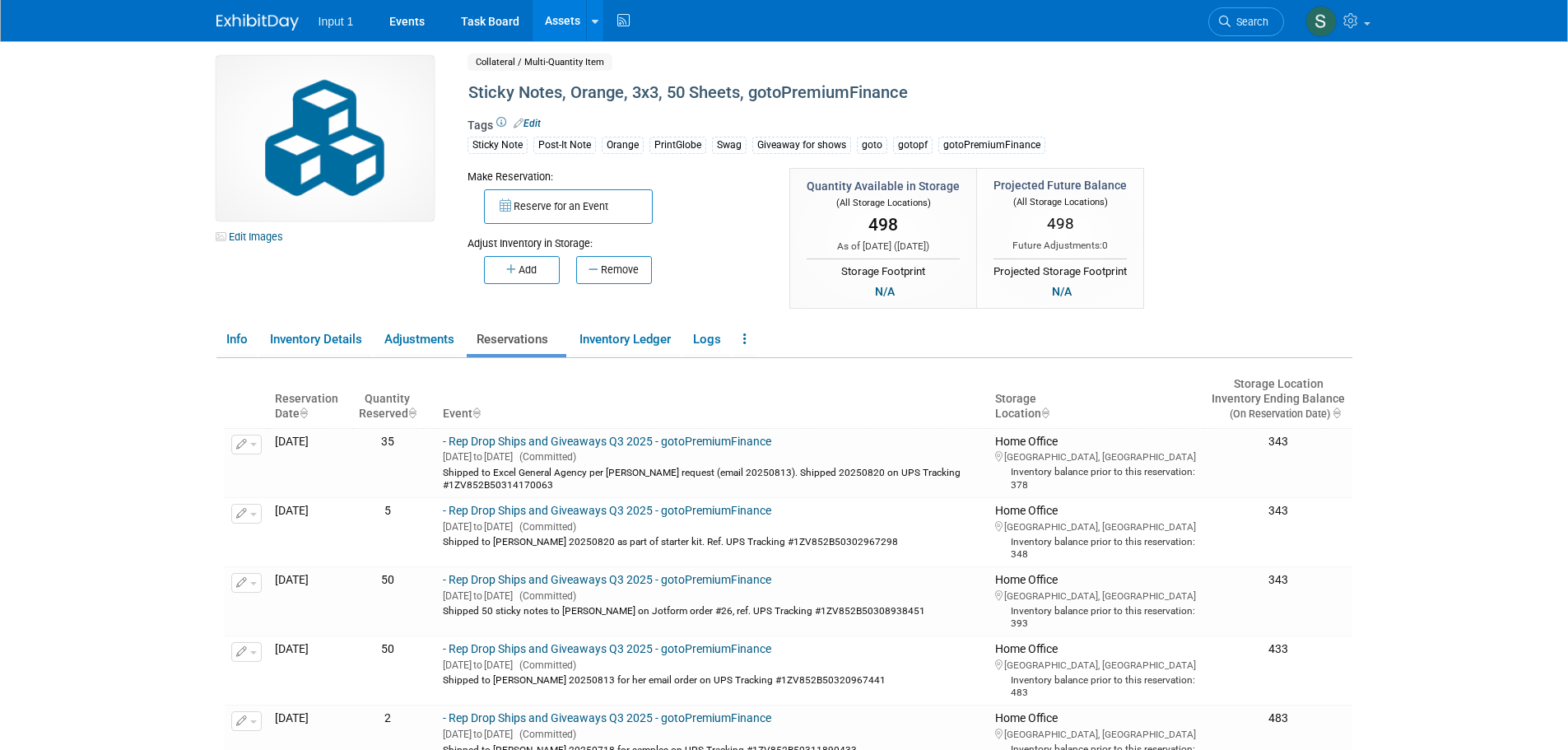
scroll to position [0, 0]
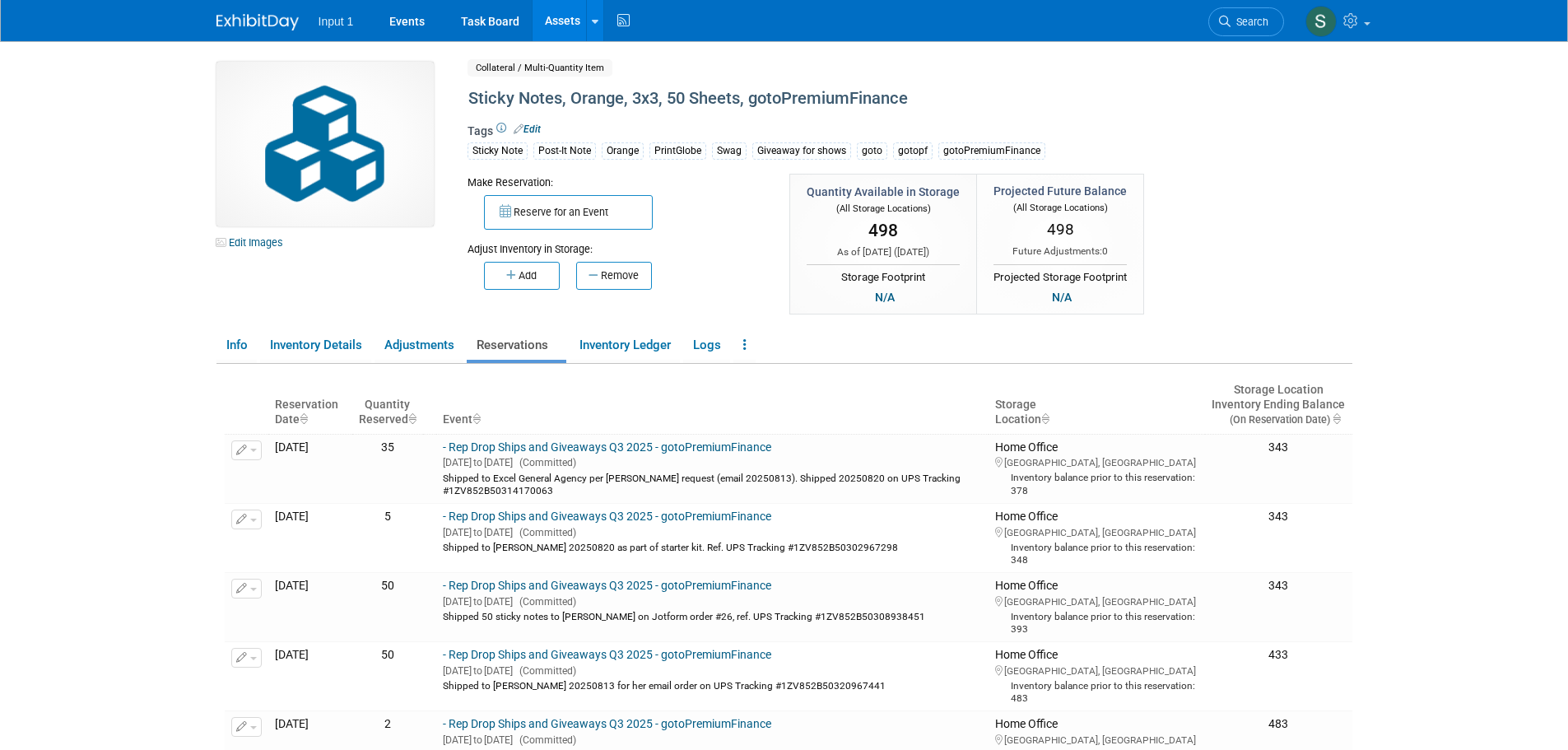
click at [551, 210] on button "Reserve for an Event" at bounding box center [568, 213] width 168 height 35
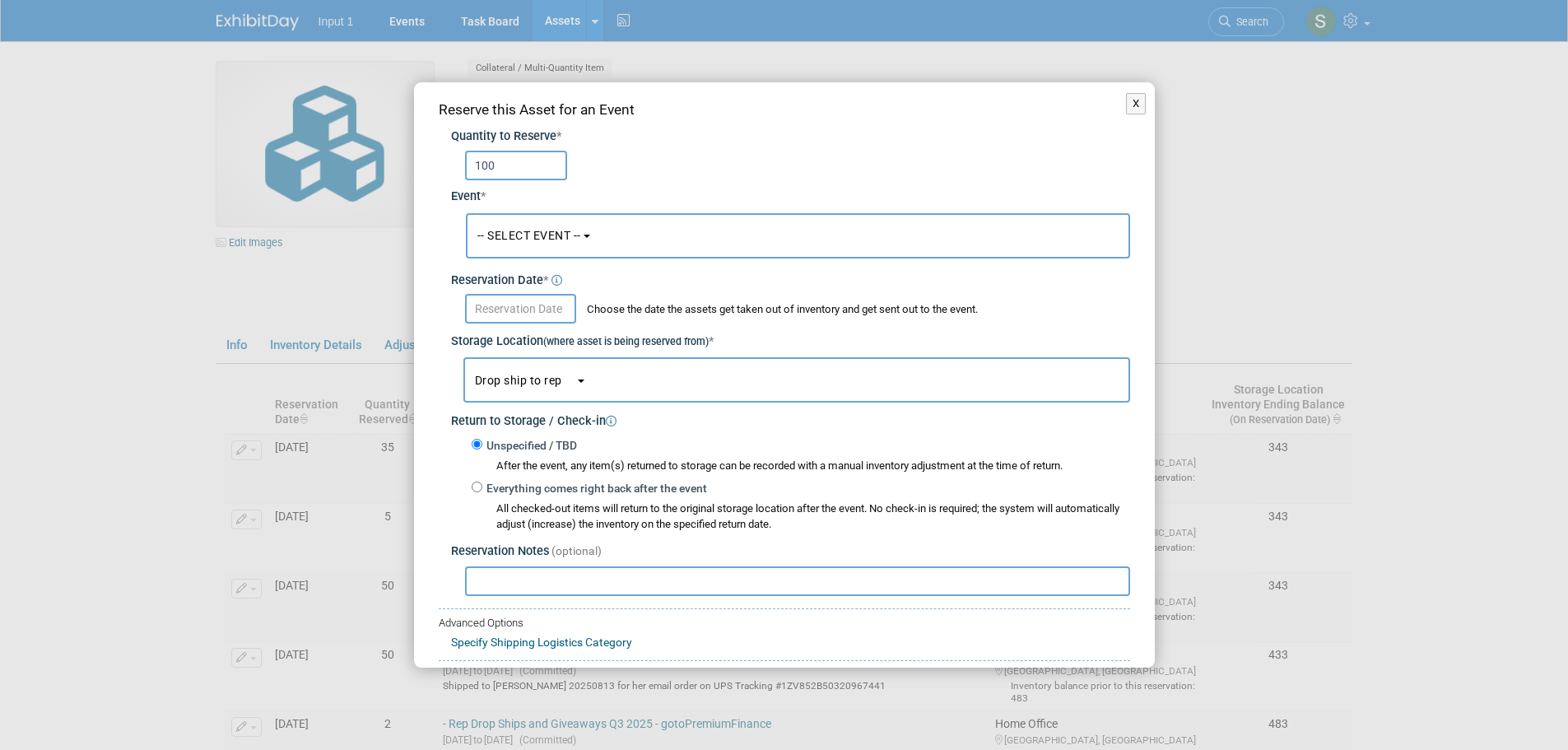
type input "100"
click at [612, 242] on button "-- SELECT EVENT --" at bounding box center [798, 236] width 664 height 45
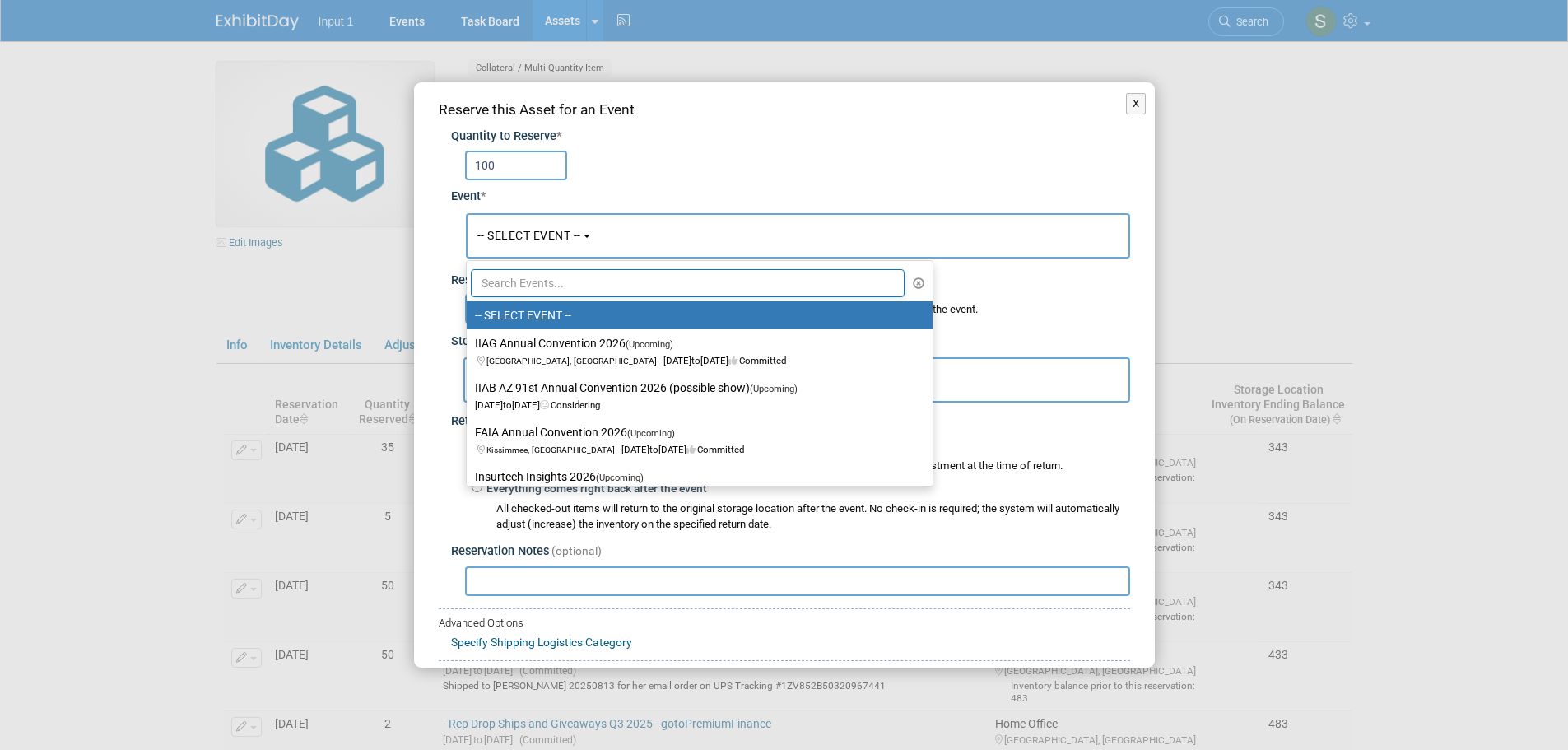
click at [565, 279] on input "text" at bounding box center [688, 283] width 435 height 28
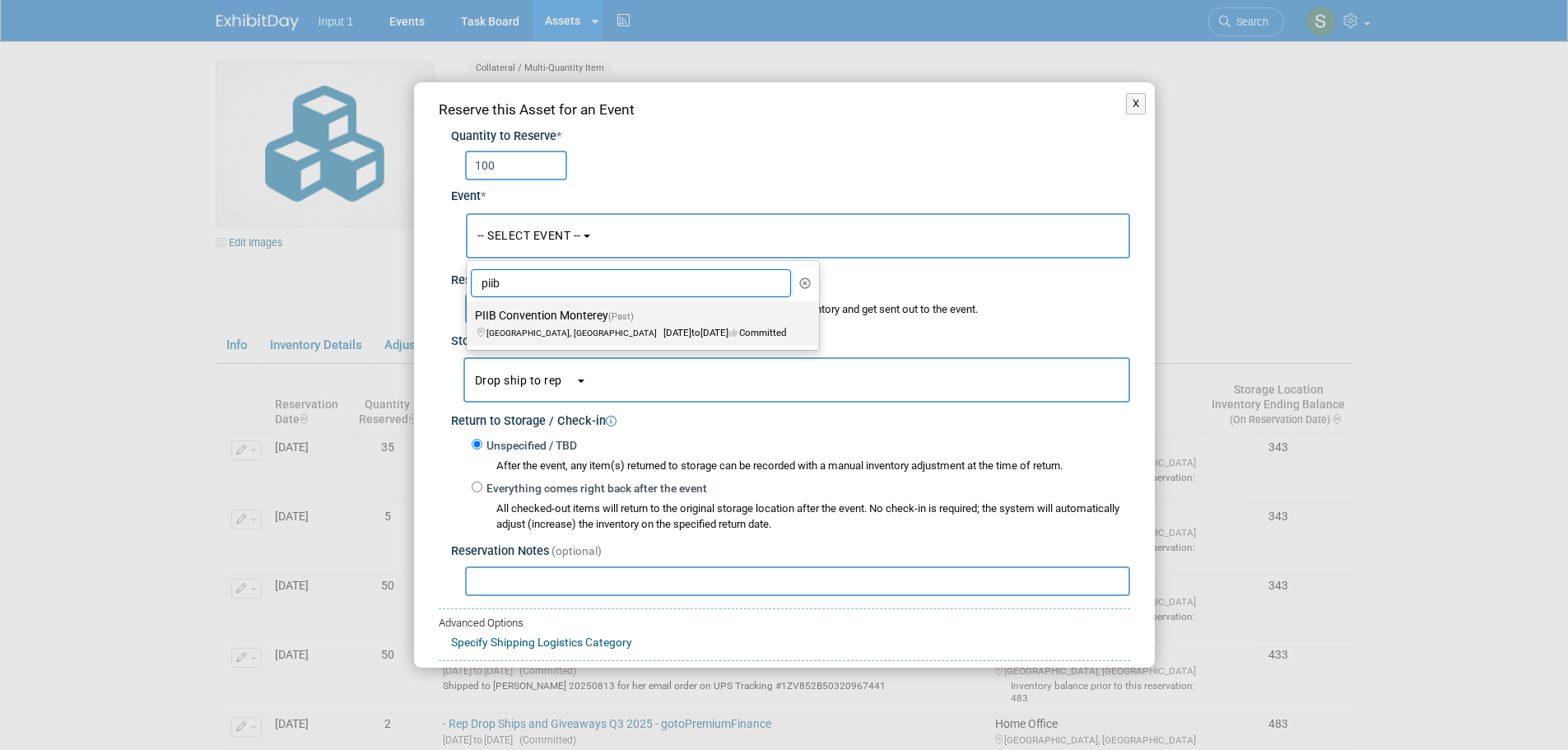
type input "piib"
click at [561, 320] on label "PIIB Convention Monterey (Past) Monterey, CA Apr 17, 2025 to Apr 19, 2025 Commi…" at bounding box center [638, 323] width 327 height 38
click at [469, 320] on input "PIIB Convention Monterey (Past) Monterey, CA Apr 17, 2025 to Apr 19, 2025 Commi…" at bounding box center [463, 316] width 10 height 10
select select "11137256"
select select "3"
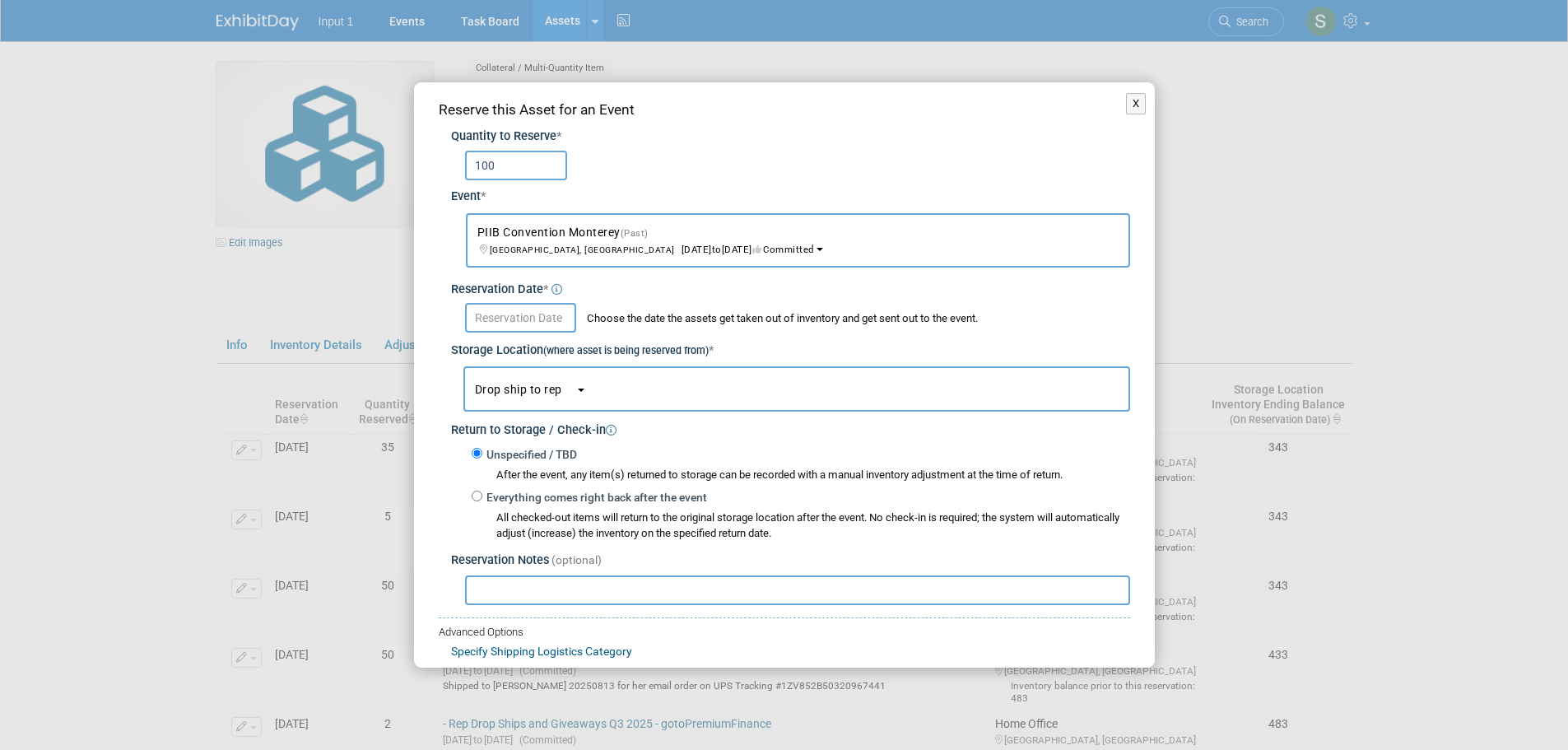
click at [528, 391] on span "Drop ship to rep" at bounding box center [524, 389] width 100 height 13
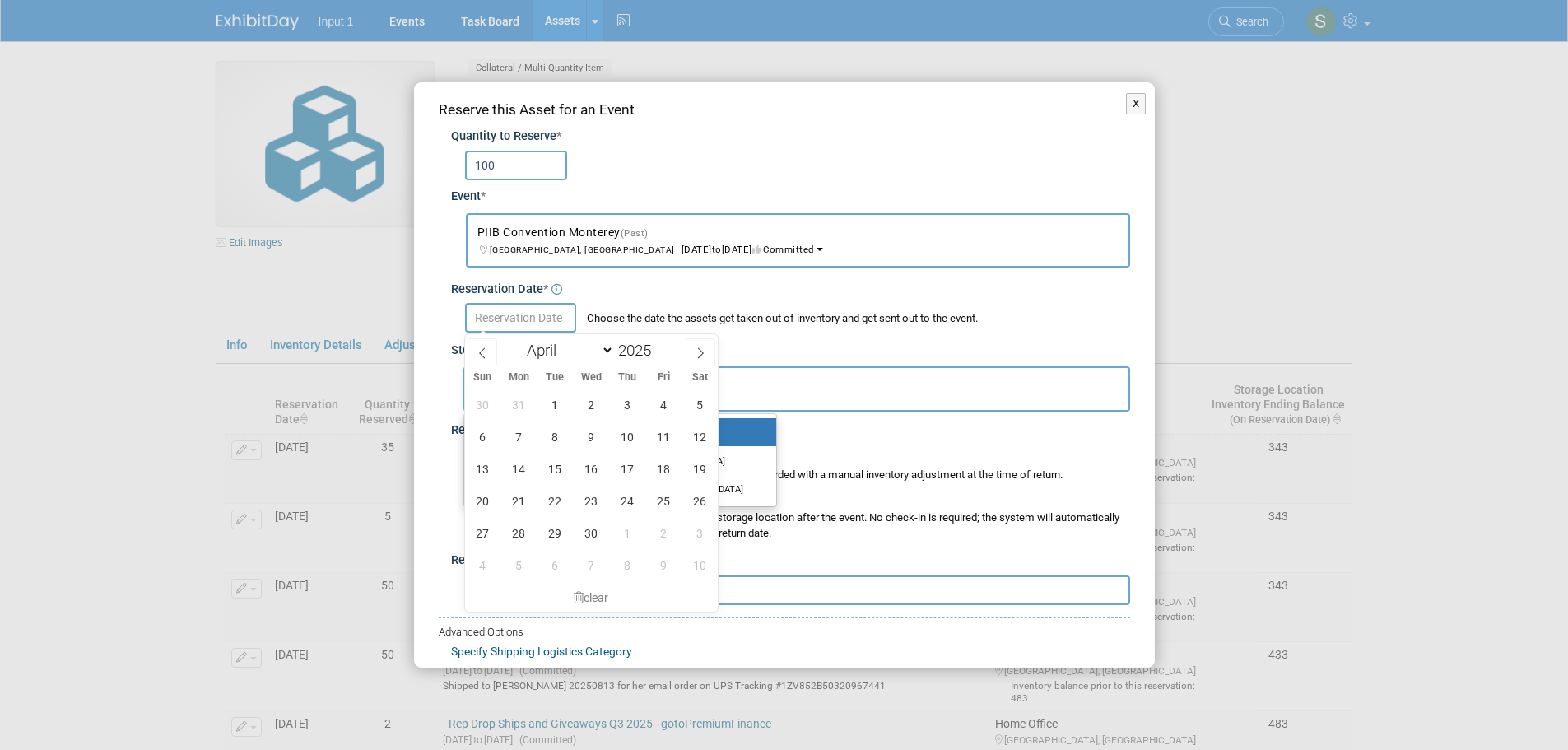
click at [524, 321] on input "text" at bounding box center [520, 318] width 111 height 30
click at [587, 435] on span "9" at bounding box center [591, 437] width 32 height 32
type input "Apr 9, 2025"
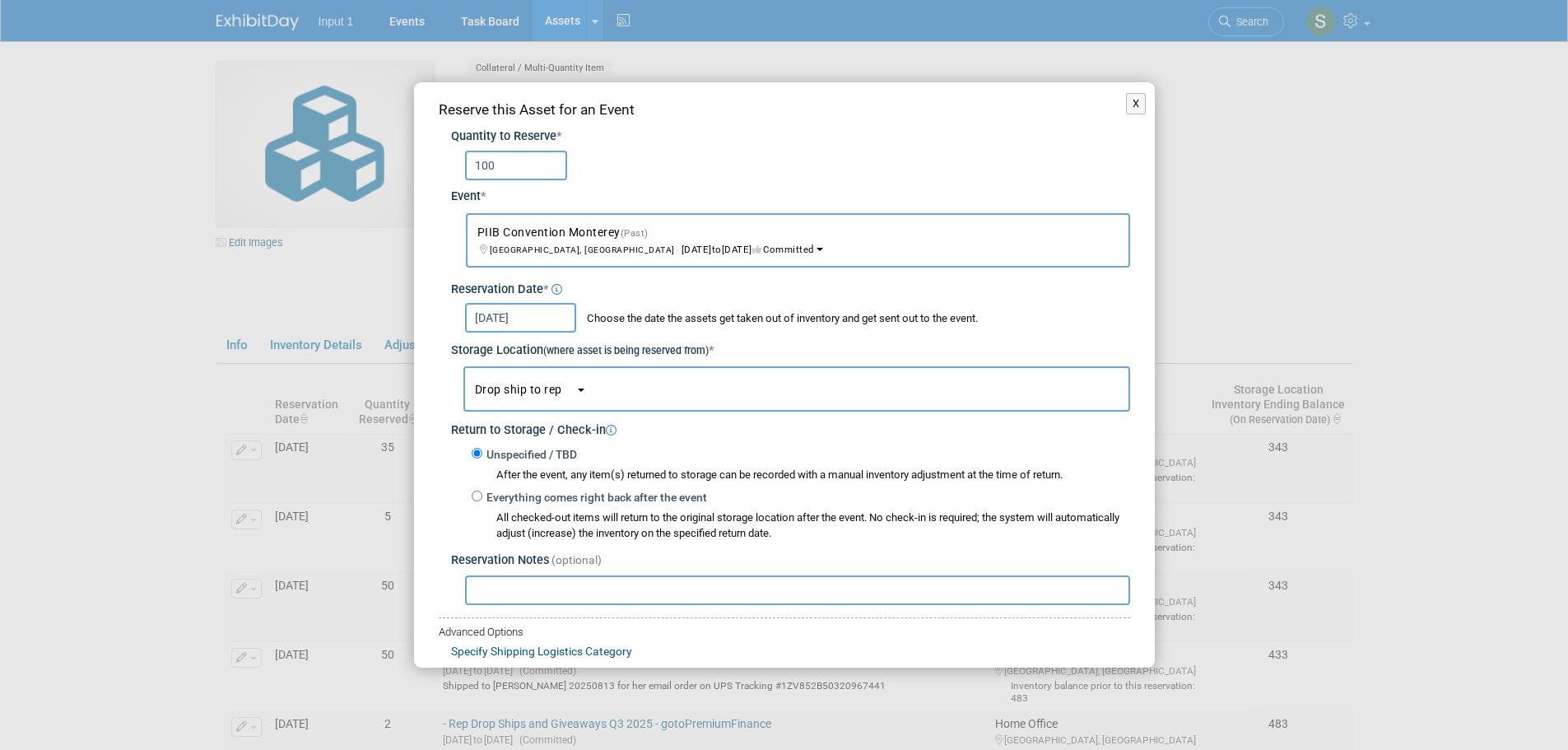
click at [516, 391] on span "Drop ship to rep" at bounding box center [524, 389] width 100 height 13
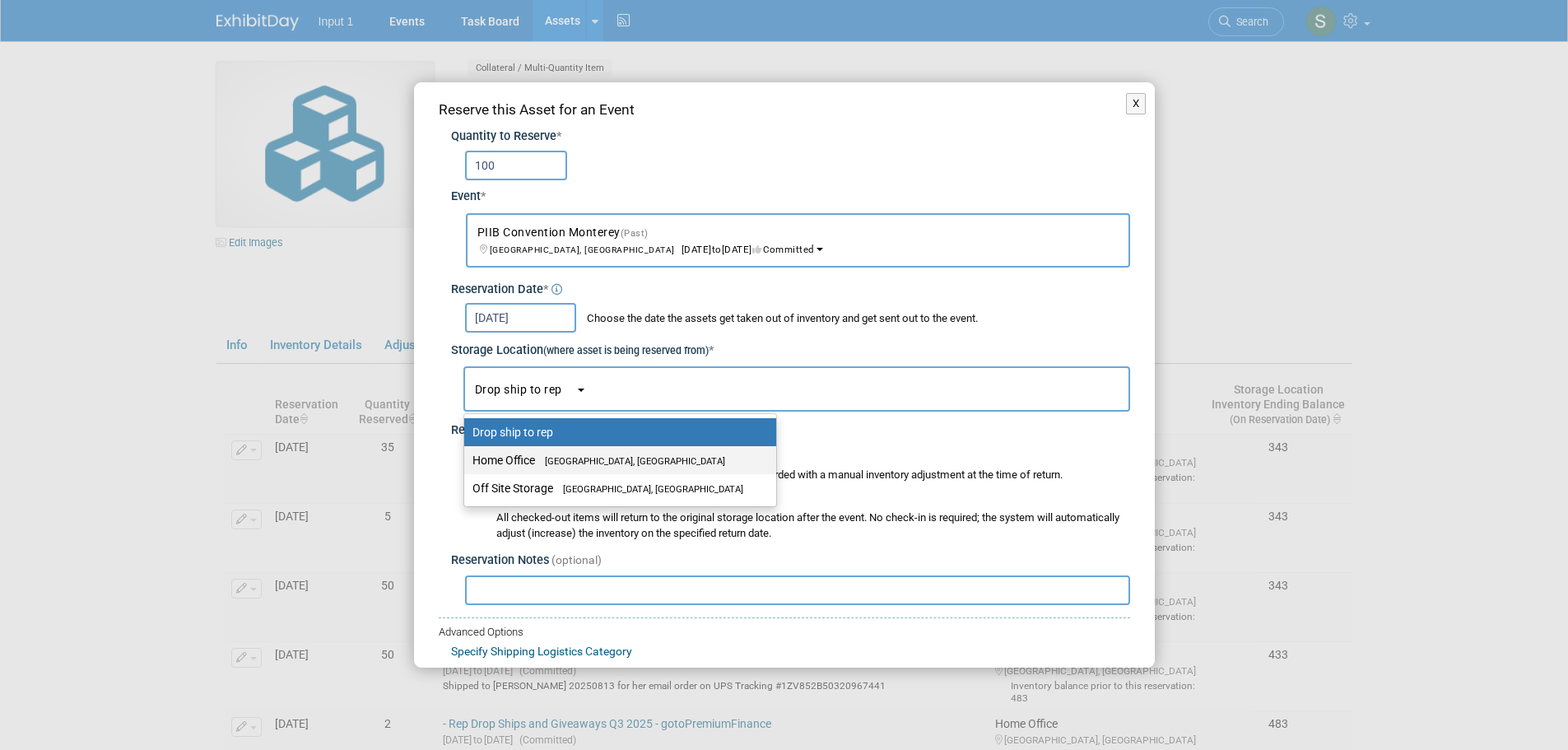
click at [507, 458] on label "Home Office Westlake Village, CA" at bounding box center [615, 460] width 287 height 22
click at [467, 458] on input "Home Office Westlake Village, CA" at bounding box center [462, 461] width 10 height 10
select select "11223761"
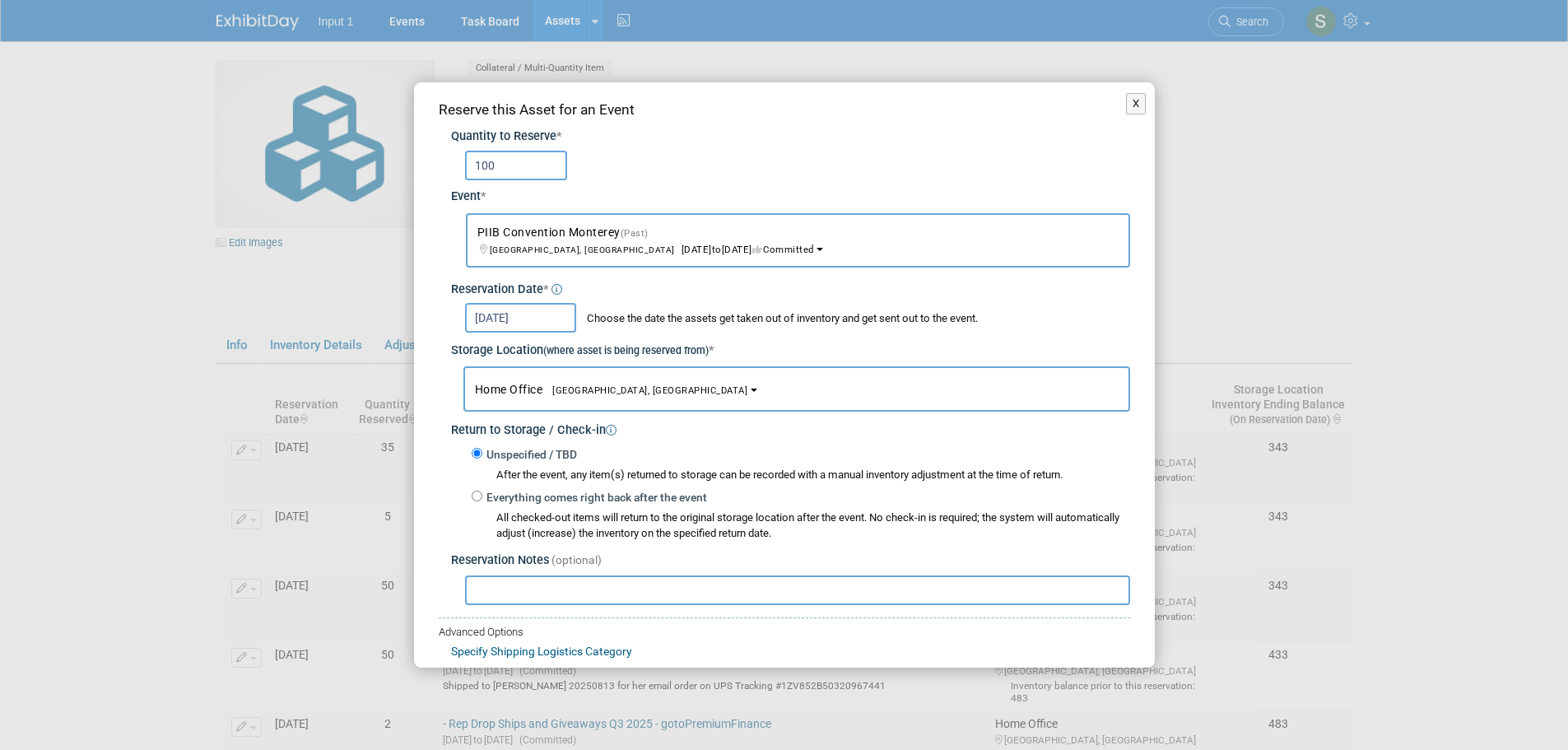
click at [486, 604] on input "text" at bounding box center [798, 590] width 665 height 30
paste input "Shipped to [PERSON_NAME] for PIIB show and future events. Shipped 20250409 on U…"
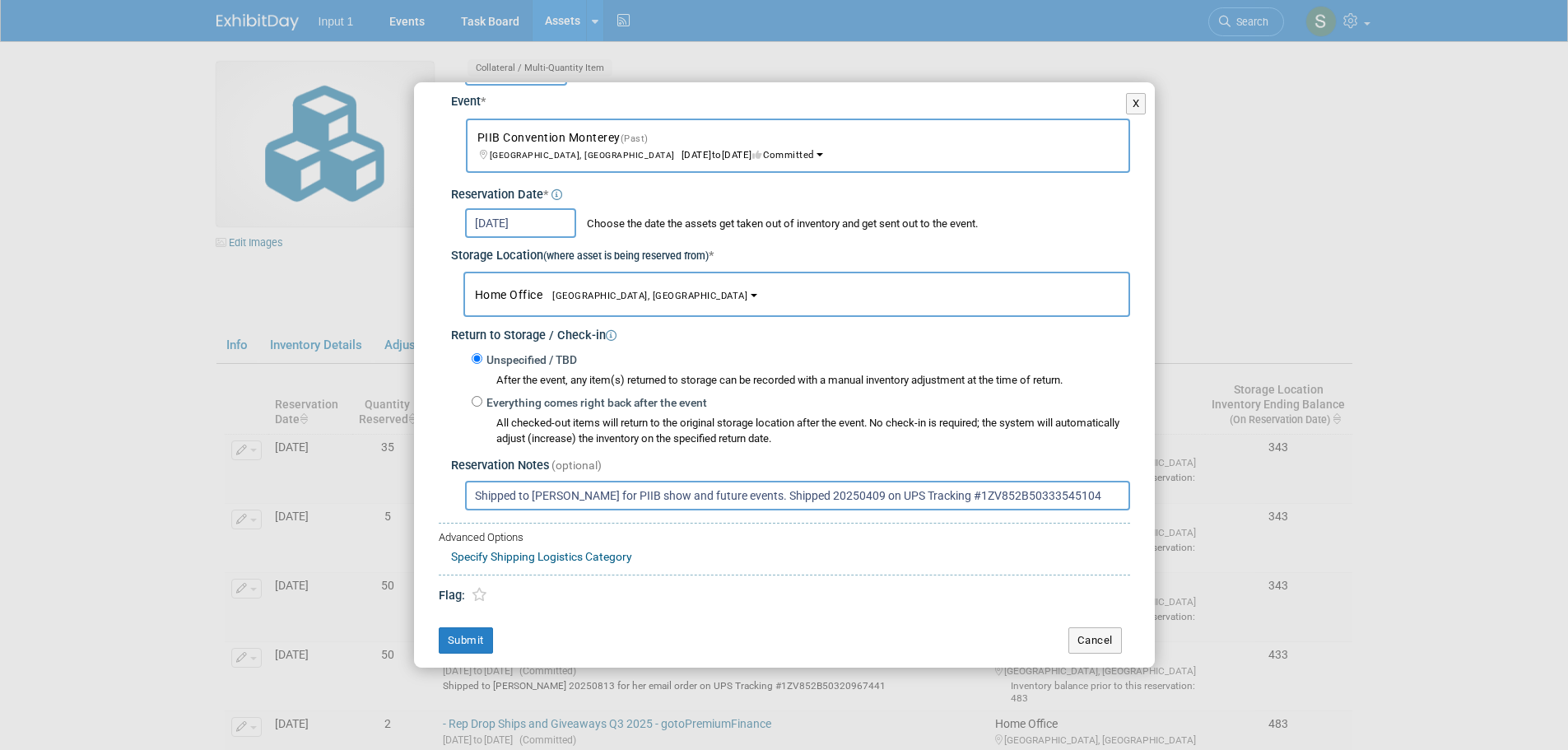
scroll to position [98, 0]
type input "Shipped to [PERSON_NAME] for PIIB show and future events. Shipped 20250409 on U…"
click at [461, 642] on button "Submit" at bounding box center [466, 637] width 54 height 26
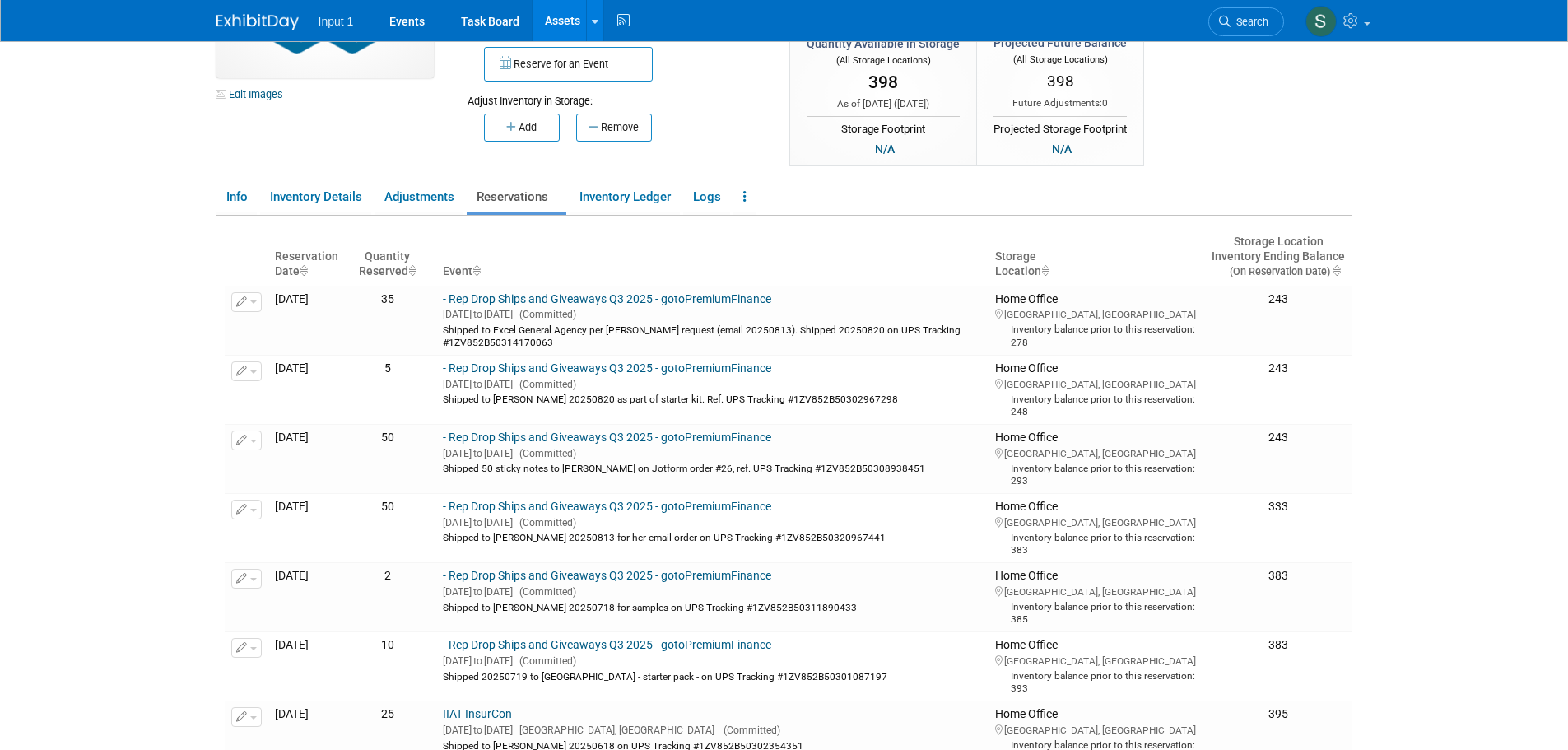
scroll to position [0, 0]
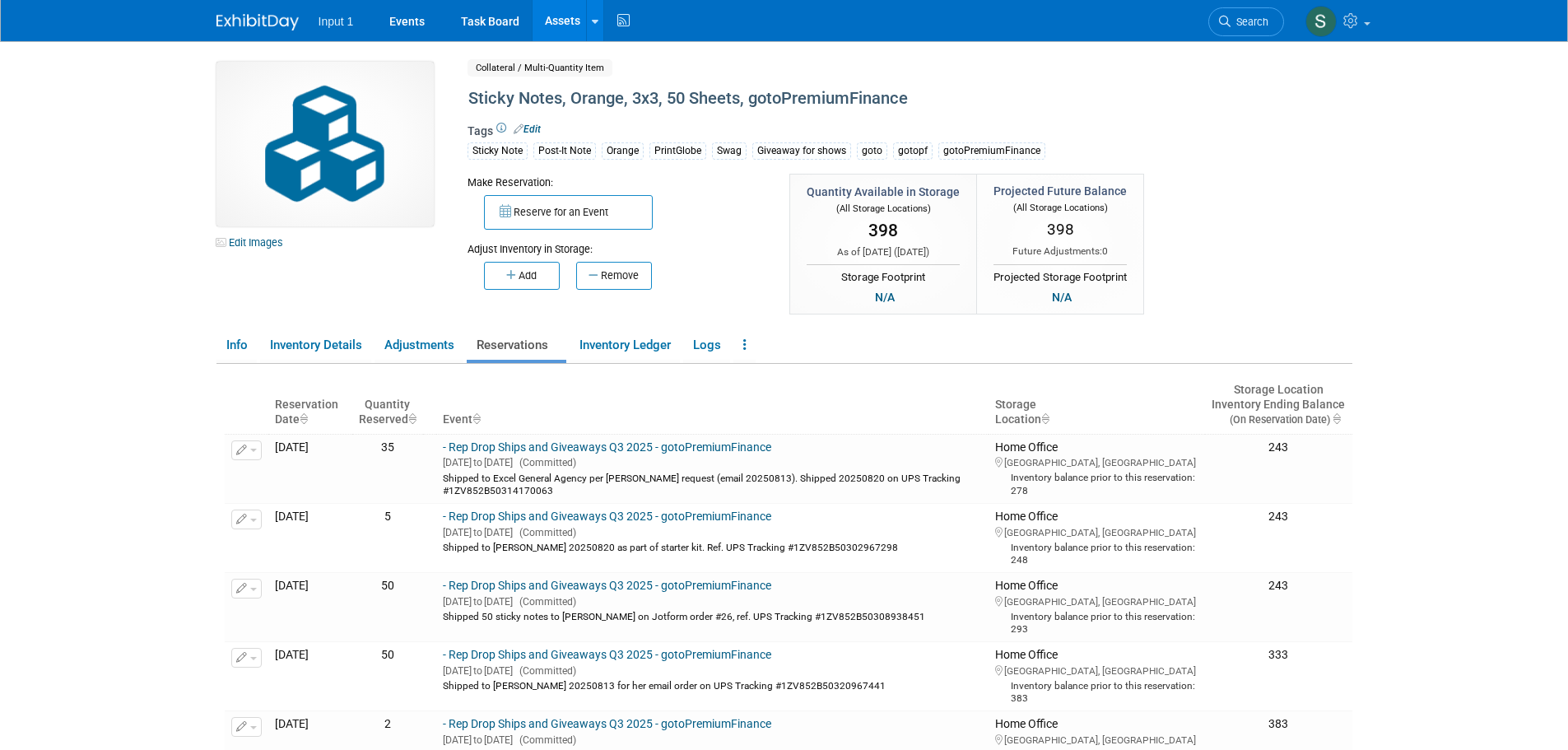
click at [587, 210] on button "Reserve for an Event" at bounding box center [568, 213] width 168 height 35
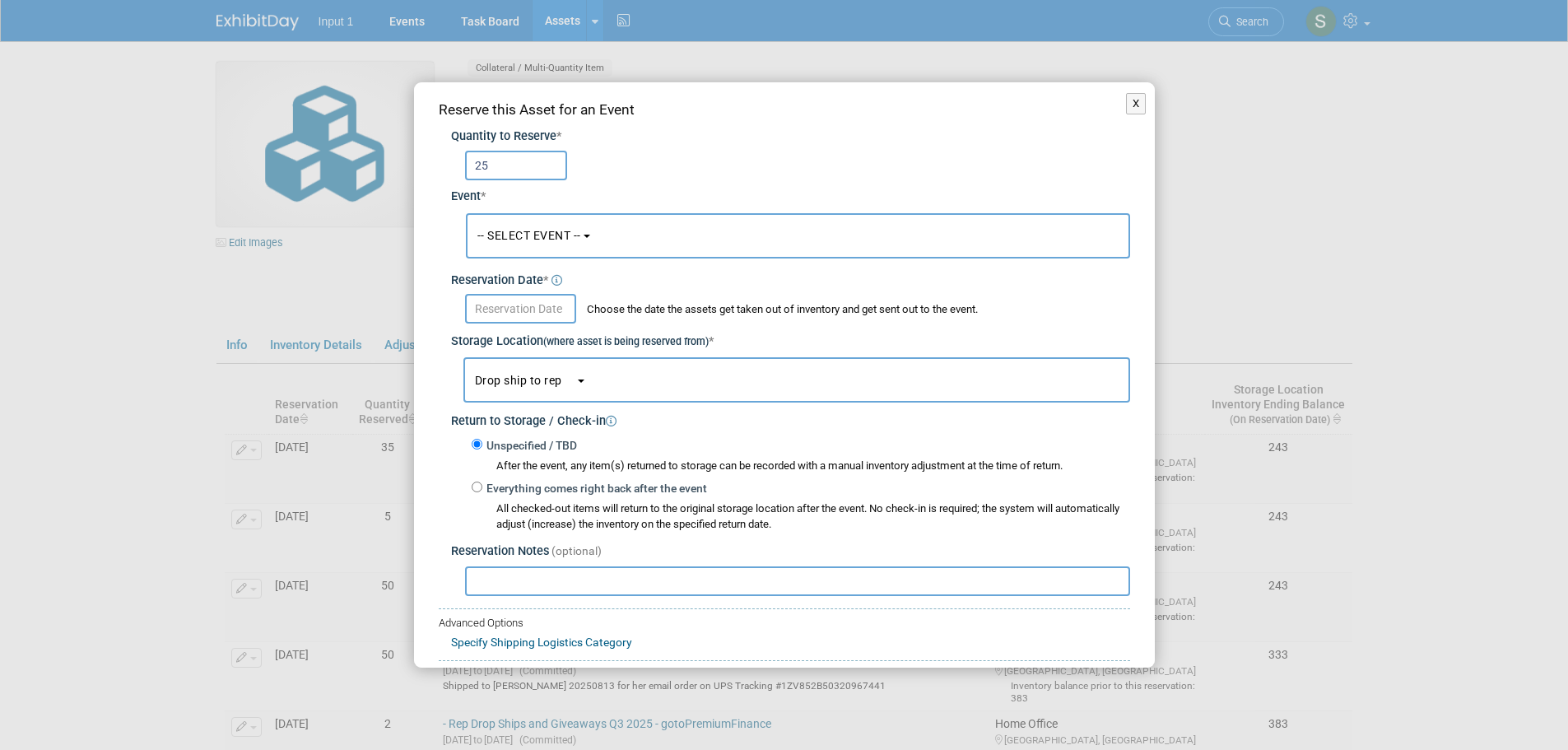
type input "25"
click at [532, 245] on button "-- SELECT EVENT --" at bounding box center [798, 236] width 664 height 45
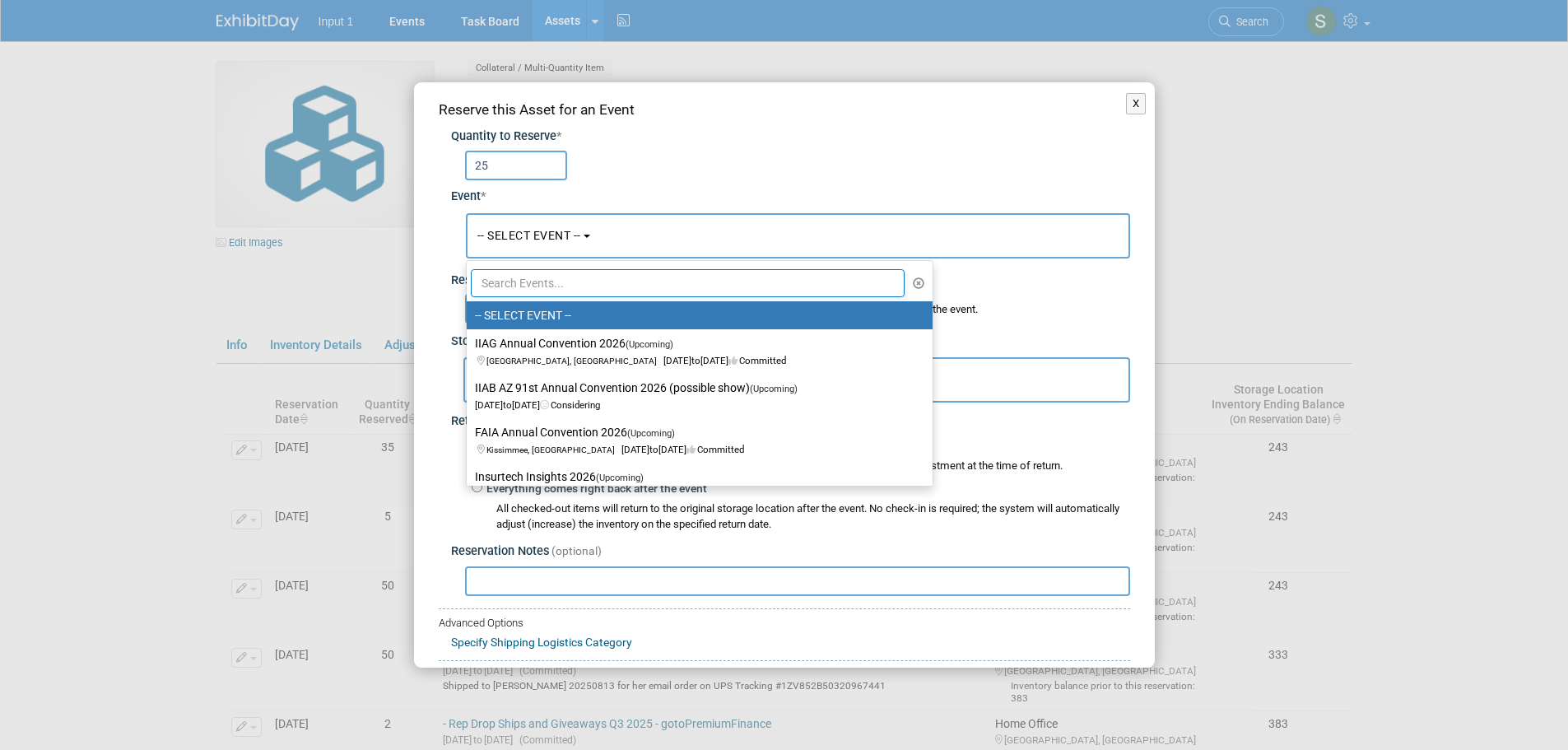
click at [537, 282] on input "text" at bounding box center [688, 283] width 435 height 28
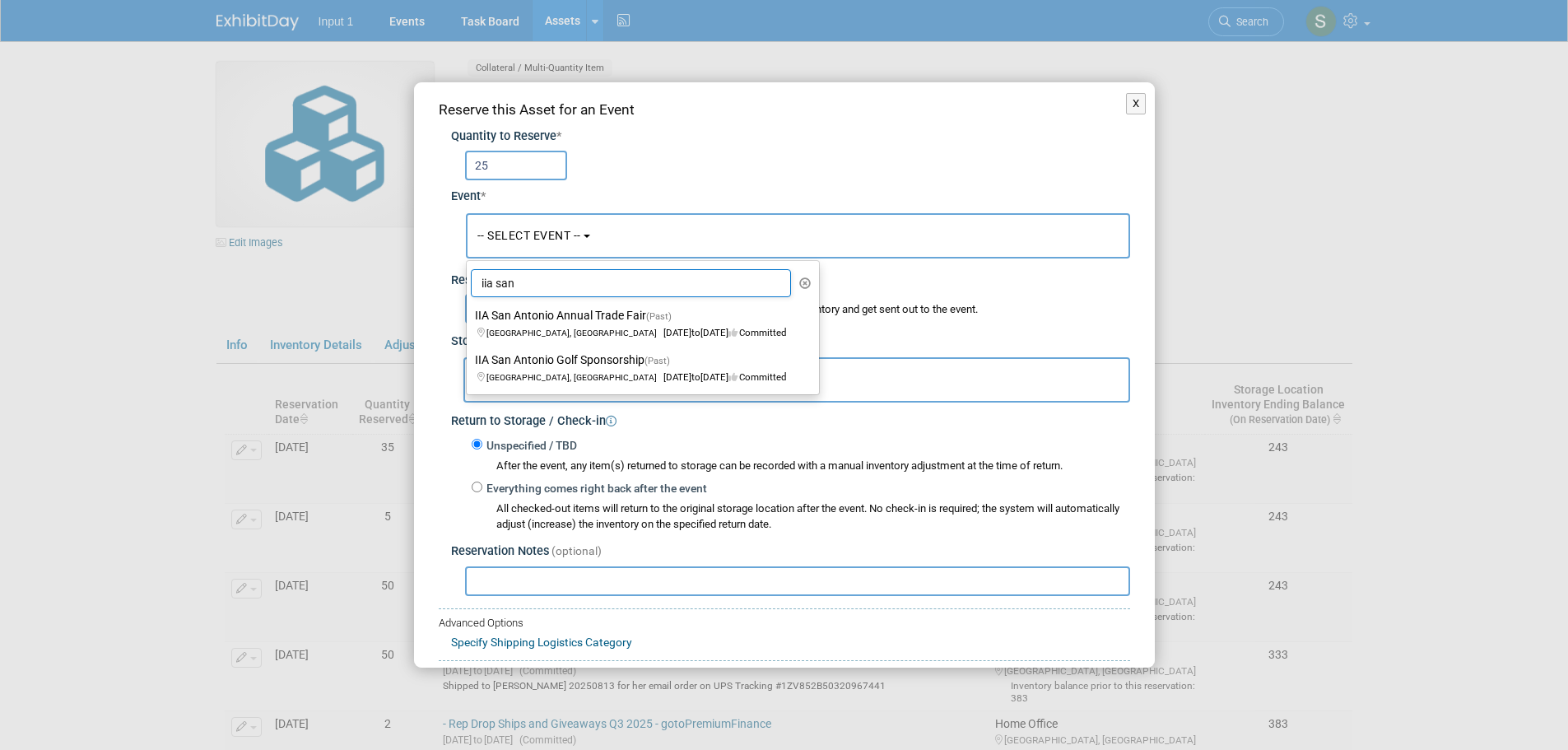
click at [536, 282] on input "iia san" at bounding box center [632, 283] width 321 height 28
type input "iia san"
click at [691, 332] on span "to" at bounding box center [695, 332] width 9 height 11
click at [469, 321] on input "IIA San Antonio Annual Trade Fair (Past) San Antonio, TX Apr 17, 2025 to Apr 17…" at bounding box center [463, 316] width 10 height 10
select select "11136832"
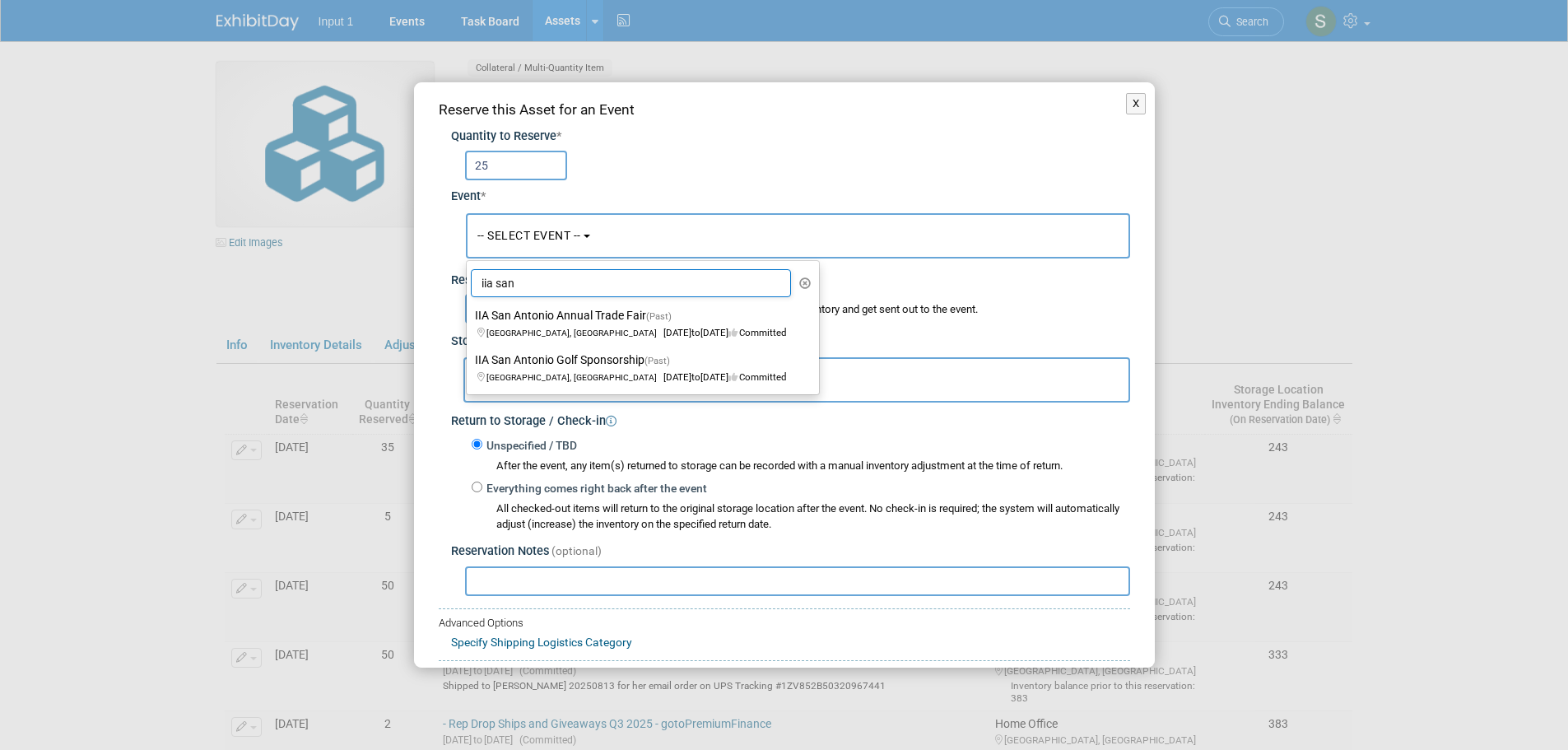
select select "3"
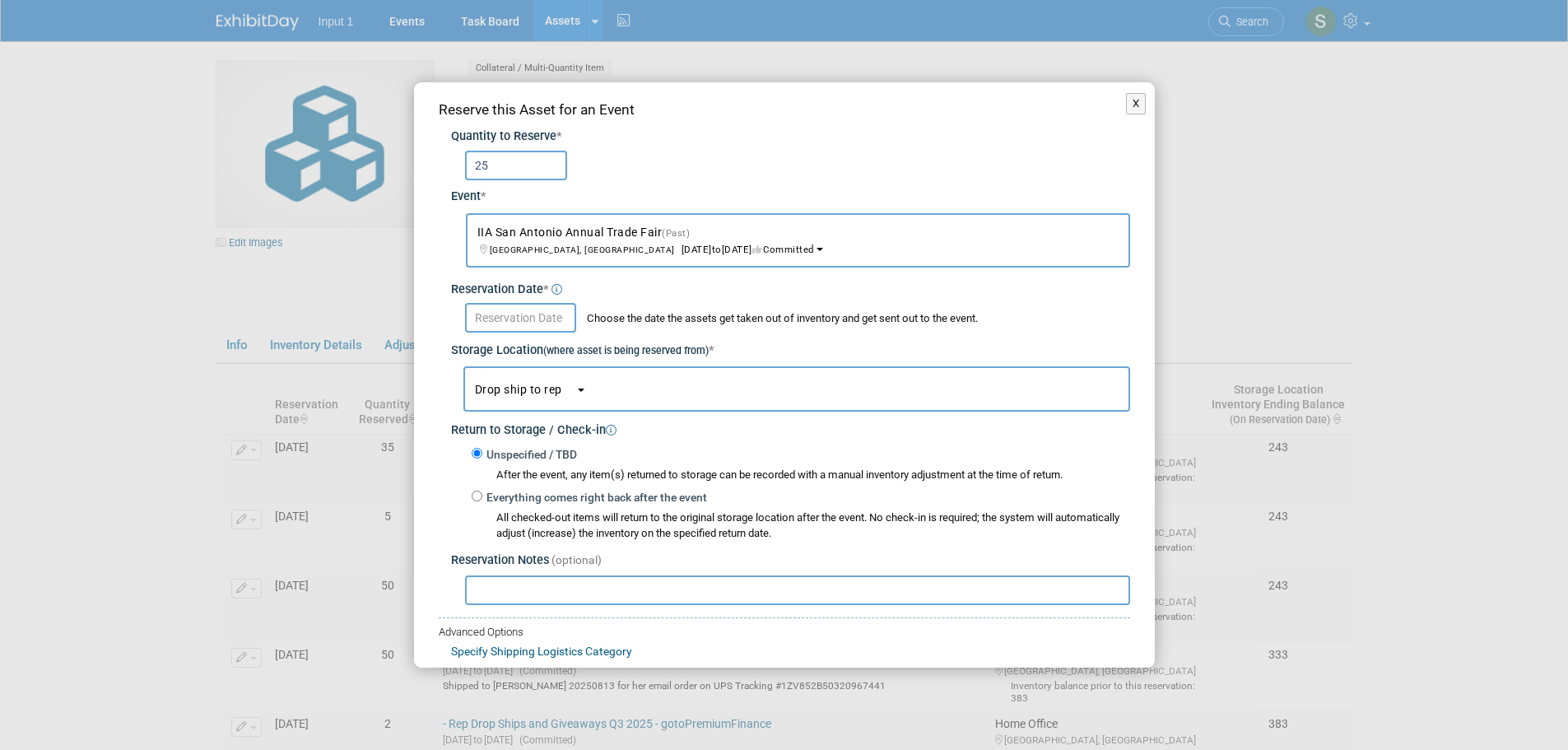
click at [500, 313] on input "text" at bounding box center [520, 318] width 111 height 30
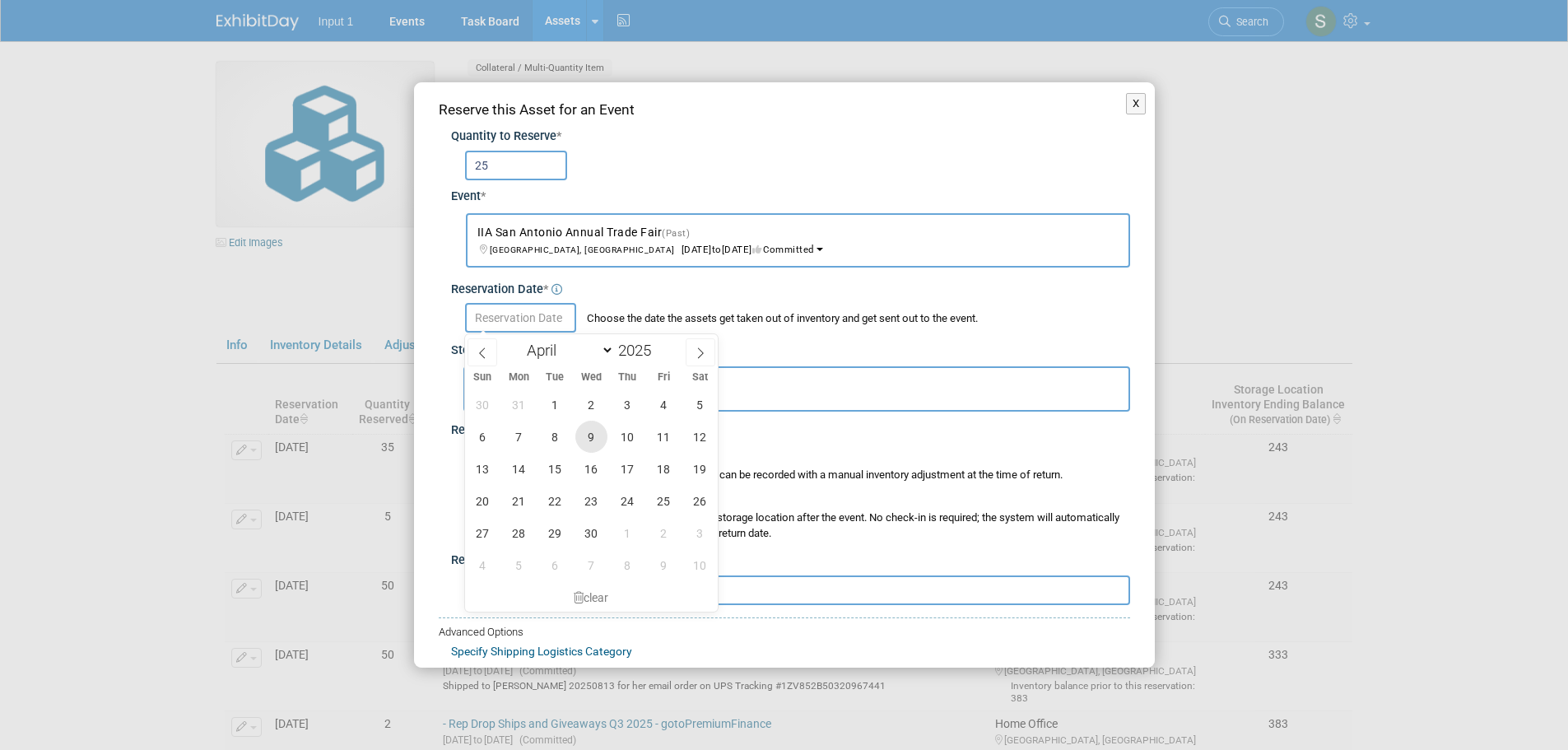
click at [590, 442] on span "9" at bounding box center [591, 437] width 32 height 32
type input "Apr 9, 2025"
click at [805, 327] on div "Apr 9, 2025 Choose the date the assets get taken out of inventory and get sent …" at bounding box center [798, 318] width 665 height 30
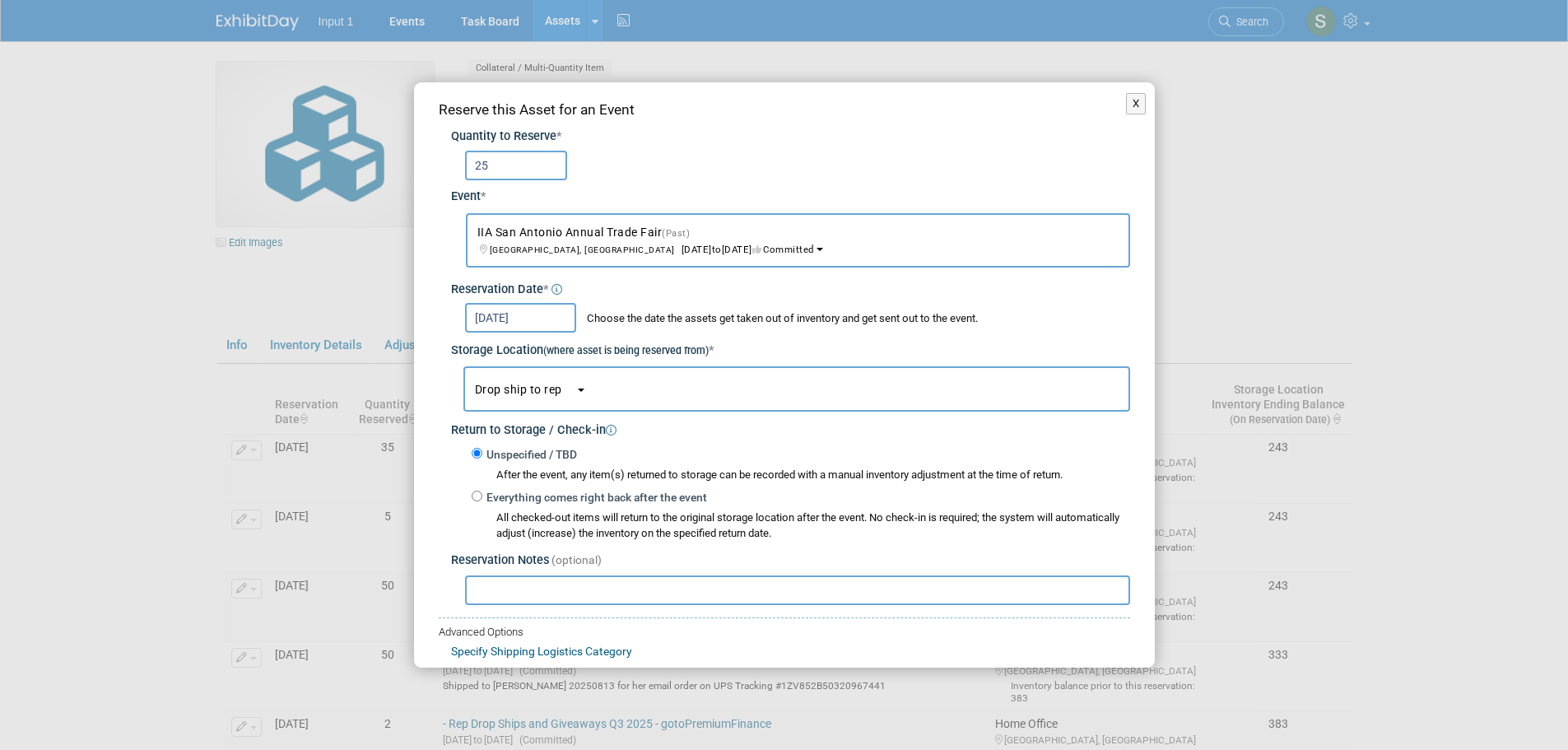
click at [621, 381] on button "Drop ship to rep" at bounding box center [797, 389] width 667 height 45
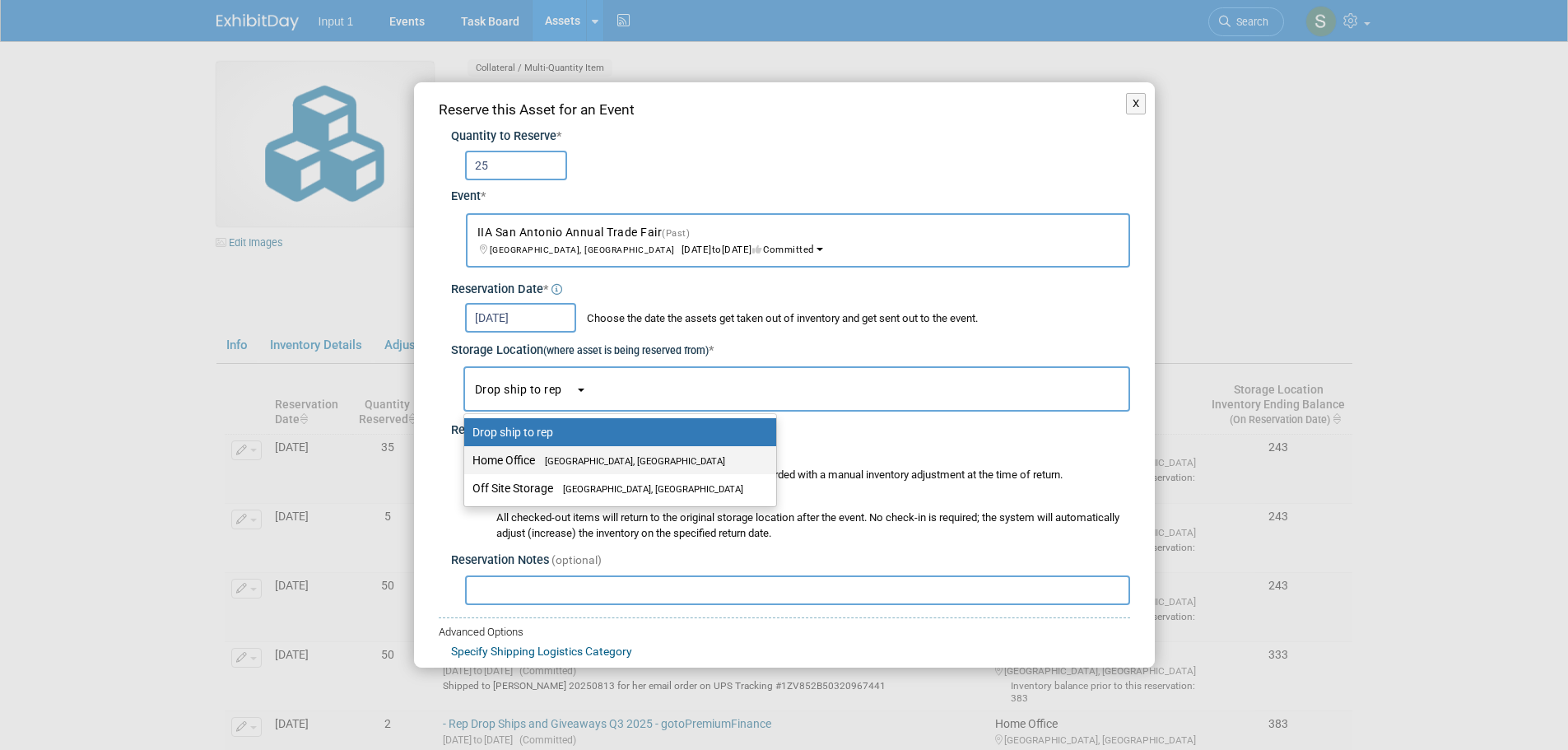
click at [561, 460] on span "[GEOGRAPHIC_DATA], [GEOGRAPHIC_DATA]" at bounding box center [630, 462] width 190 height 10
click at [467, 460] on input "Home Office Westlake Village, CA" at bounding box center [462, 461] width 10 height 10
select select "11223761"
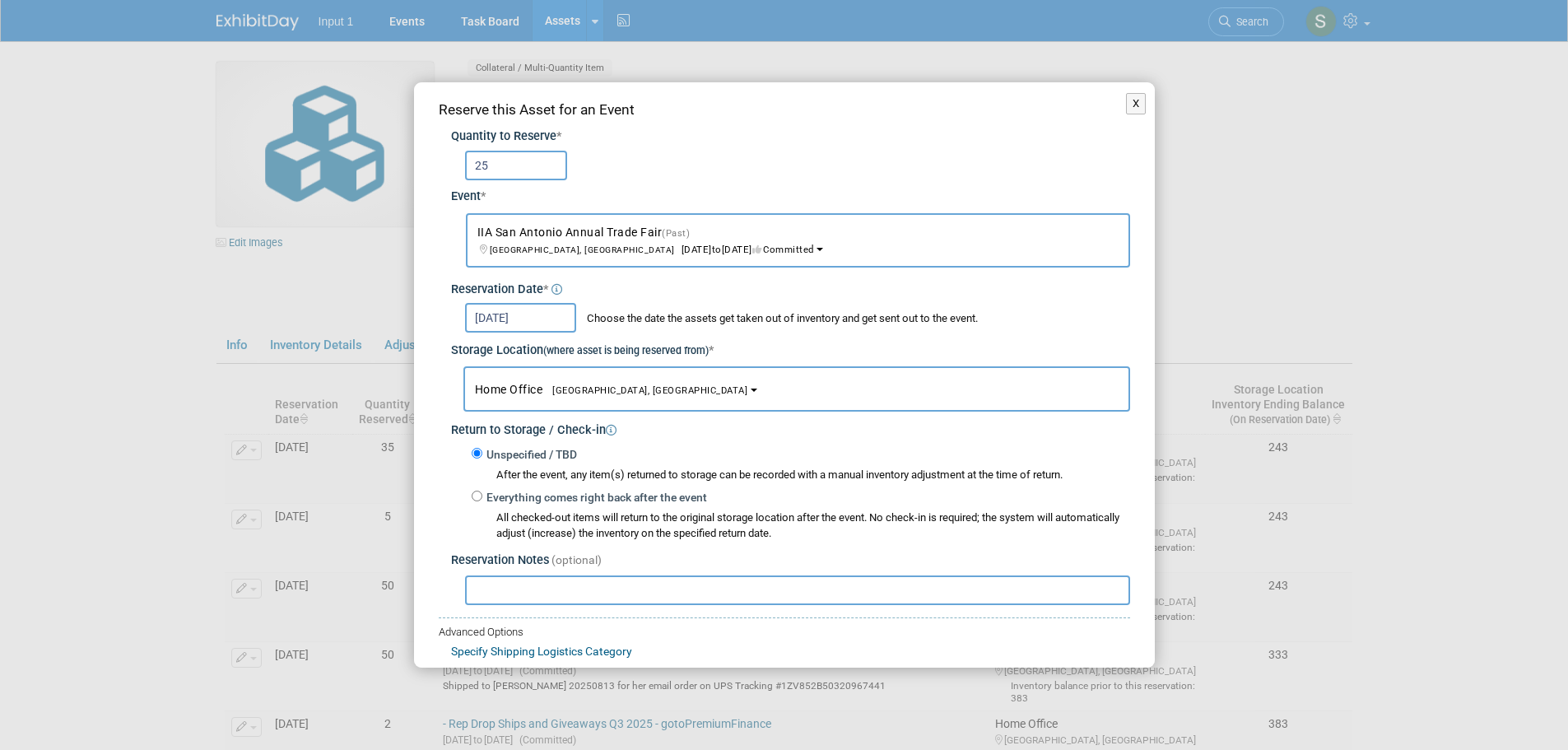
click at [528, 588] on input "text" at bounding box center [798, 590] width 665 height 30
paste input "Shipped to [PERSON_NAME] for IIA San Antonio Trade Fair and future events. Ship…"
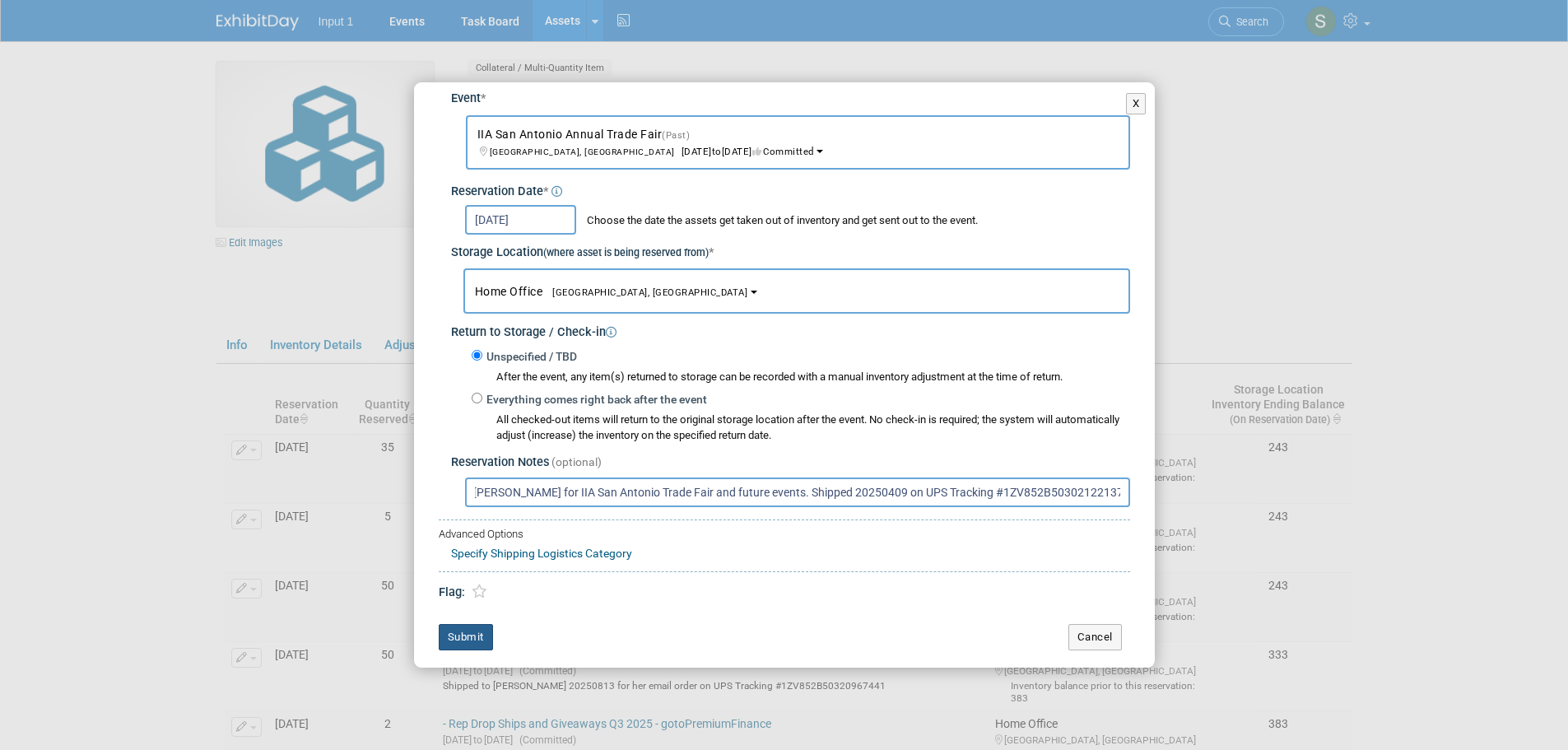
type input "Shipped to [PERSON_NAME] for IIA San Antonio Trade Fair and future events. Ship…"
click at [474, 634] on button "Submit" at bounding box center [466, 637] width 54 height 26
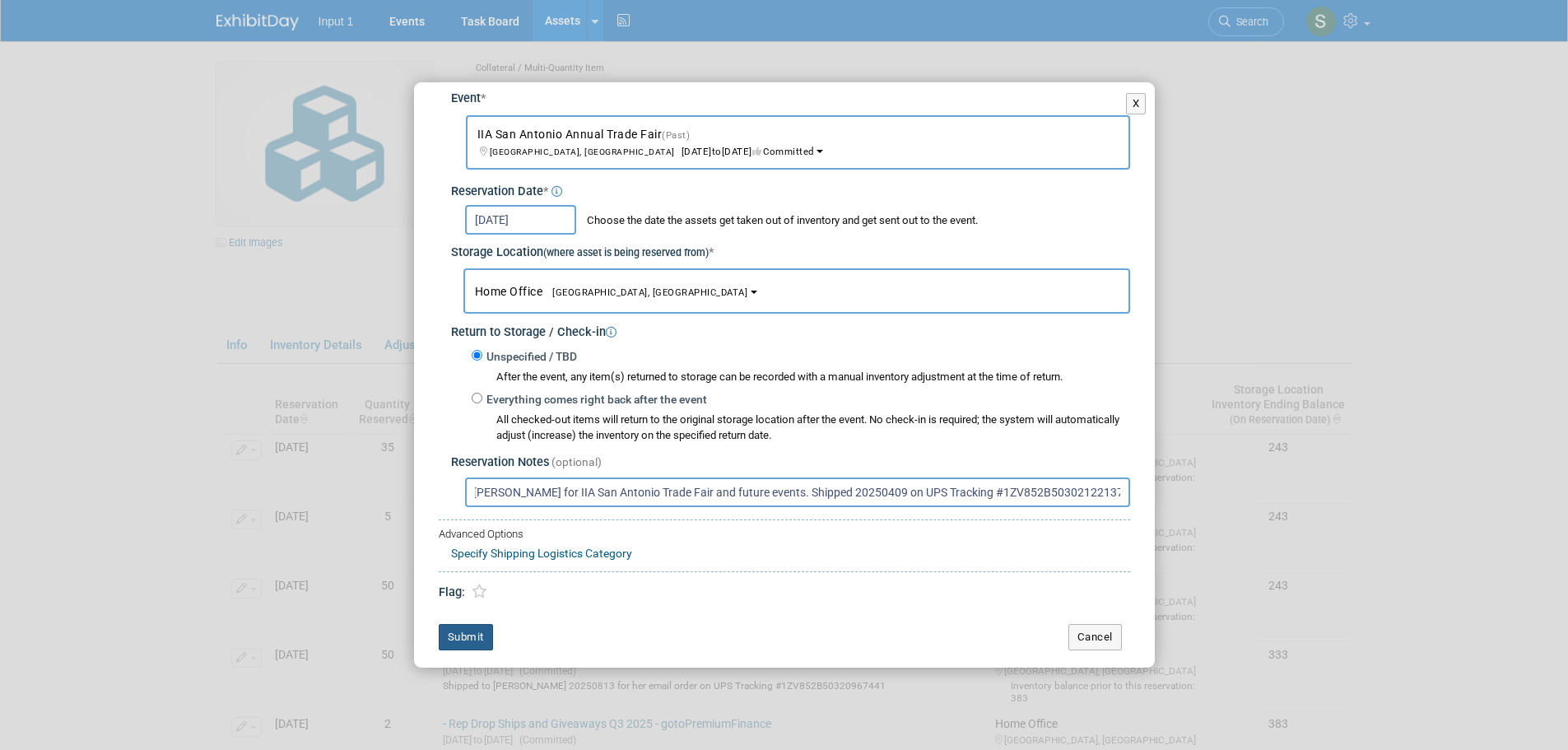
scroll to position [0, 0]
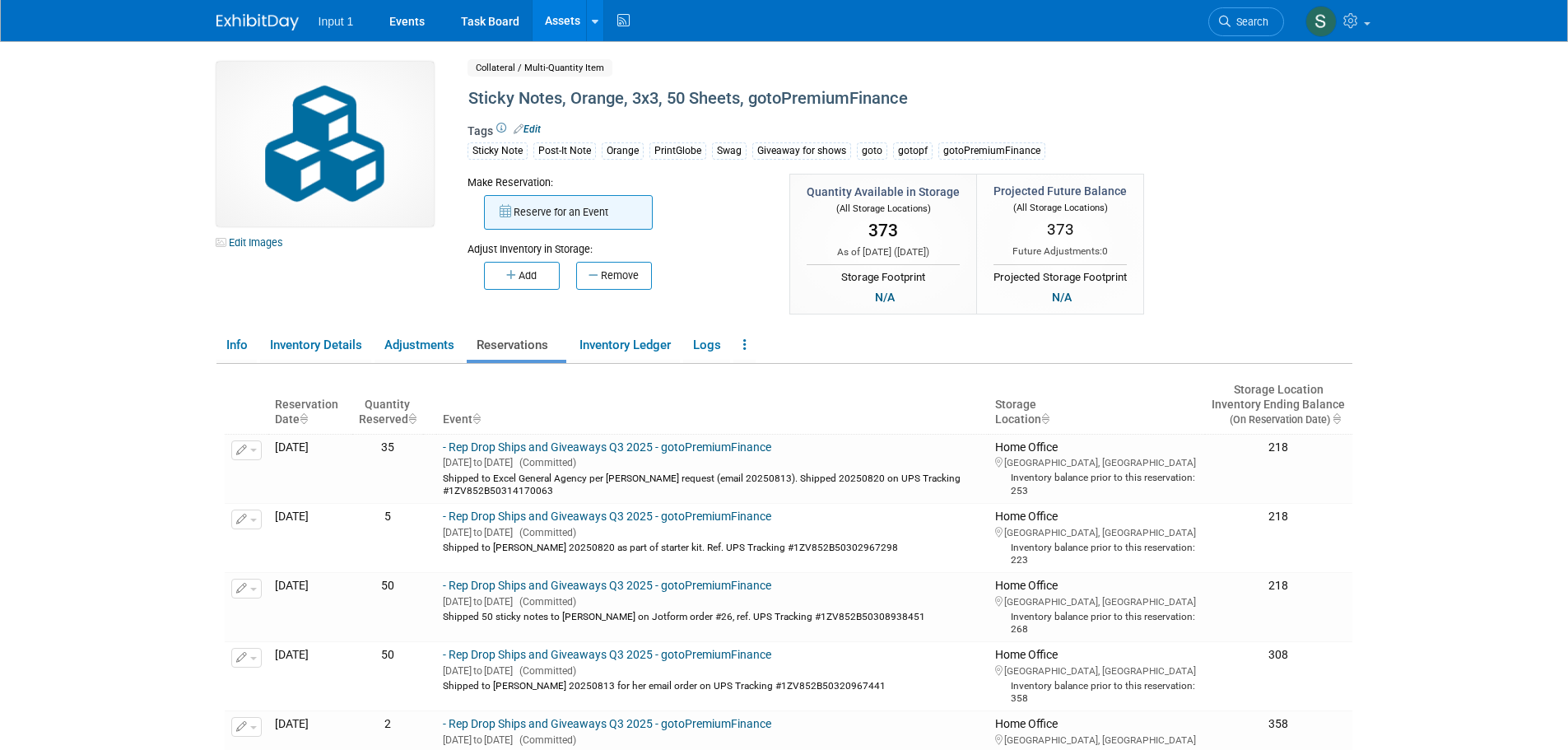
click at [601, 207] on button "Reserve for an Event" at bounding box center [568, 213] width 168 height 35
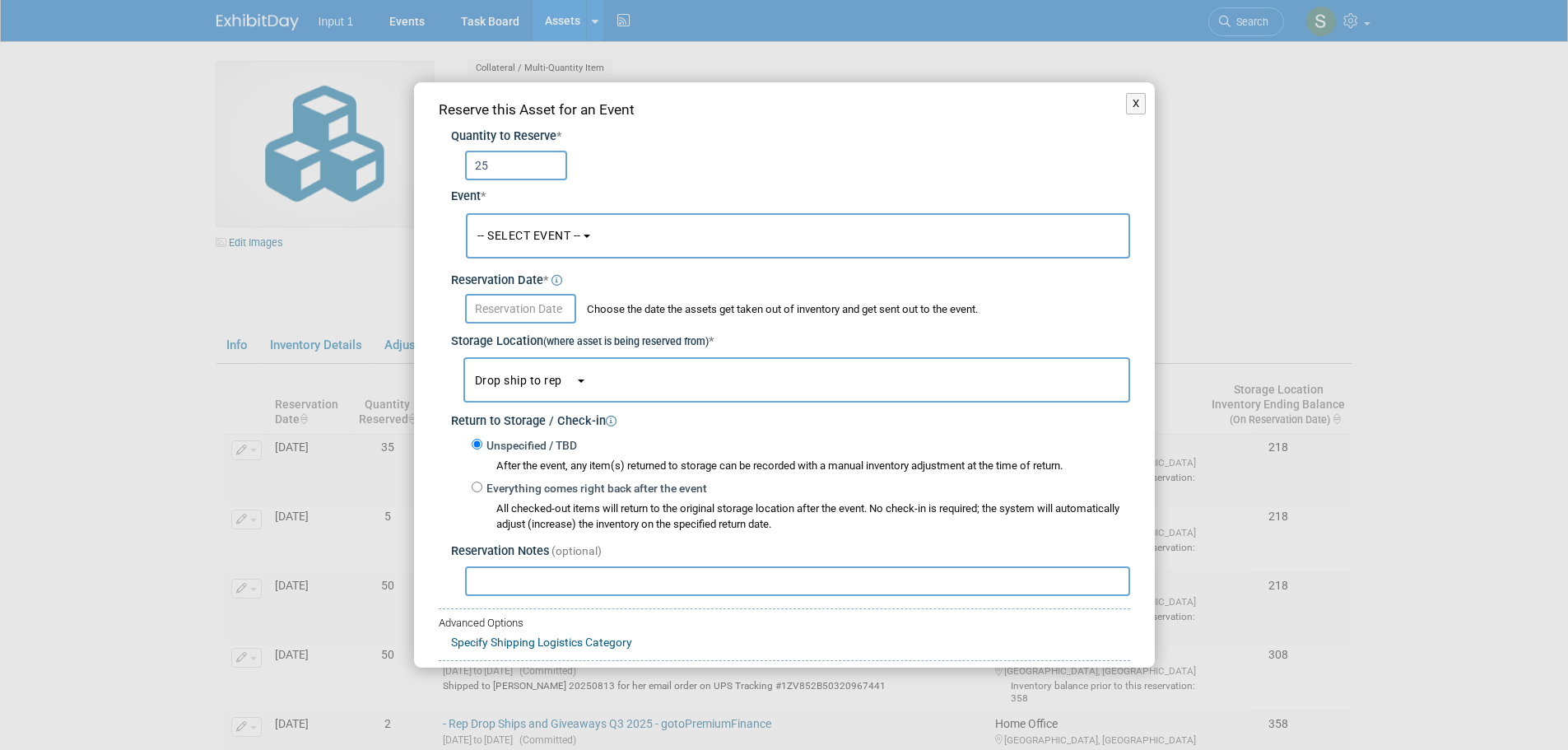
type input "25"
click at [564, 245] on button "-- SELECT EVENT --" at bounding box center [798, 236] width 664 height 45
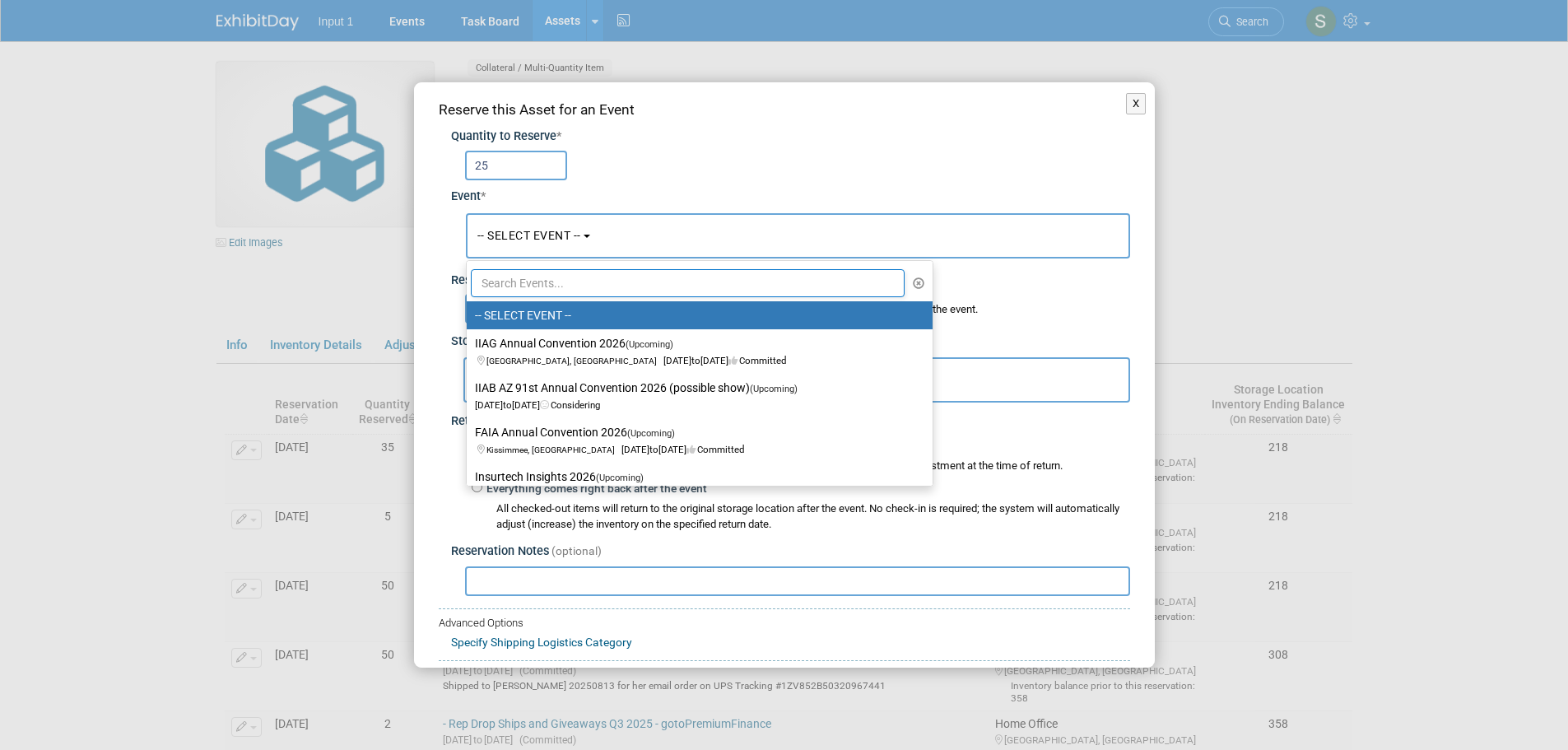
click at [543, 290] on input "text" at bounding box center [688, 283] width 435 height 28
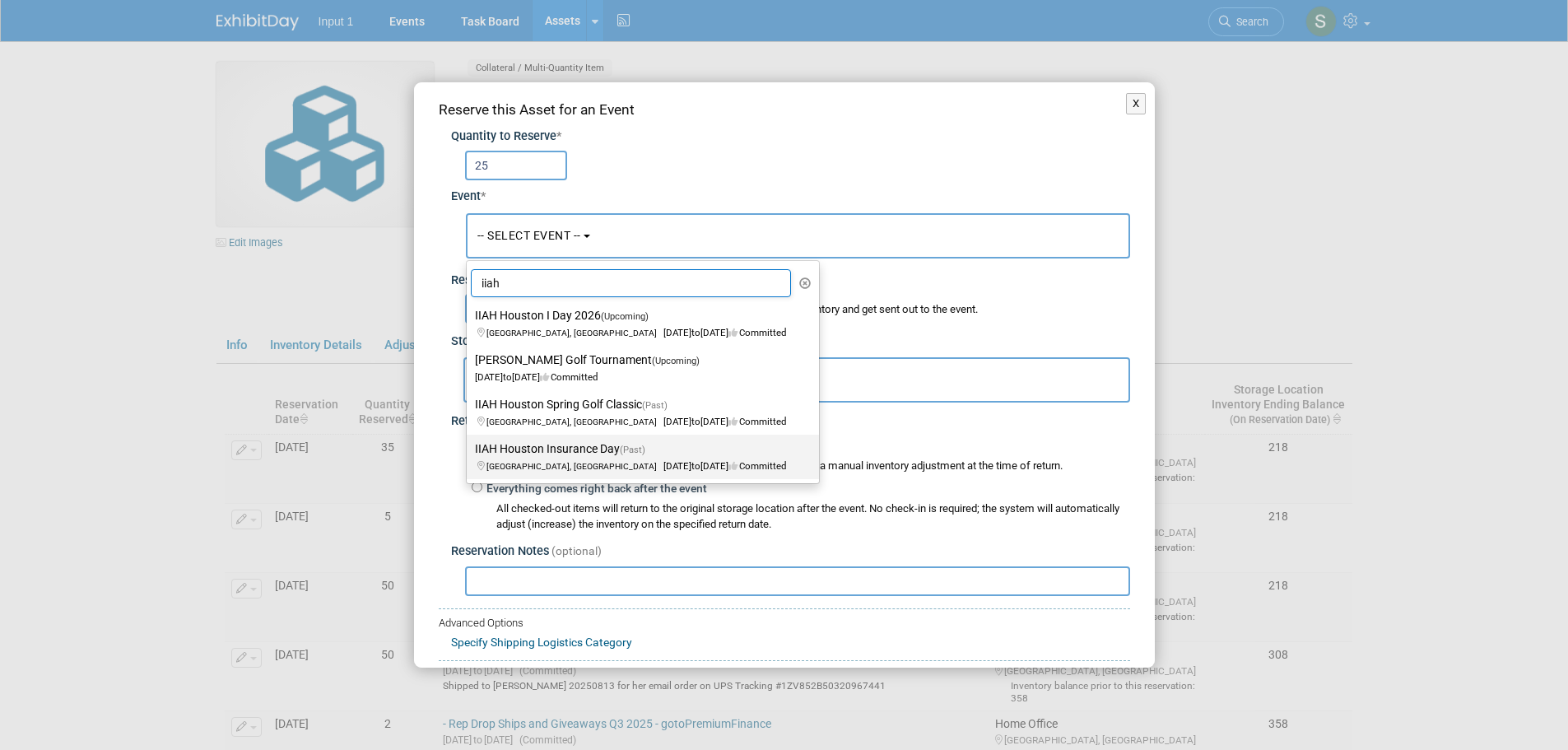
type input "iiah"
click at [565, 451] on label "IIAH Houston Insurance Day (Past) Houston, TX Feb 18, 2025 to Feb 19, 2025 Comm…" at bounding box center [638, 457] width 327 height 38
click at [469, 451] on input "IIAH Houston Insurance Day (Past) Houston, TX Feb 18, 2025 to Feb 19, 2025 Comm…" at bounding box center [463, 449] width 10 height 10
select select "11122425"
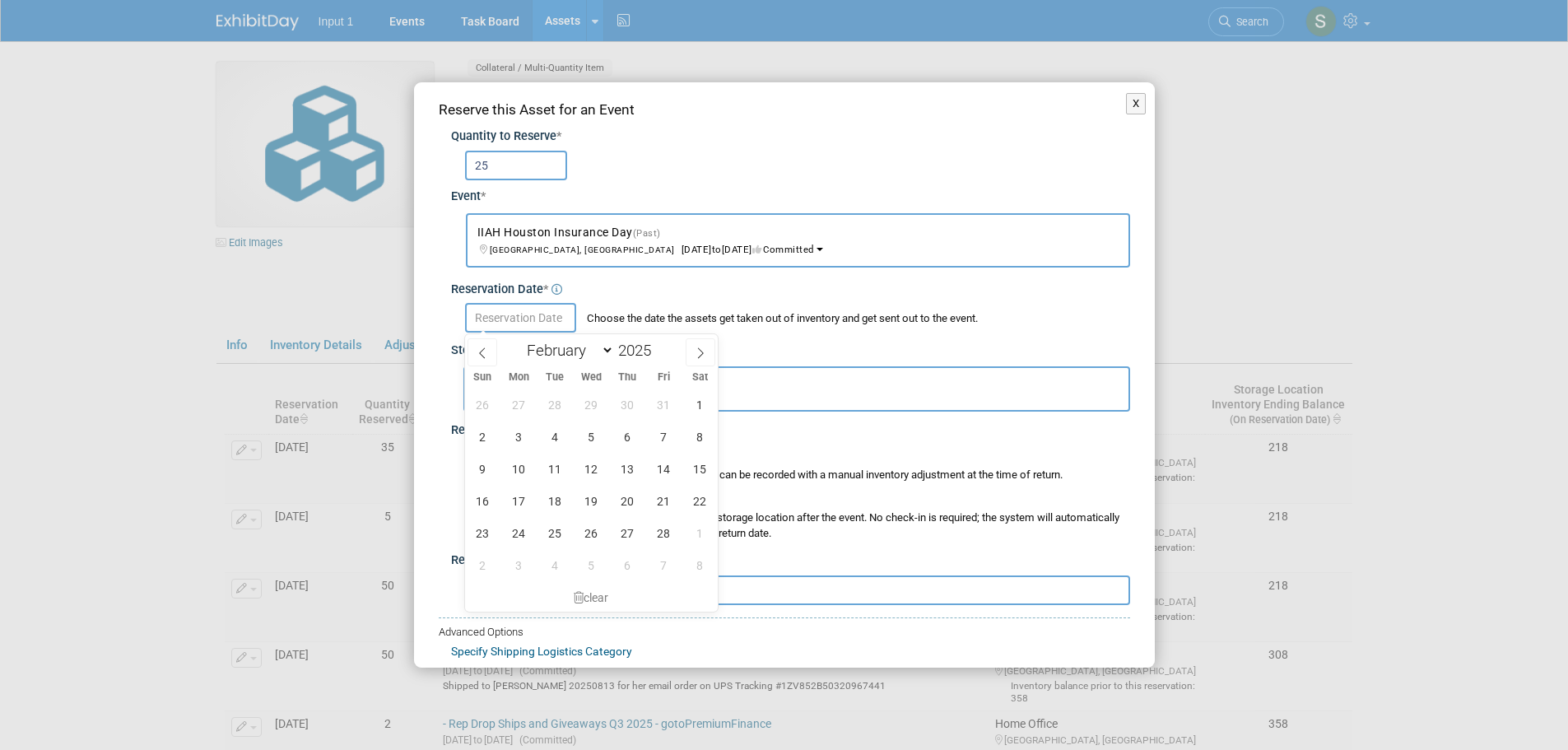
click at [532, 317] on input "text" at bounding box center [520, 318] width 111 height 30
click at [519, 471] on span "10" at bounding box center [518, 469] width 32 height 32
type input "Feb 10, 2025"
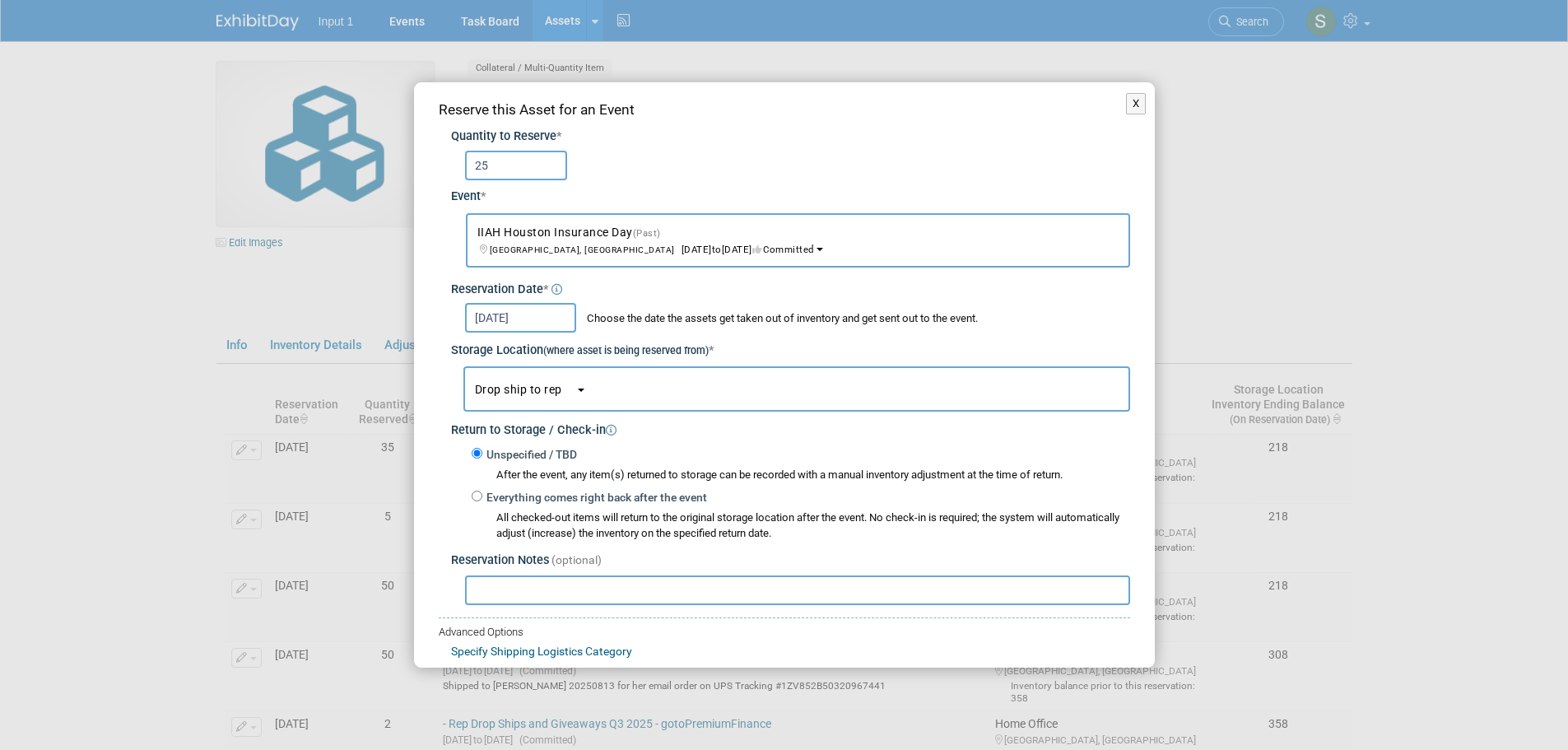
click at [858, 436] on div "Return to Storage / Check-in" at bounding box center [791, 426] width 679 height 28
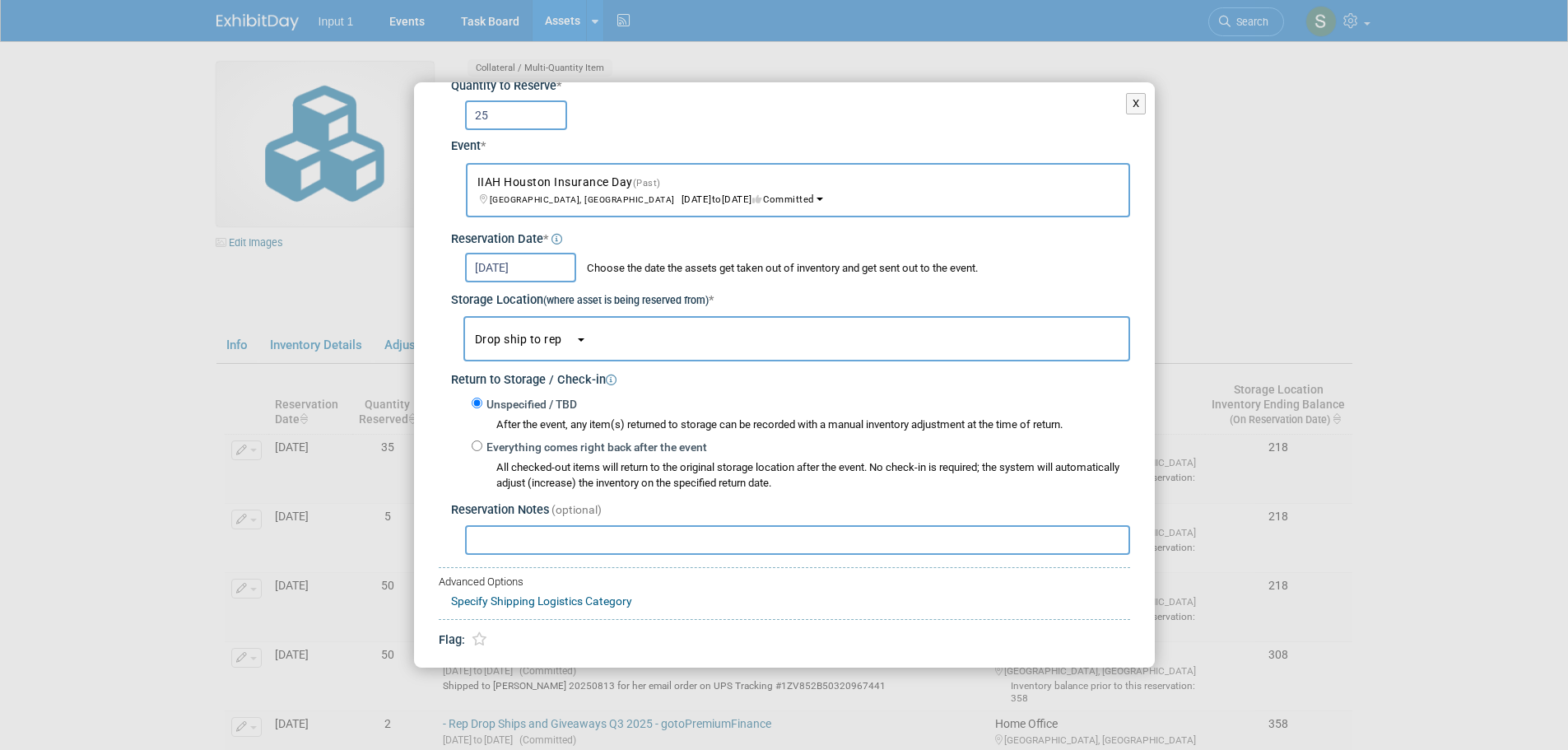
scroll to position [98, 0]
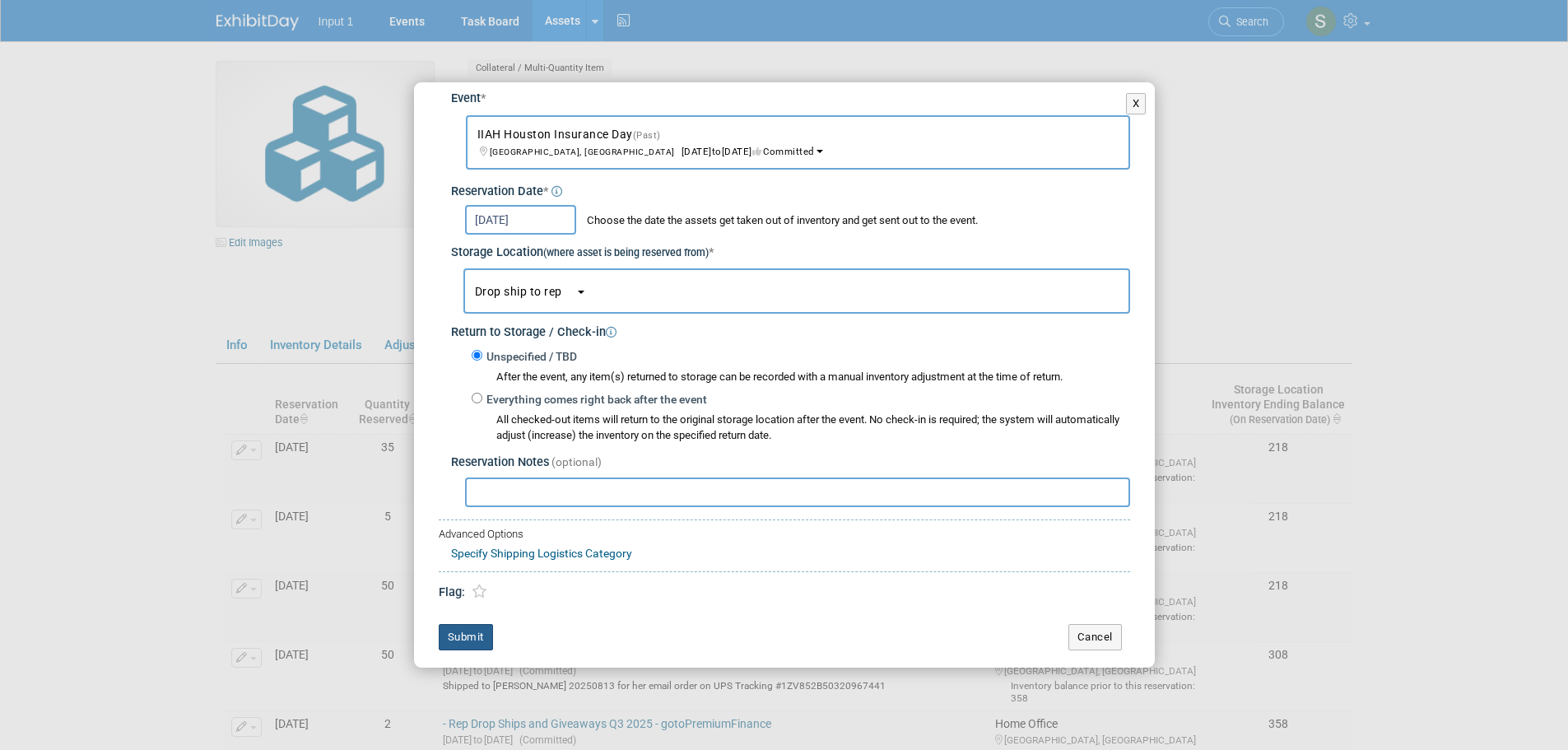
click at [467, 644] on button "Submit" at bounding box center [466, 637] width 54 height 26
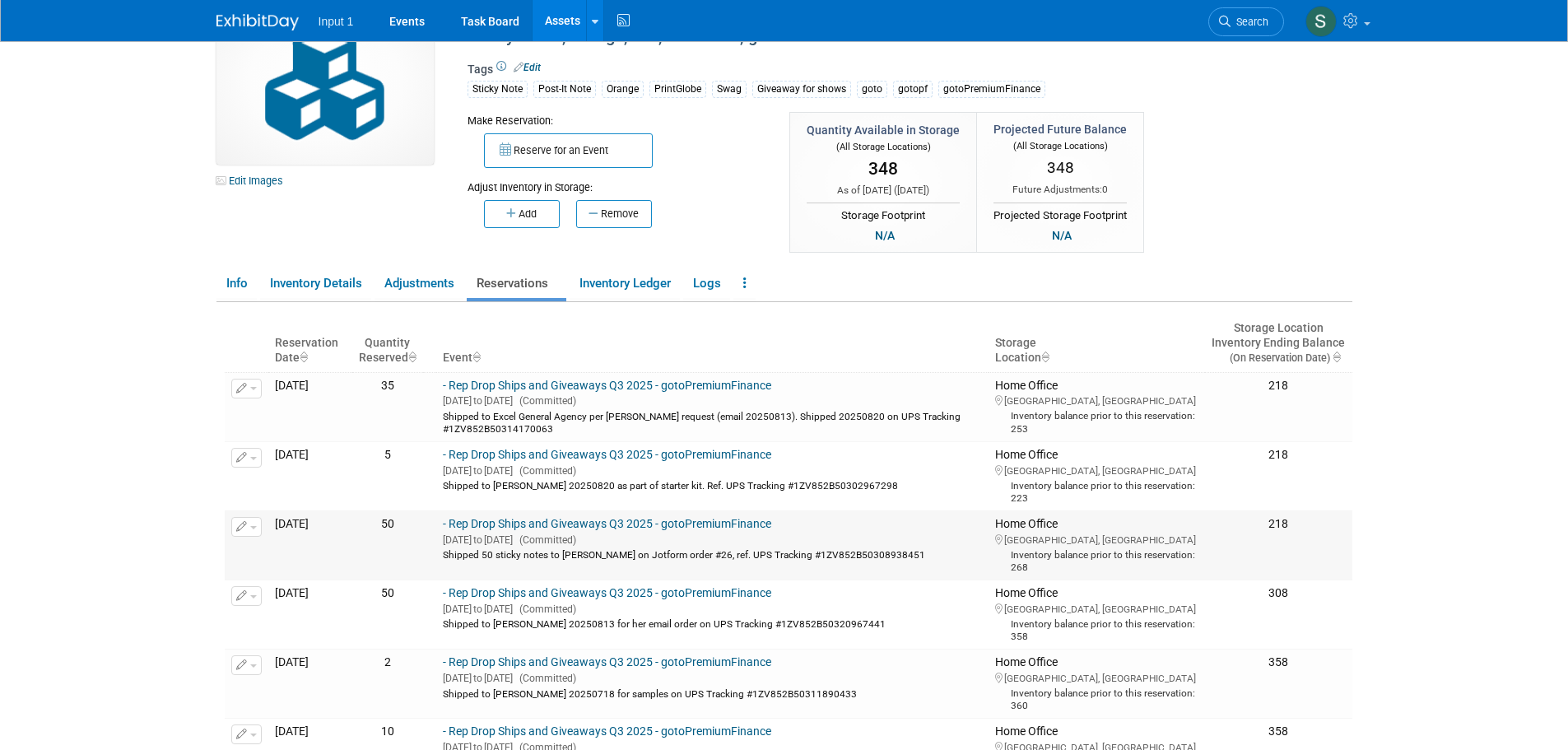
scroll to position [247, 0]
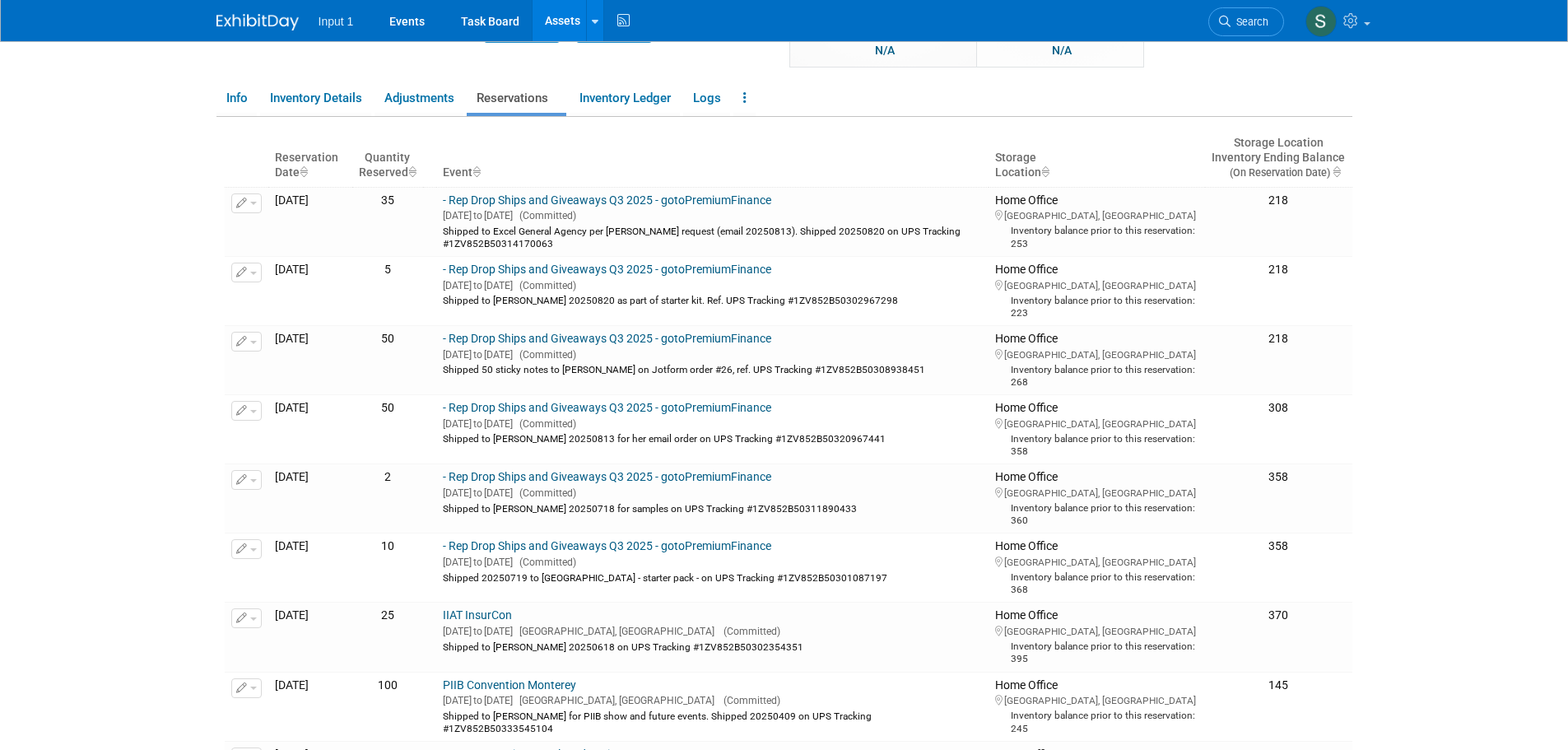
click at [502, 99] on link "Reservations" at bounding box center [517, 98] width 99 height 29
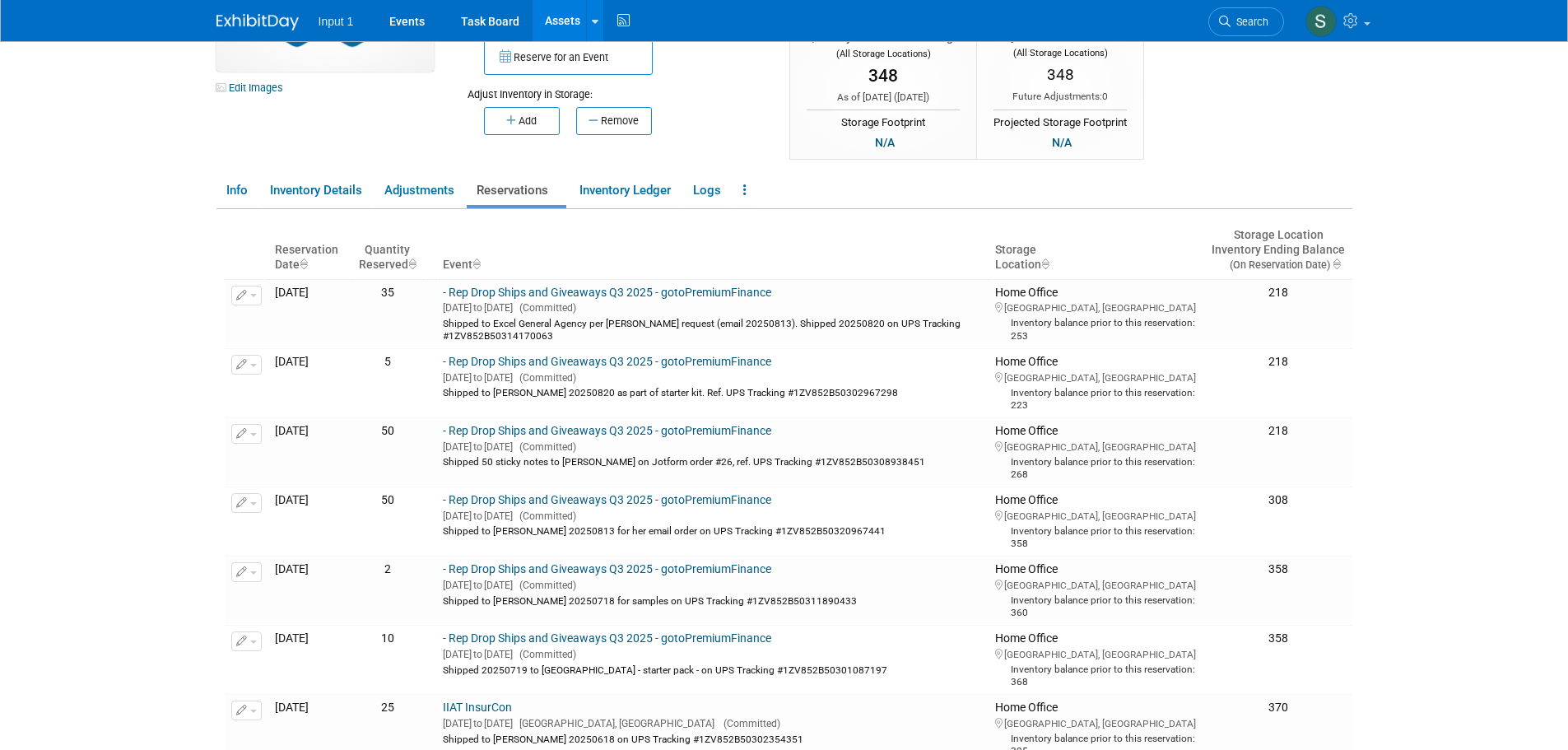
scroll to position [0, 0]
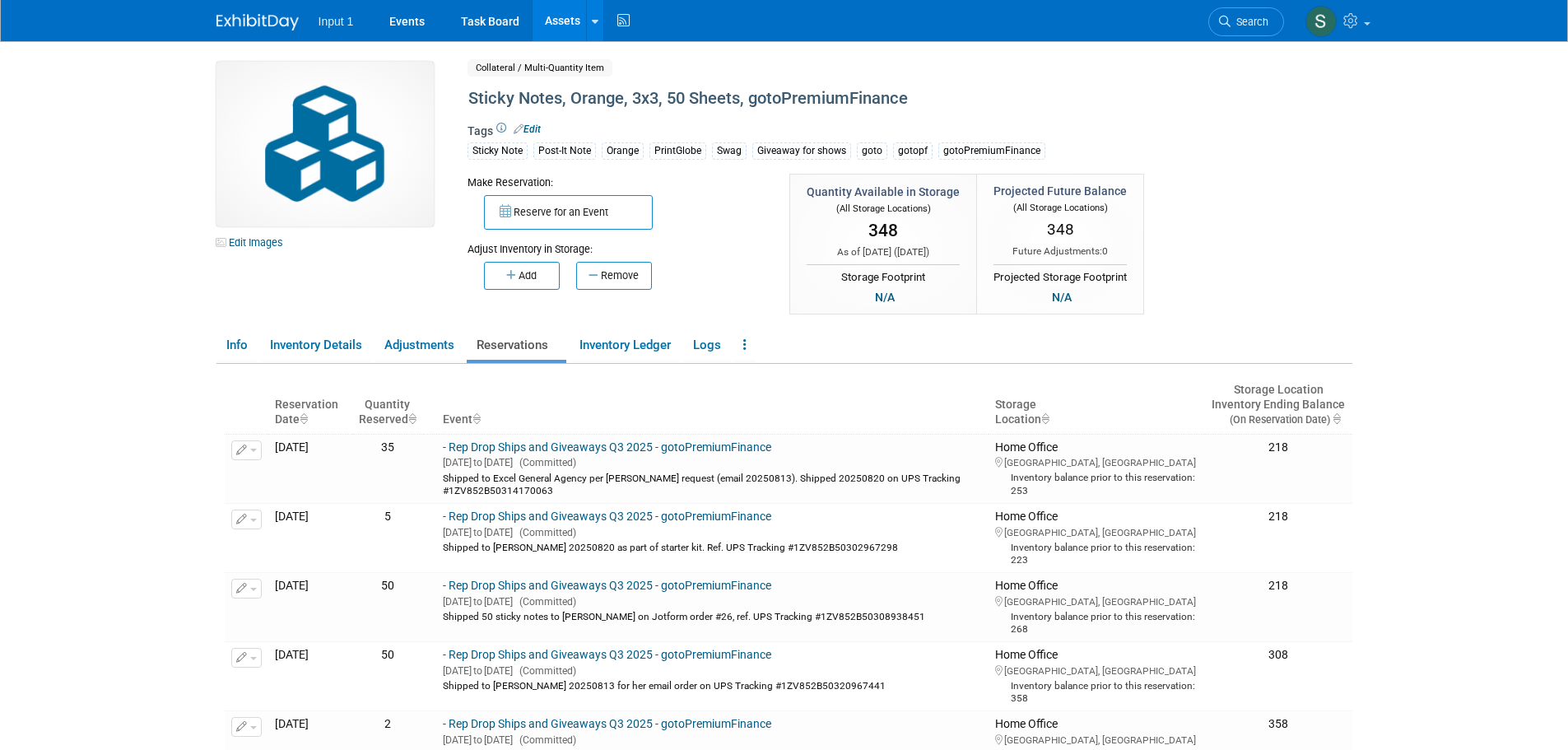
click at [550, 210] on button "Reserve for an Event" at bounding box center [568, 213] width 168 height 35
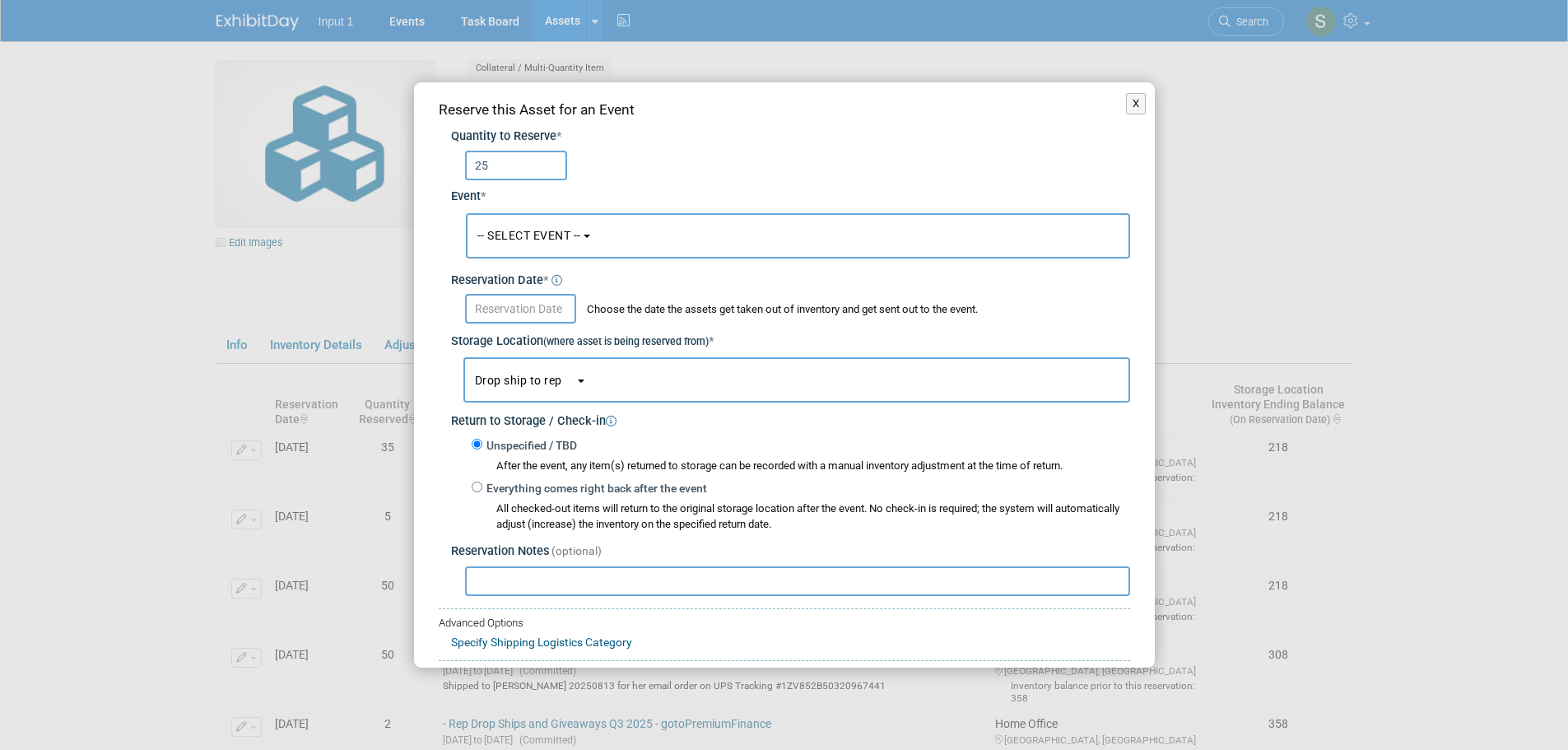
type input "25"
click at [524, 238] on span "-- SELECT EVENT --" at bounding box center [529, 235] width 104 height 13
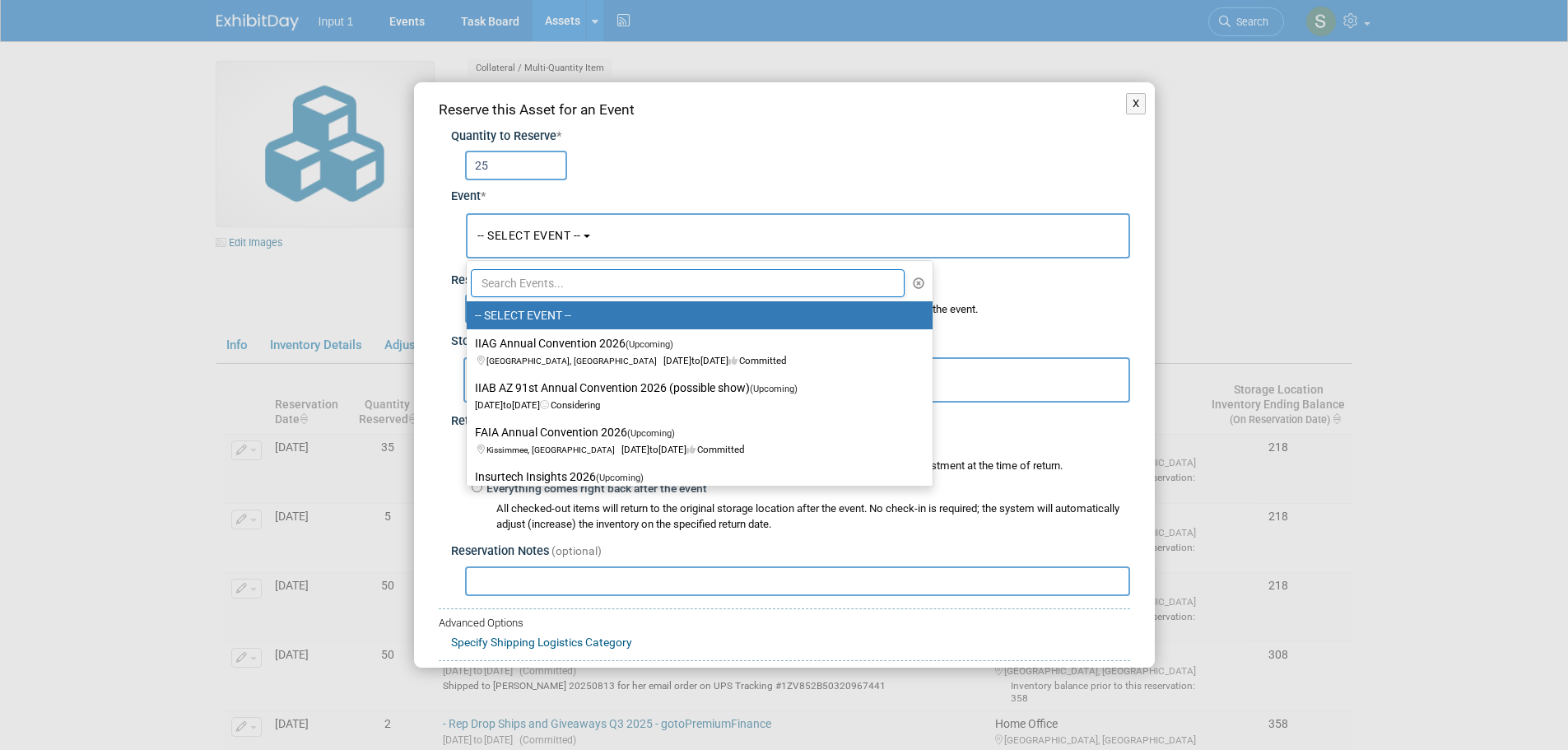
click at [566, 292] on input "text" at bounding box center [688, 283] width 435 height 28
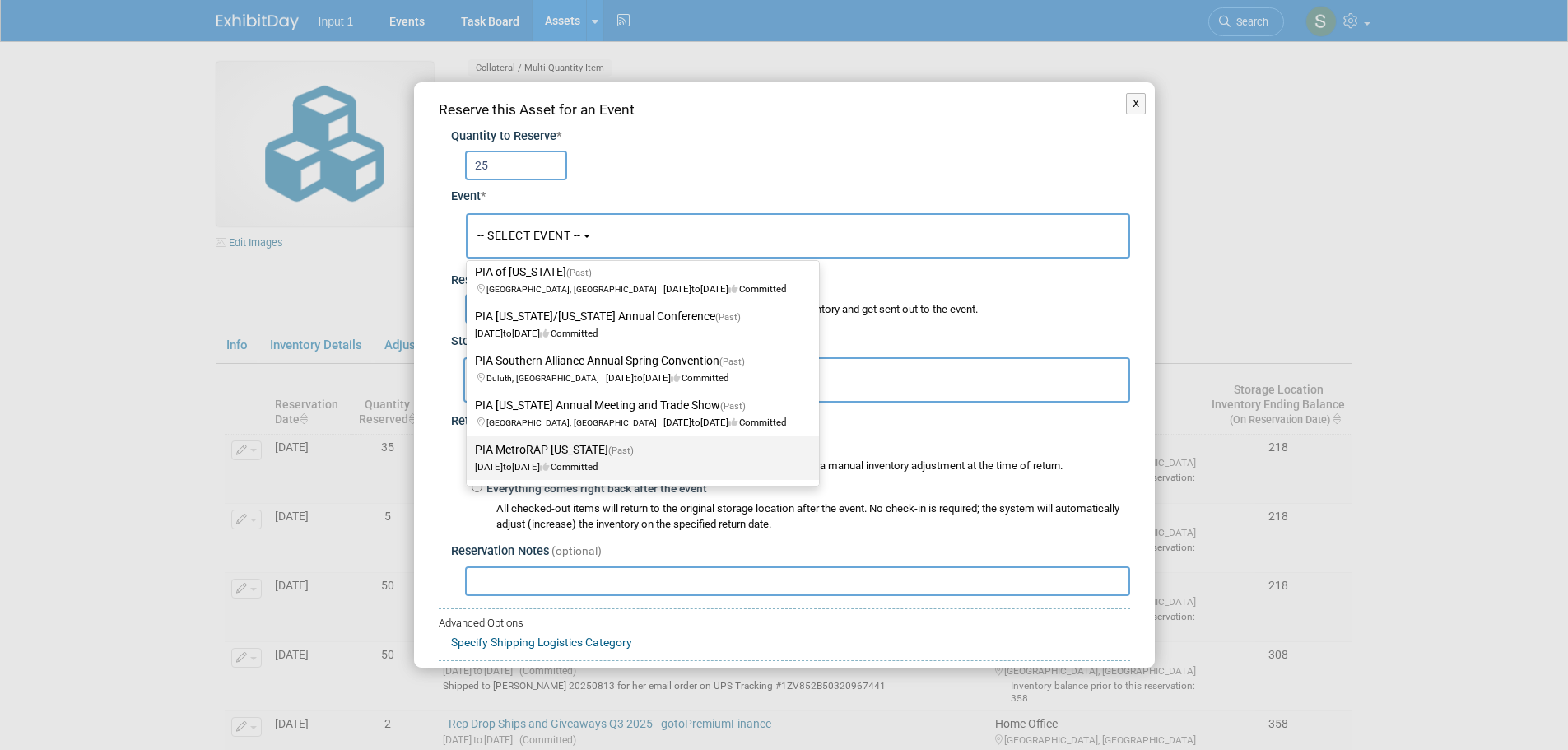
scroll to position [86, 0]
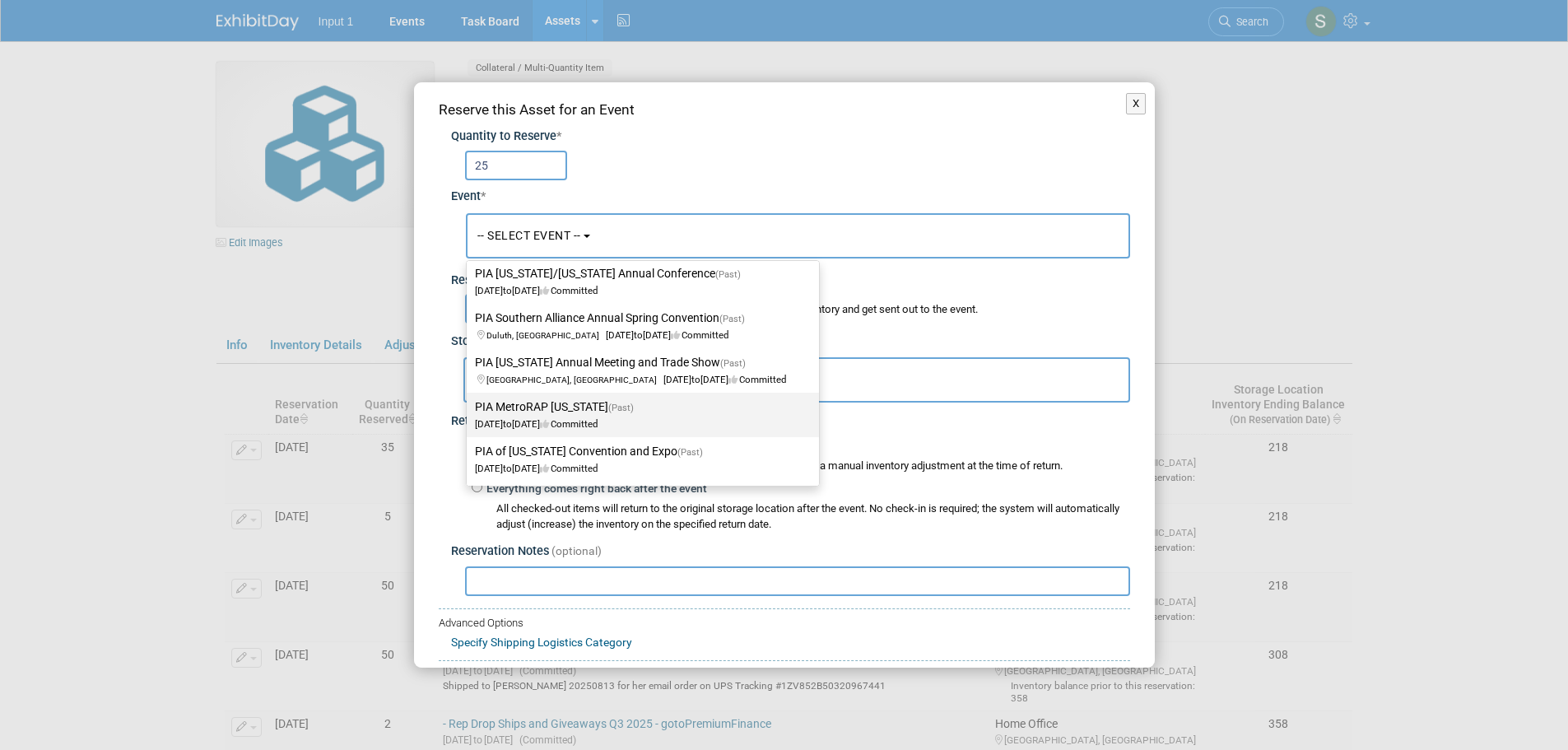
type input "pia"
click at [553, 417] on span "Jan 29, 2025 to Jan 29, 2025 Committed" at bounding box center [558, 416] width 168 height 28
click at [469, 413] on input "PIA MetroRAP New York (Past) Jan 29, 2025 to Jan 29, 2025 Committed" at bounding box center [463, 407] width 10 height 10
select select "11130815"
select select "0"
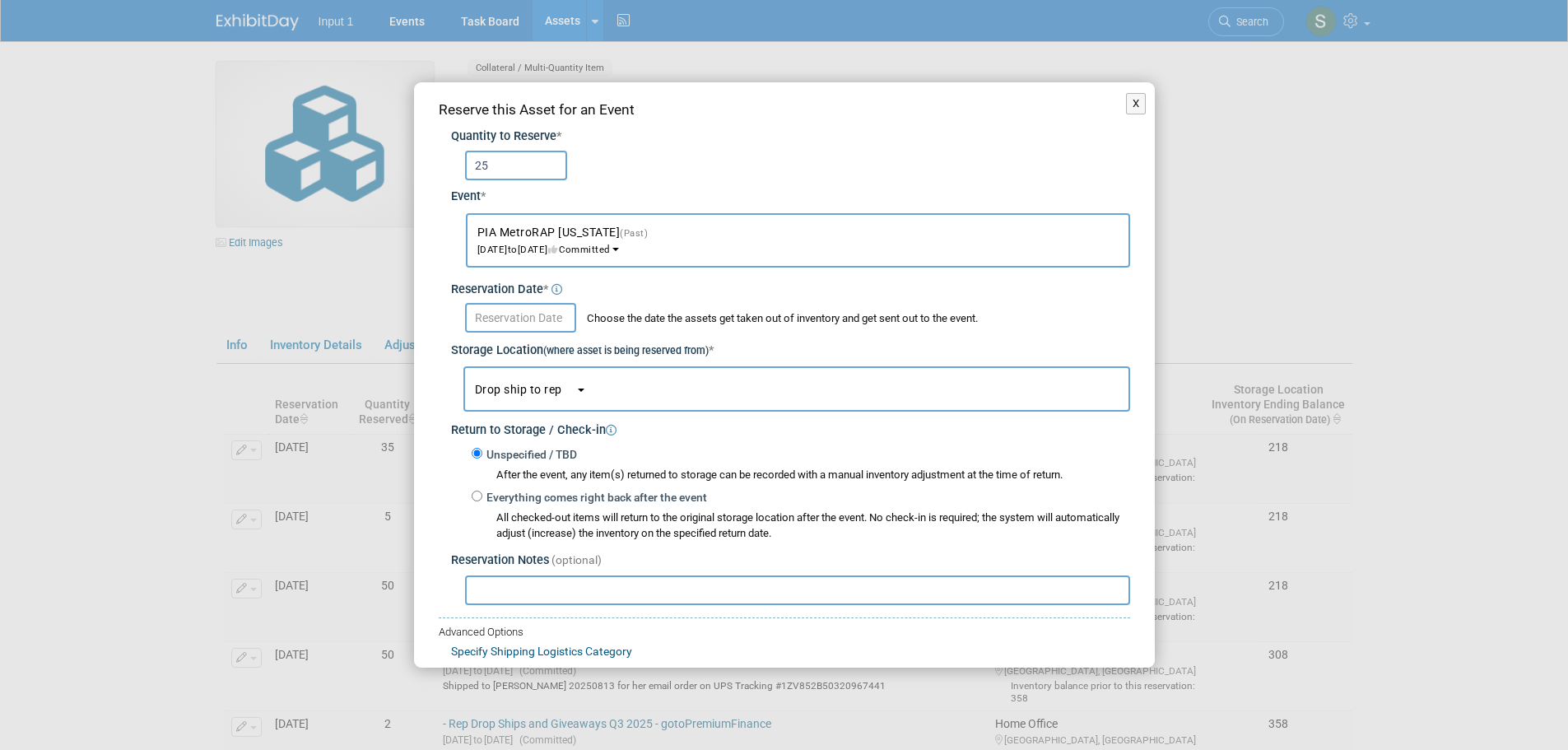
click at [517, 318] on input "text" at bounding box center [520, 318] width 111 height 30
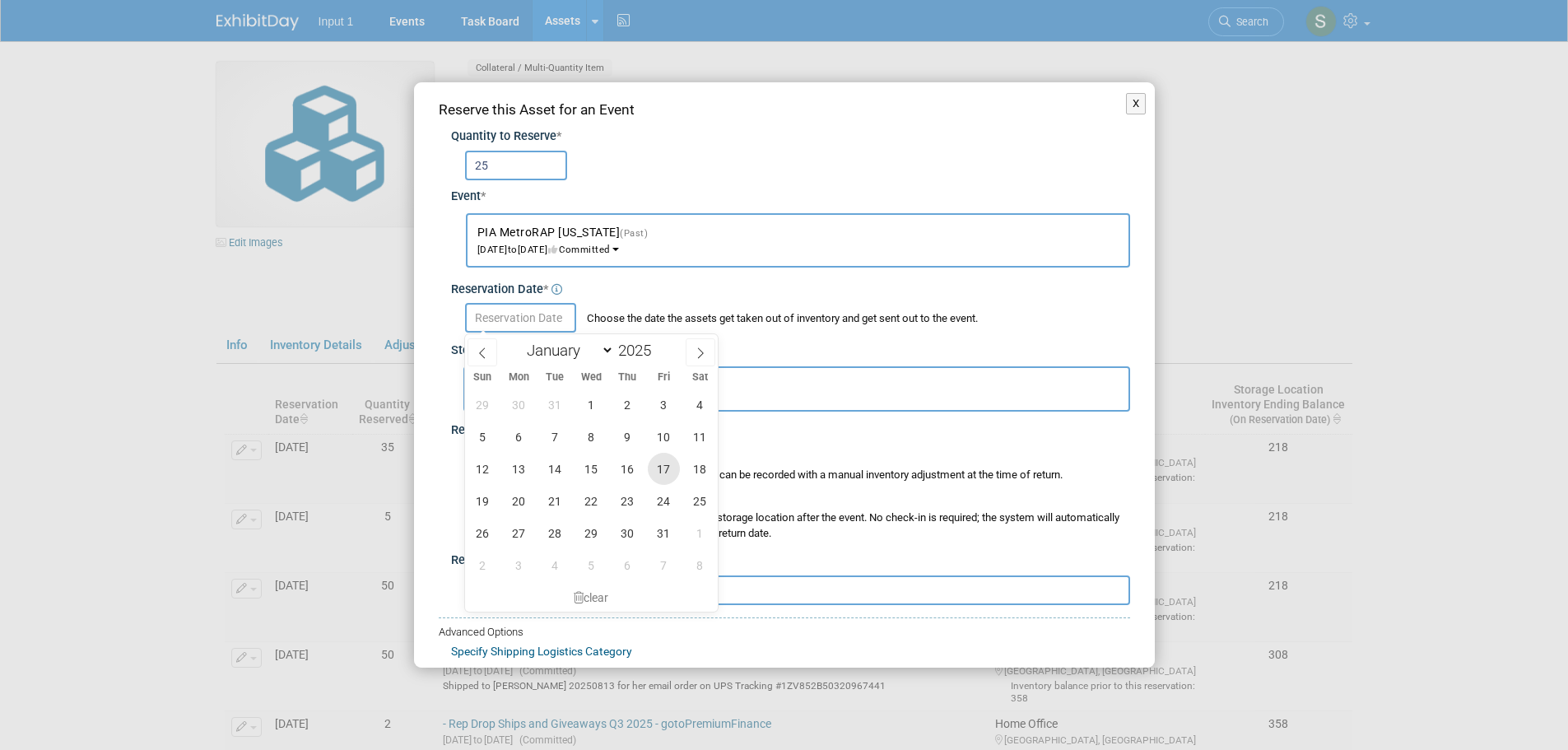
click at [661, 471] on span "17" at bounding box center [663, 469] width 32 height 32
type input "Jan 17, 2025"
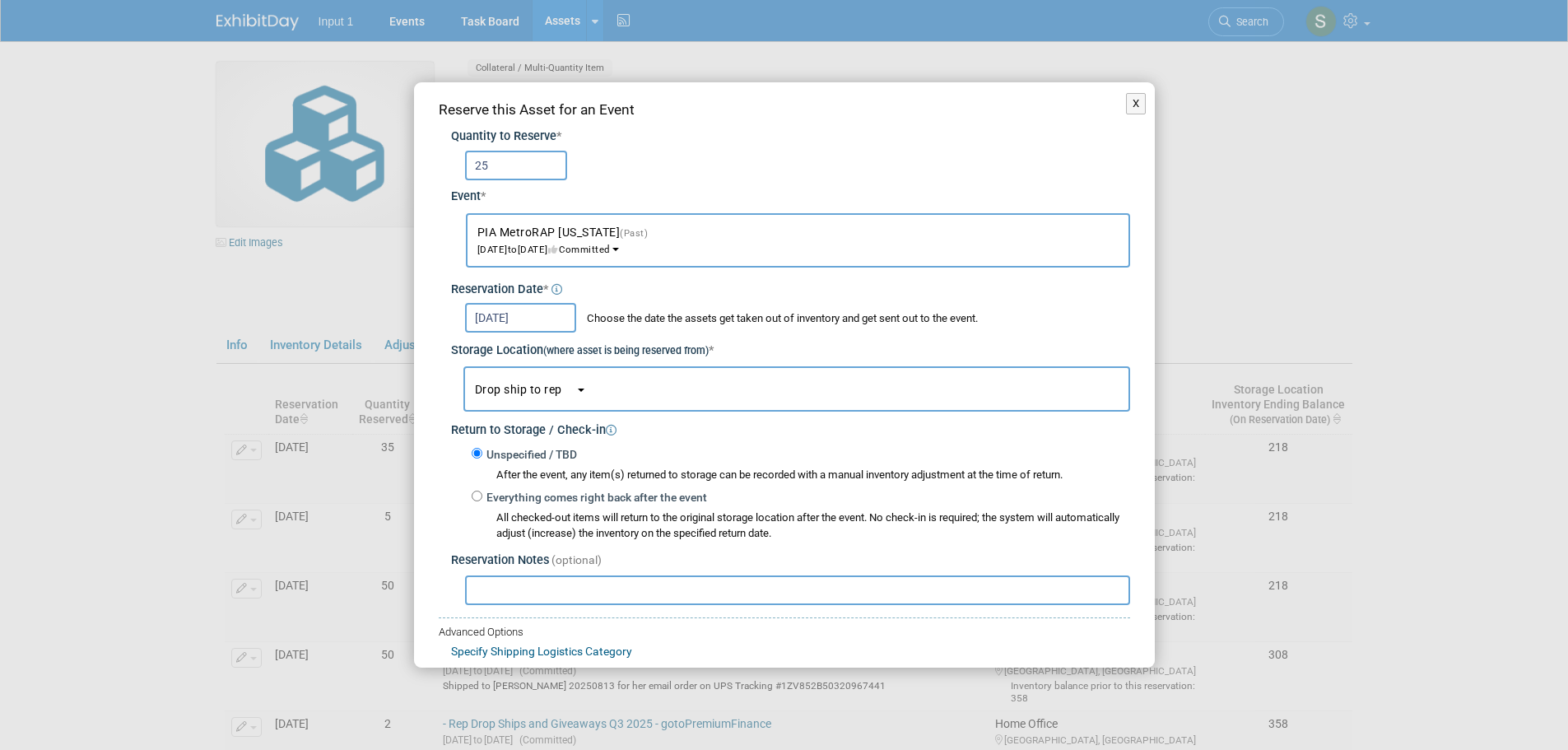
click at [543, 602] on input "text" at bounding box center [798, 590] width 665 height 30
paste input "Sent to MetroRAP Advanced Warehouse shipment on FedEx Tracking #771516106510"
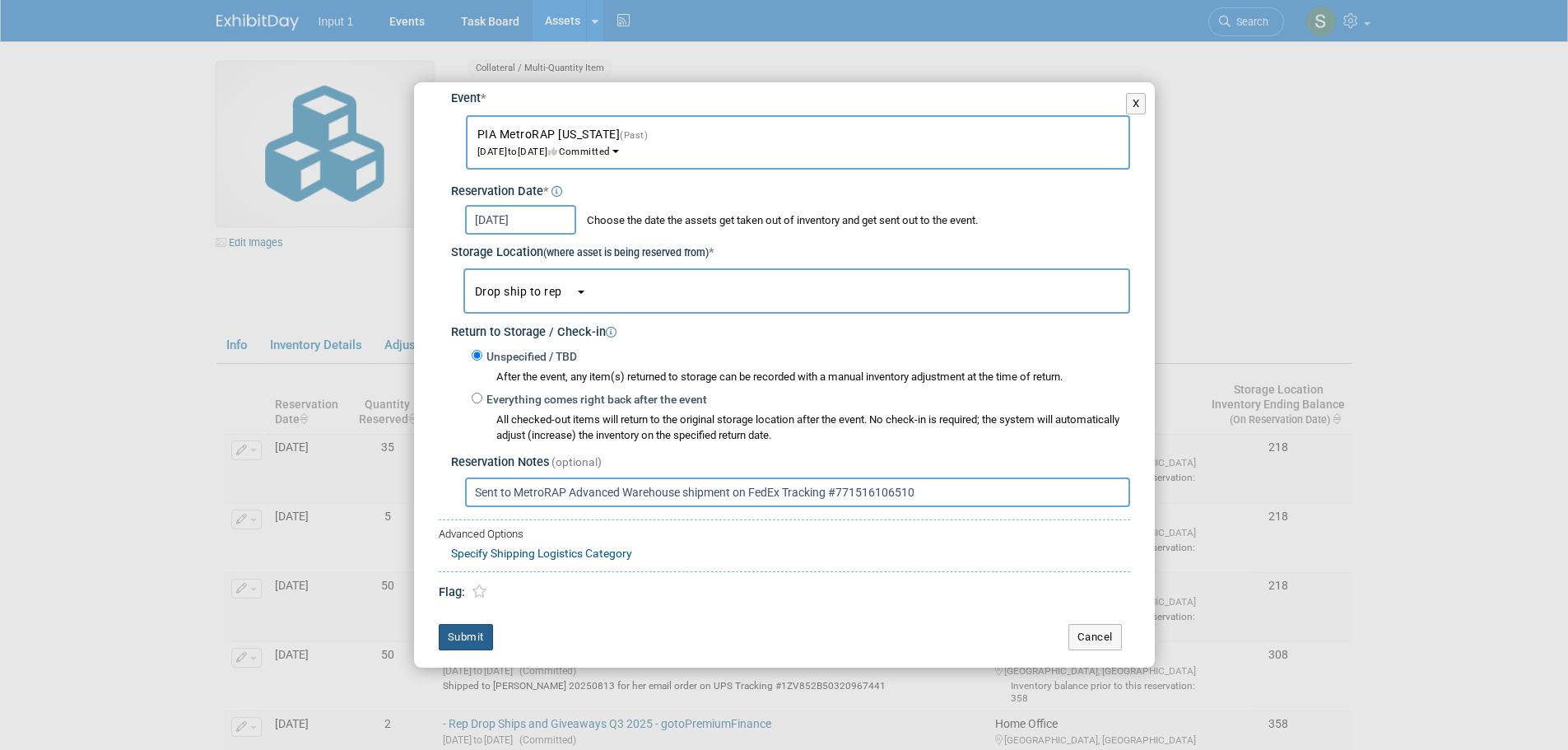
type input "Sent to MetroRAP Advanced Warehouse shipment on FedEx Tracking #771516106510"
click at [475, 636] on button "Submit" at bounding box center [466, 637] width 54 height 26
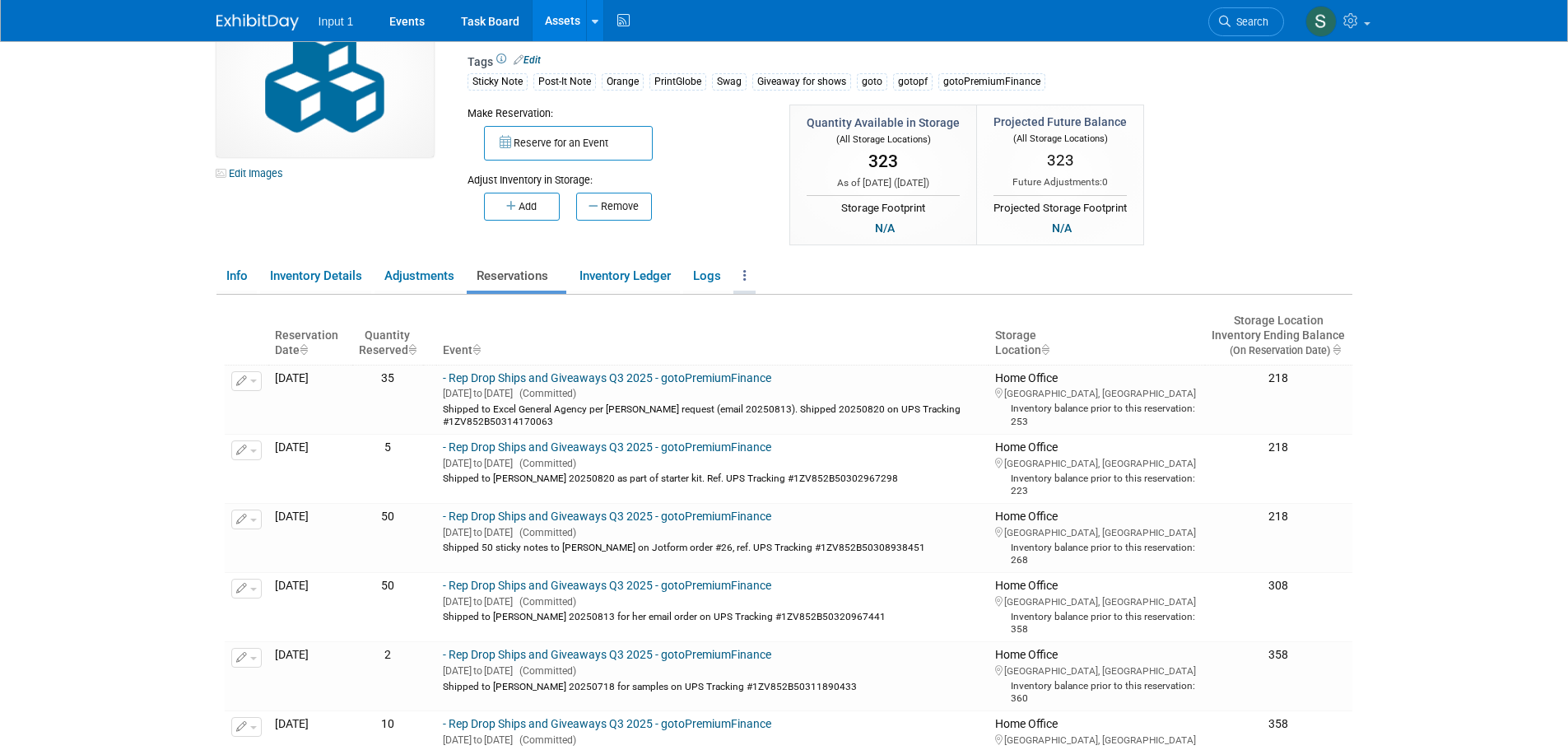
scroll to position [0, 0]
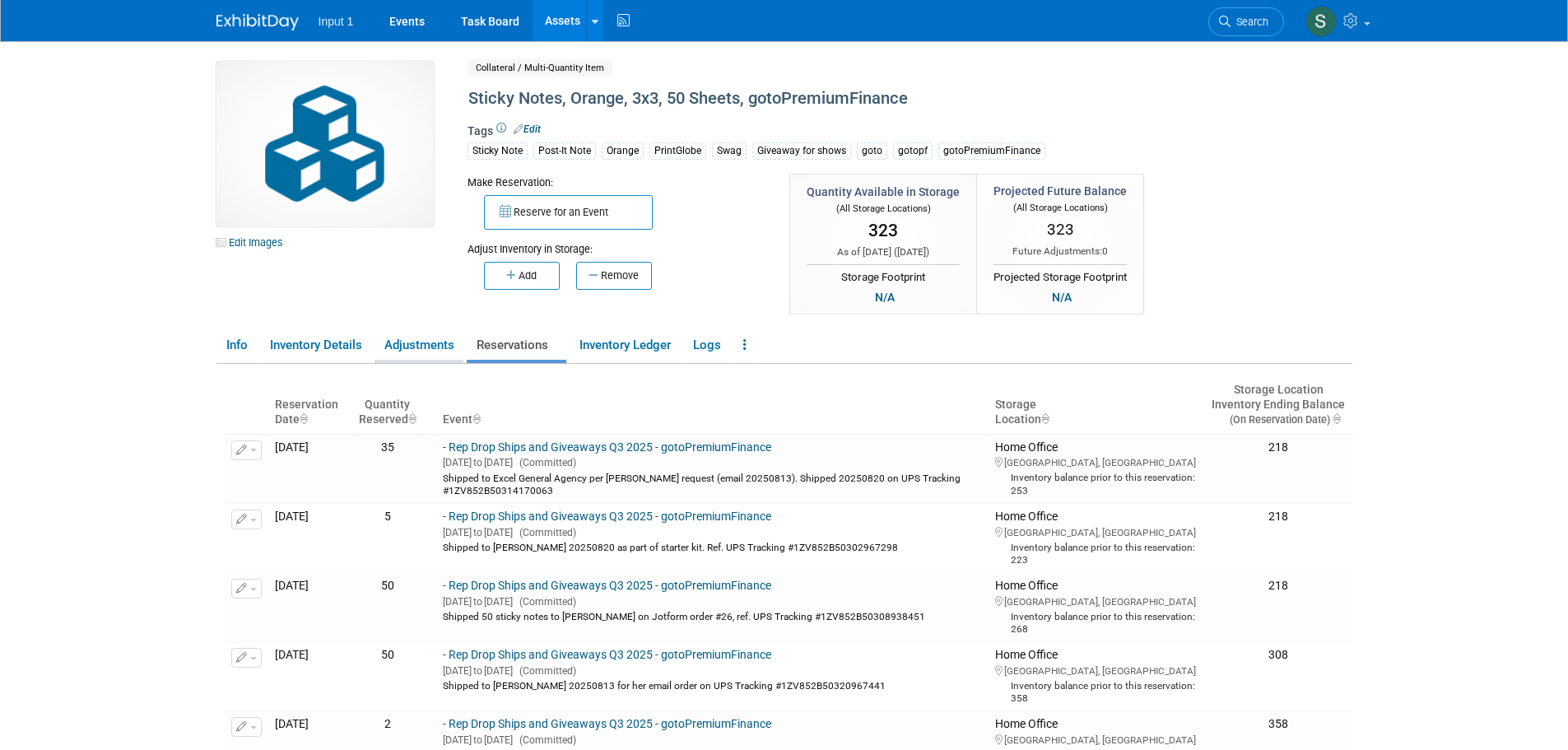
click at [421, 341] on link "Adjustments" at bounding box center [419, 345] width 89 height 29
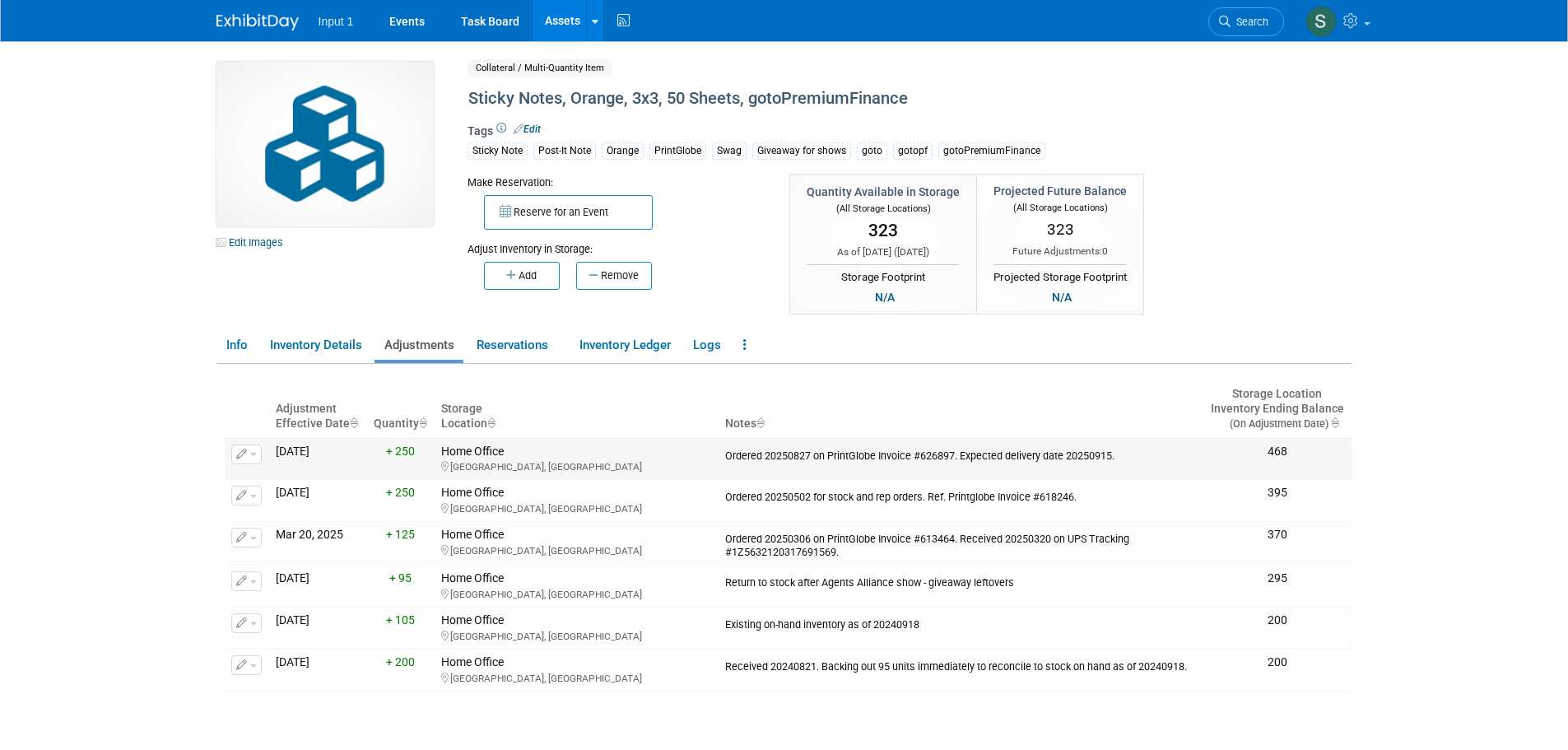
click at [254, 462] on button "button" at bounding box center [246, 454] width 31 height 20
click at [316, 481] on button "Change Adjustment" at bounding box center [308, 481] width 137 height 22
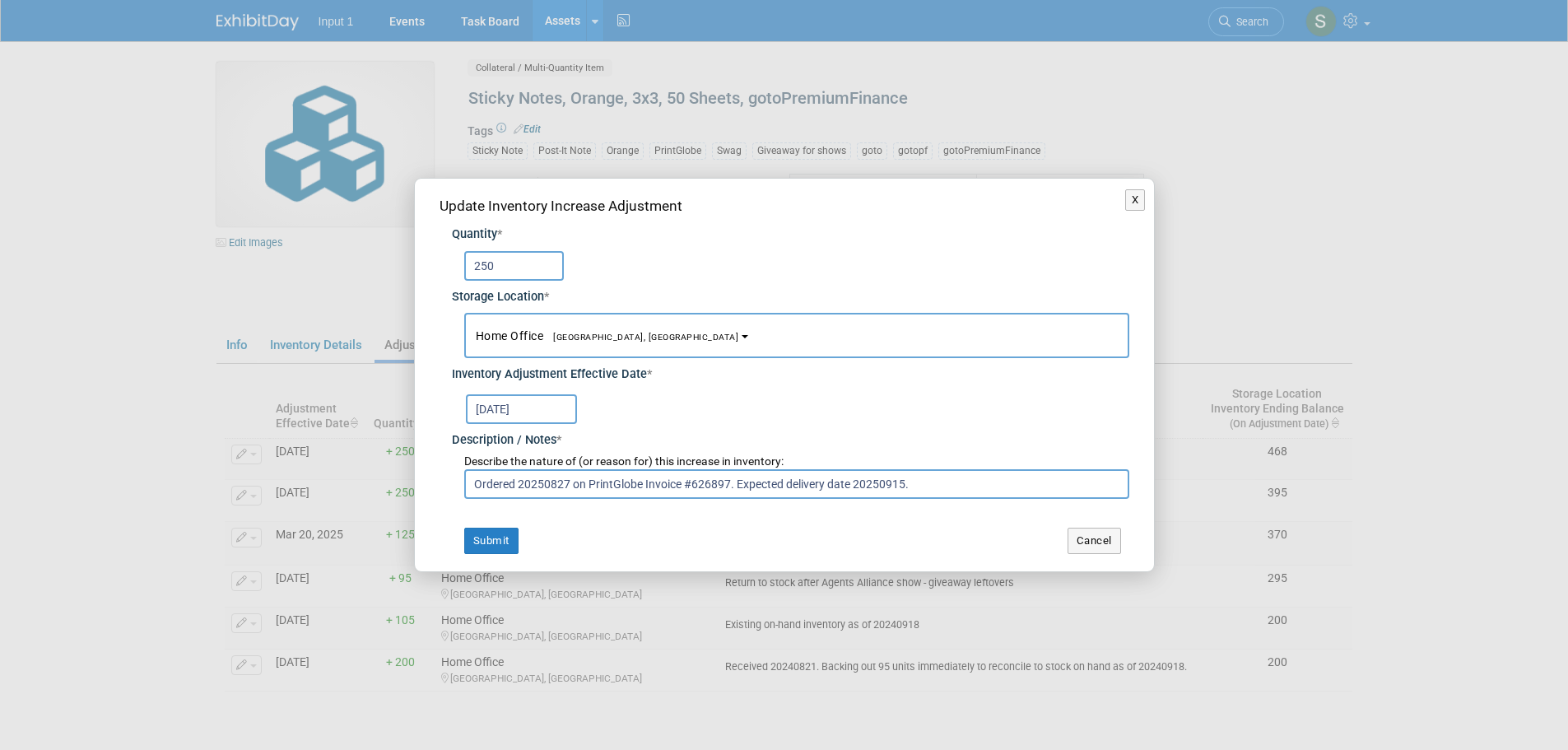
click at [544, 410] on input "Sep 15, 2025" at bounding box center [521, 409] width 111 height 30
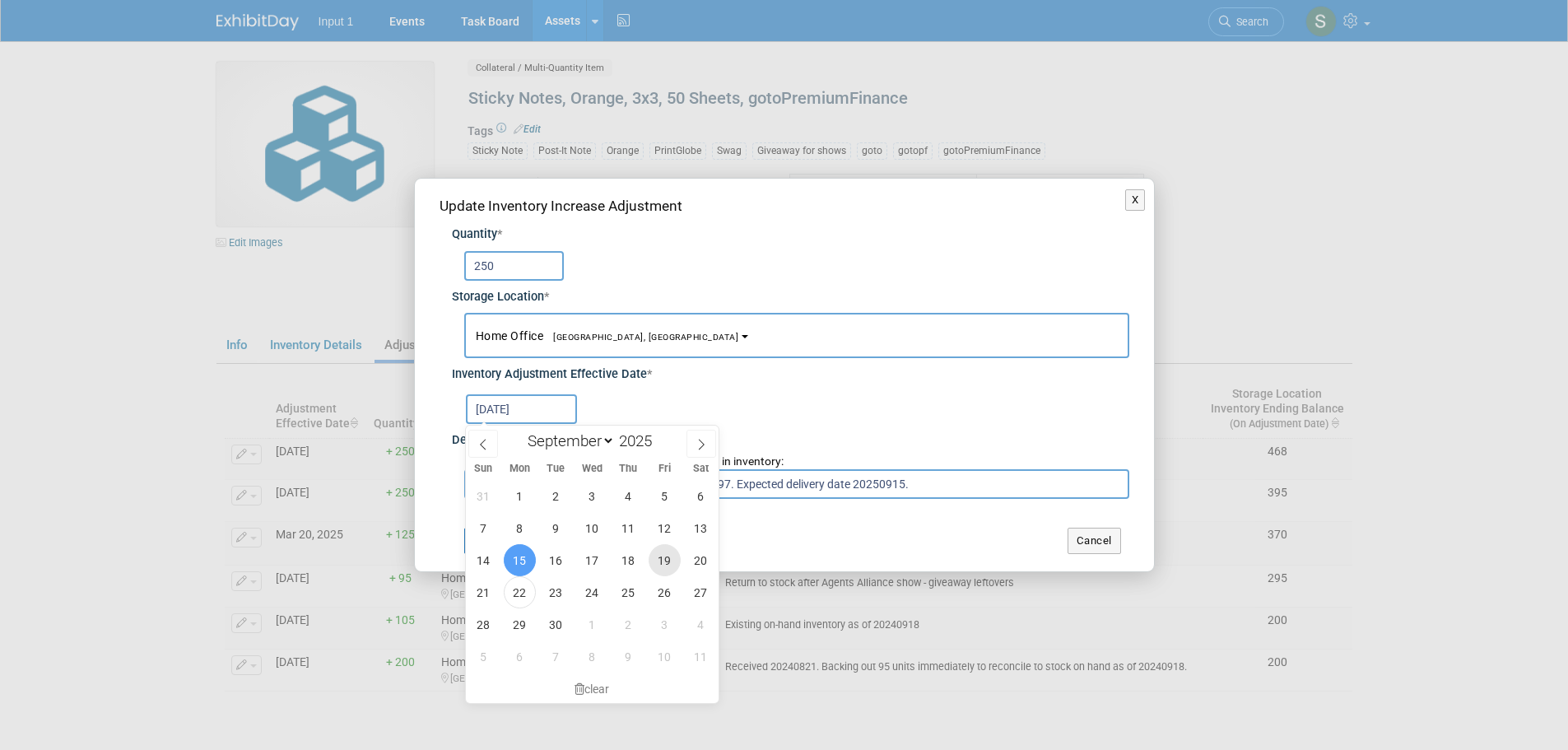
click at [666, 561] on span "19" at bounding box center [664, 560] width 32 height 32
type input "Sep 19, 2025"
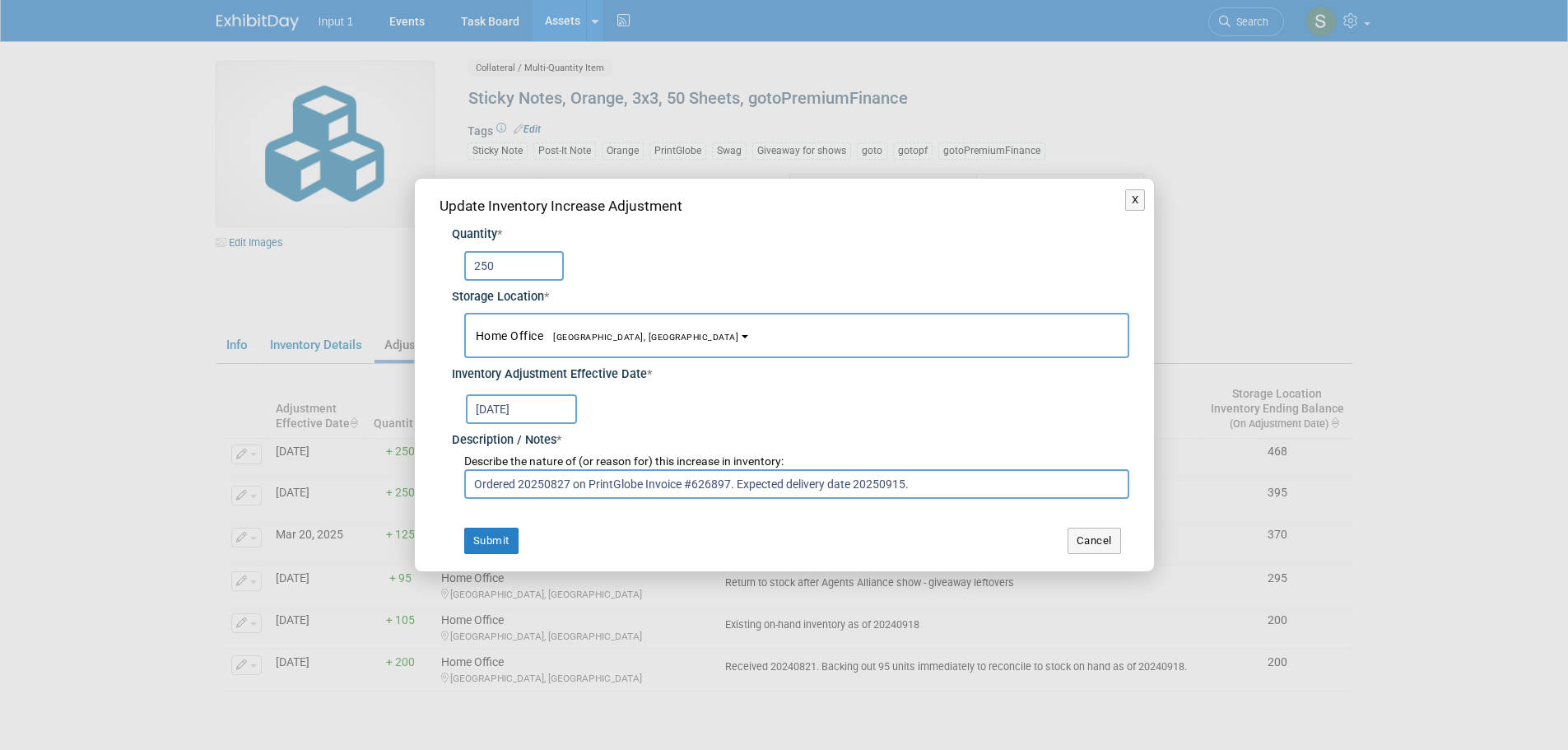
click at [713, 416] on div "Sep 19, 2025" at bounding box center [798, 408] width 663 height 32
click at [537, 415] on input "Sep 19, 2025" at bounding box center [521, 409] width 111 height 30
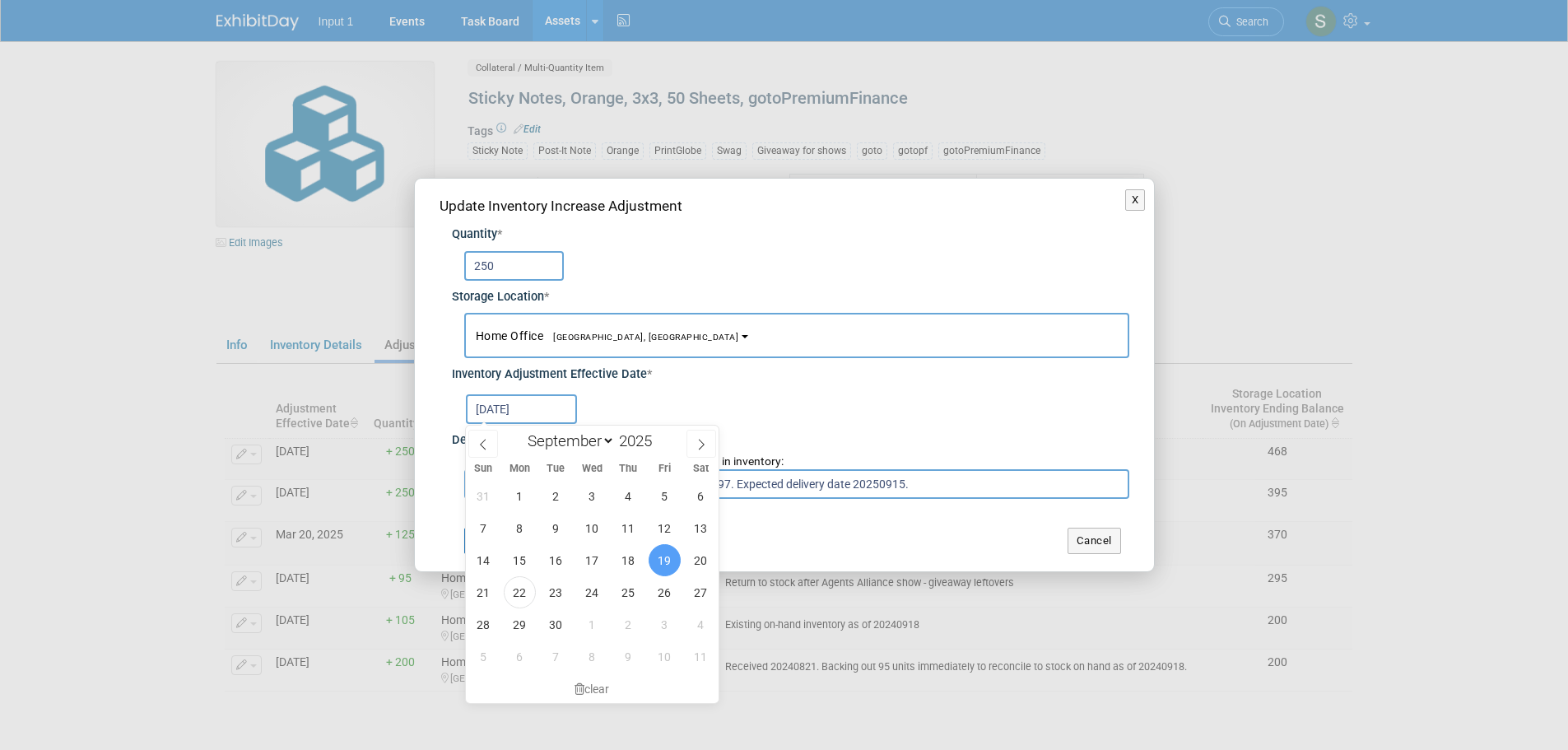
click at [868, 488] on input "Ordered 20250827 on PrintGlobe Invoice #626897. Expected delivery date 20250915." at bounding box center [797, 485] width 665 height 30
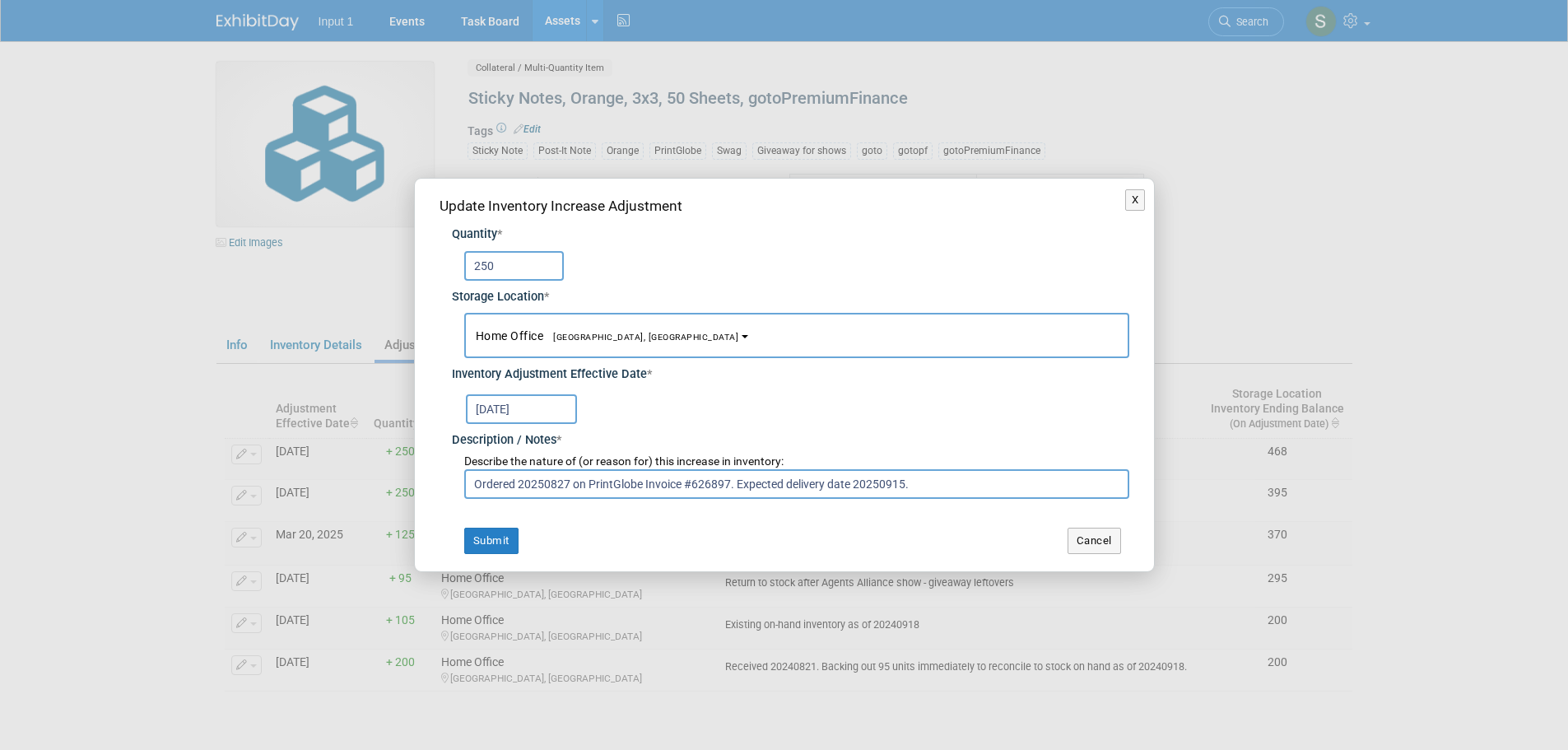
drag, startPoint x: 922, startPoint y: 484, endPoint x: 736, endPoint y: 496, distance: 186.4
click at [736, 496] on input "Ordered 20250827 on PrintGlobe Invoice #626897. Expected delivery date 20250915." at bounding box center [797, 485] width 665 height 30
drag, startPoint x: 941, startPoint y: 485, endPoint x: 855, endPoint y: 486, distance: 86.0
click at [855, 486] on input "Ordered 20250827 on PrintGlobe Invoice #626897. Received 20250919 on UPS Tracki…" at bounding box center [797, 485] width 665 height 30
type input "Ordered 20250827 on PrintGlobe Invoice #626897. Received 20250919 on FedEx Trac…"
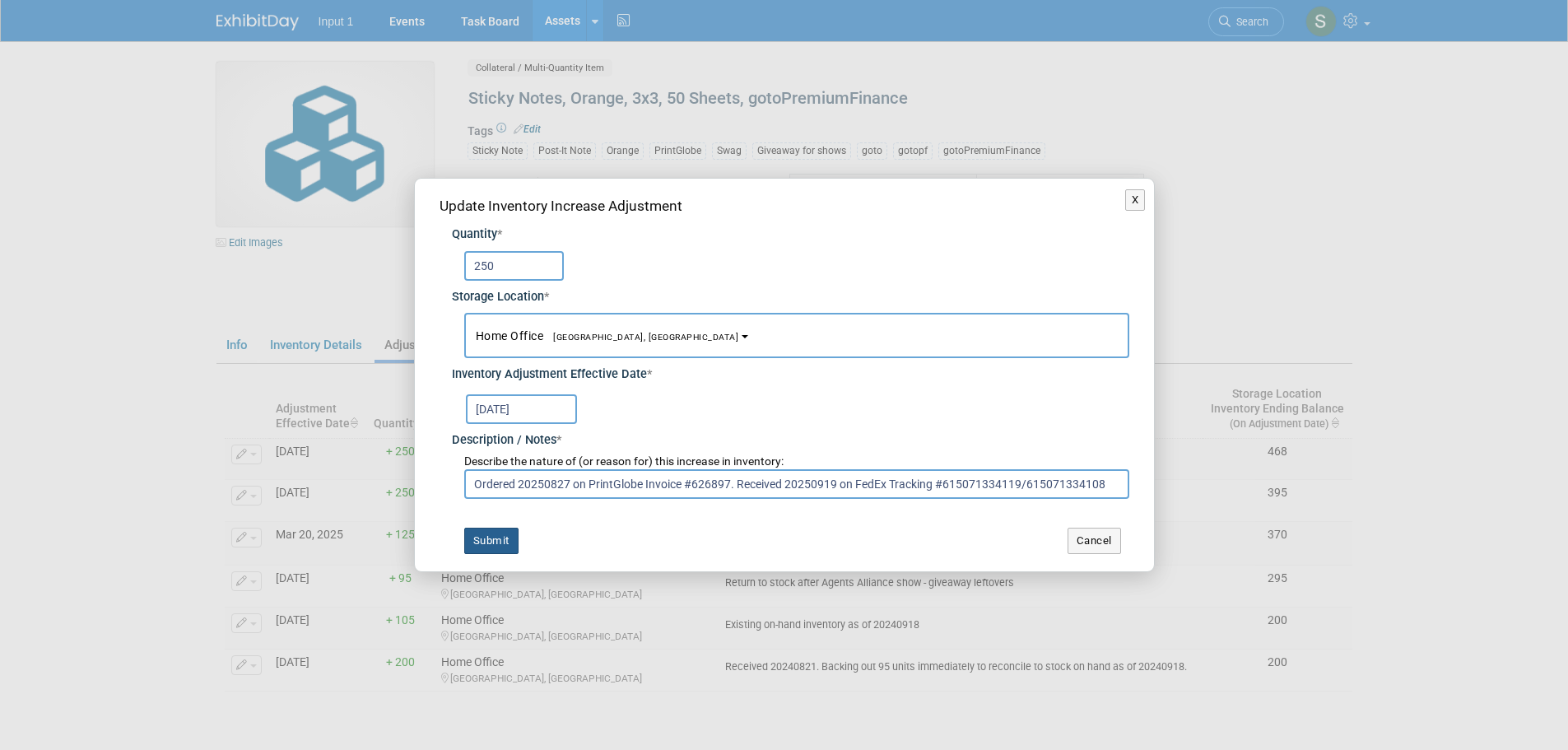
click at [504, 547] on button "Submit" at bounding box center [491, 541] width 54 height 26
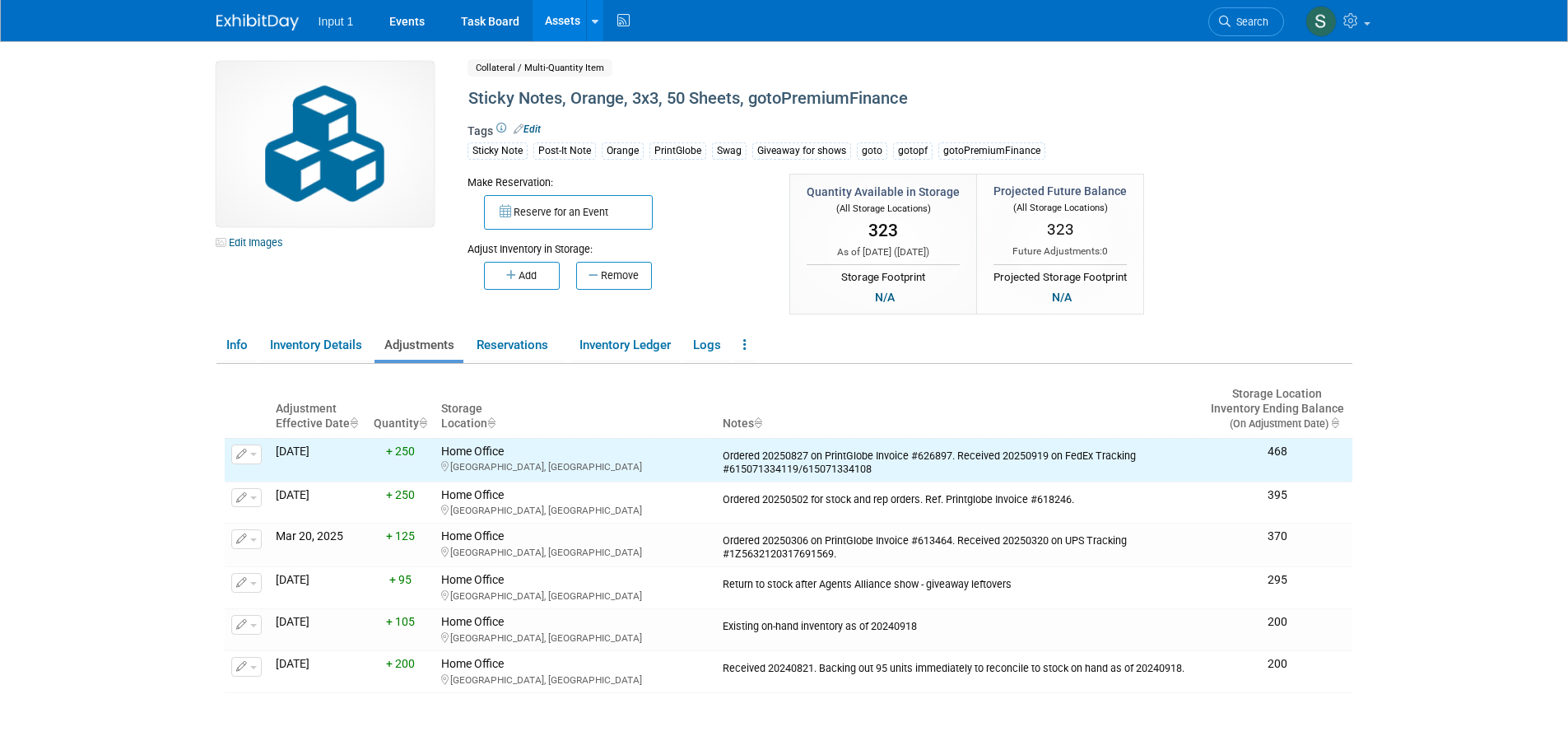
click at [1432, 204] on body "Input 1 Events Task Board Assets New Asset Search Assets" at bounding box center [784, 375] width 1568 height 750
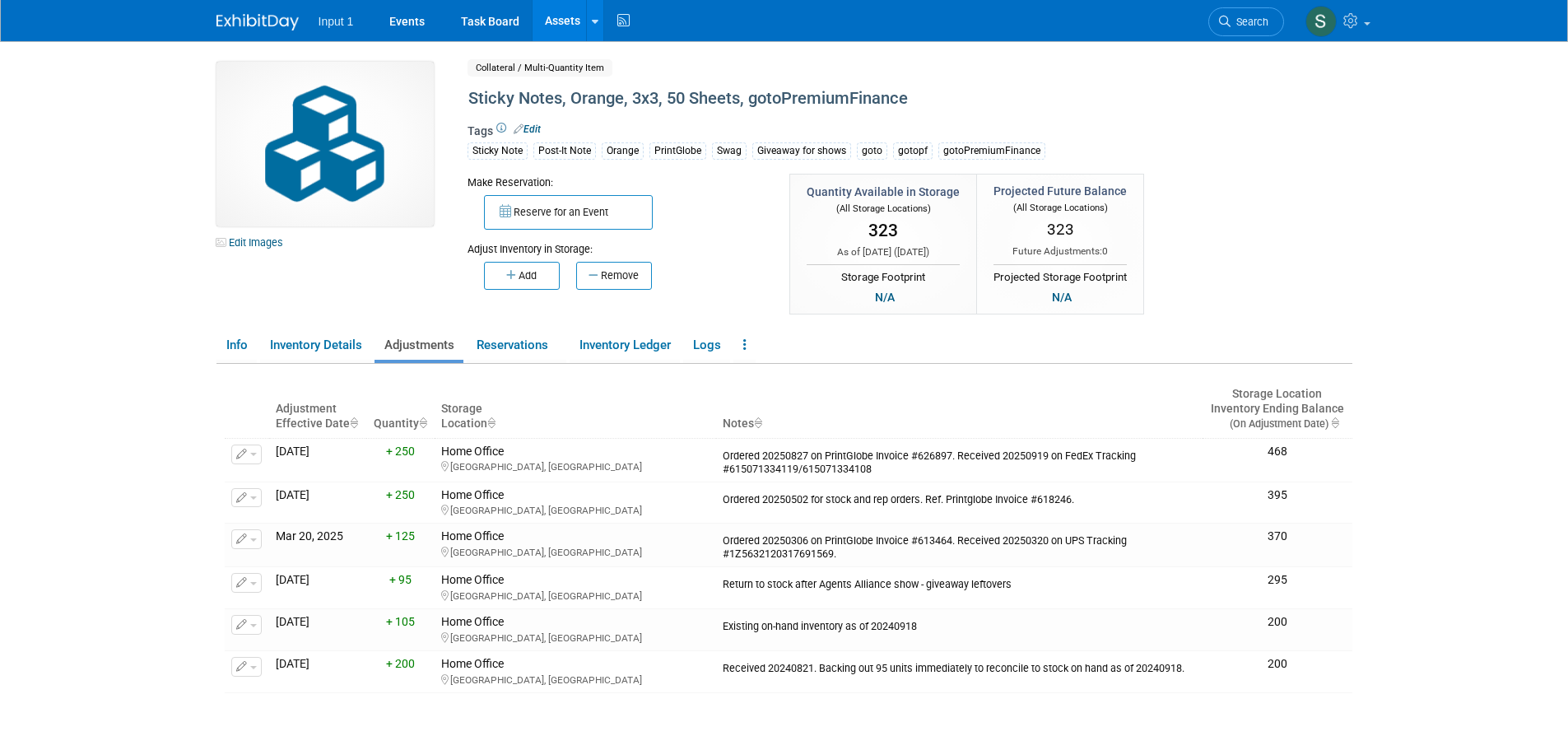
click at [1428, 194] on body "Input 1 Events Task Board Assets New Asset Search Assets" at bounding box center [784, 375] width 1568 height 750
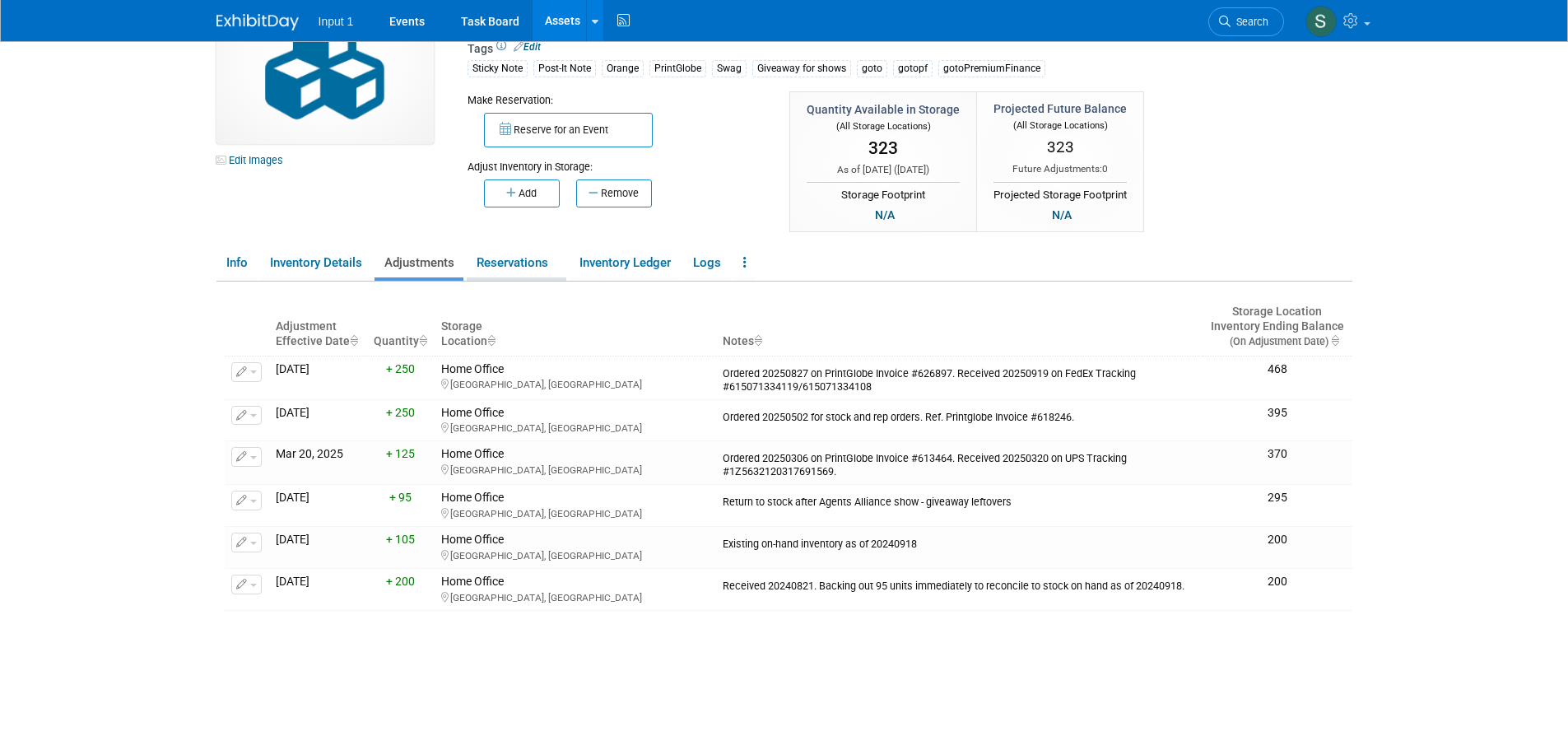
click at [526, 266] on link "Reservations" at bounding box center [517, 263] width 99 height 29
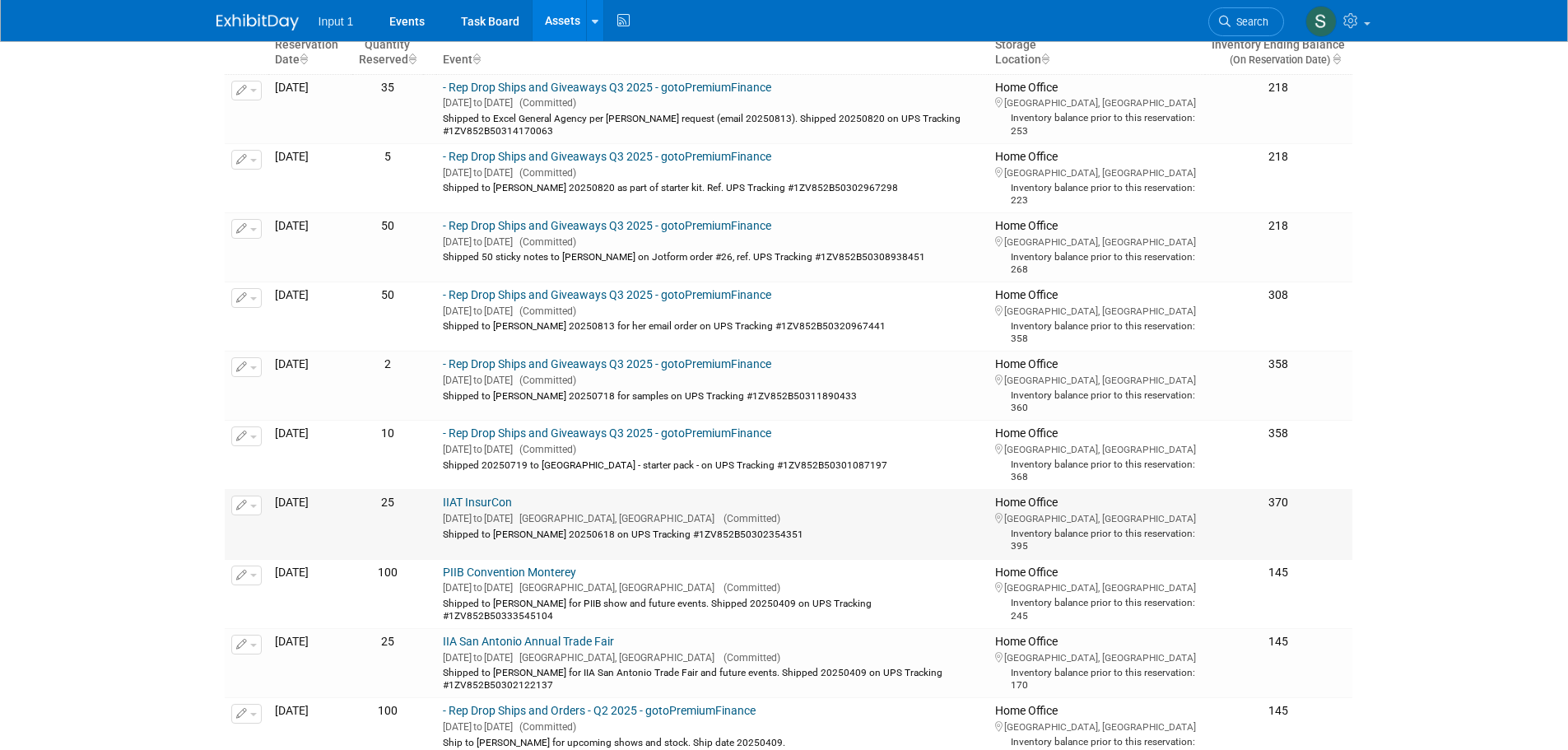
scroll to position [329, 0]
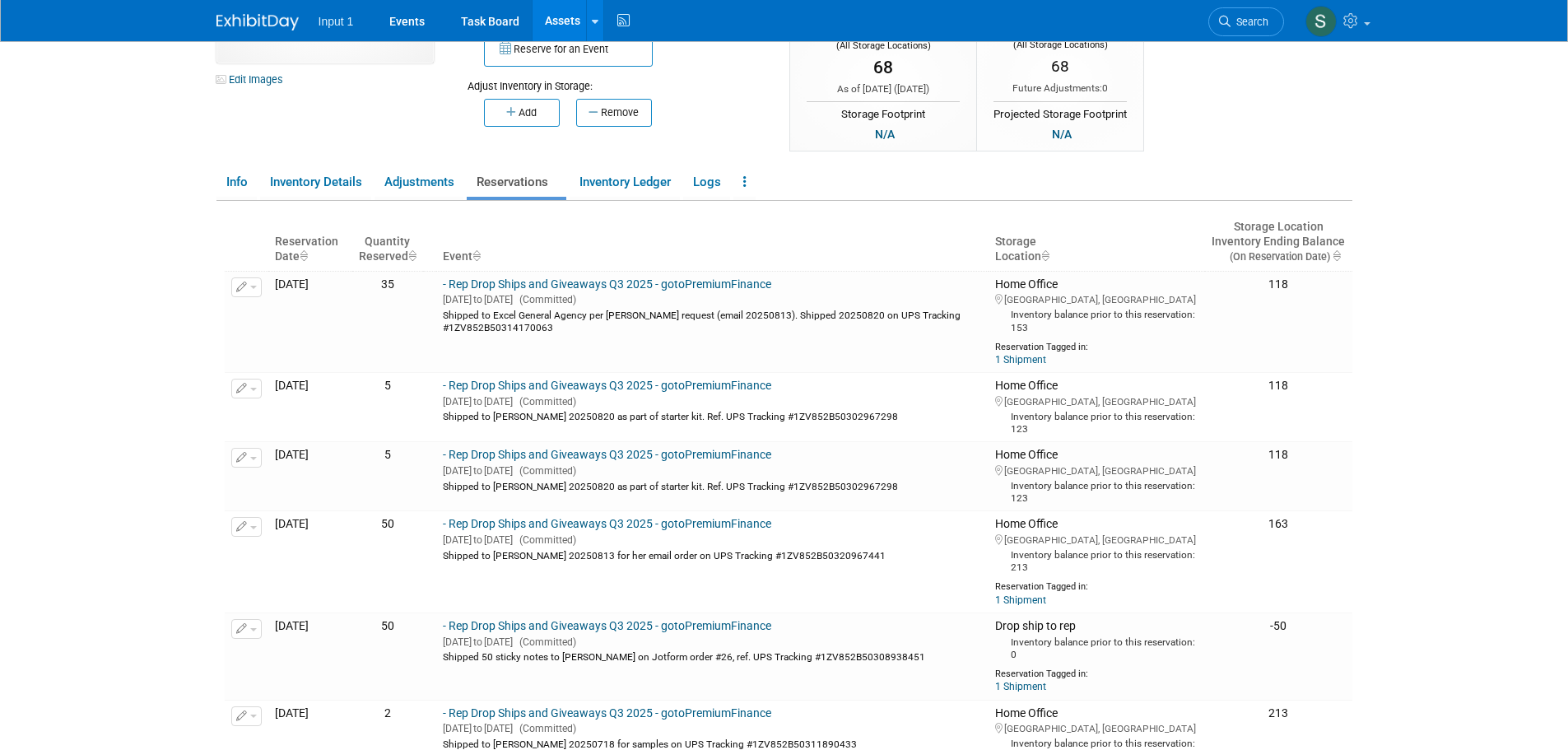
scroll to position [165, 0]
drag, startPoint x: 614, startPoint y: 329, endPoint x: 471, endPoint y: 314, distance: 143.8
click at [471, 314] on td "- Rep Drop Ships and Giveaways Q3 2025 - gotoPremiumFinance [DATE] to [DATE] (C…" at bounding box center [712, 320] width 552 height 102
copy div "Shipped to Excel General Agency per [PERSON_NAME] request (email 20250813). Shi…"
drag, startPoint x: 894, startPoint y: 409, endPoint x: 474, endPoint y: 414, distance: 420.0
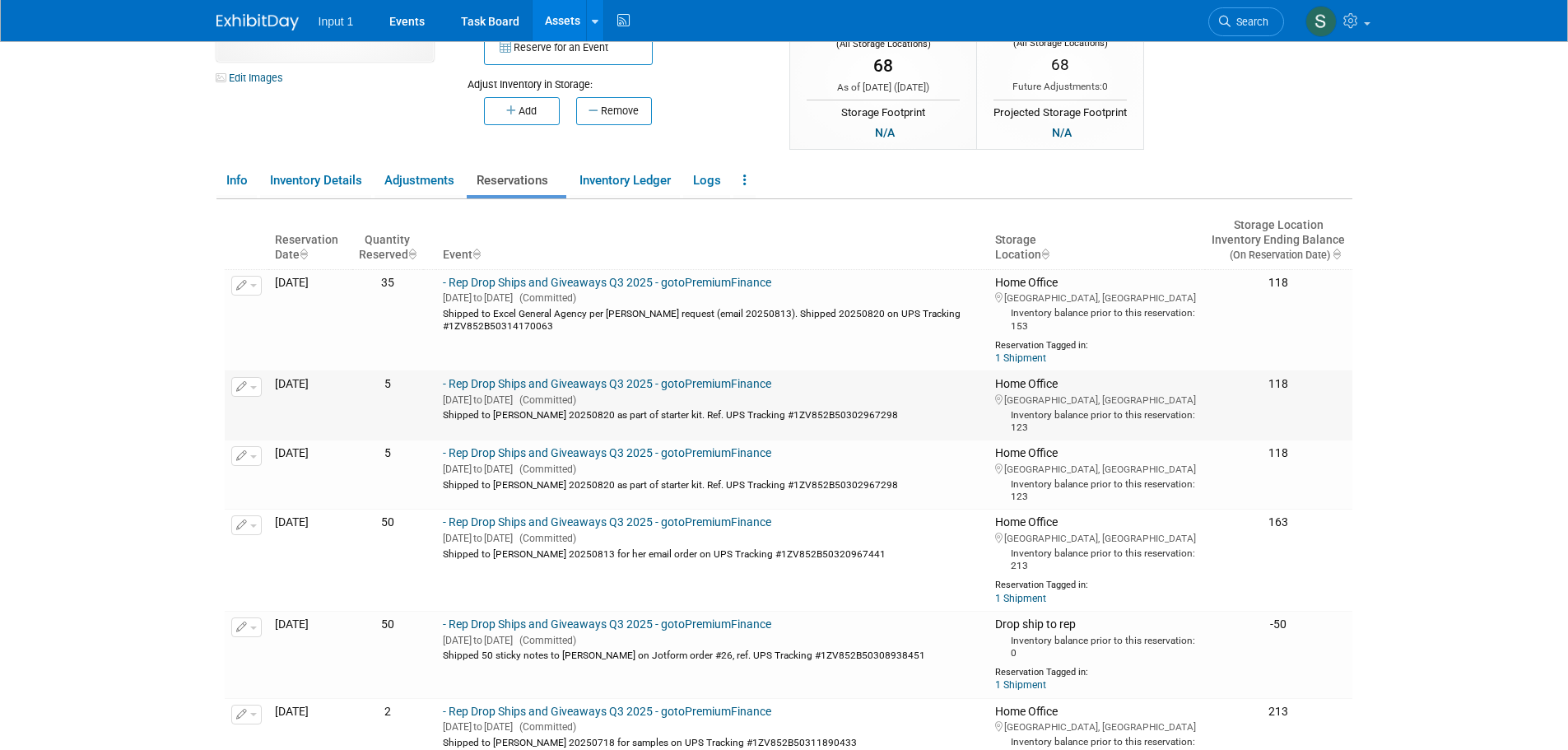
click at [474, 414] on td "- Rep Drop Ships and Giveaways Q3 2025 - gotoPremiumFinance [DATE] to [DATE] (C…" at bounding box center [712, 405] width 552 height 69
copy div "Shipped to [PERSON_NAME] 20250820 as part of starter kit. Ref. UPS Tracking #1Z…"
click at [377, 476] on td "5" at bounding box center [387, 475] width 71 height 69
drag, startPoint x: 855, startPoint y: 552, endPoint x: 475, endPoint y: 549, distance: 380.0
click at [475, 549] on td "- Rep Drop Ships and Giveaways Q3 2025 - gotoPremiumFinance [DATE] to [DATE] (C…" at bounding box center [712, 561] width 552 height 102
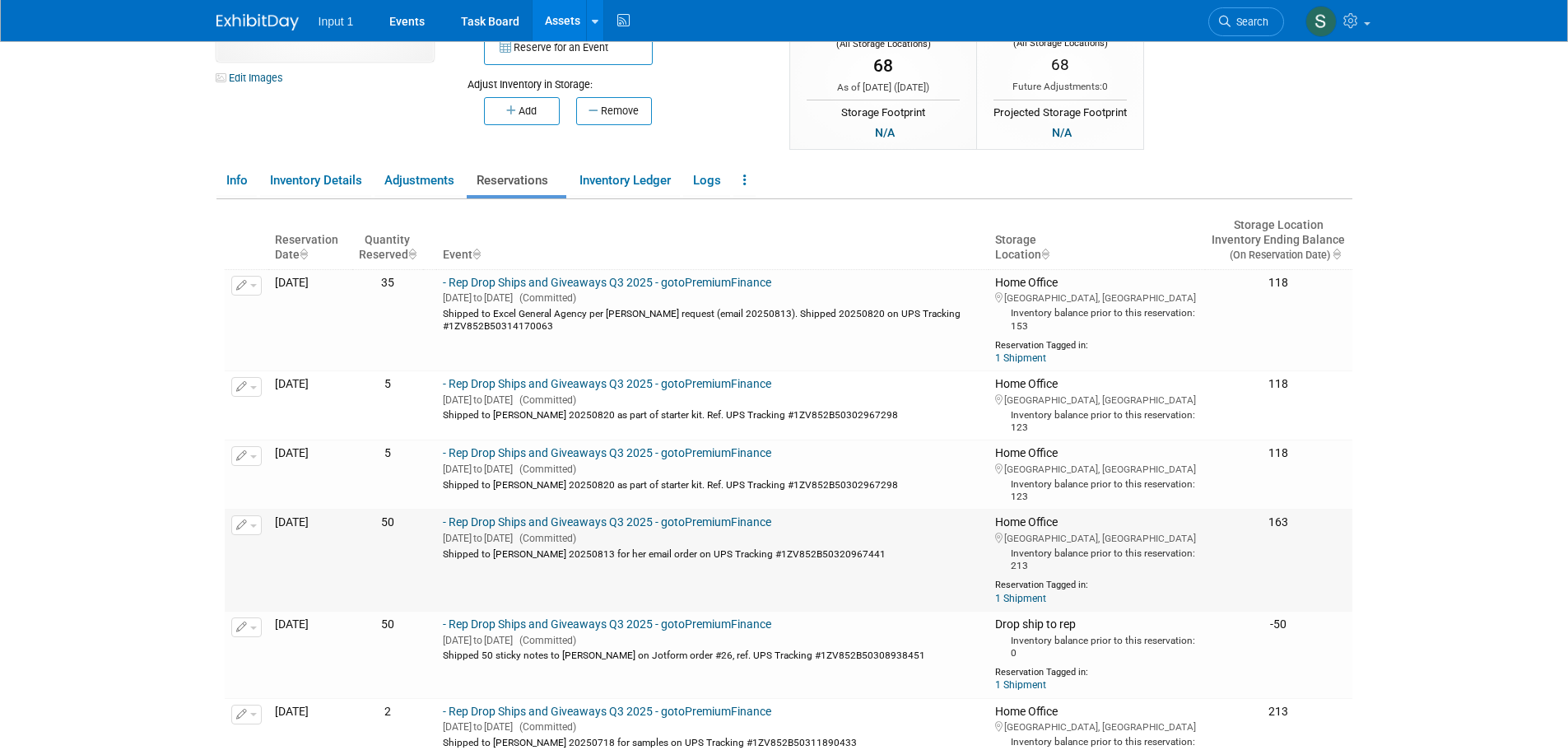
copy div "Shipped to [PERSON_NAME] 20250813 for her email order on UPS Tracking #1ZV852B5…"
drag, startPoint x: 914, startPoint y: 655, endPoint x: 476, endPoint y: 664, distance: 438.1
click at [476, 664] on td "- Rep Drop Ships and Giveaways Q3 2025 - gotoPremiumFinance [DATE] to [DATE] (C…" at bounding box center [712, 656] width 552 height 87
copy div "Shipped 50 sticky notes to [PERSON_NAME] on Jotform order #26, ref. UPS Trackin…"
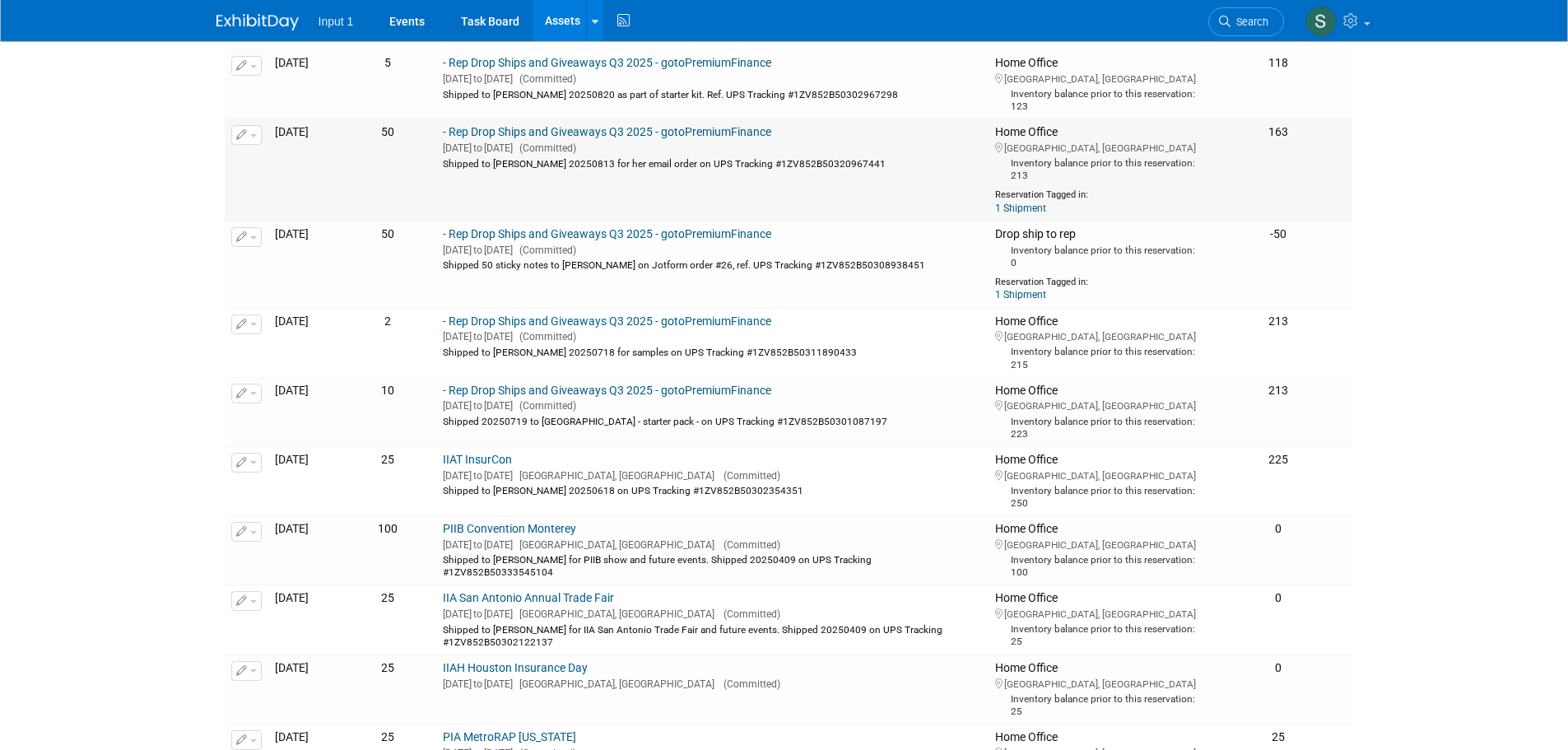
scroll to position [576, 0]
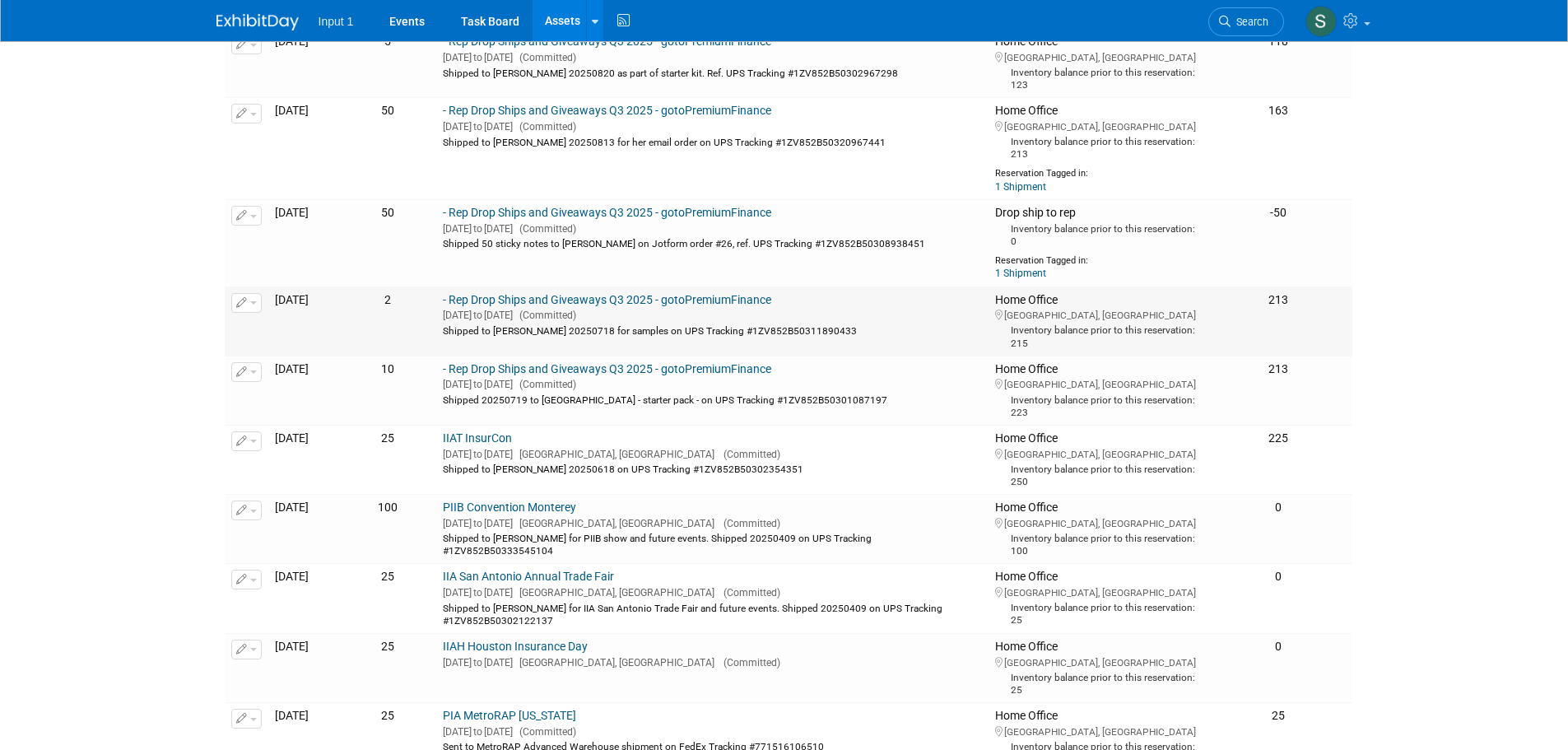
drag, startPoint x: 878, startPoint y: 331, endPoint x: 475, endPoint y: 334, distance: 403.0
click at [475, 334] on td "- Rep Drop Ships and Giveaways Q3 2025 - gotoPremiumFinance [DATE] to [DATE] (C…" at bounding box center [712, 320] width 552 height 69
copy div "Shipped to [PERSON_NAME] 20250718 for samples on UPS Tracking #1ZV852B503118904…"
drag, startPoint x: 476, startPoint y: 400, endPoint x: 856, endPoint y: 392, distance: 380.1
click at [856, 392] on td "- Rep Drop Ships and Giveaways Q3 2025 - gotoPremiumFinance [DATE] to [DATE] (C…" at bounding box center [712, 389] width 552 height 69
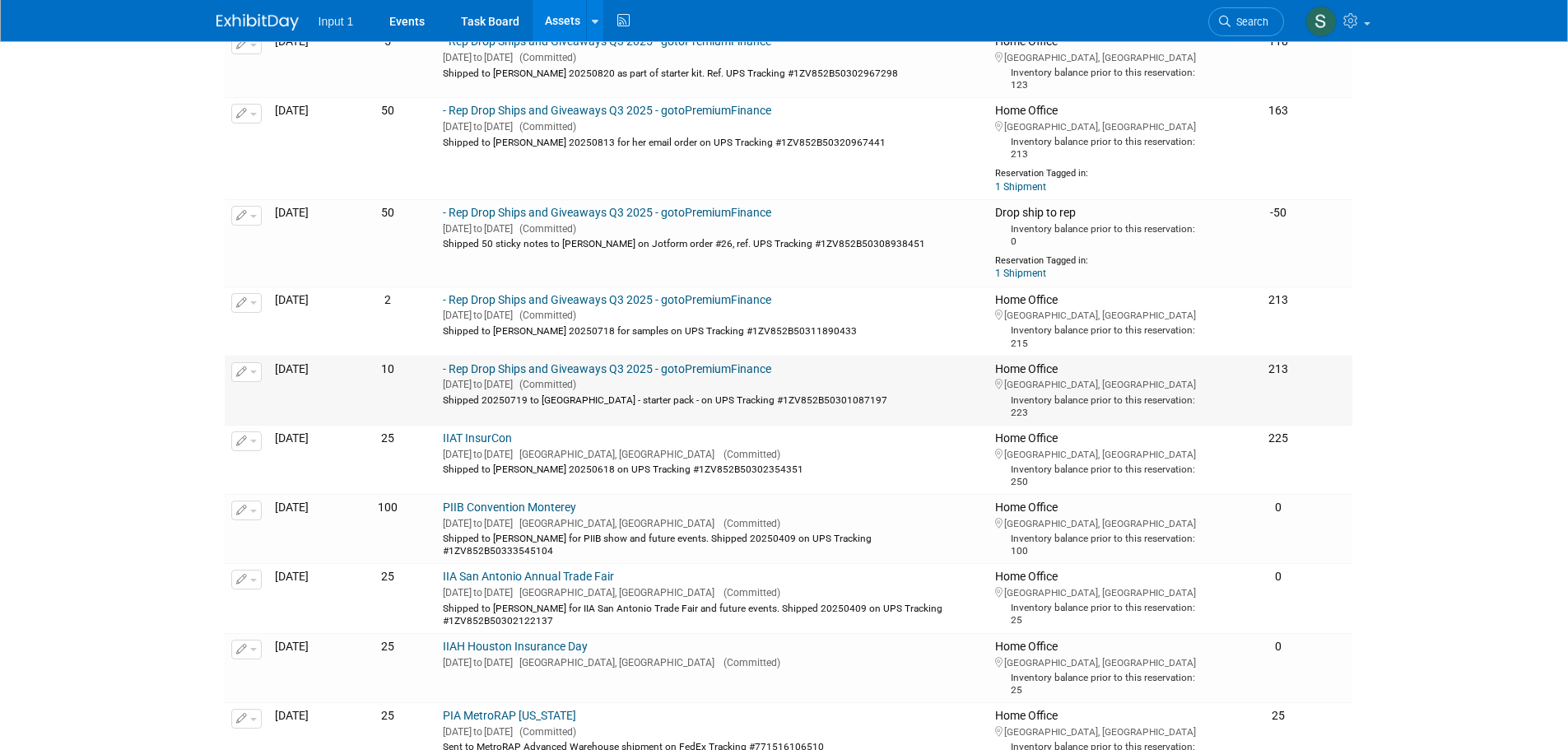
copy div "Shipped 20250719 to [GEOGRAPHIC_DATA] - starter pack - on UPS Tracking #1ZV852B…"
drag, startPoint x: 815, startPoint y: 466, endPoint x: 471, endPoint y: 478, distance: 344.2
click at [471, 478] on td "IIAT InsurCon [DATE] to [DATE] [GEOGRAPHIC_DATA], [GEOGRAPHIC_DATA] (Committed)…" at bounding box center [712, 459] width 552 height 69
copy div "Shipped to [PERSON_NAME] 20250618 on UPS Tracking #1ZV852B50302354351"
drag, startPoint x: 981, startPoint y: 536, endPoint x: 474, endPoint y: 550, distance: 507.2
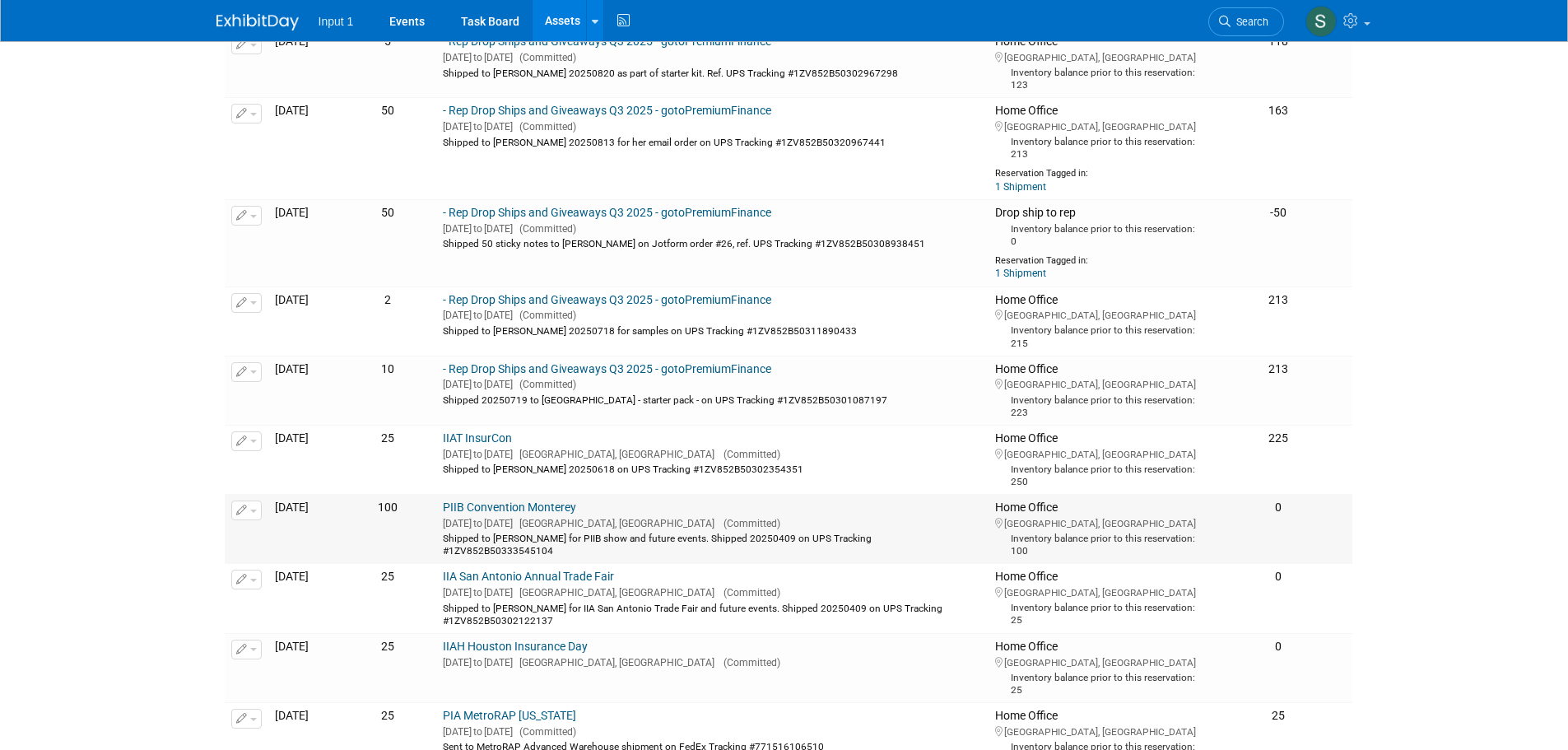
click at [474, 550] on td "PIIB Convention Monterey [DATE] to [DATE] [GEOGRAPHIC_DATA], [GEOGRAPHIC_DATA] …" at bounding box center [712, 528] width 552 height 69
copy div "Shipped to [PERSON_NAME] for PIIB show and future events. Shipped 20250409 on U…"
drag, startPoint x: 585, startPoint y: 616, endPoint x: 474, endPoint y: 606, distance: 111.4
click at [474, 606] on td "IIA San Antonio Annual Trade Fair [DATE] to [DATE] [GEOGRAPHIC_DATA], [GEOGRAPH…" at bounding box center [712, 598] width 552 height 69
copy div "Shipped to [PERSON_NAME] for IIA San Antonio Trade Fair and future events. Ship…"
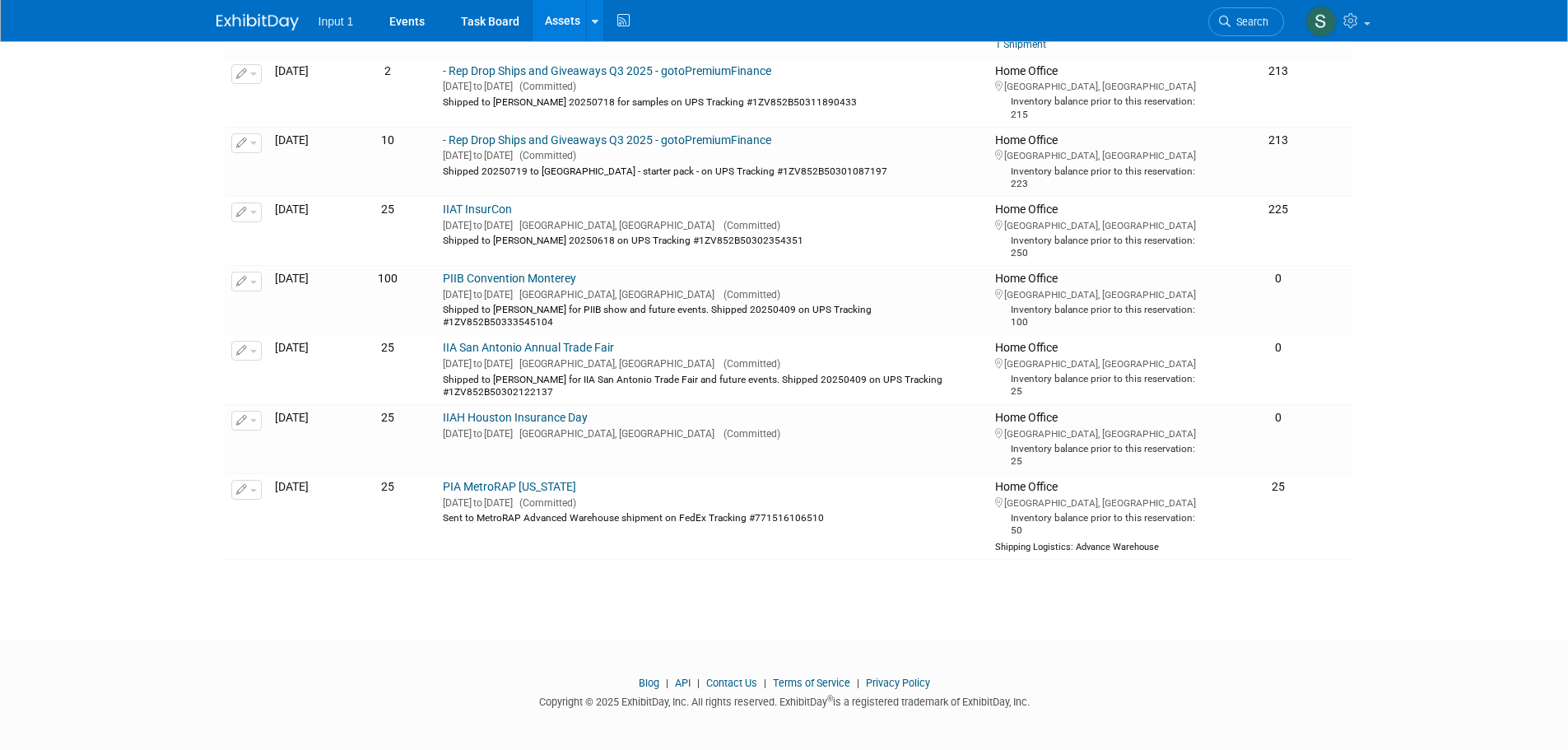
scroll to position [808, 0]
drag, startPoint x: 864, startPoint y: 513, endPoint x: 478, endPoint y: 511, distance: 386.0
click at [478, 511] on div "Sent to MetroRAP Advanced Warehouse shipment on FedEx Tracking #771516106510" at bounding box center [712, 514] width 539 height 15
copy div "Sent to MetroRAP Advanced Warehouse shipment on FedEx Tracking #771516106510"
